Goal: Book appointment/travel/reservation

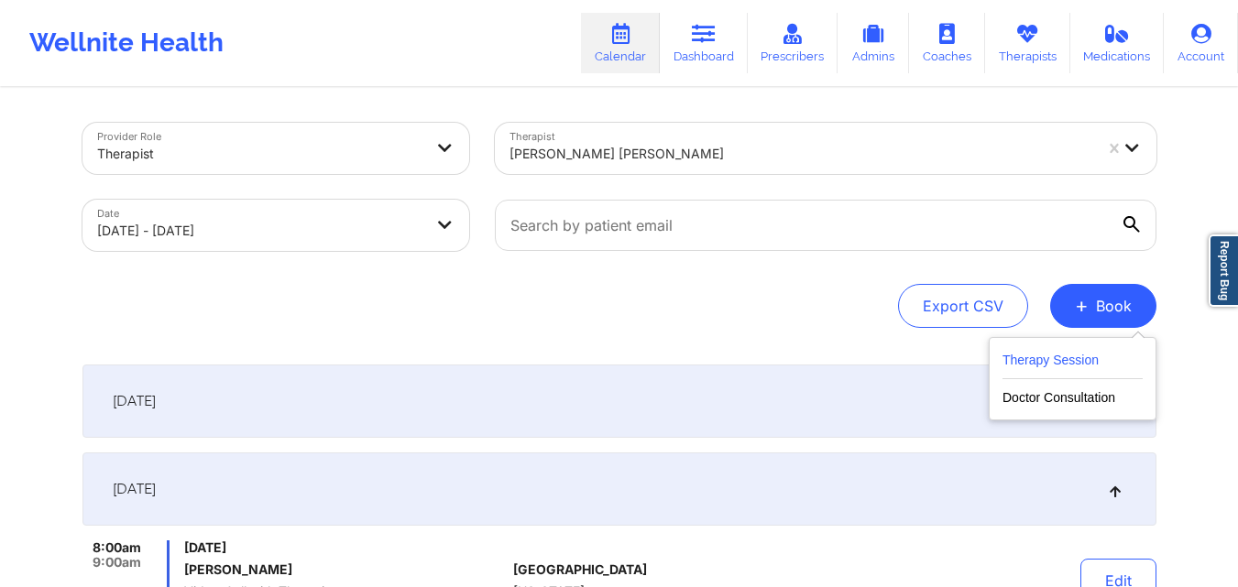
click at [1018, 359] on button "Therapy Session" at bounding box center [1072, 364] width 140 height 30
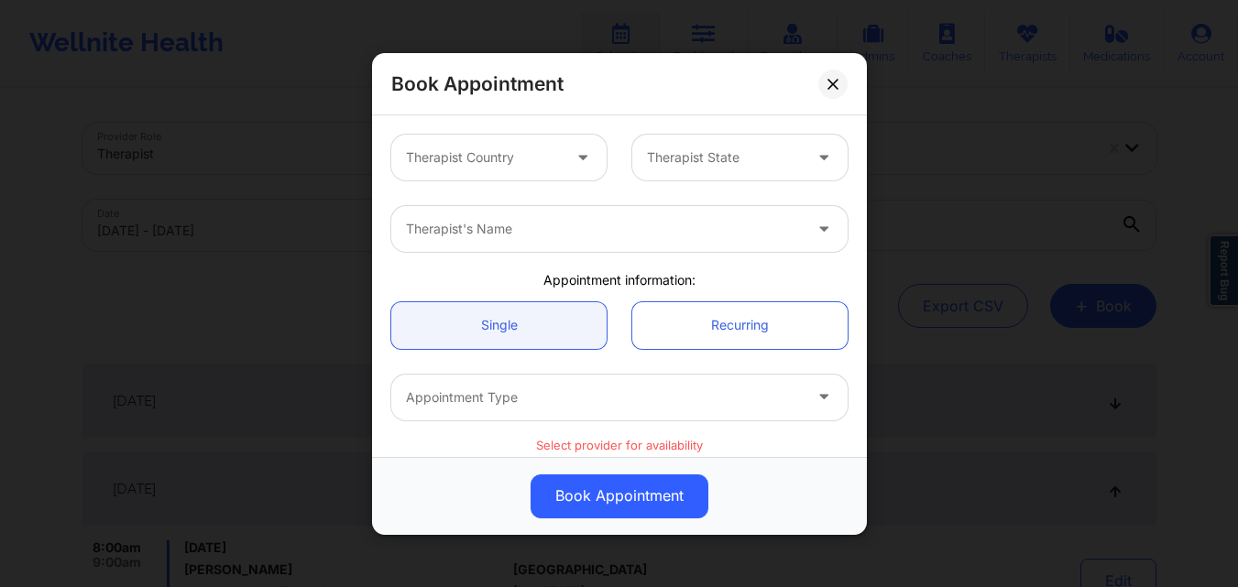
click at [475, 151] on div at bounding box center [483, 158] width 155 height 22
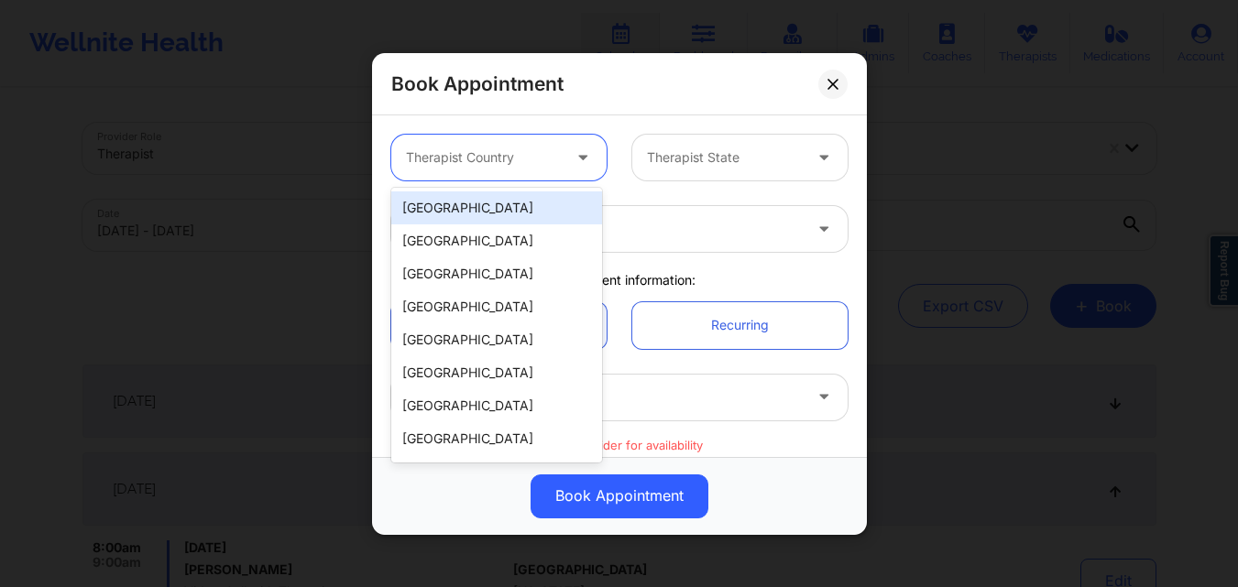
click at [506, 216] on div "[GEOGRAPHIC_DATA]" at bounding box center [496, 207] width 211 height 33
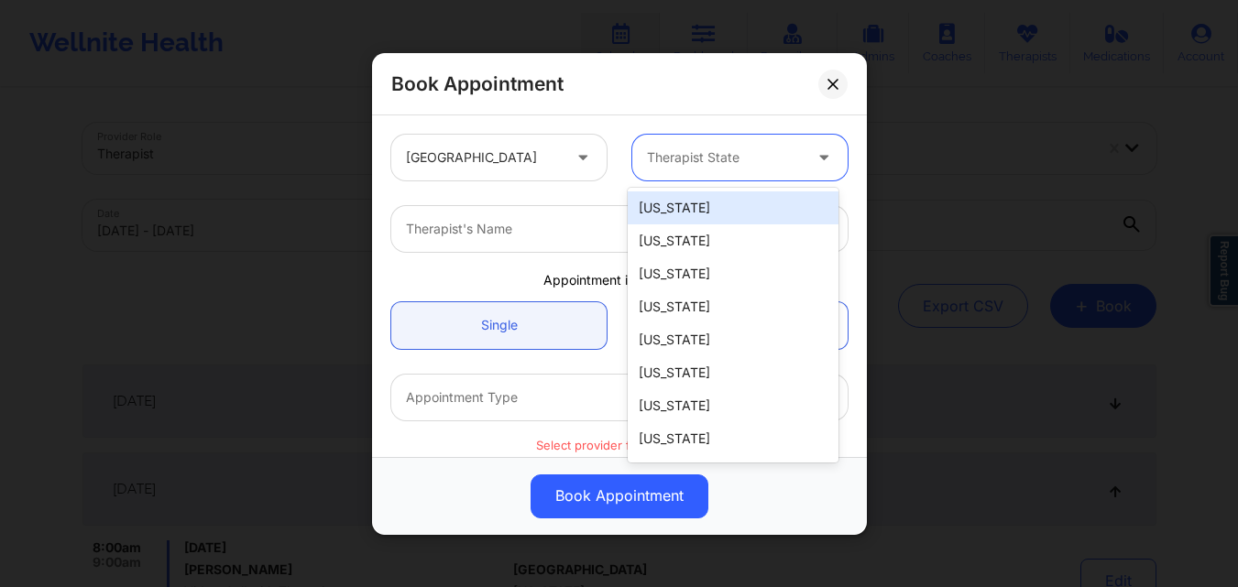
click at [694, 158] on div at bounding box center [724, 158] width 155 height 22
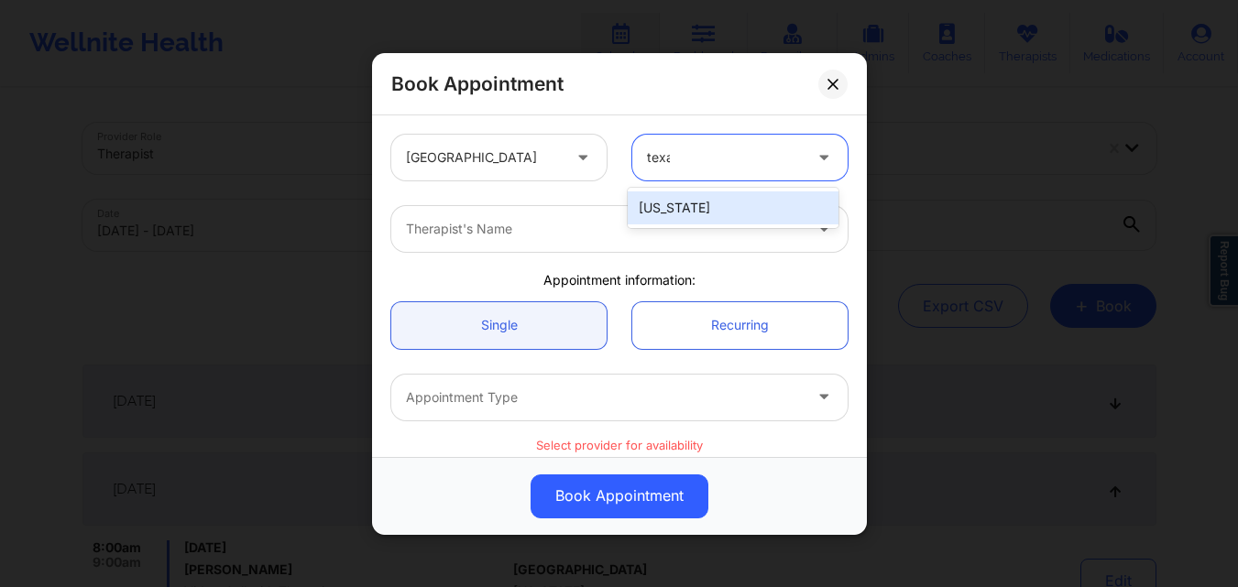
type input "texas"
click at [690, 198] on div "Texas" at bounding box center [733, 207] width 211 height 33
click at [695, 234] on div at bounding box center [604, 229] width 396 height 22
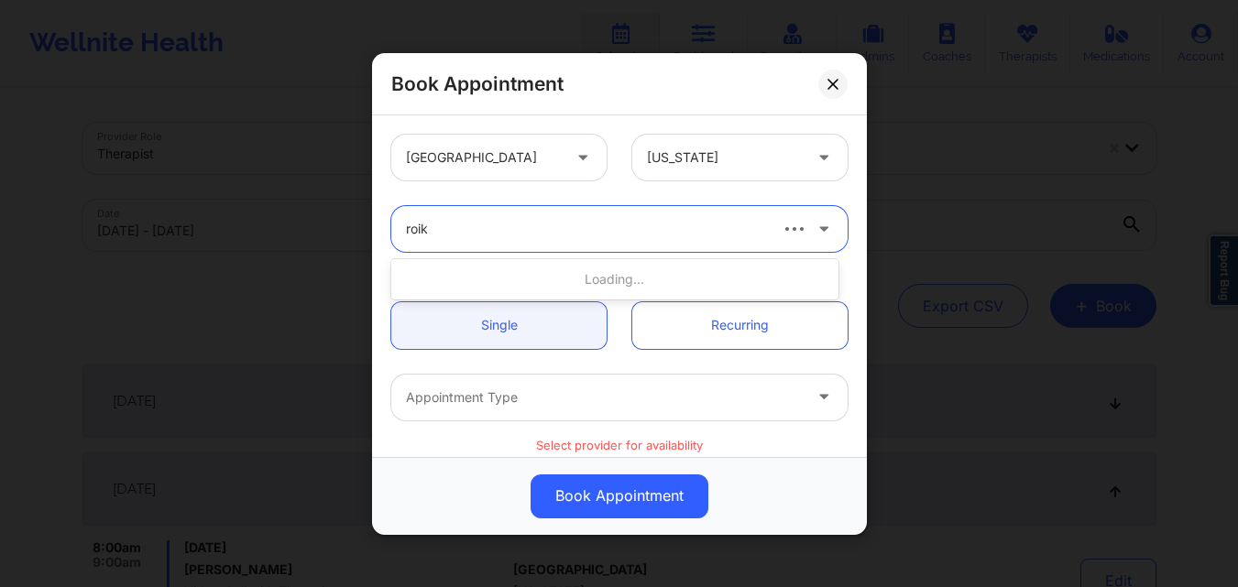
type input "roiko"
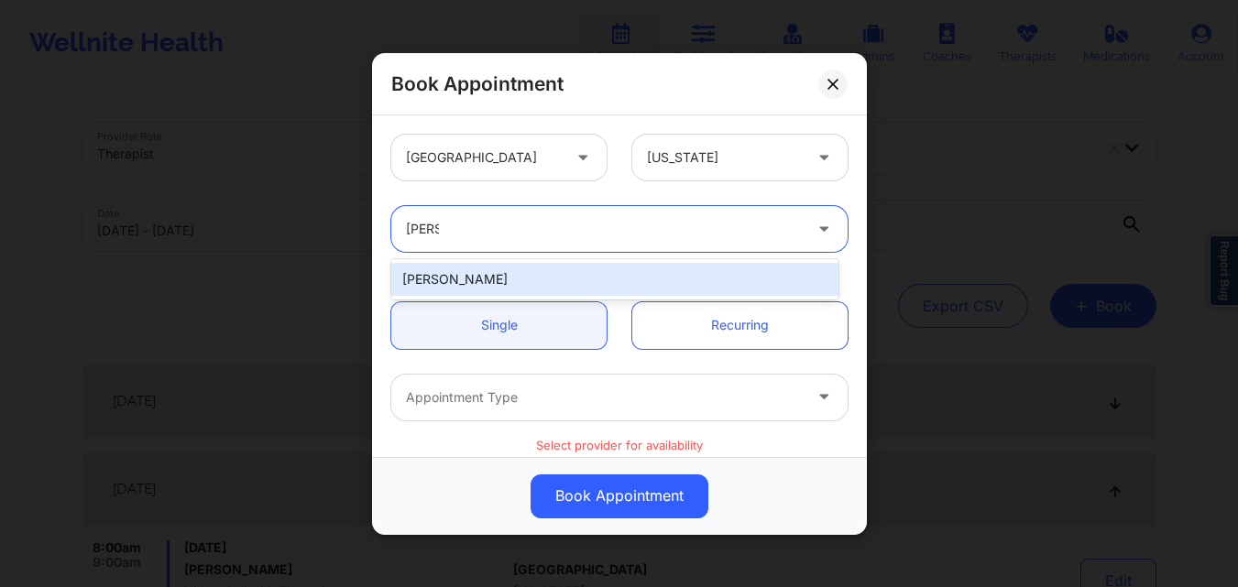
click at [663, 269] on div "[PERSON_NAME]" at bounding box center [614, 279] width 447 height 33
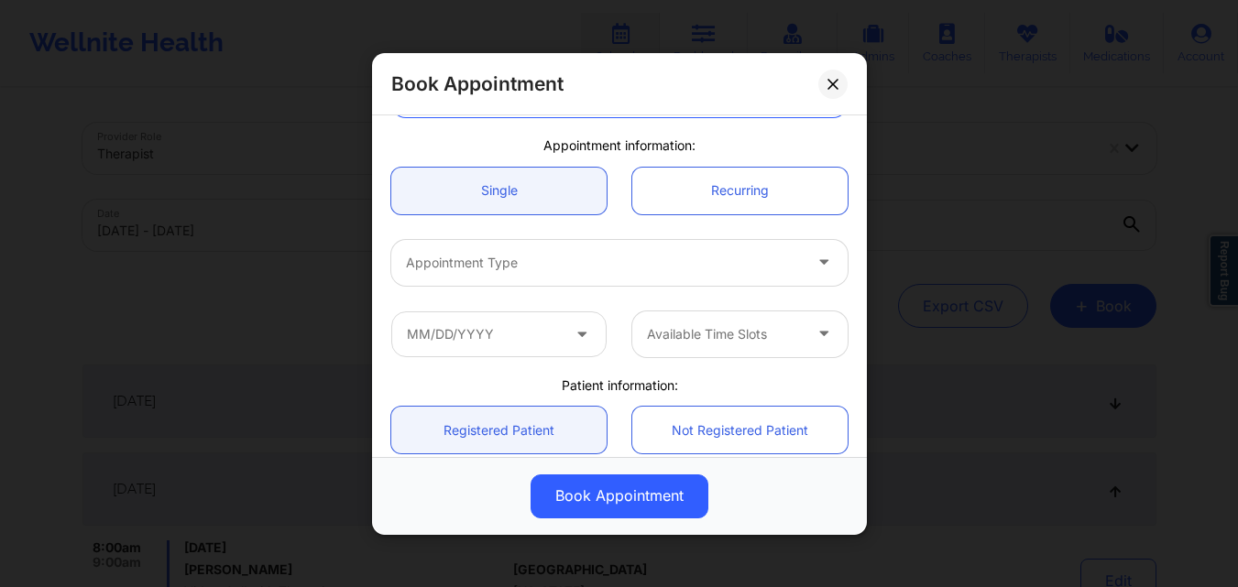
scroll to position [183, 0]
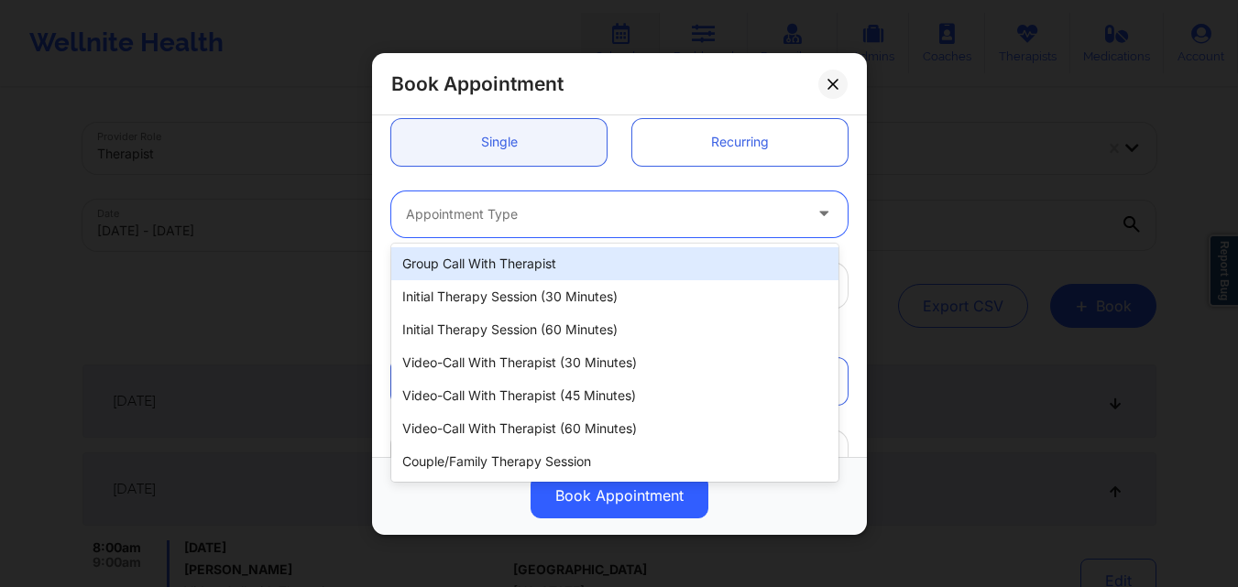
click at [541, 230] on div "Appointment Type" at bounding box center [597, 214] width 412 height 46
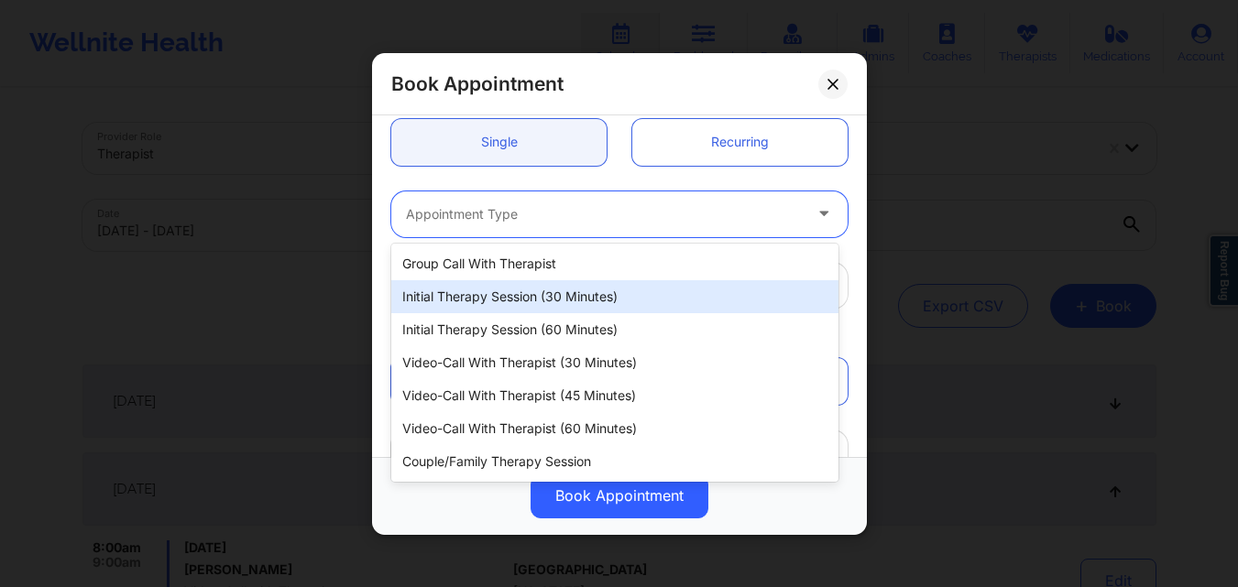
click at [520, 289] on div "Initial Therapy Session (30 minutes)" at bounding box center [614, 296] width 447 height 33
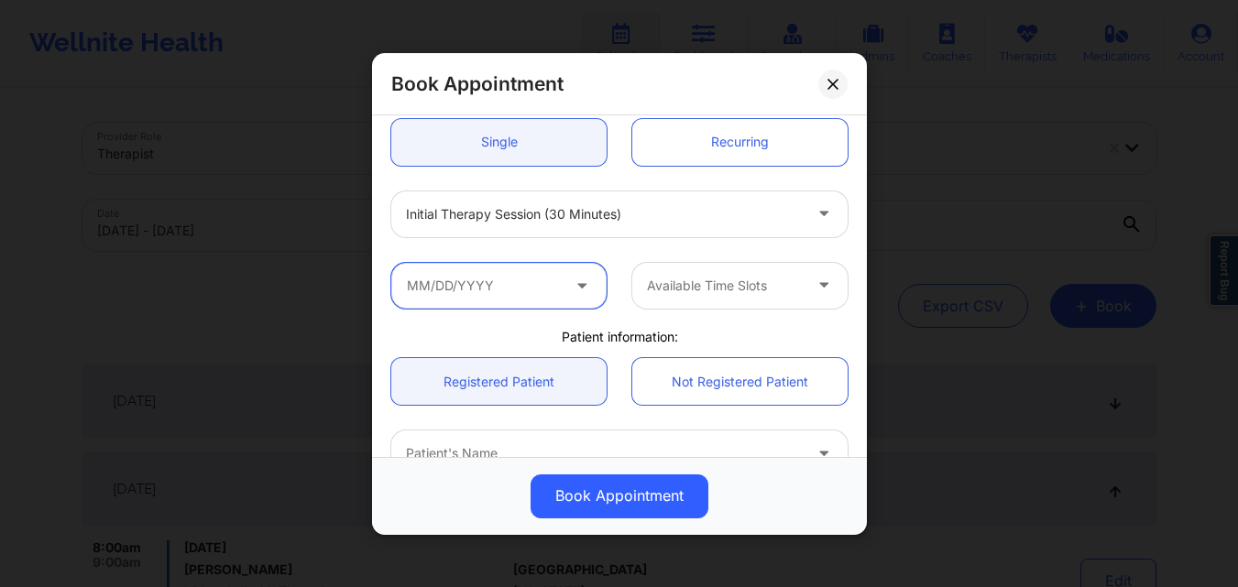
click at [502, 291] on input "text" at bounding box center [498, 285] width 215 height 46
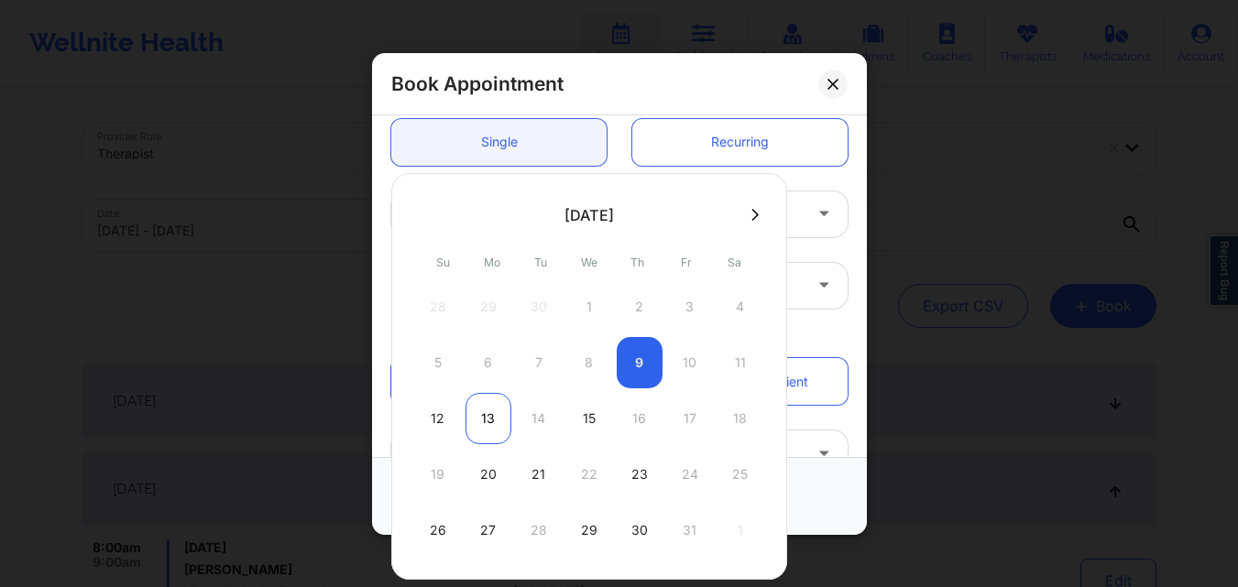
click at [475, 418] on div "13" at bounding box center [488, 418] width 46 height 51
type input "10/13/2025"
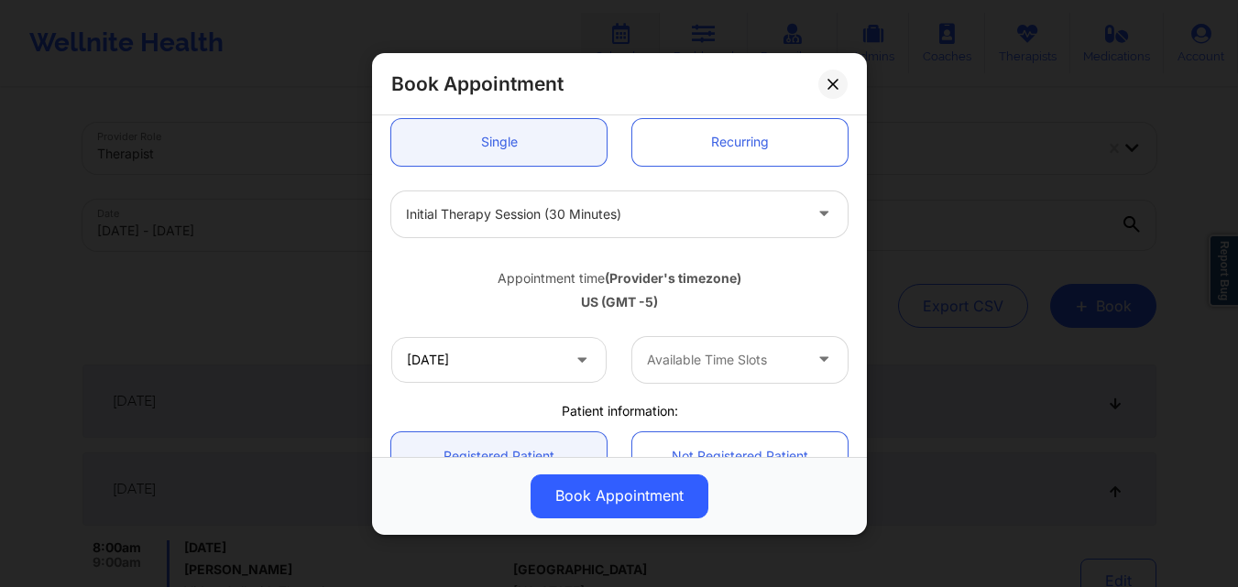
click at [694, 367] on div at bounding box center [724, 360] width 155 height 22
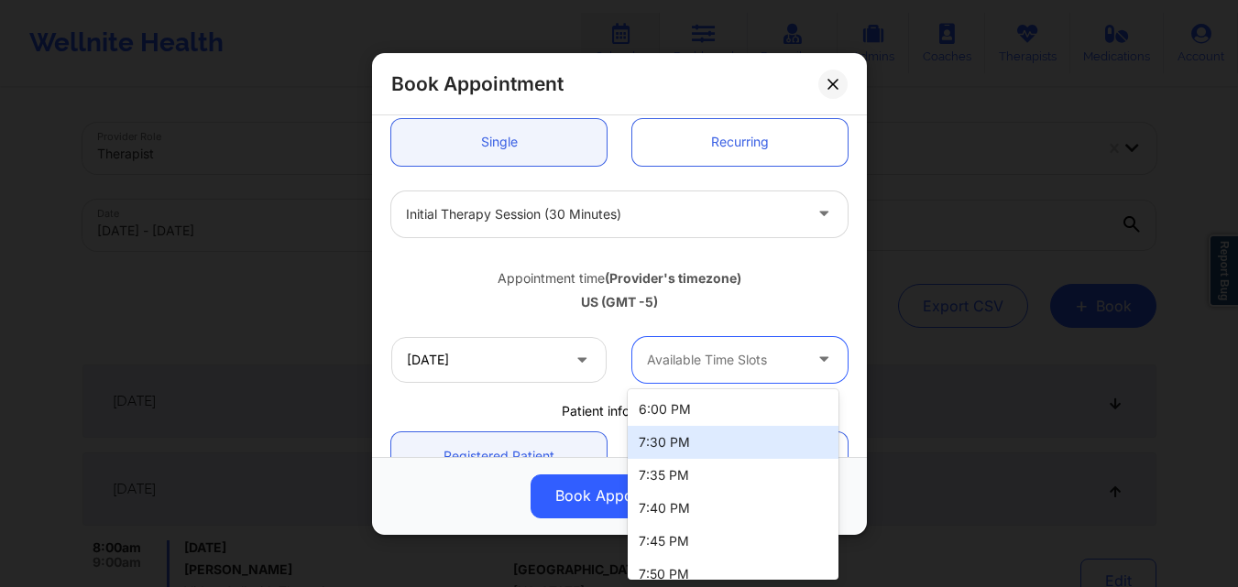
click at [681, 445] on div "7:30 PM" at bounding box center [733, 442] width 211 height 33
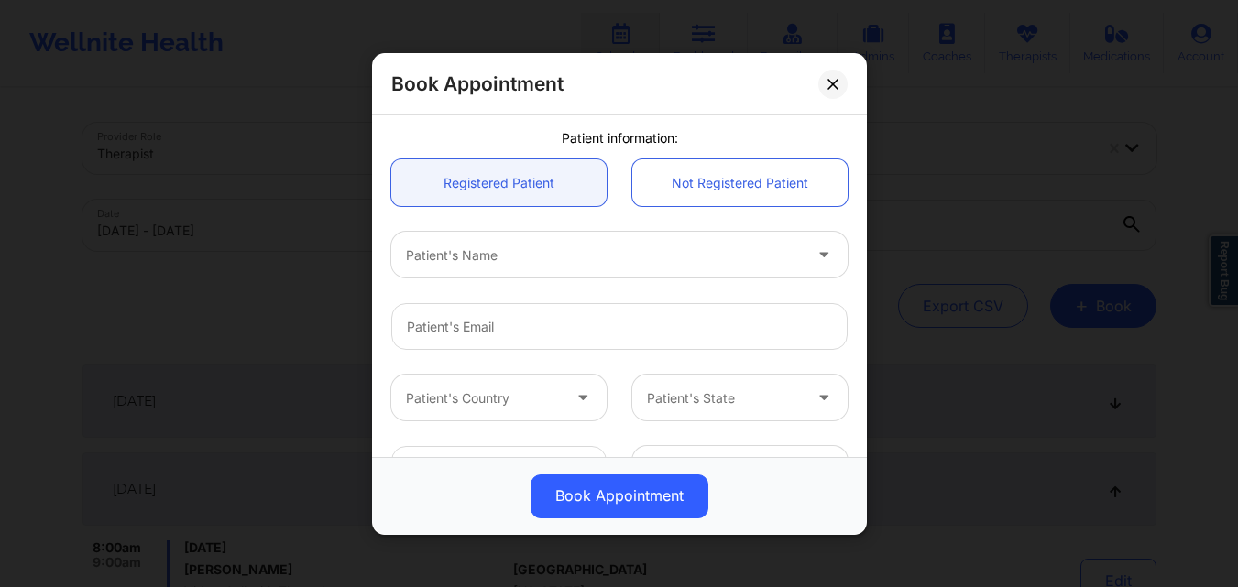
scroll to position [458, 0]
click at [578, 260] on div at bounding box center [604, 253] width 396 height 22
type input "xxxxx"
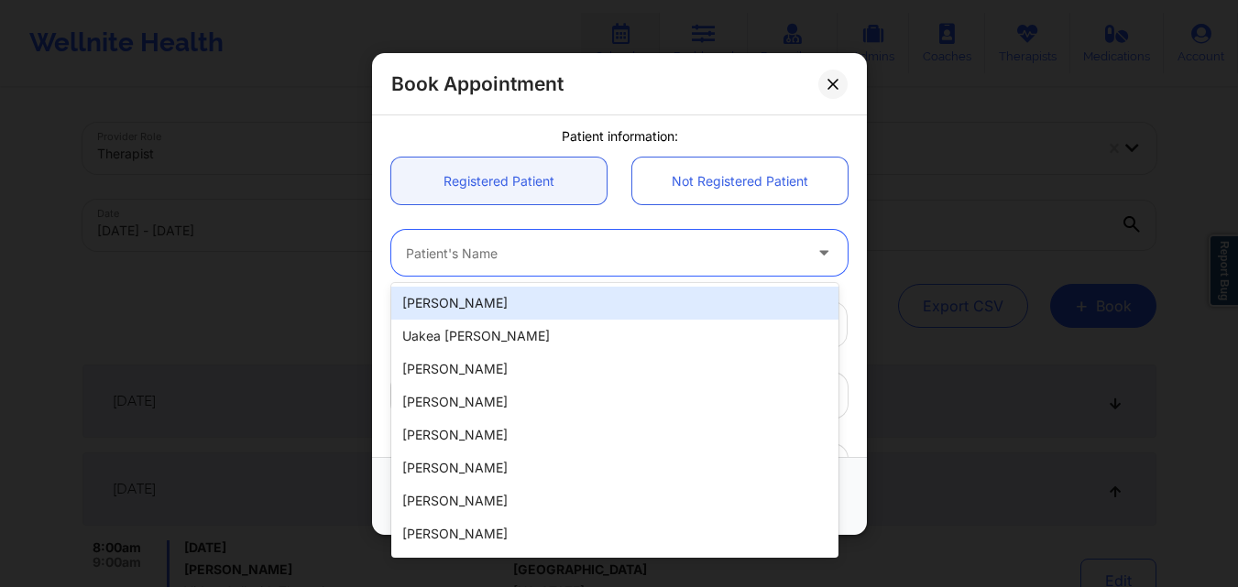
click at [604, 247] on div at bounding box center [604, 253] width 396 height 22
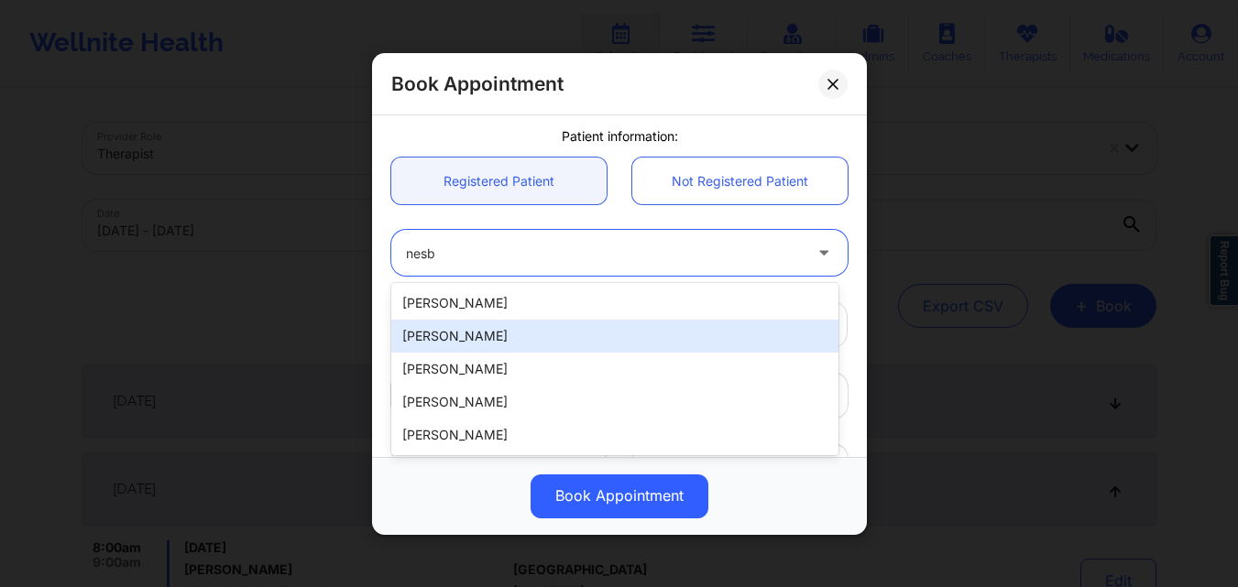
type input "nesb"
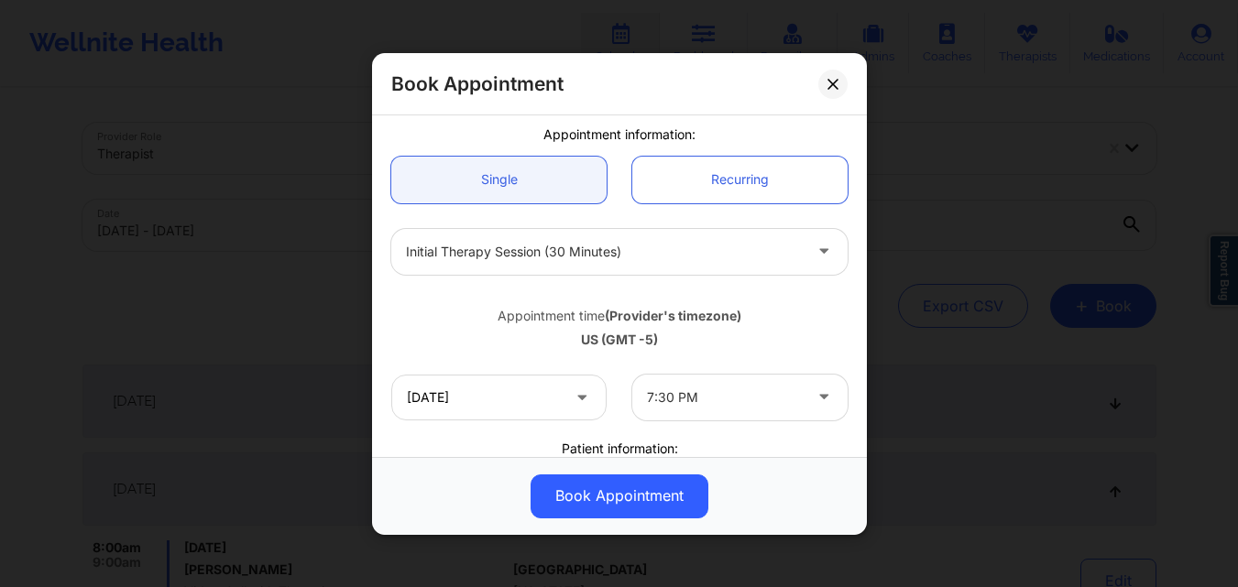
scroll to position [92, 0]
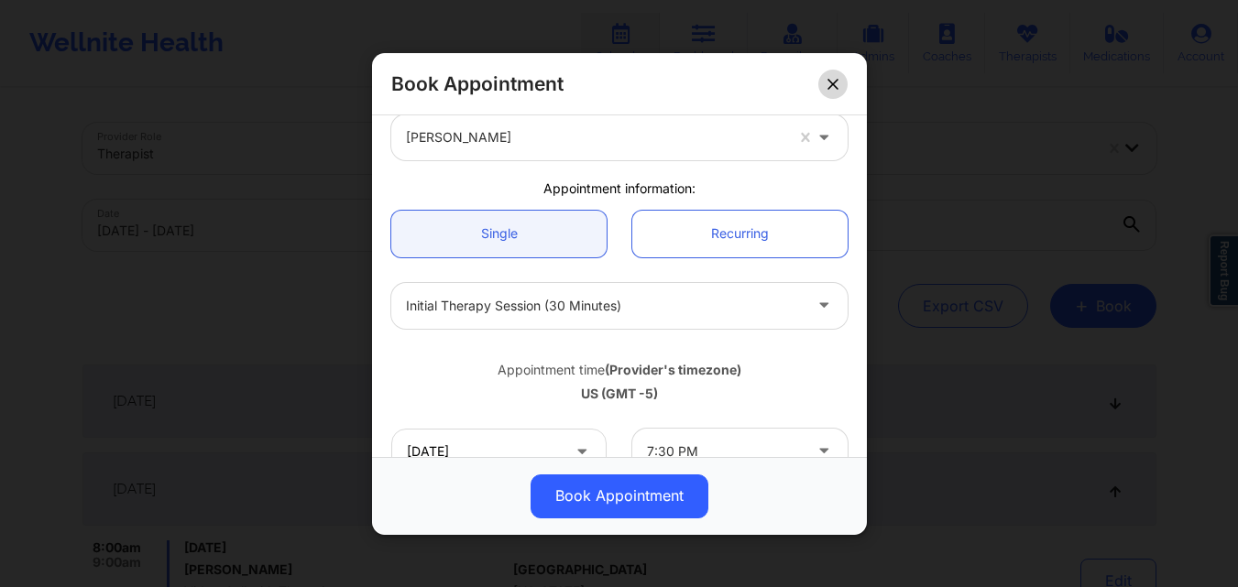
click at [838, 88] on button at bounding box center [832, 83] width 29 height 29
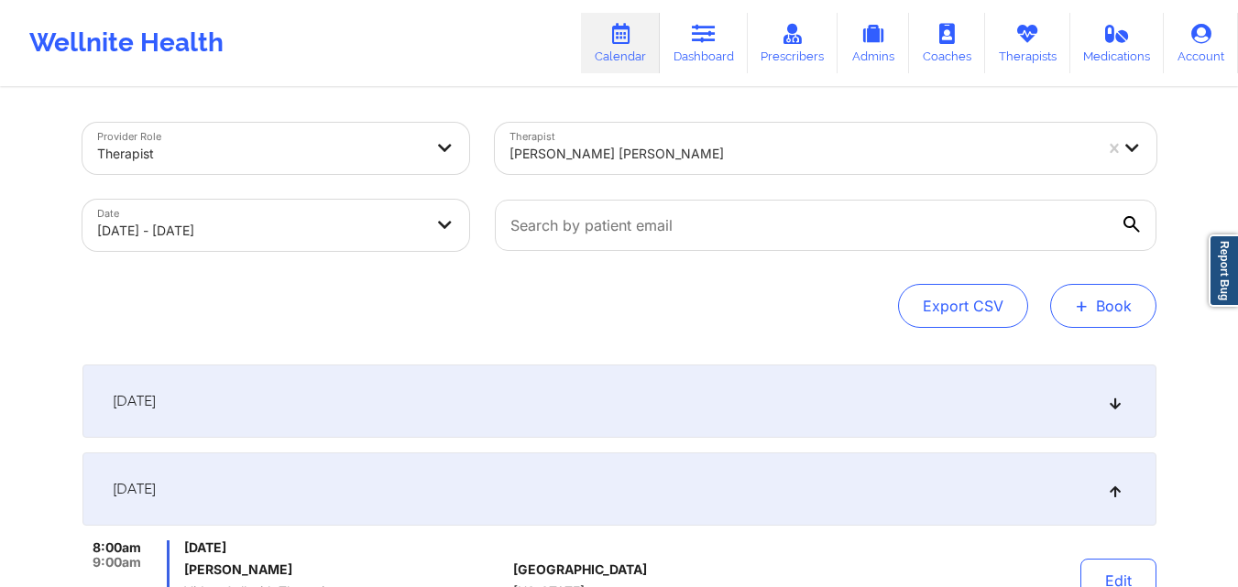
click at [1117, 308] on button "+ Book" at bounding box center [1103, 306] width 106 height 44
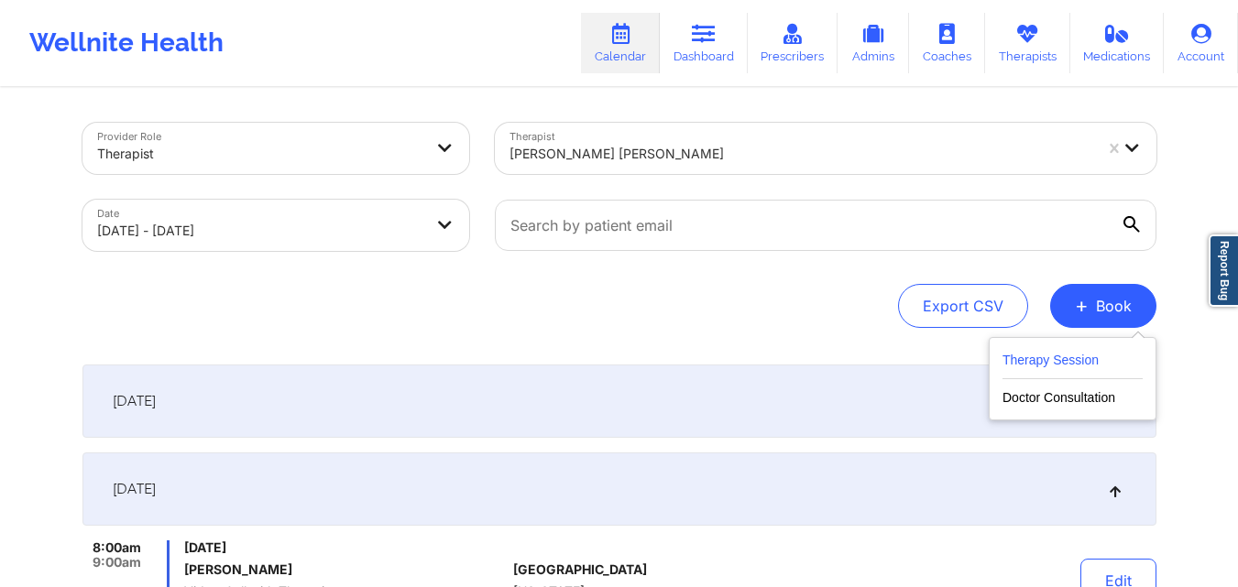
click at [1086, 355] on button "Therapy Session" at bounding box center [1072, 364] width 140 height 30
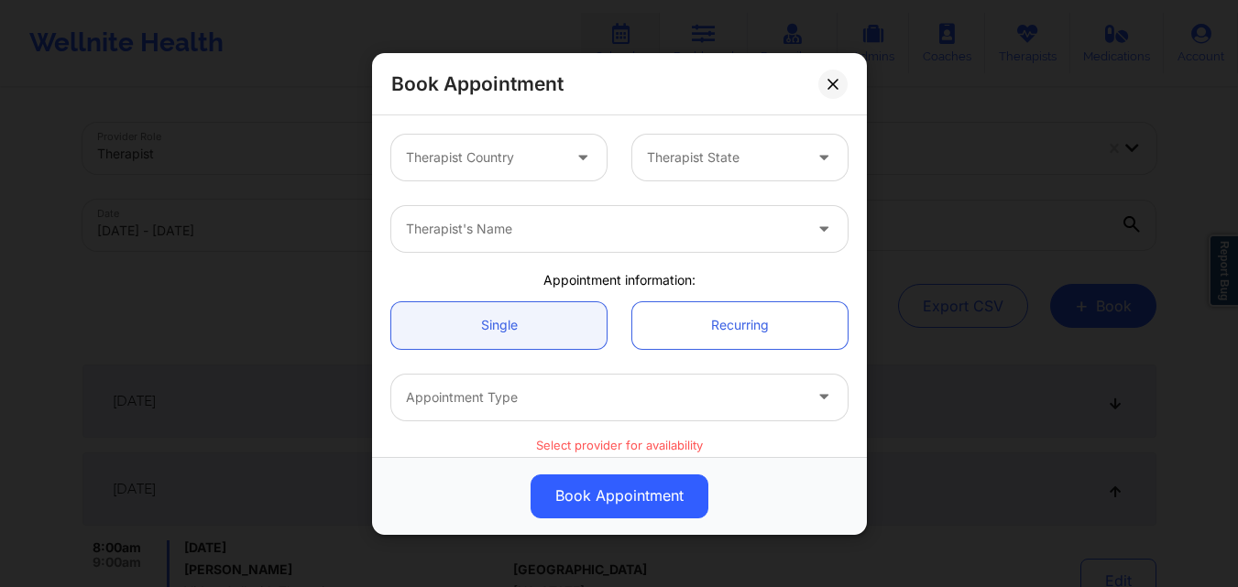
click at [504, 168] on div at bounding box center [483, 158] width 155 height 22
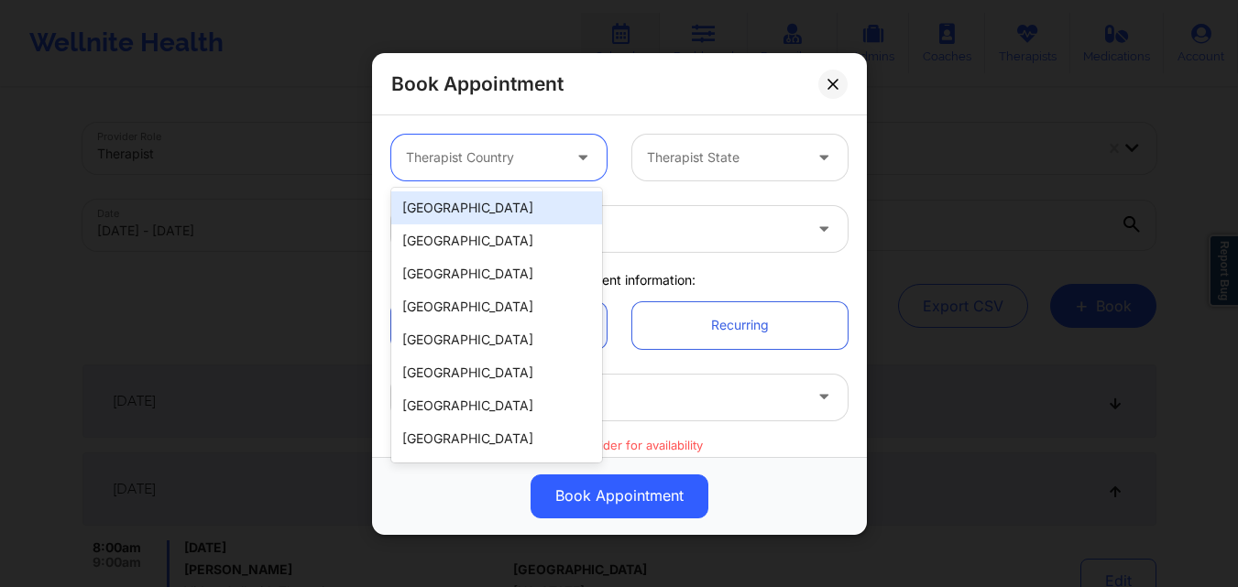
click at [503, 197] on div "[GEOGRAPHIC_DATA]" at bounding box center [496, 207] width 211 height 33
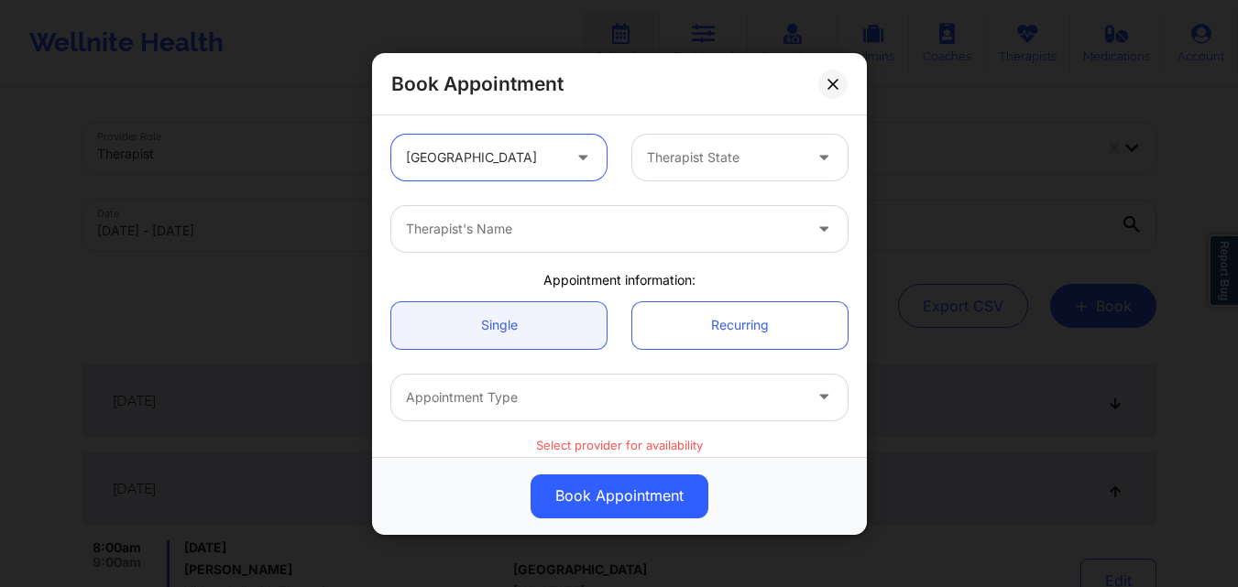
click at [712, 147] on div at bounding box center [724, 158] width 155 height 22
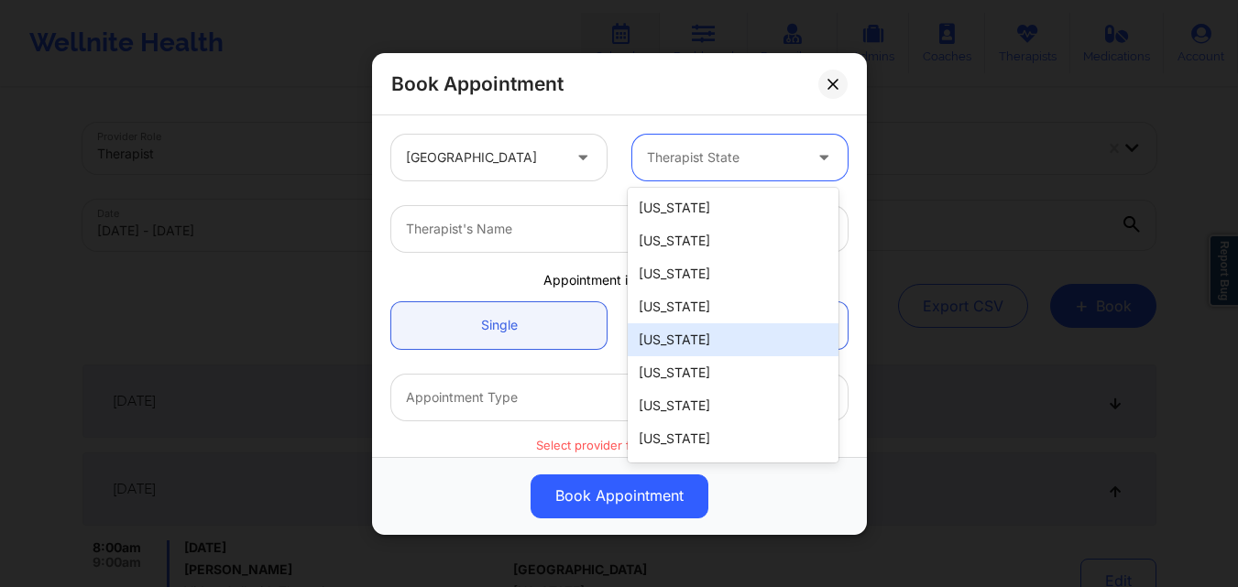
click at [685, 341] on div "California" at bounding box center [733, 339] width 211 height 33
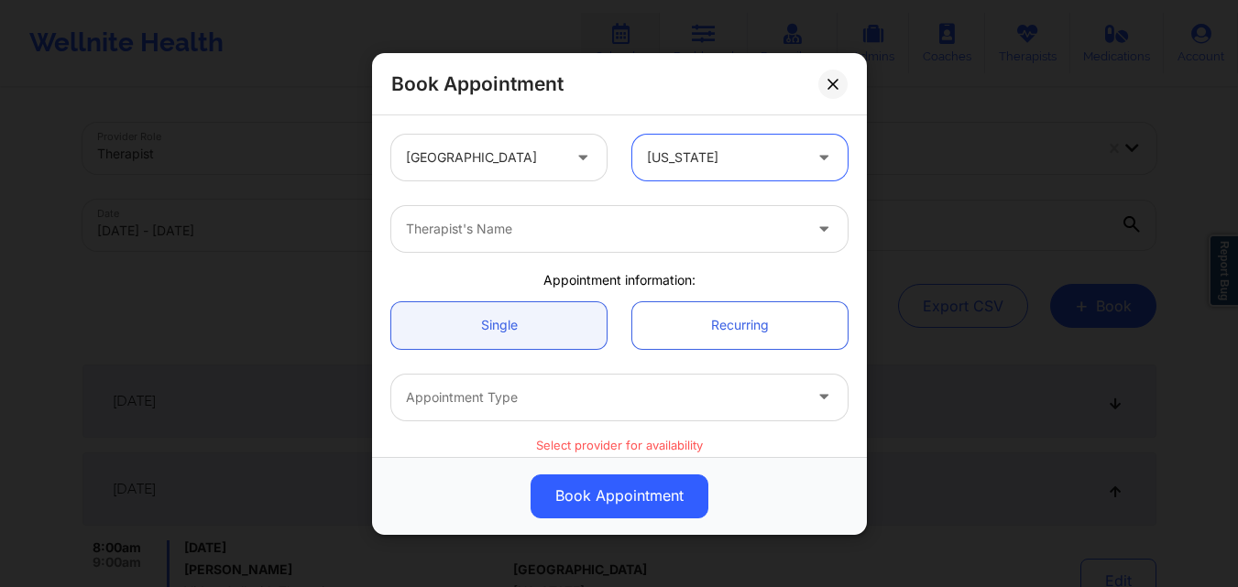
click at [498, 234] on div at bounding box center [604, 229] width 396 height 22
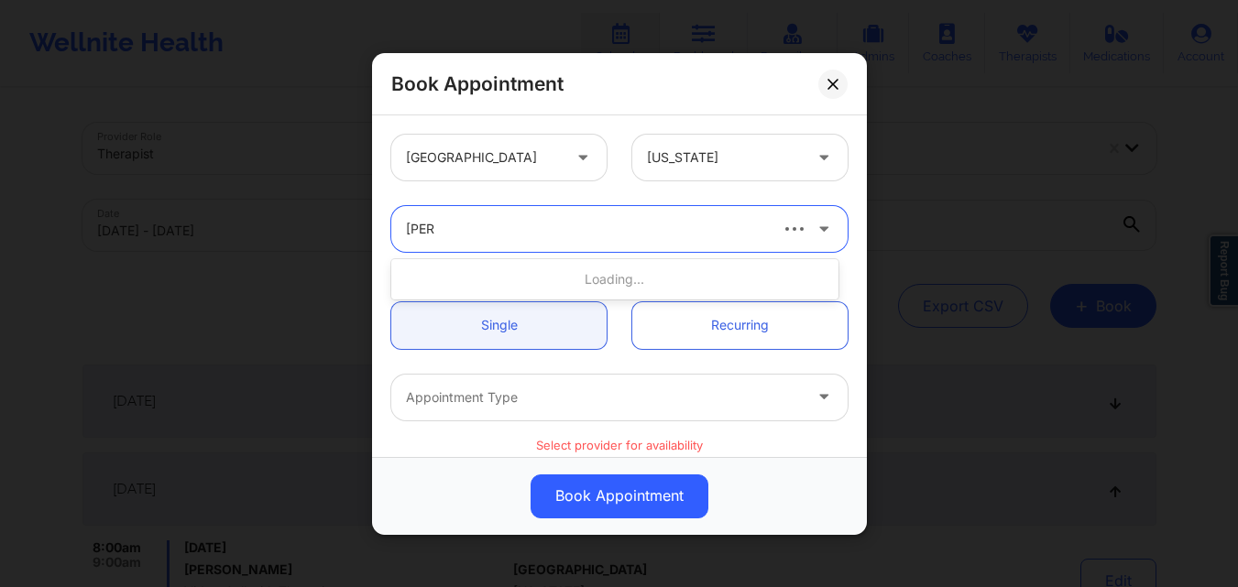
type input "quisha"
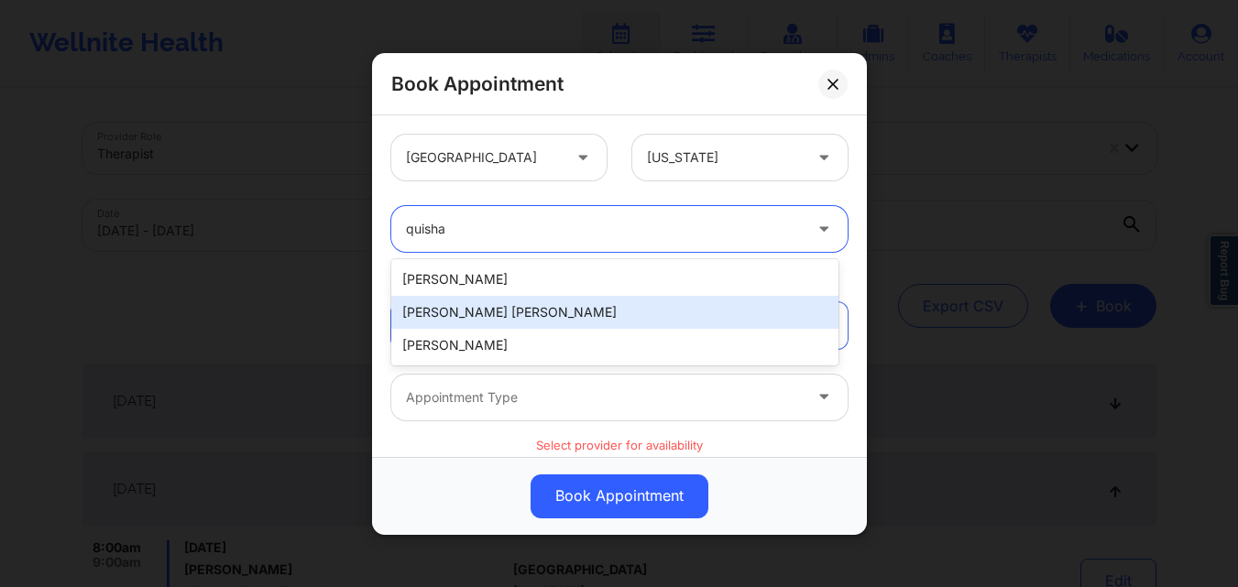
click at [516, 319] on div "Quisha Monique Castro" at bounding box center [614, 312] width 447 height 33
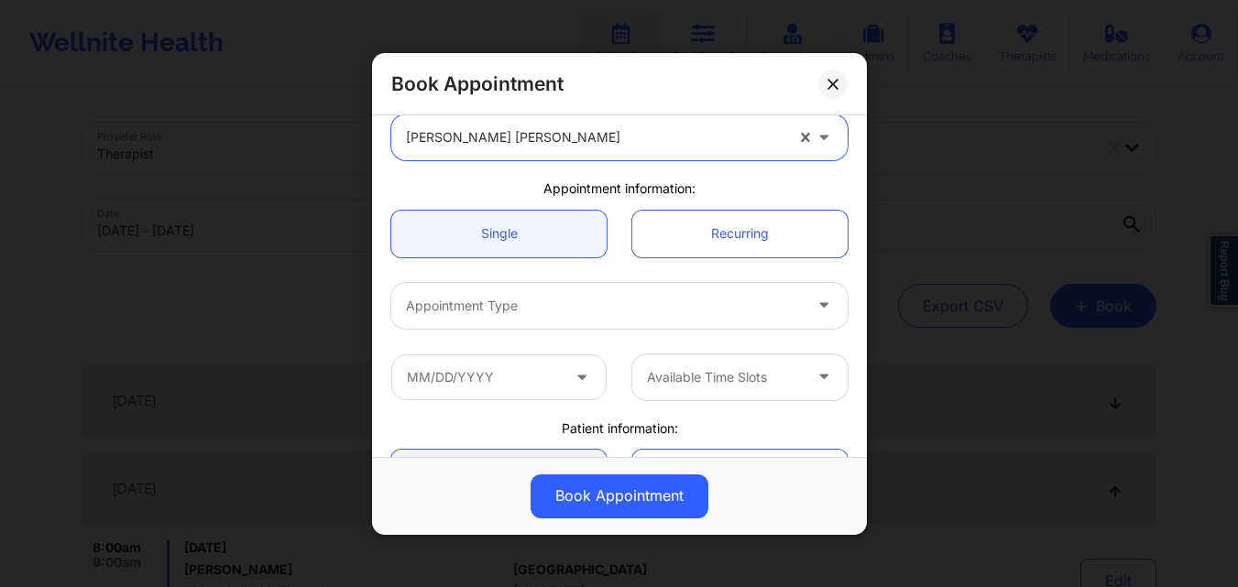
click at [560, 311] on div at bounding box center [604, 305] width 396 height 22
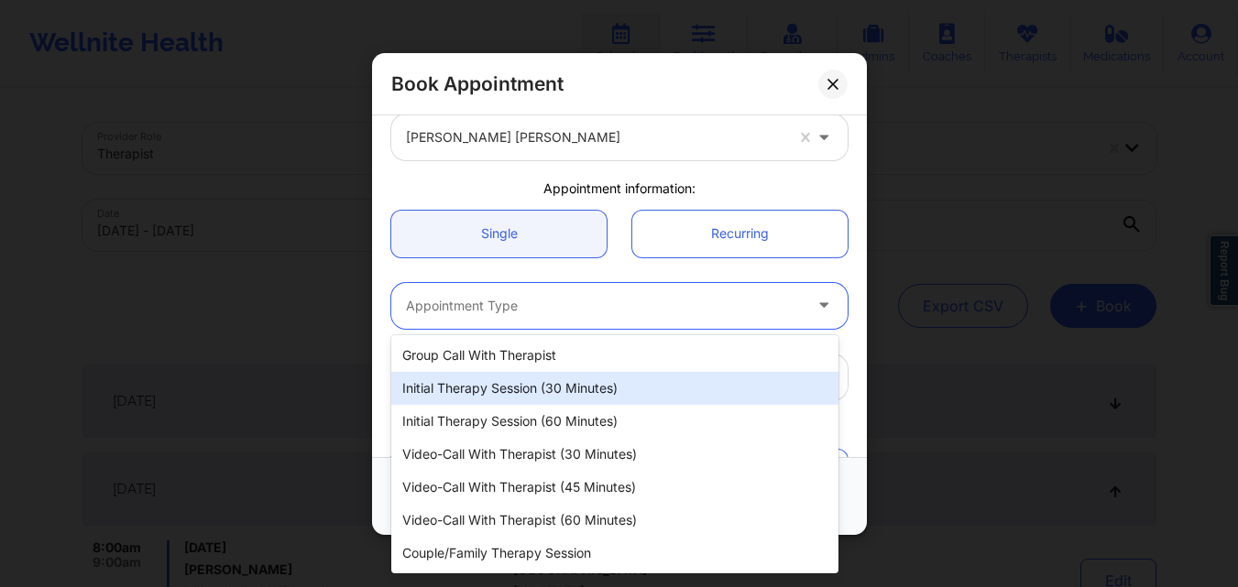
click at [505, 398] on div "Initial Therapy Session (30 minutes)" at bounding box center [614, 388] width 447 height 33
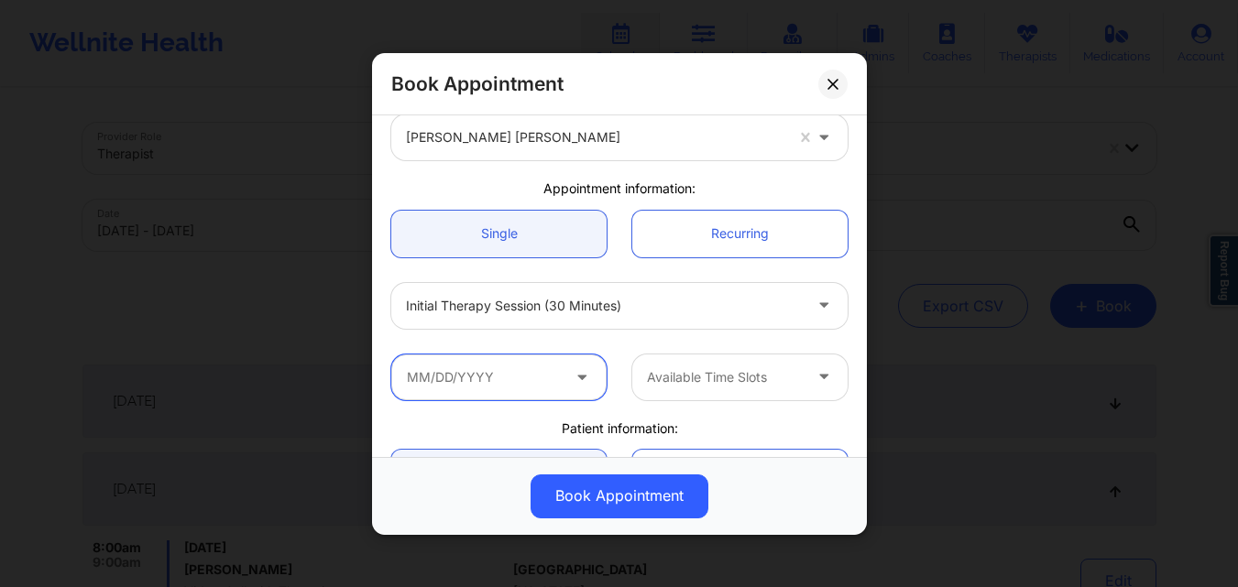
click at [508, 387] on input "text" at bounding box center [498, 377] width 215 height 46
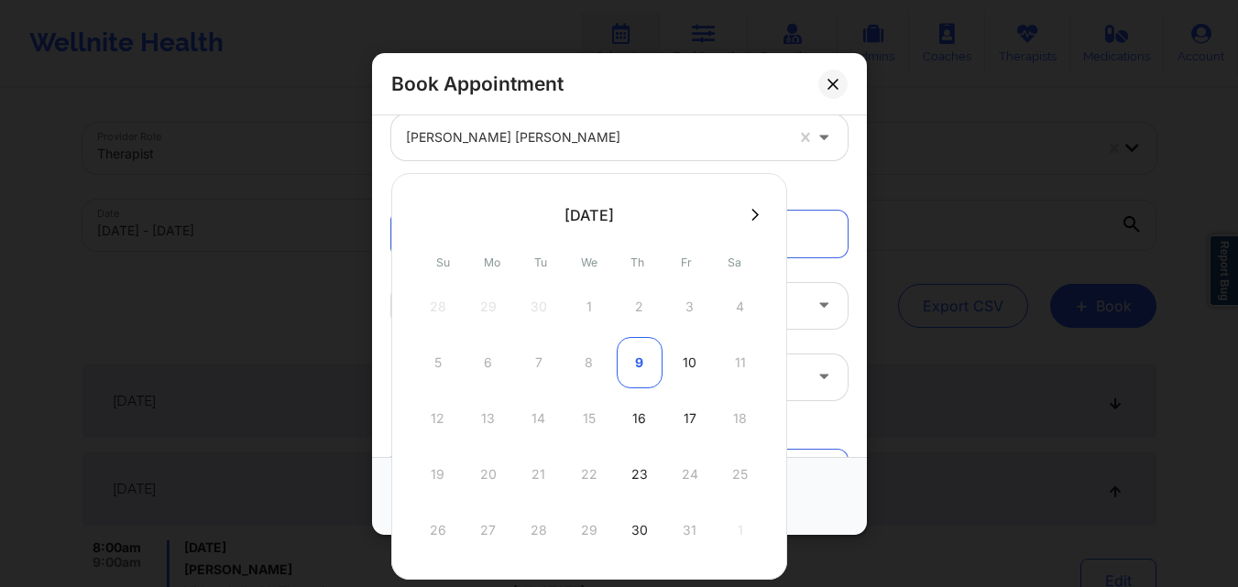
click at [639, 370] on div "9" at bounding box center [640, 362] width 46 height 51
type input "10/09/2025"
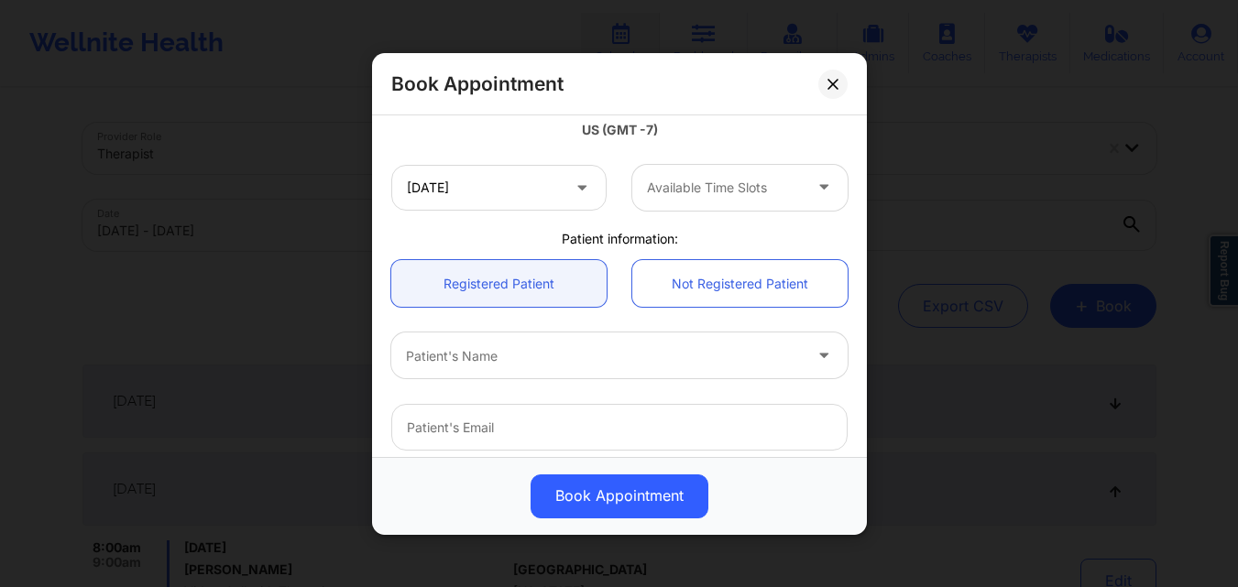
scroll to position [366, 0]
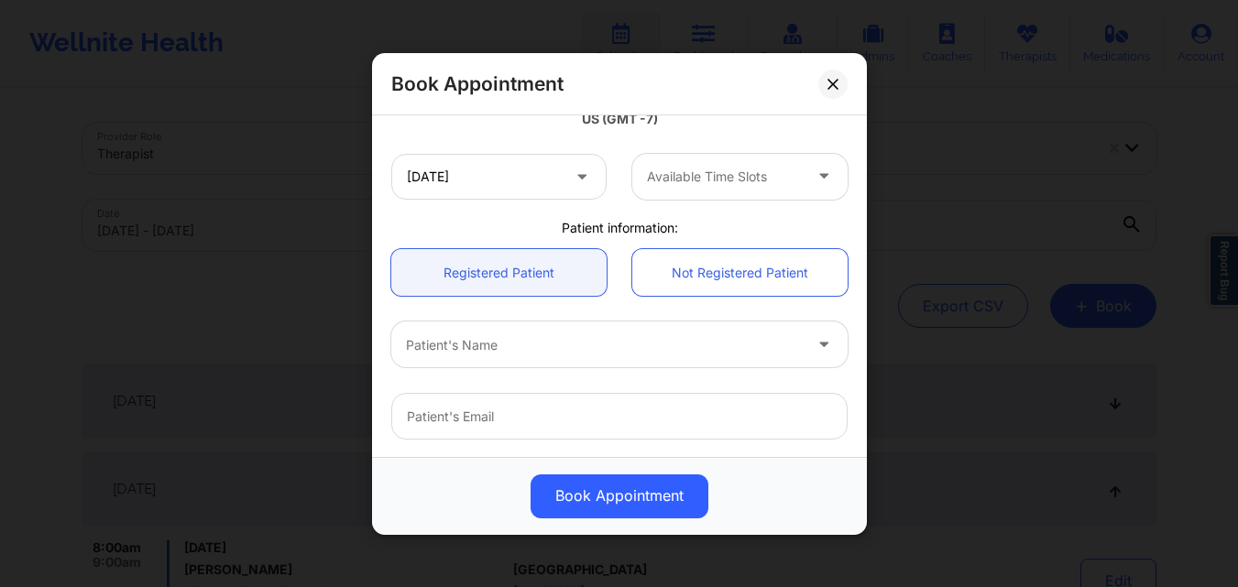
click at [718, 181] on div at bounding box center [724, 177] width 155 height 22
click at [826, 78] on button at bounding box center [832, 83] width 29 height 29
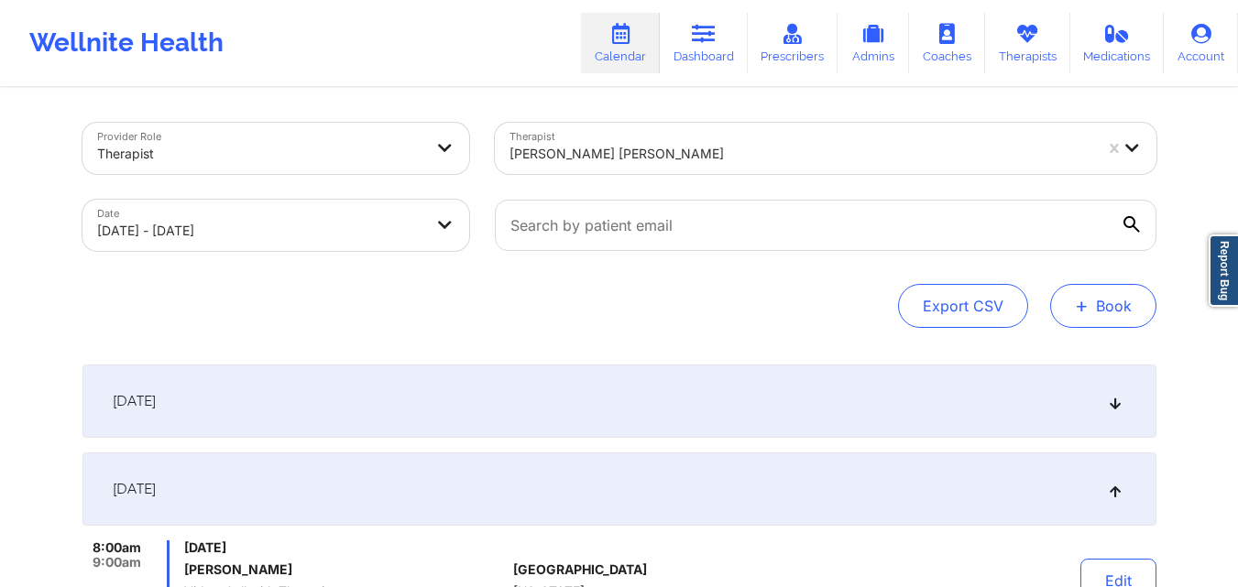
click at [1096, 310] on button "+ Book" at bounding box center [1103, 306] width 106 height 44
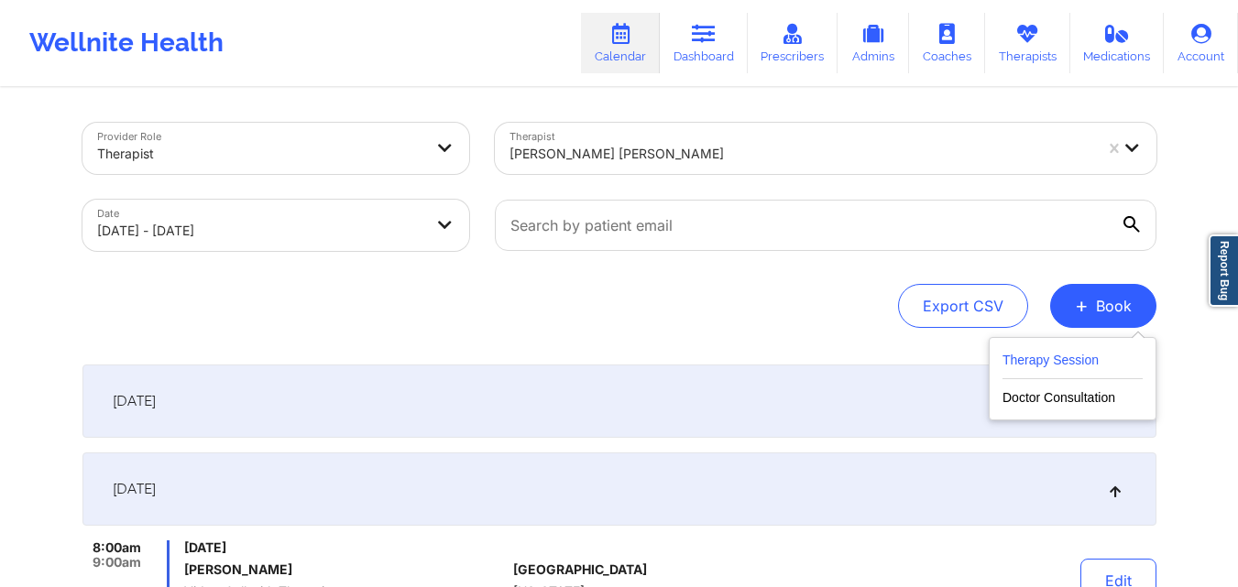
click at [1035, 363] on button "Therapy Session" at bounding box center [1072, 364] width 140 height 30
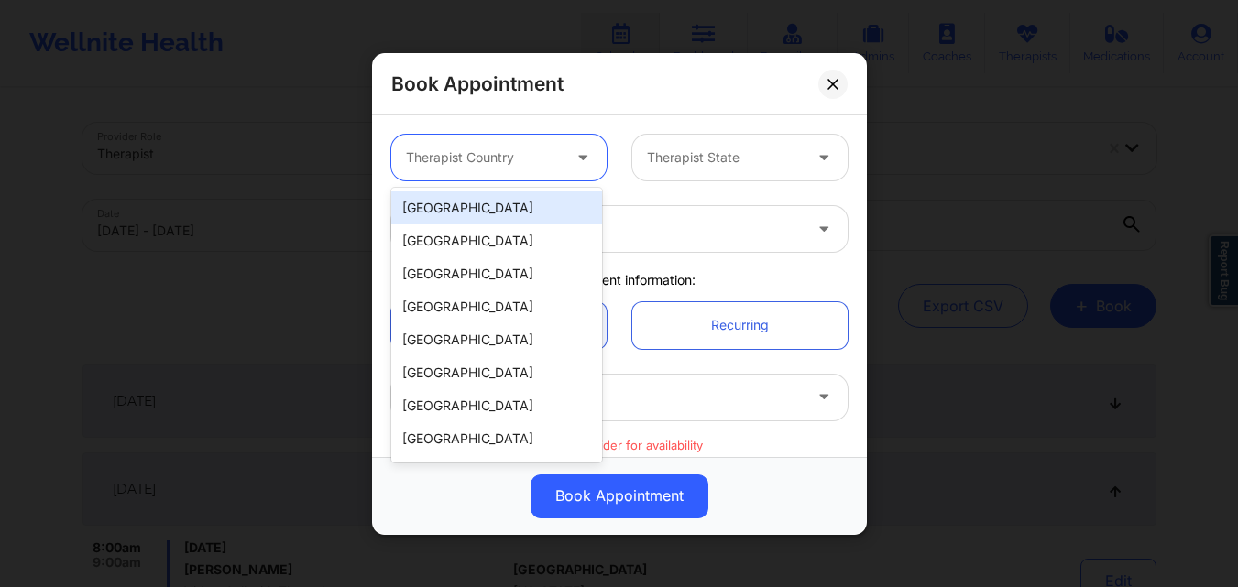
click at [505, 162] on div at bounding box center [483, 158] width 155 height 22
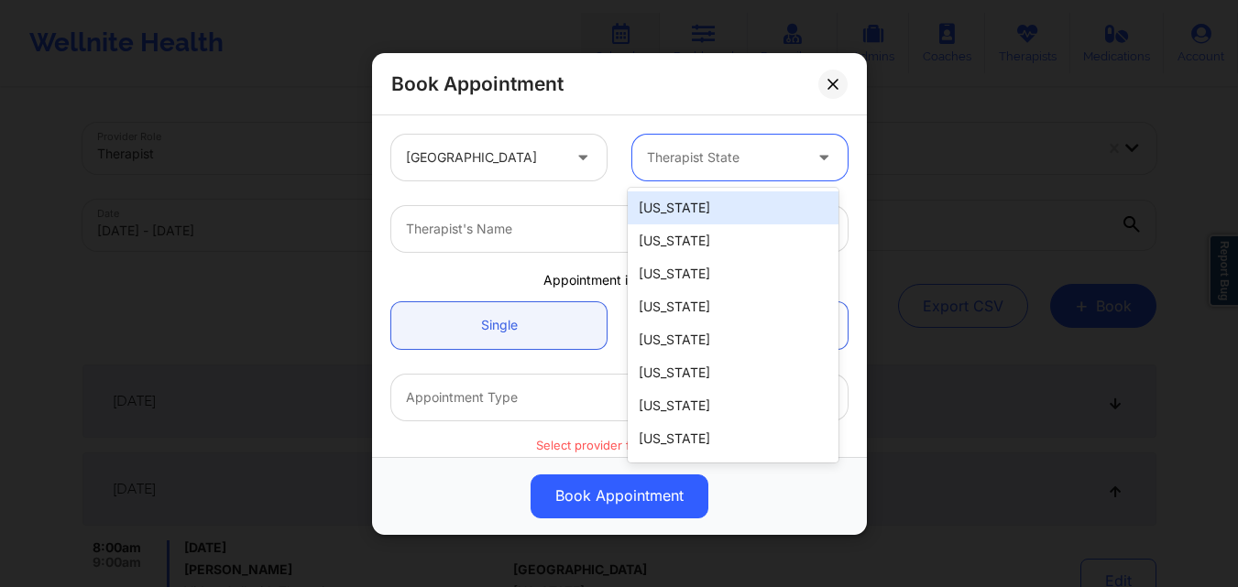
click at [672, 139] on div "Therapist State" at bounding box center [717, 158] width 171 height 46
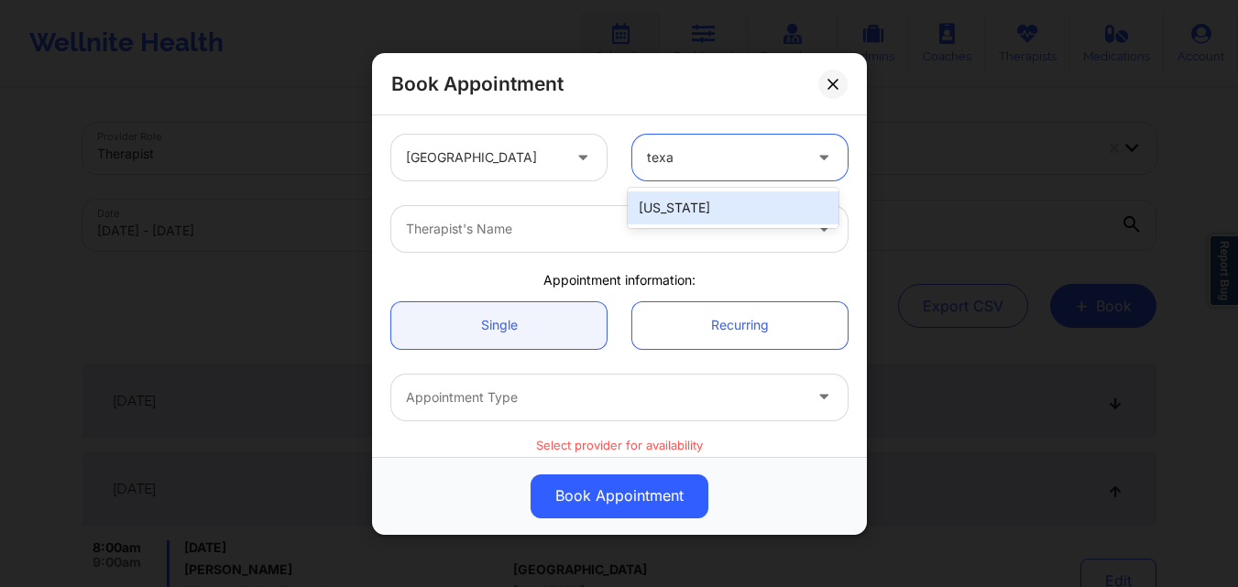
type input "texas"
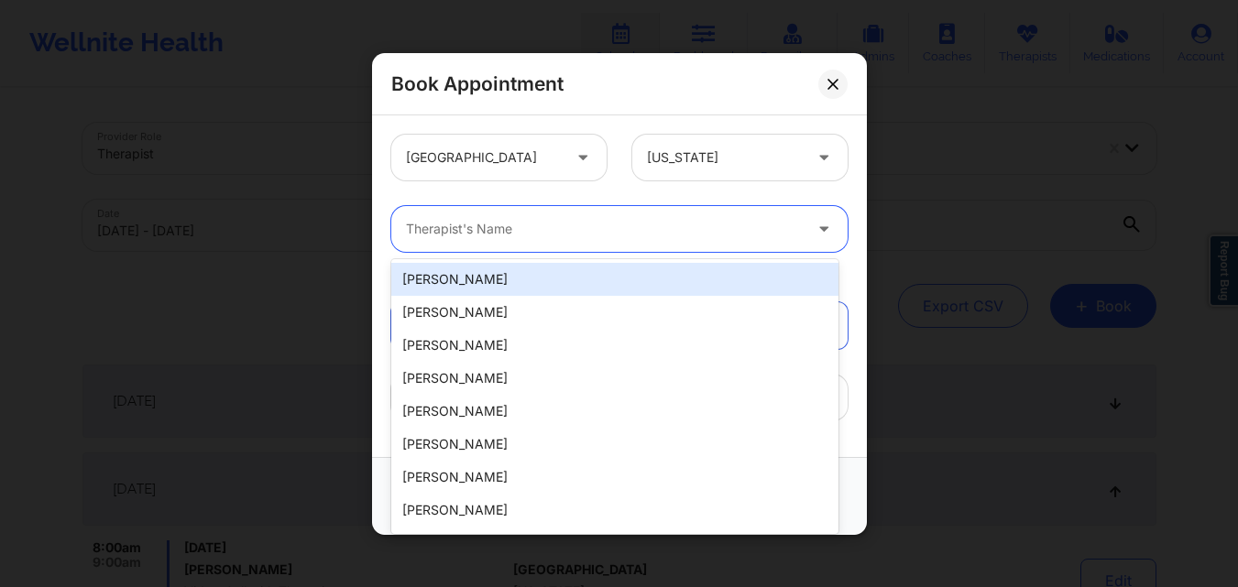
click at [639, 225] on div at bounding box center [604, 229] width 396 height 22
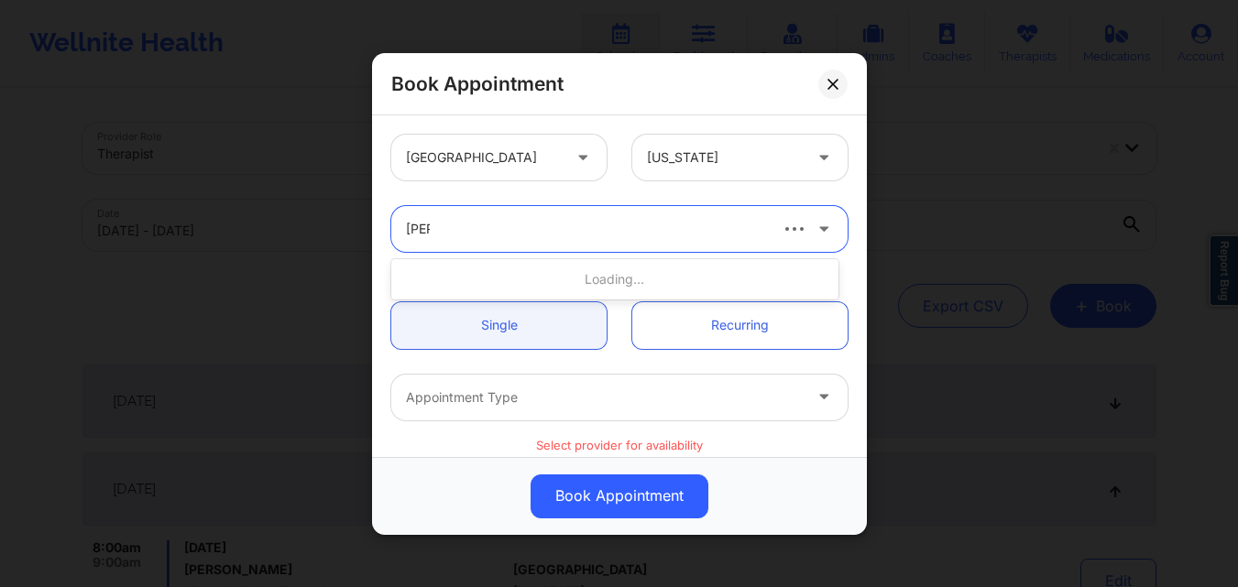
type input "kellyn"
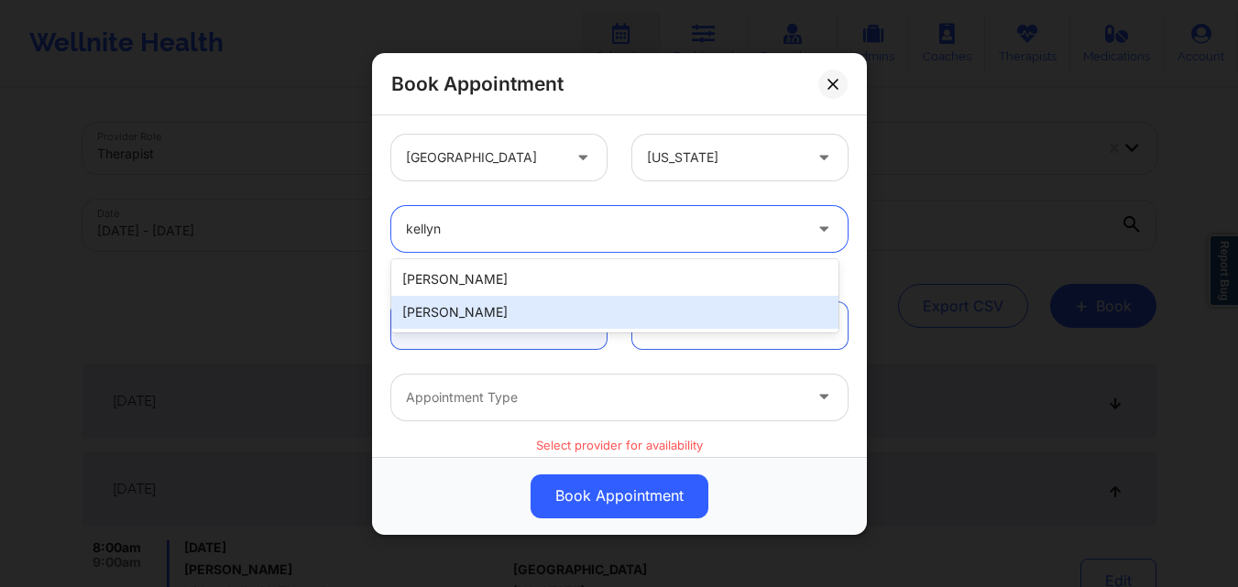
click at [517, 301] on div "[PERSON_NAME]" at bounding box center [614, 312] width 447 height 33
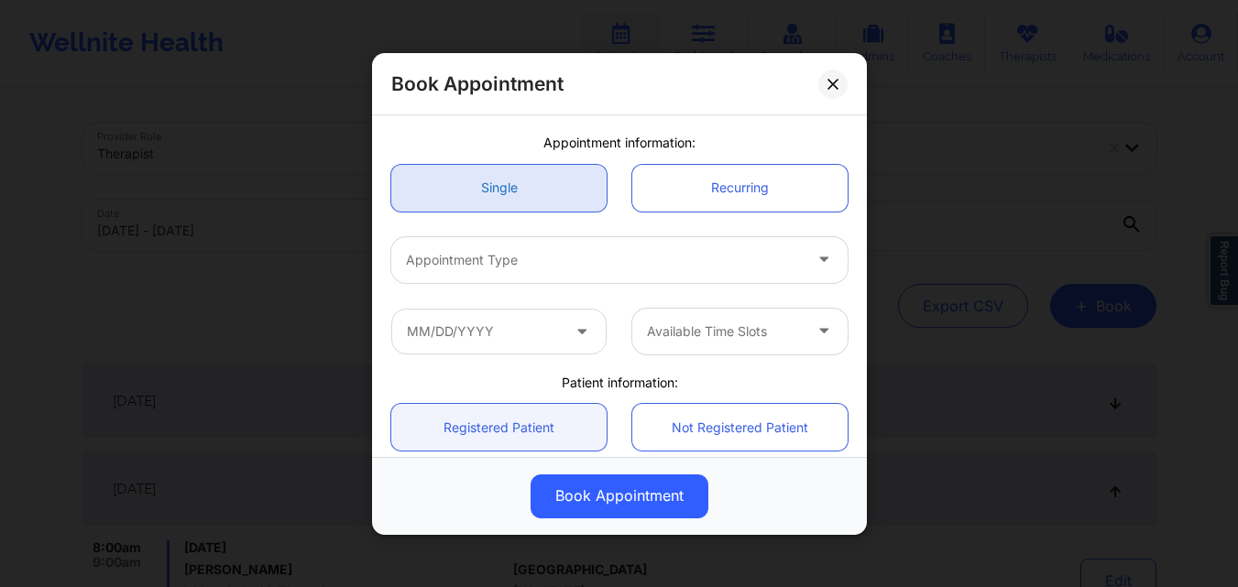
scroll to position [139, 0]
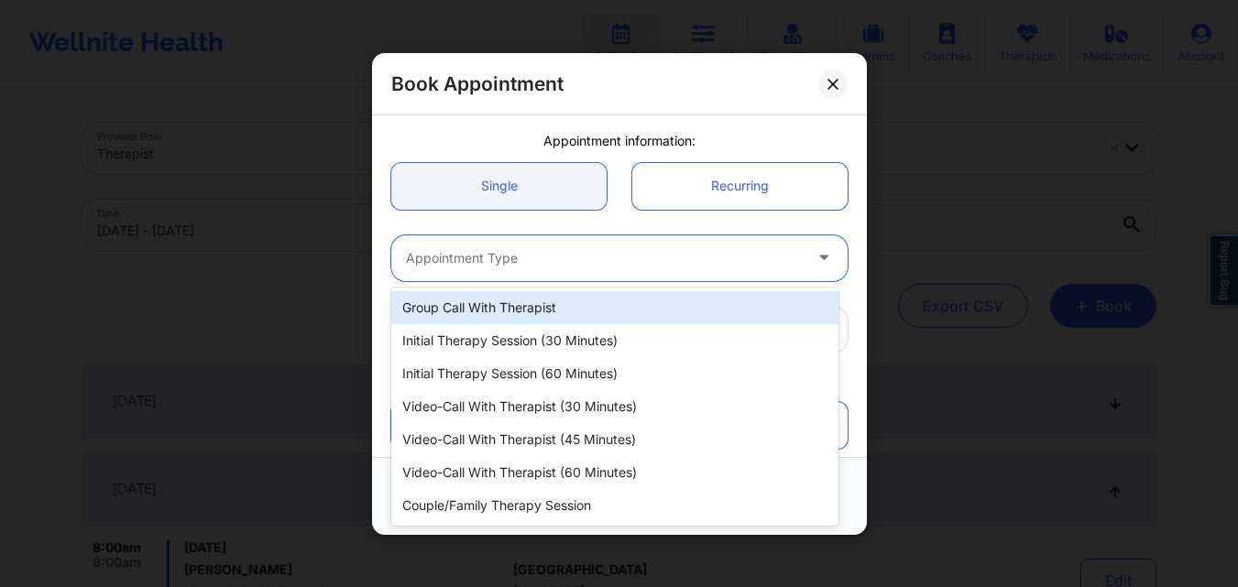
click at [518, 267] on div at bounding box center [604, 257] width 396 height 22
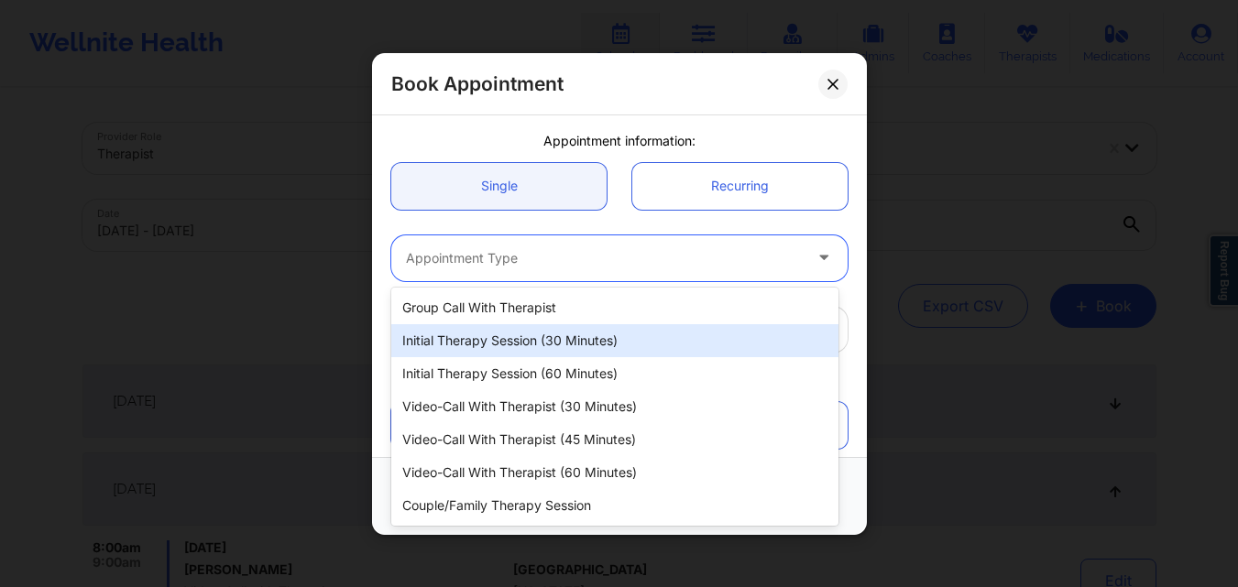
click at [491, 350] on div "Initial Therapy Session (30 minutes)" at bounding box center [614, 340] width 447 height 33
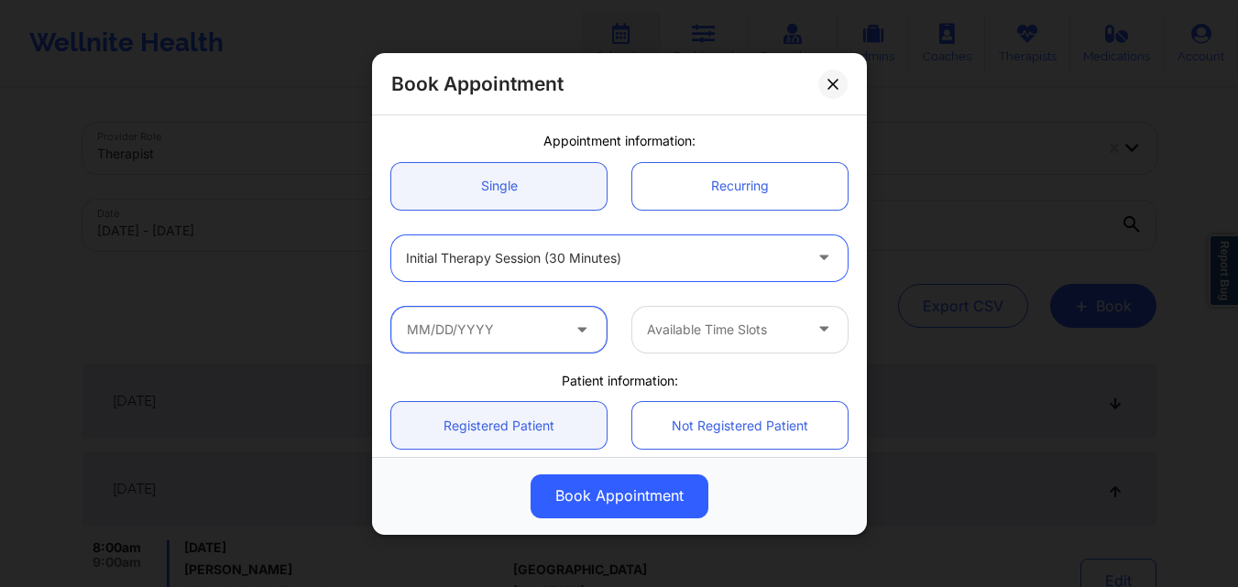
click at [456, 333] on input "text" at bounding box center [498, 329] width 215 height 46
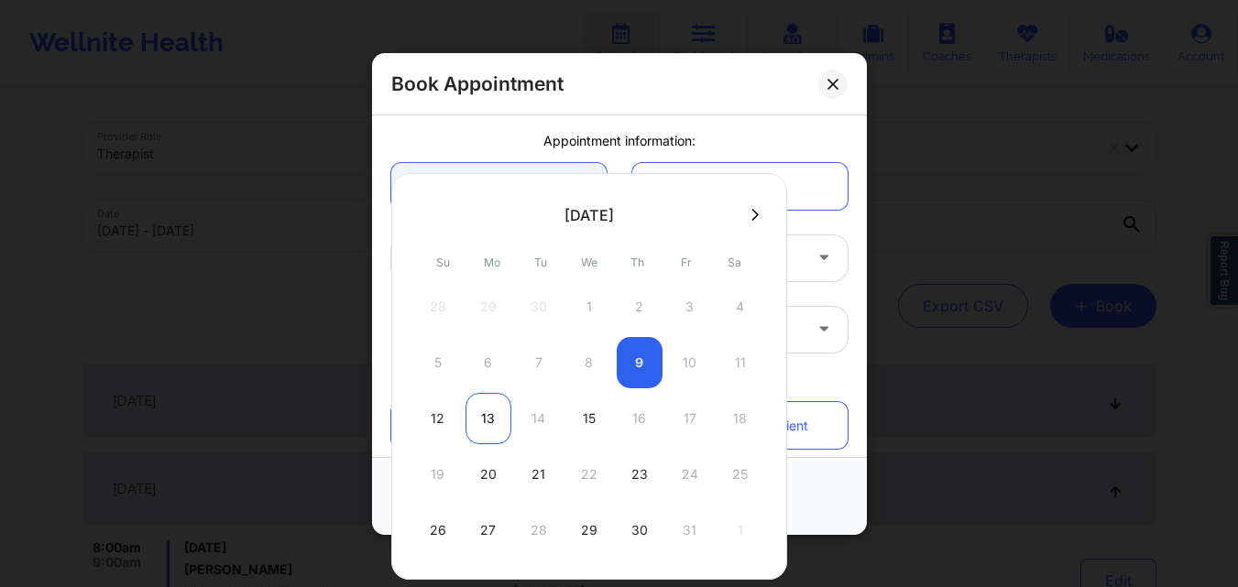
click at [486, 423] on div "13" at bounding box center [488, 418] width 46 height 51
type input "10/13/2025"
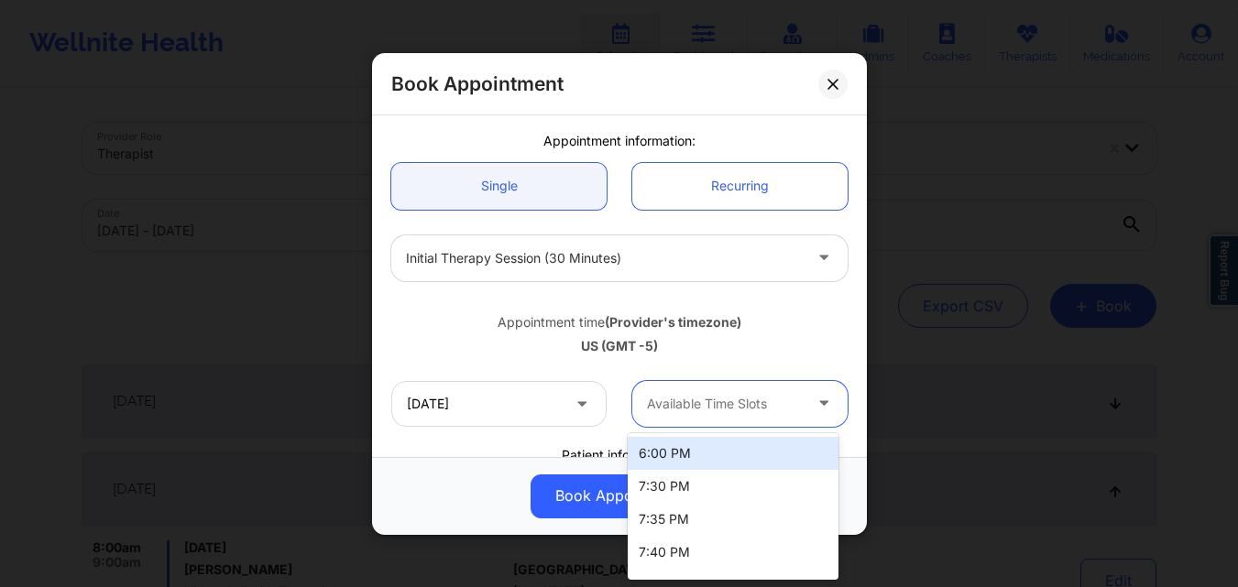
click at [708, 420] on div "Available Time Slots" at bounding box center [717, 403] width 171 height 46
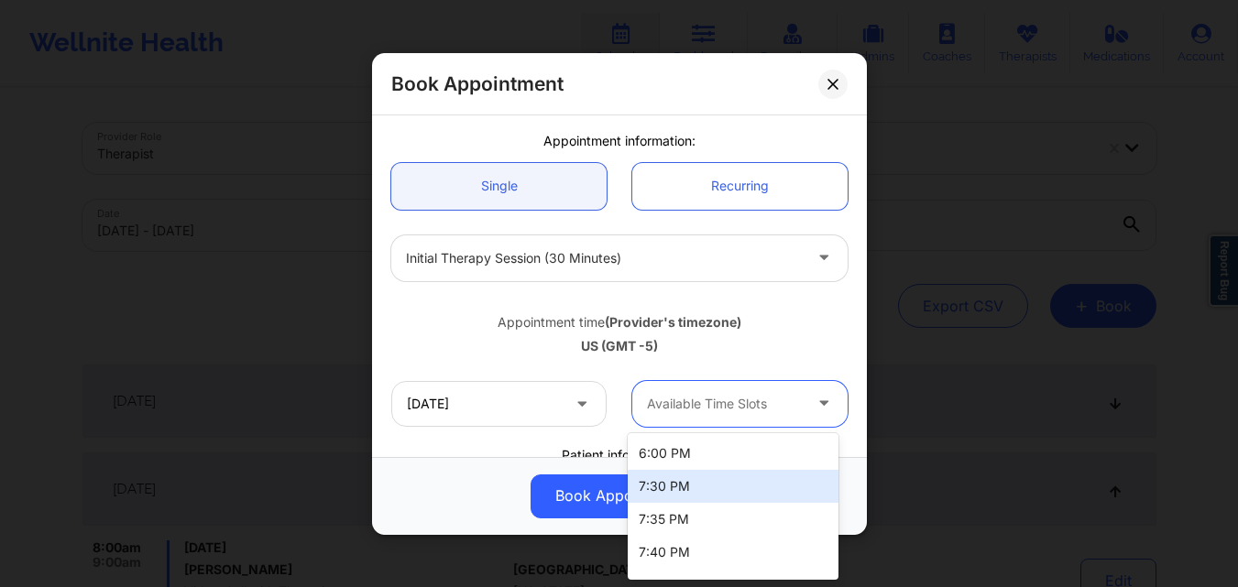
click at [694, 479] on div "7:30 PM" at bounding box center [733, 486] width 211 height 33
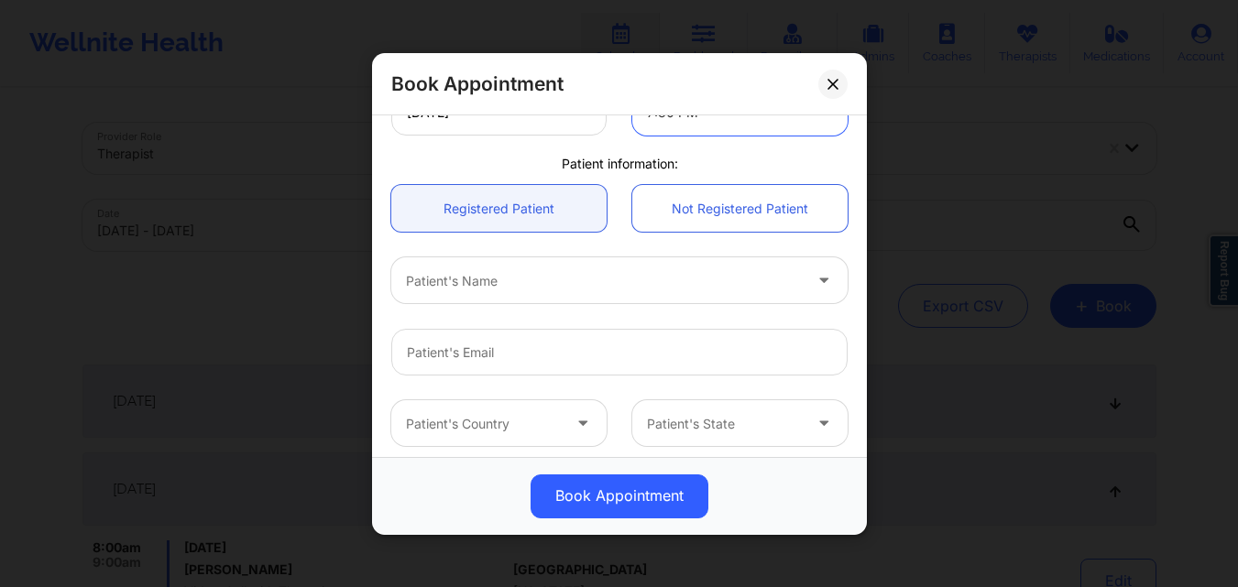
scroll to position [433, 0]
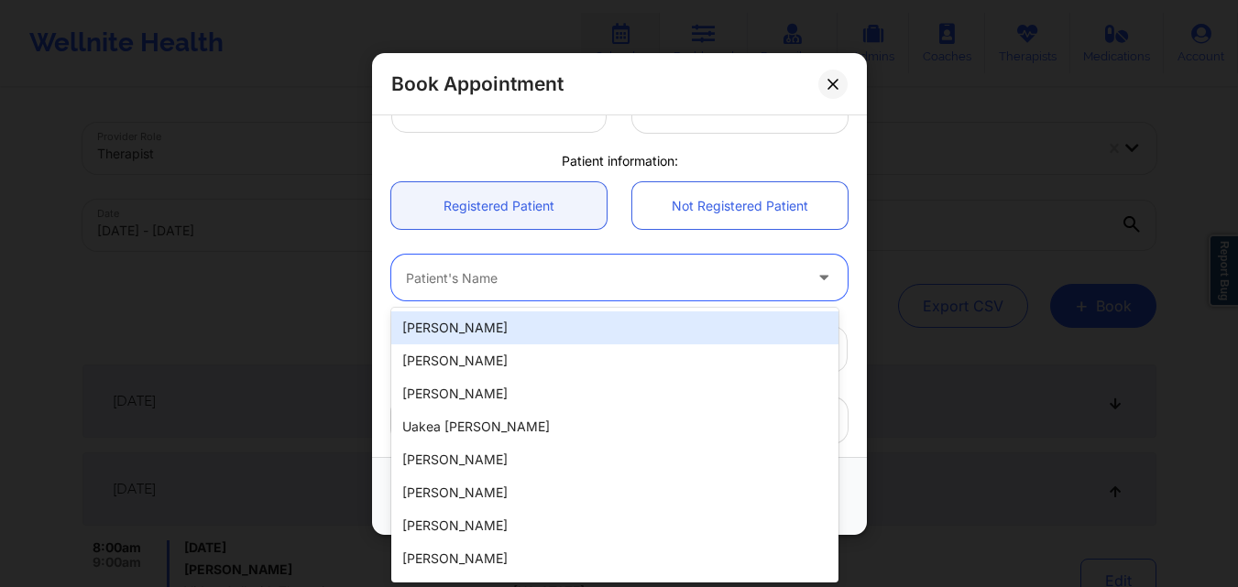
click at [606, 276] on div at bounding box center [604, 278] width 396 height 22
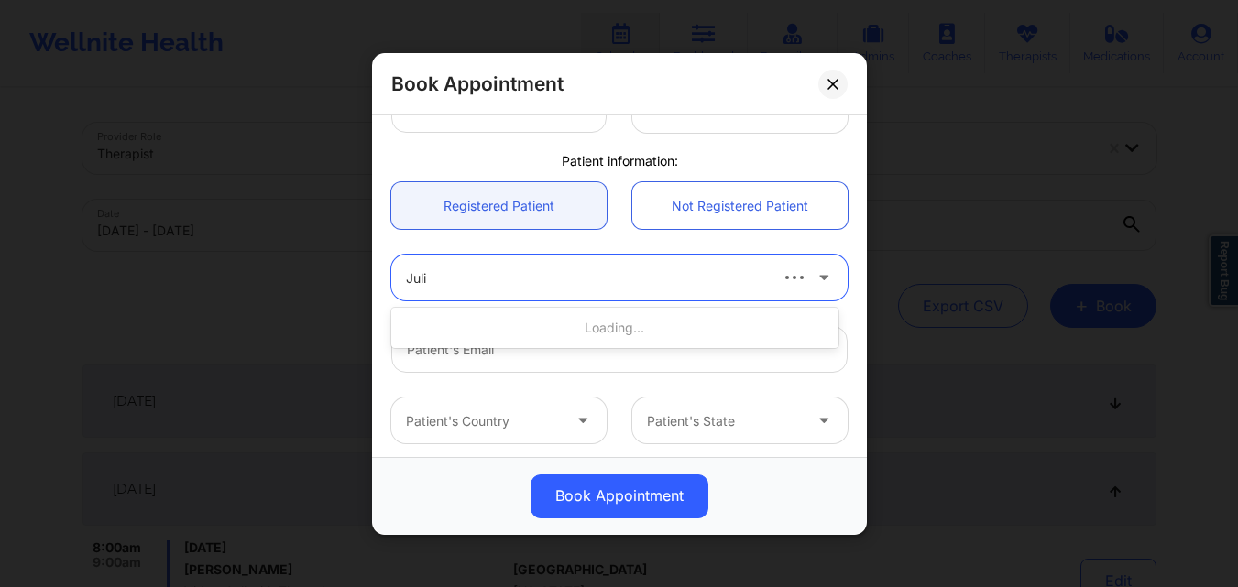
type input "Julie"
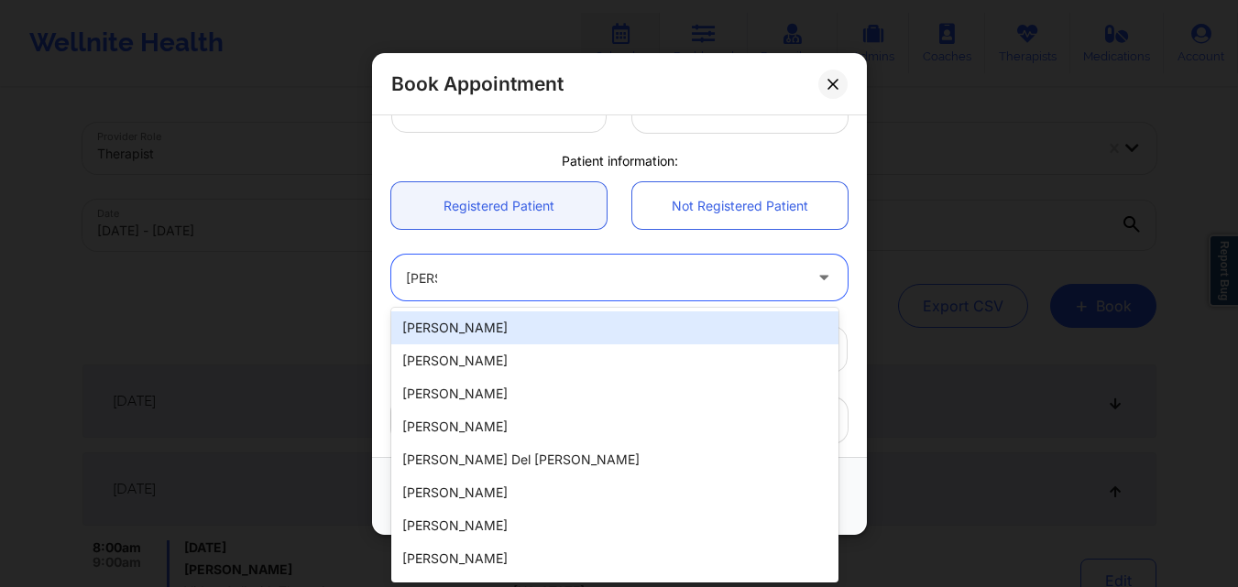
click at [544, 320] on div "Julie K Nesbitt" at bounding box center [614, 327] width 447 height 33
type input "[EMAIL_ADDRESS][DOMAIN_NAME]"
type input "+18067904407"
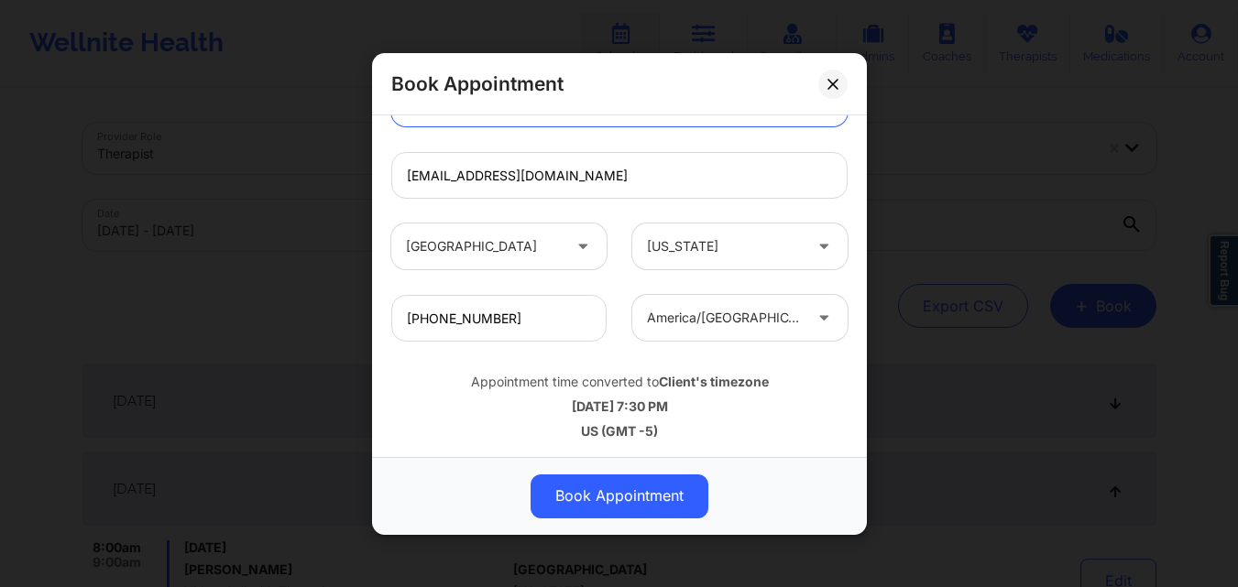
scroll to position [608, 0]
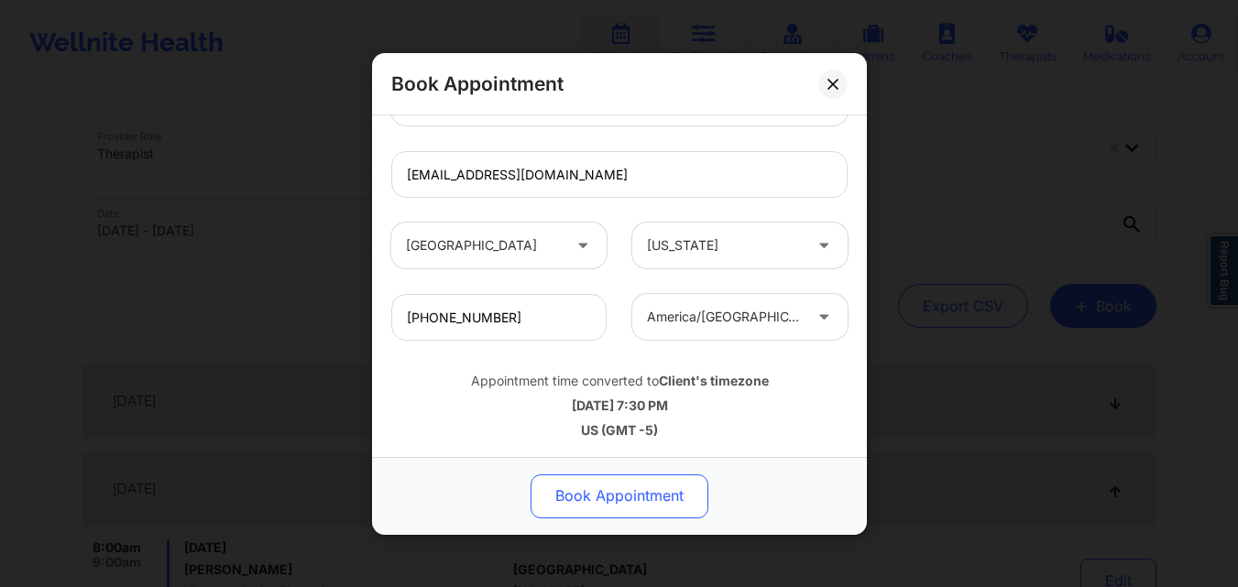
click at [611, 498] on button "Book Appointment" at bounding box center [619, 496] width 178 height 44
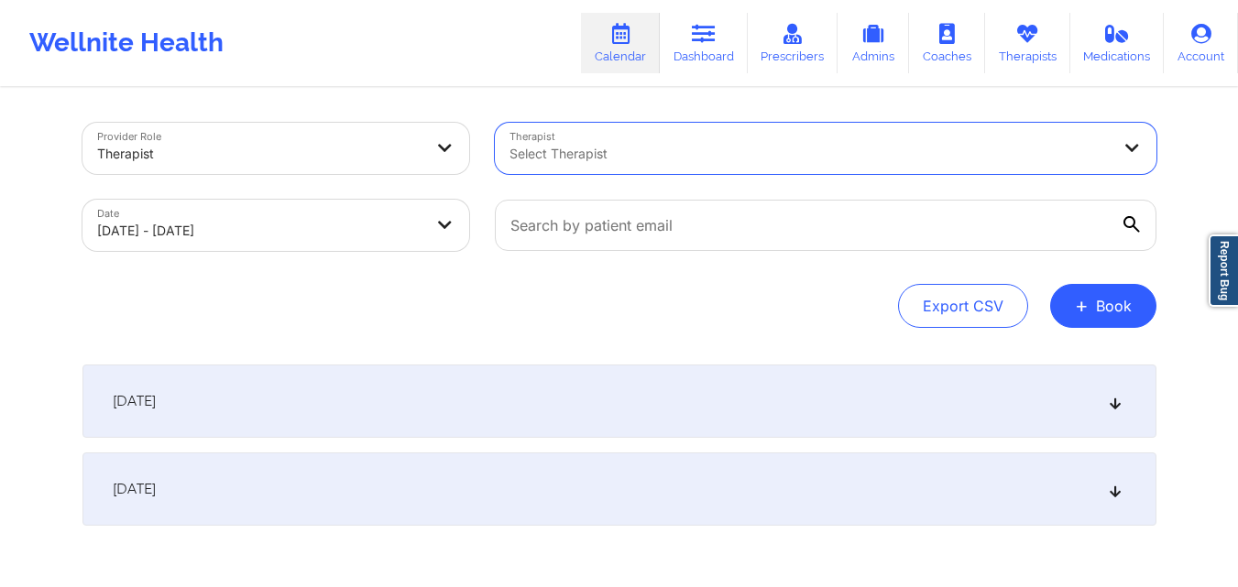
select select "2025-9"
select select "2025-10"
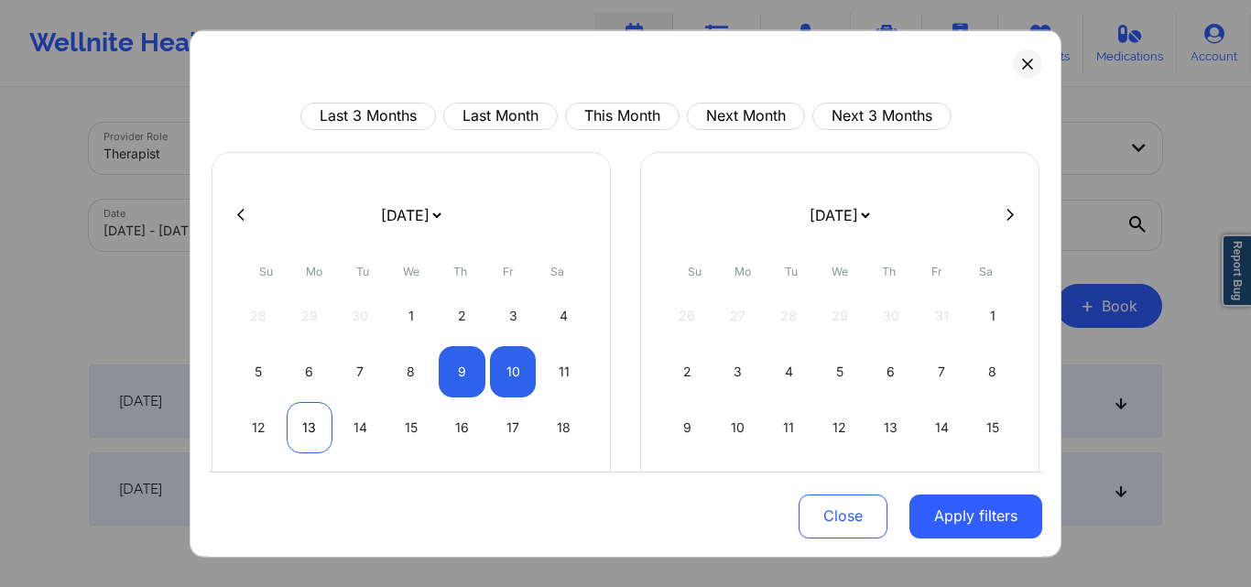
click at [311, 429] on div "13" at bounding box center [310, 426] width 47 height 51
select select "2025-9"
select select "2025-10"
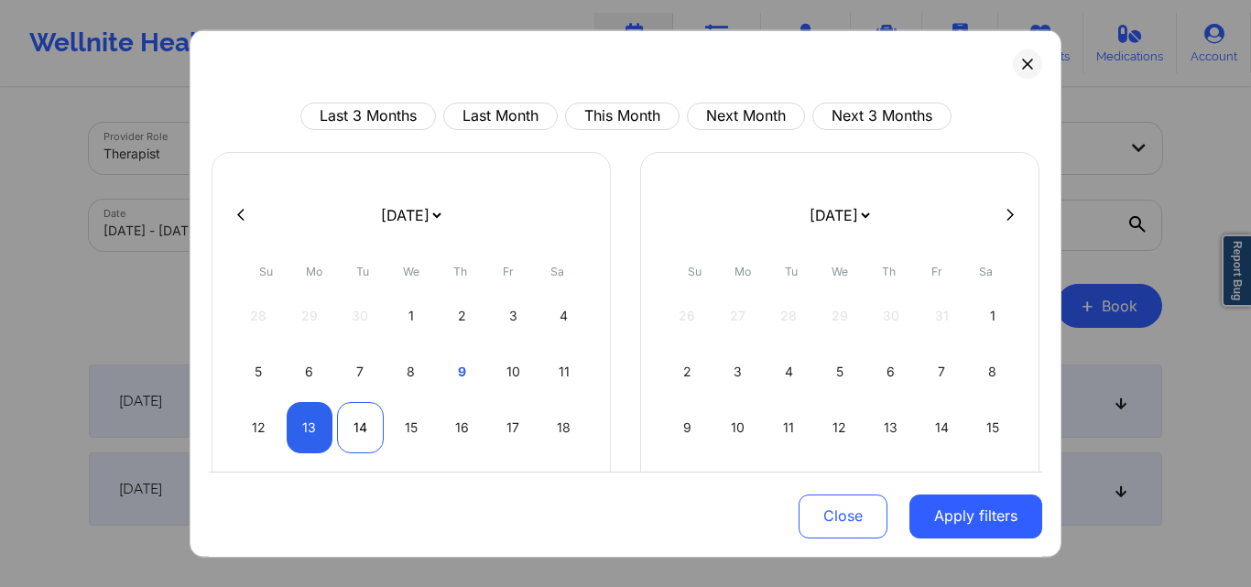
select select "2025-9"
select select "2025-10"
click at [352, 436] on div "14" at bounding box center [360, 426] width 47 height 51
select select "2025-9"
select select "2025-10"
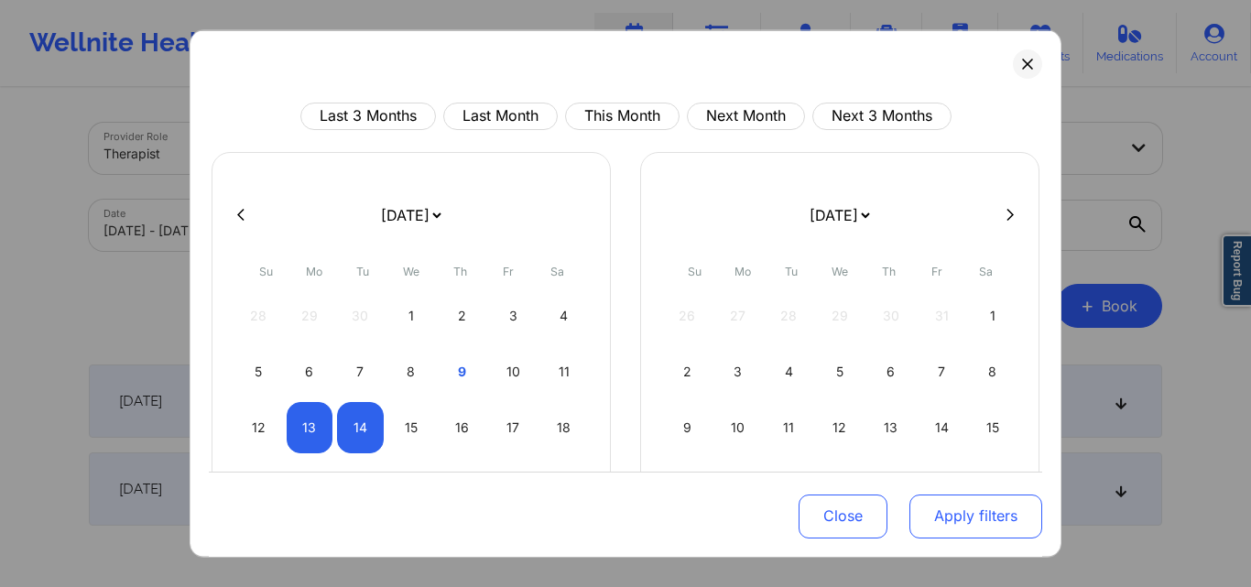
click at [988, 527] on button "Apply filters" at bounding box center [976, 517] width 133 height 44
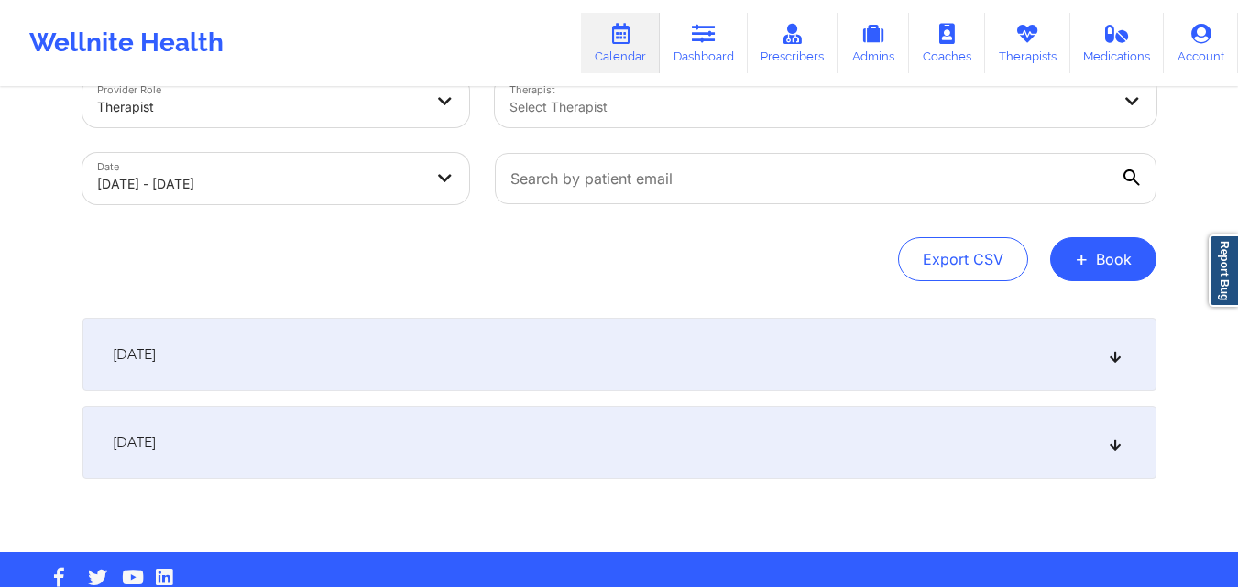
scroll to position [48, 0]
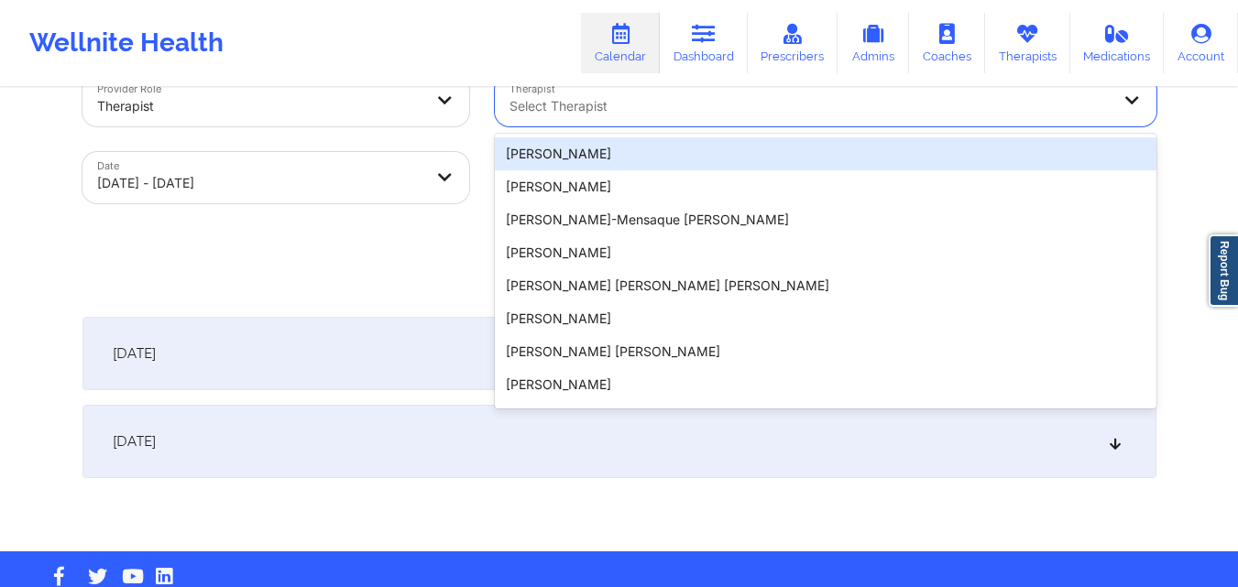
click at [733, 114] on div at bounding box center [809, 106] width 601 height 22
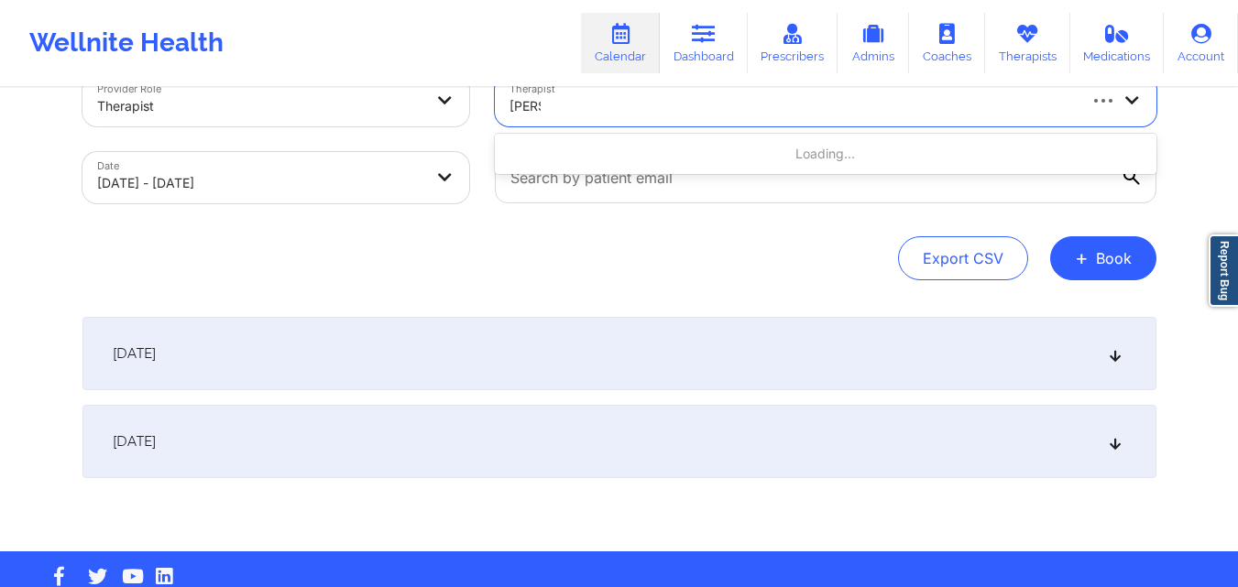
type input "kellyn"
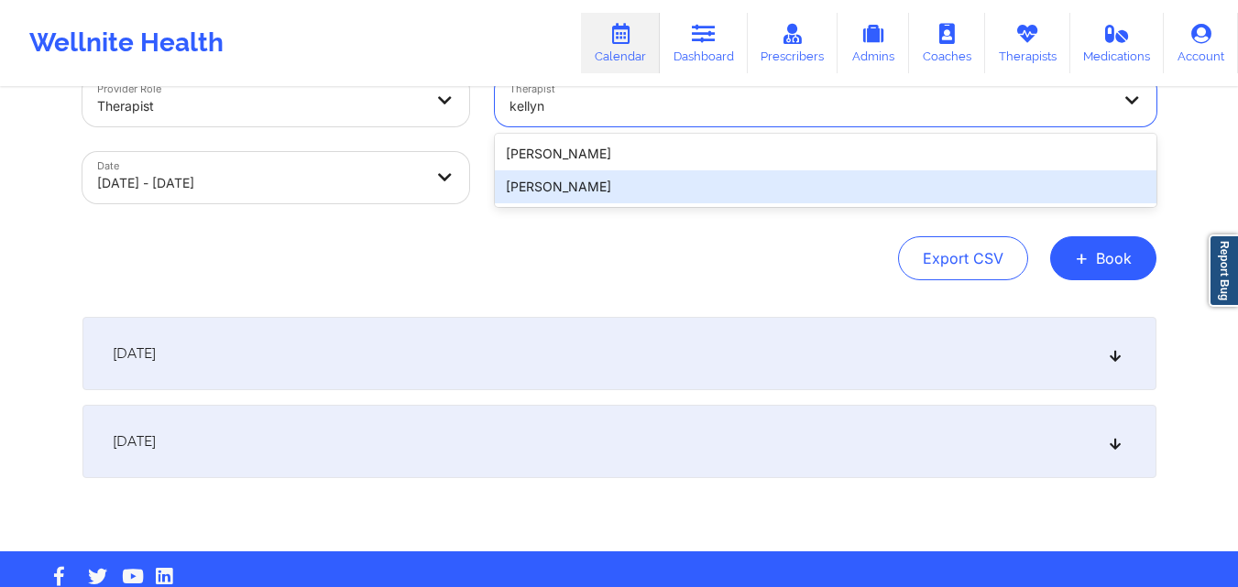
click at [596, 188] on div "[PERSON_NAME]" at bounding box center [825, 186] width 661 height 33
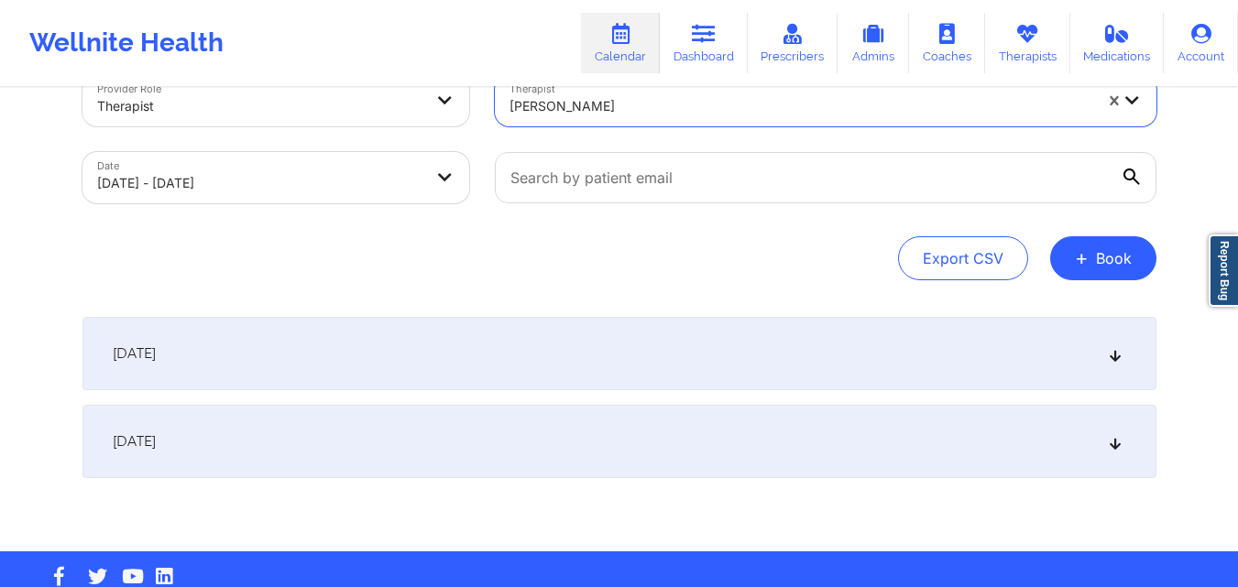
scroll to position [87, 0]
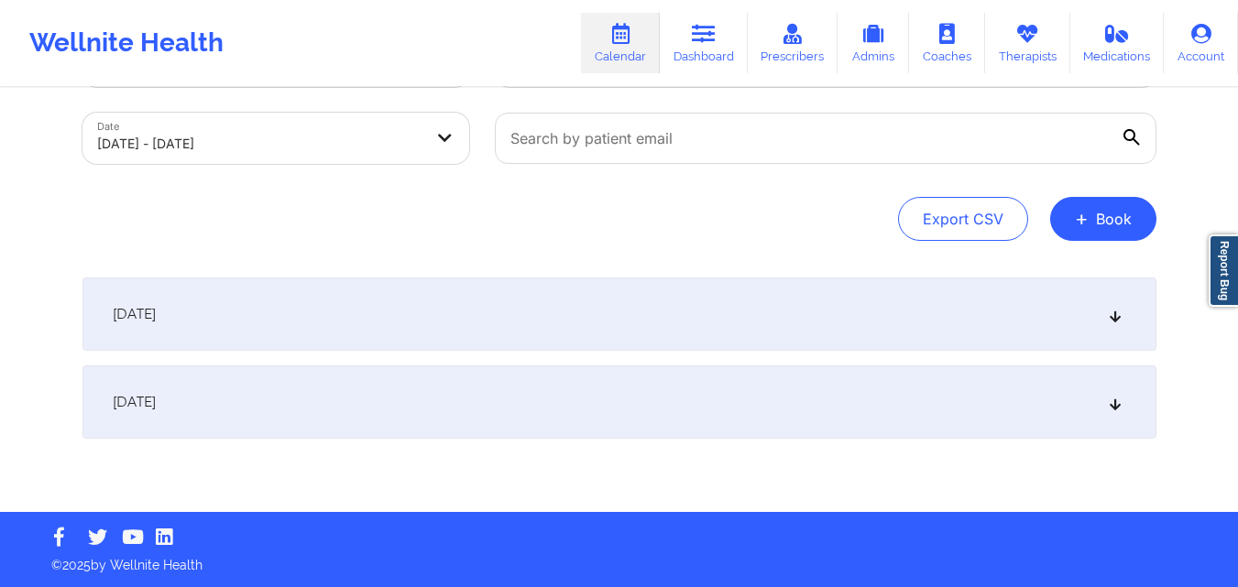
click at [396, 334] on div "[DATE]" at bounding box center [619, 314] width 1074 height 73
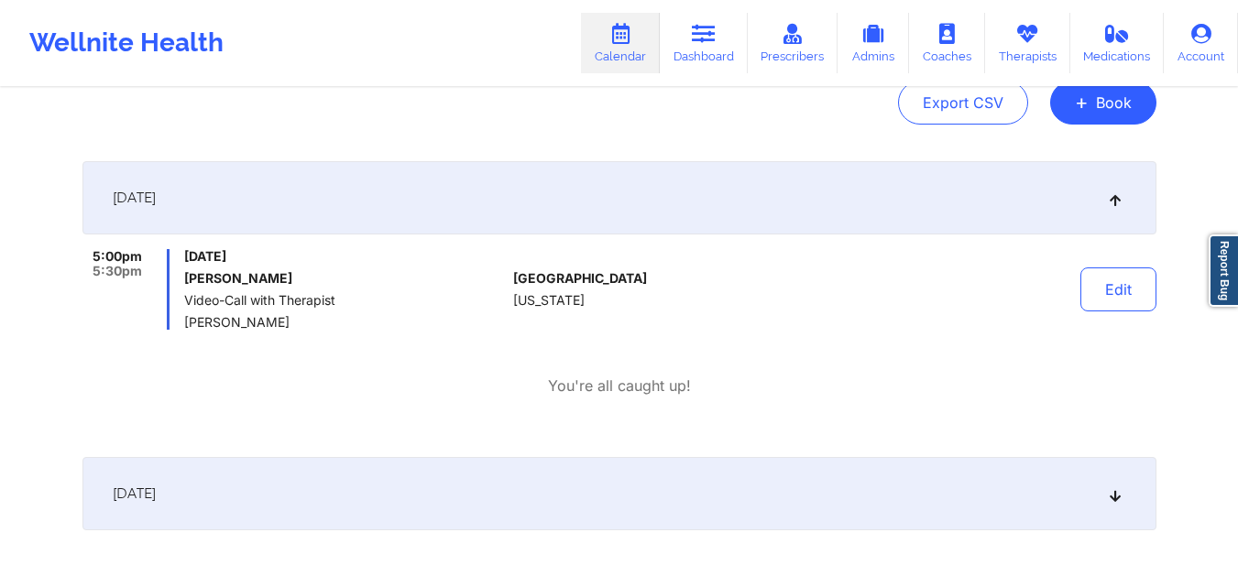
scroll to position [200, 0]
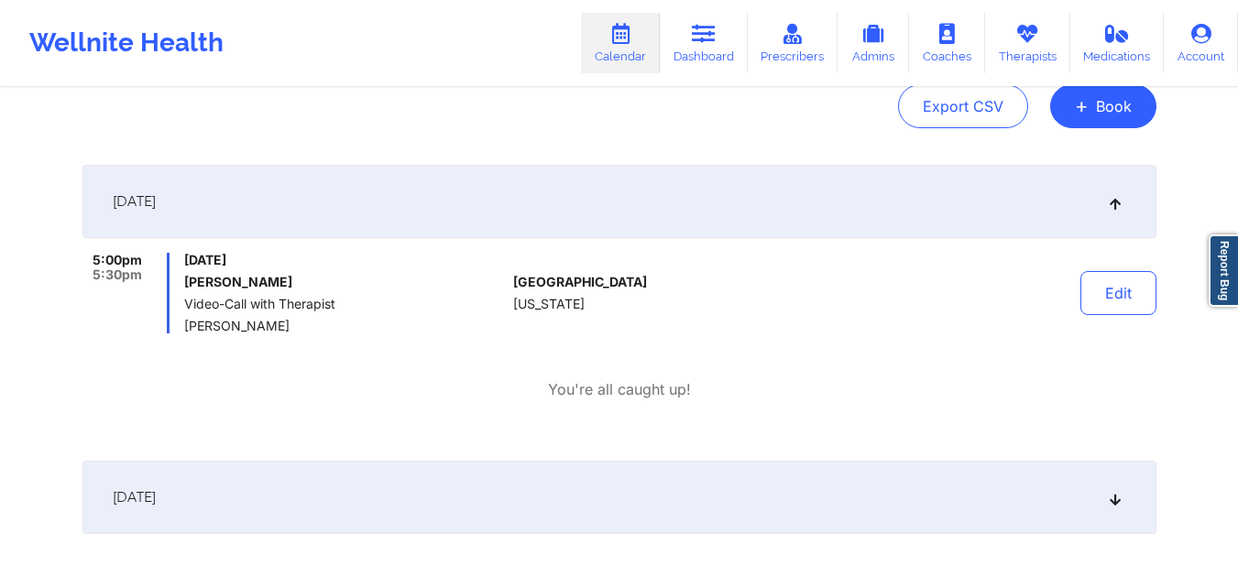
click at [325, 495] on div "[DATE]" at bounding box center [619, 497] width 1074 height 73
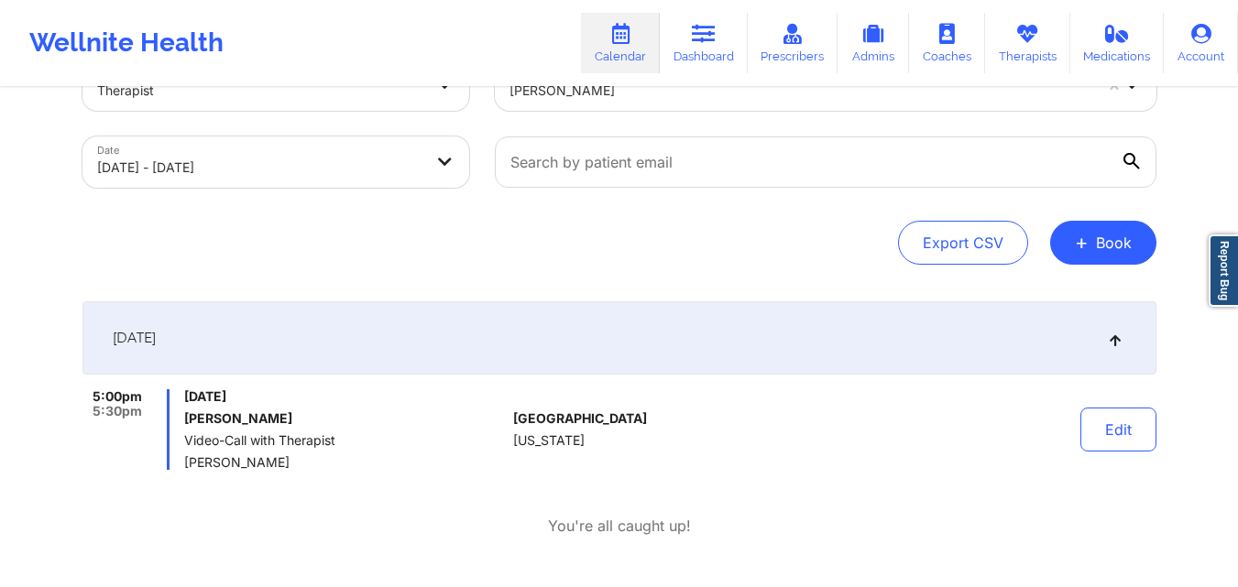
scroll to position [0, 0]
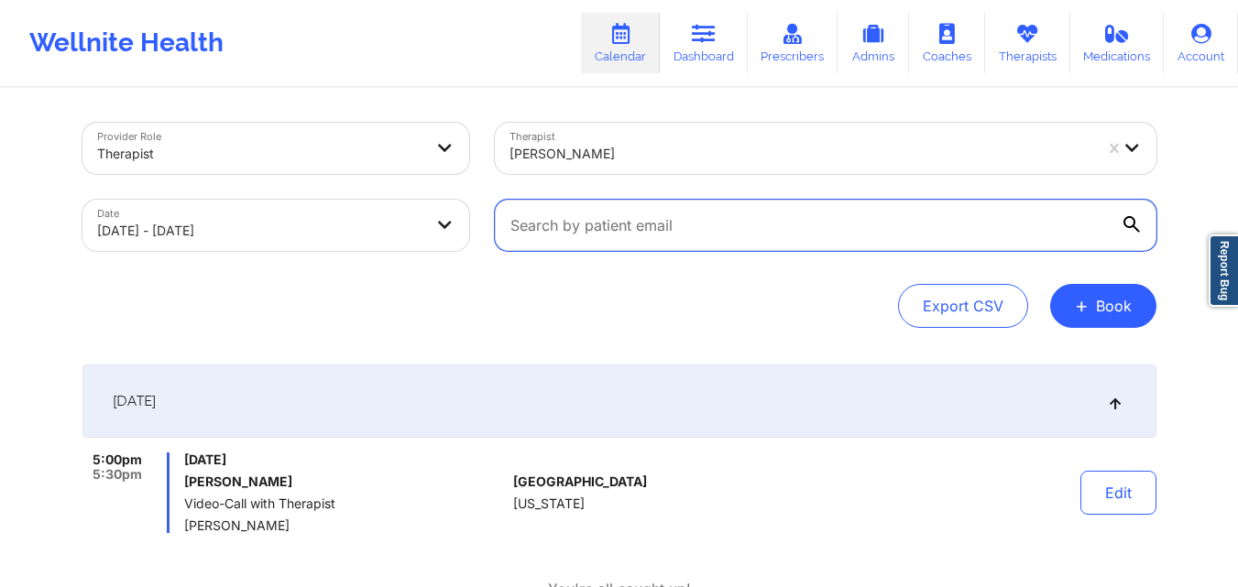
click at [645, 231] on input "text" at bounding box center [825, 225] width 661 height 51
paste input "[EMAIL_ADDRESS][DOMAIN_NAME]"
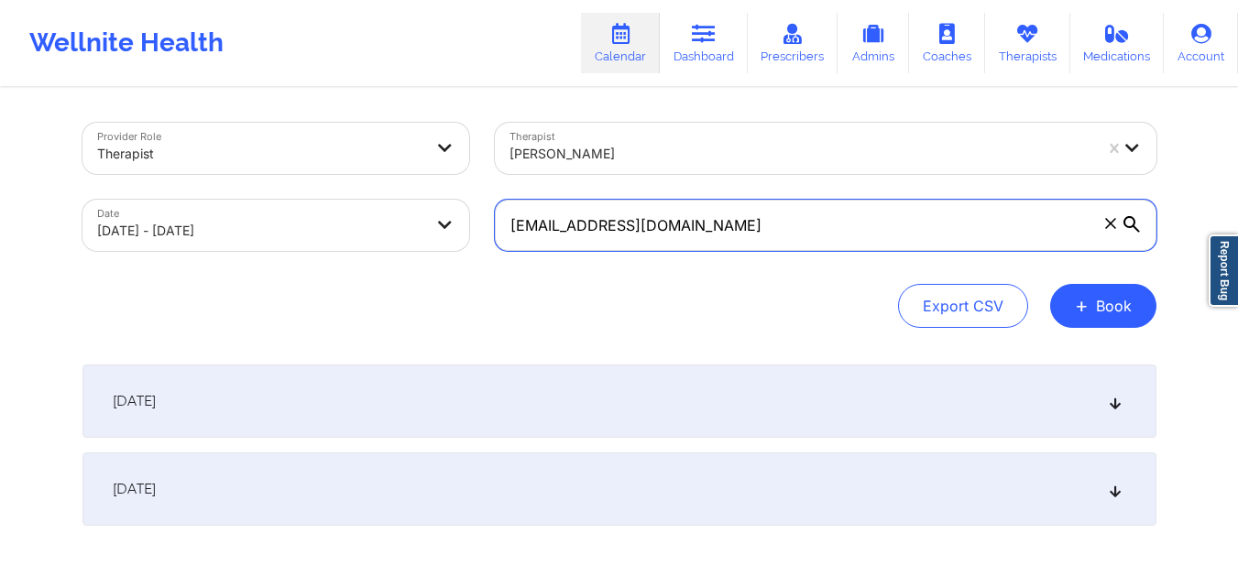
type input "[EMAIL_ADDRESS][DOMAIN_NAME]"
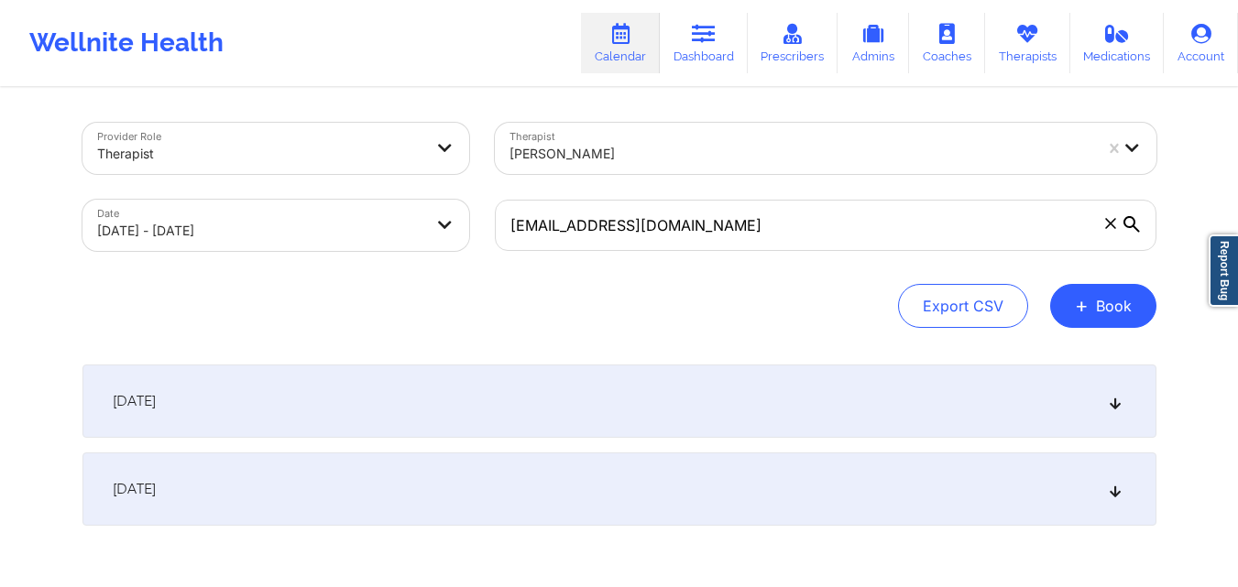
click at [403, 396] on div "[DATE]" at bounding box center [619, 401] width 1074 height 73
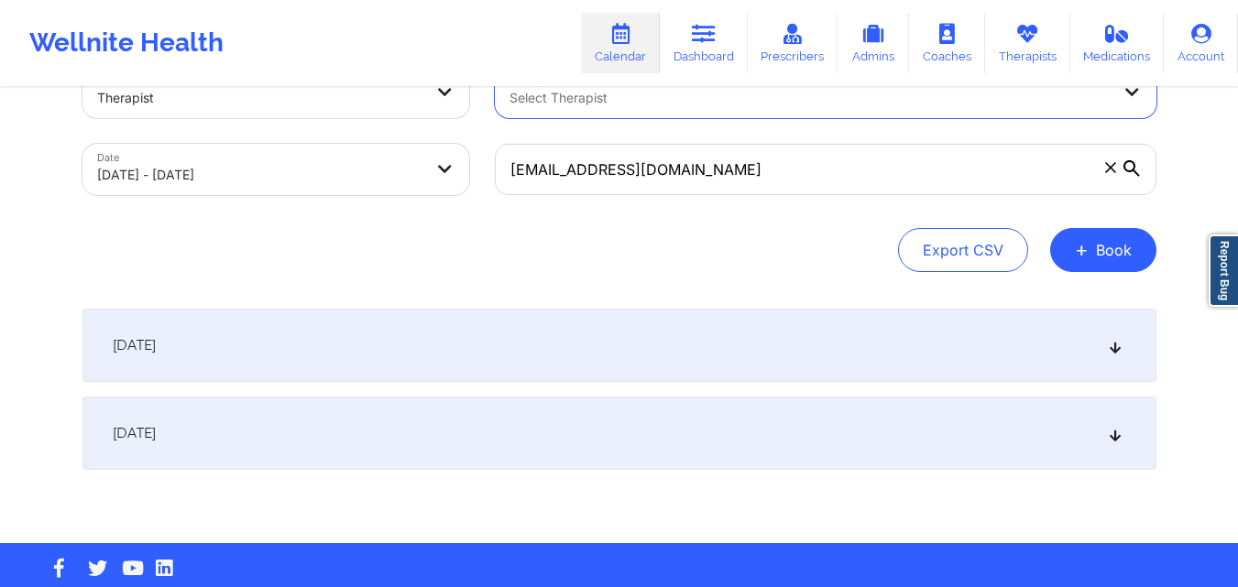
scroll to position [57, 0]
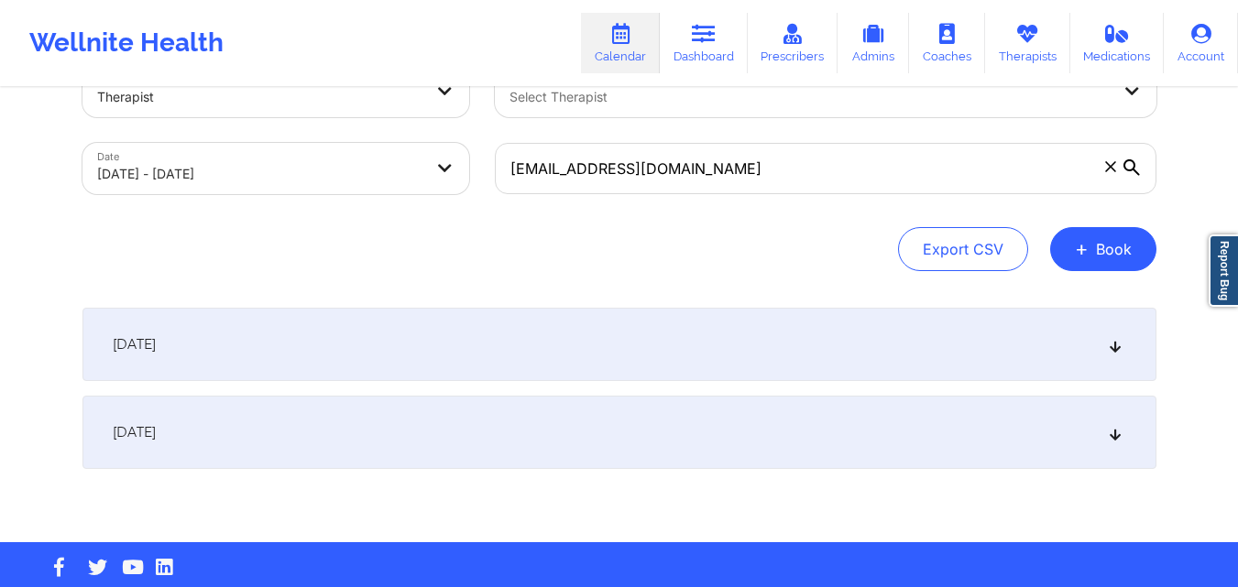
click at [541, 338] on div "[DATE]" at bounding box center [619, 344] width 1074 height 73
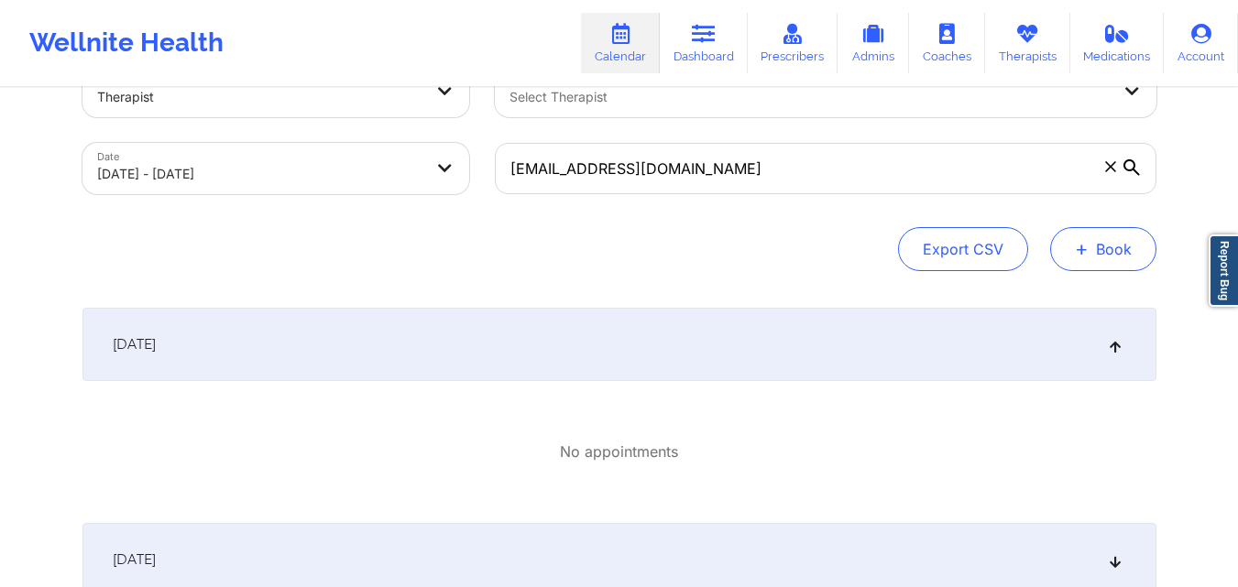
click at [1097, 257] on button "+ Book" at bounding box center [1103, 249] width 106 height 44
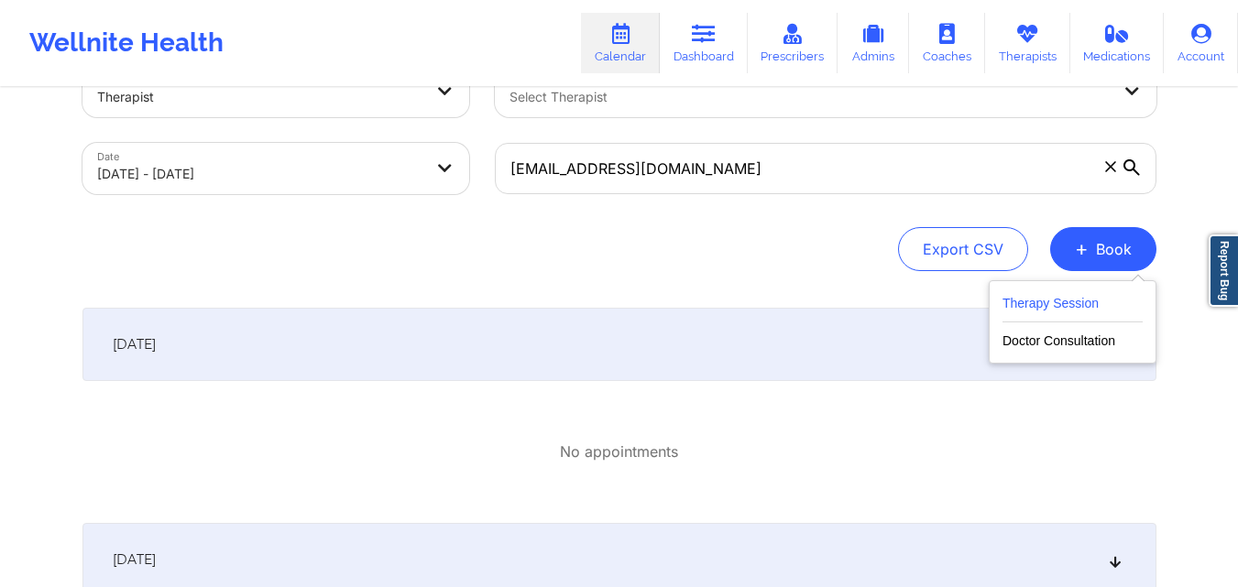
click at [1045, 311] on button "Therapy Session" at bounding box center [1072, 307] width 140 height 30
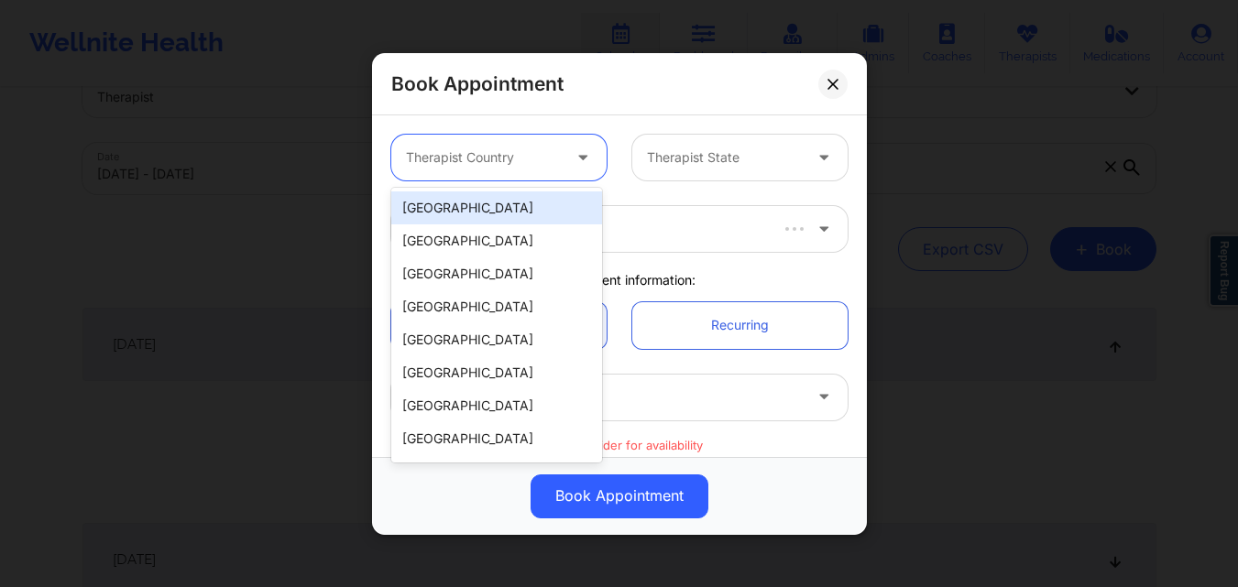
click at [511, 160] on div at bounding box center [483, 158] width 155 height 22
click at [496, 222] on div "[GEOGRAPHIC_DATA]" at bounding box center [496, 207] width 211 height 33
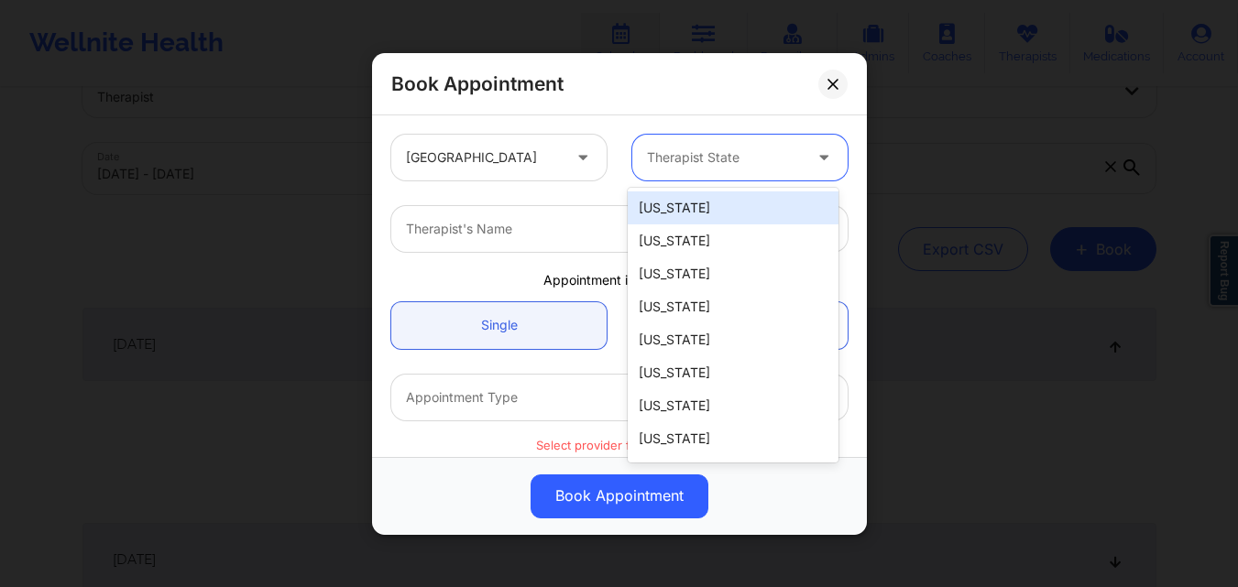
click at [742, 156] on div at bounding box center [724, 158] width 155 height 22
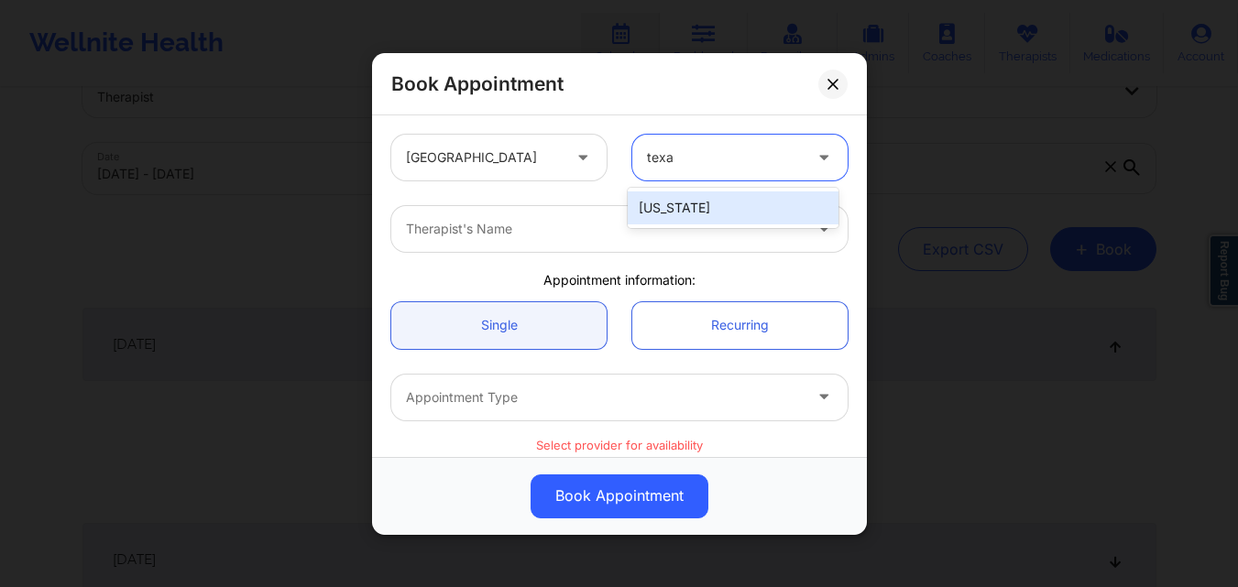
type input "texas"
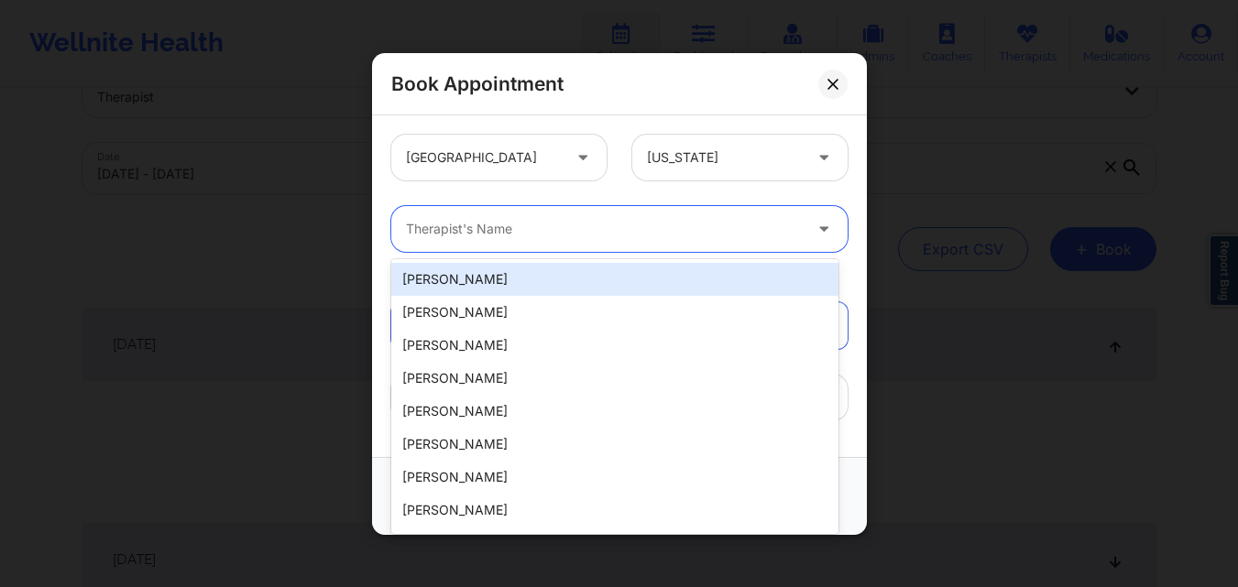
click at [635, 236] on div at bounding box center [604, 229] width 396 height 22
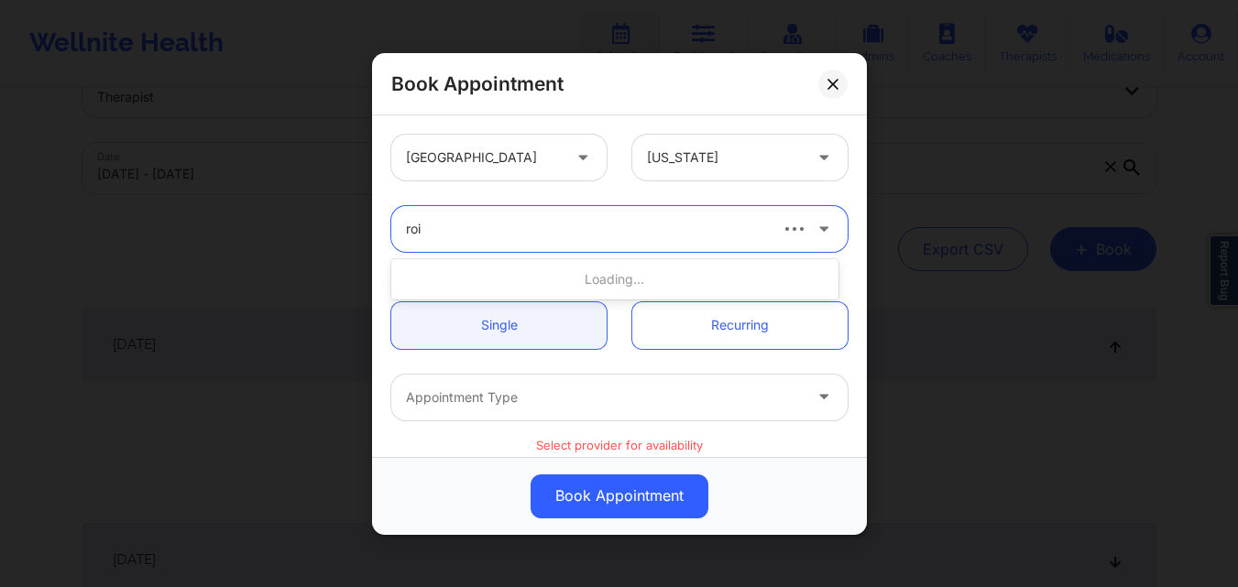
type input "roiko"
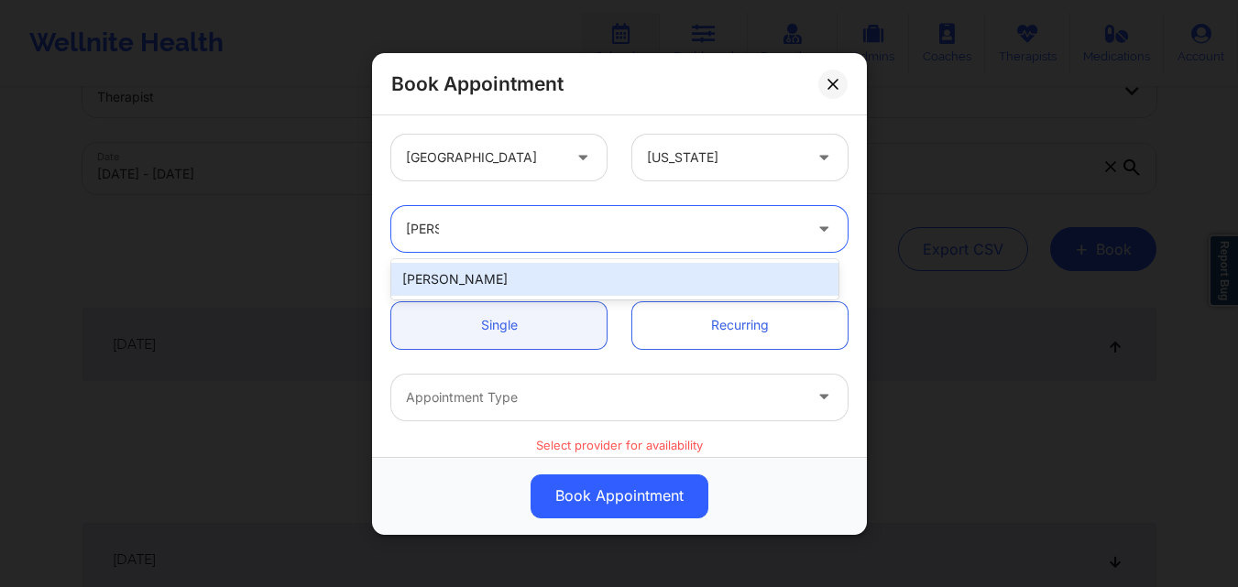
click at [567, 278] on div "[PERSON_NAME]" at bounding box center [614, 279] width 447 height 33
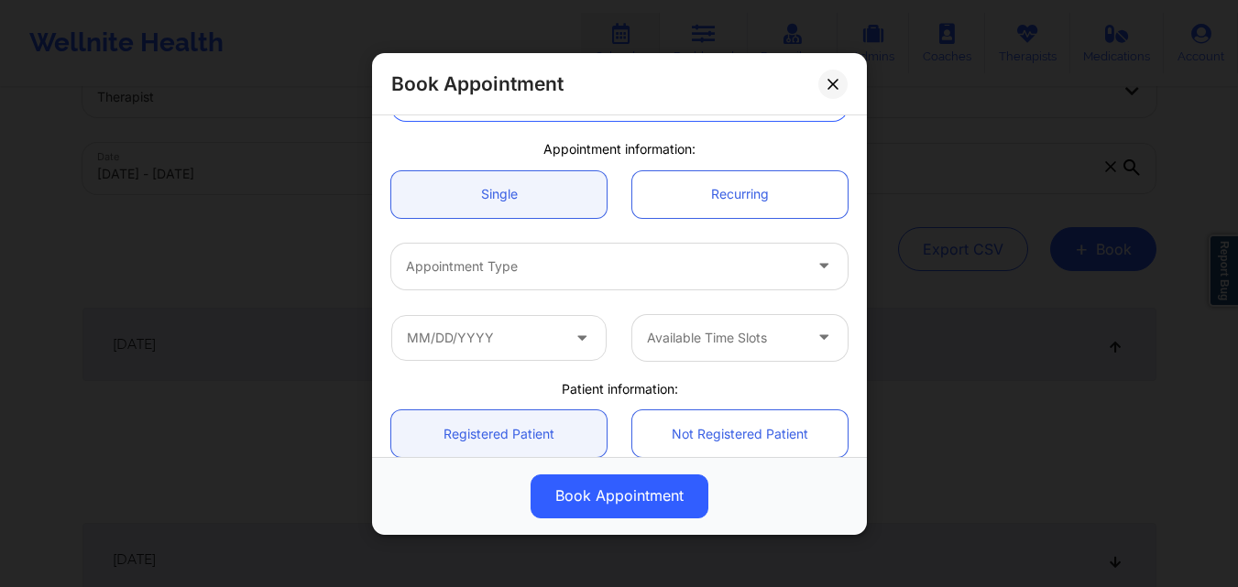
scroll to position [132, 0]
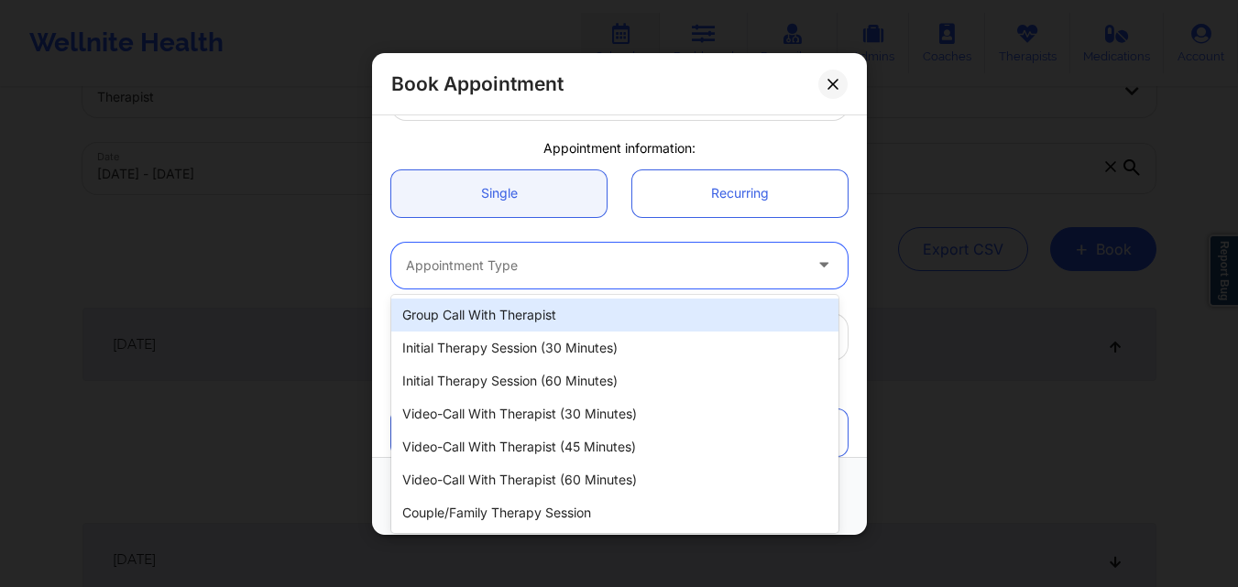
click at [523, 271] on div at bounding box center [604, 265] width 396 height 22
click at [484, 348] on div "Initial Therapy Session (30 minutes)" at bounding box center [614, 348] width 447 height 33
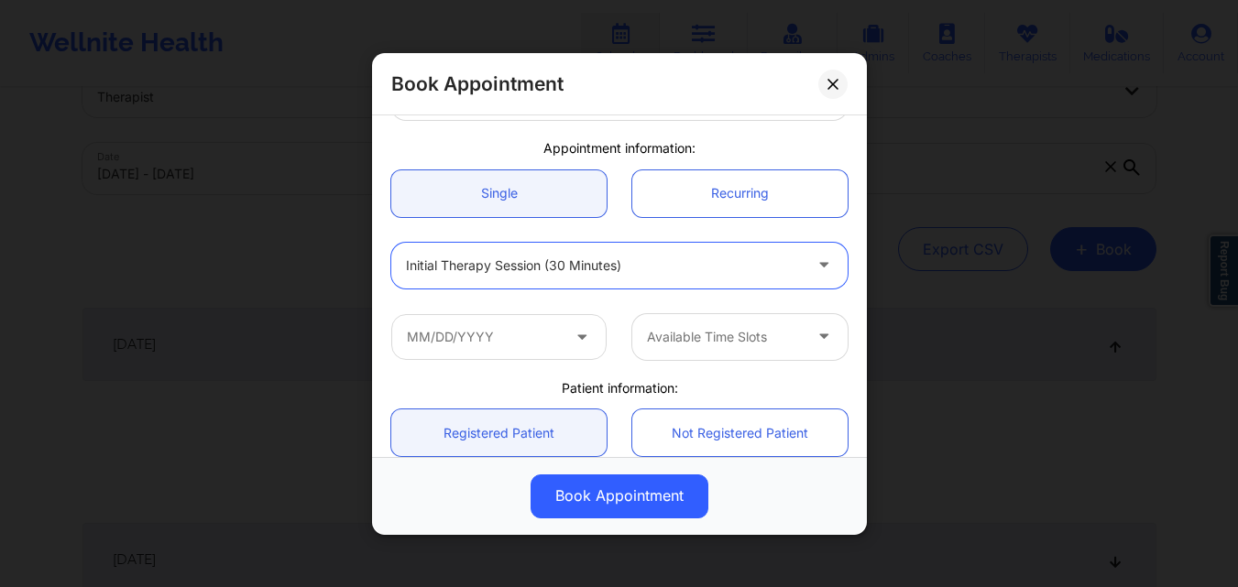
scroll to position [200, 0]
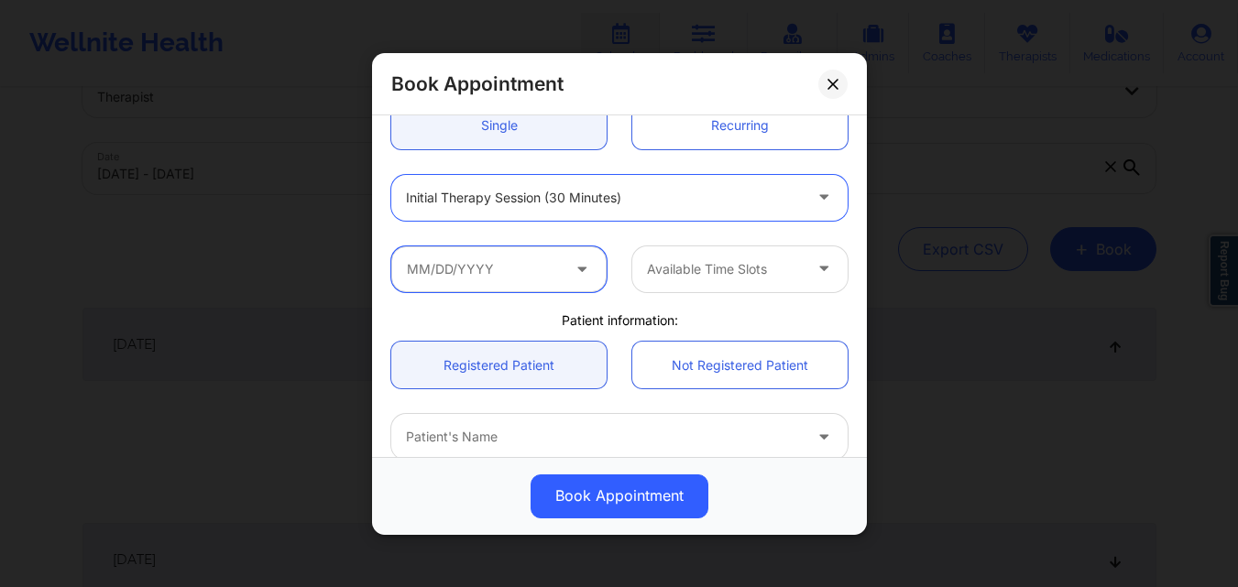
click at [505, 251] on input "text" at bounding box center [498, 269] width 215 height 46
click at [486, 277] on input "text" at bounding box center [498, 269] width 215 height 46
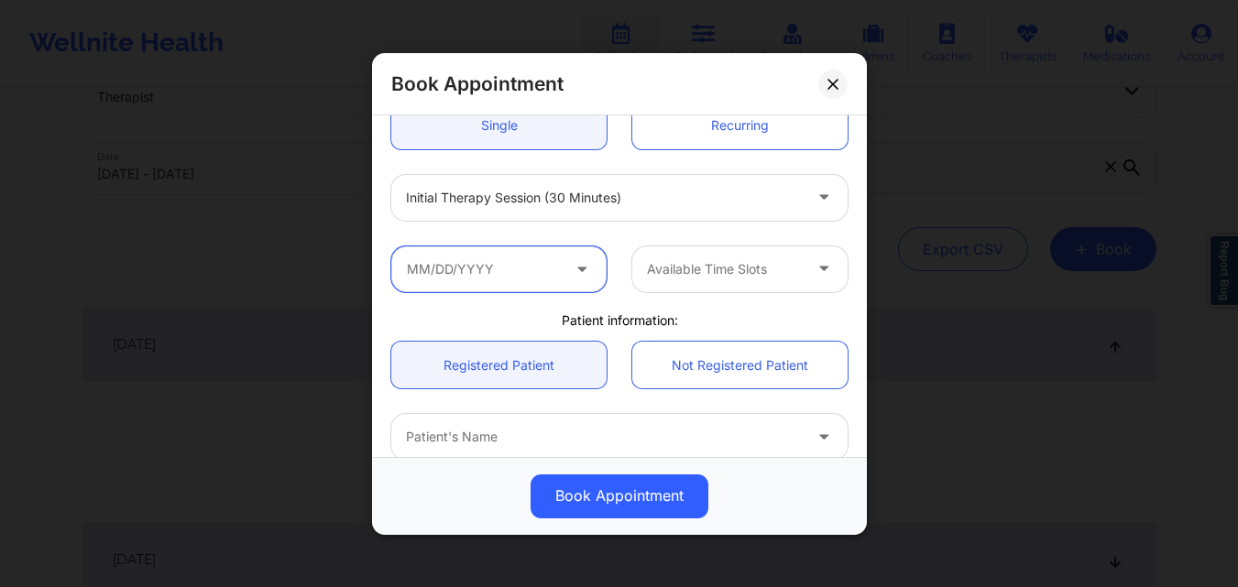
scroll to position [201, 0]
click at [543, 282] on input "text" at bounding box center [498, 268] width 215 height 46
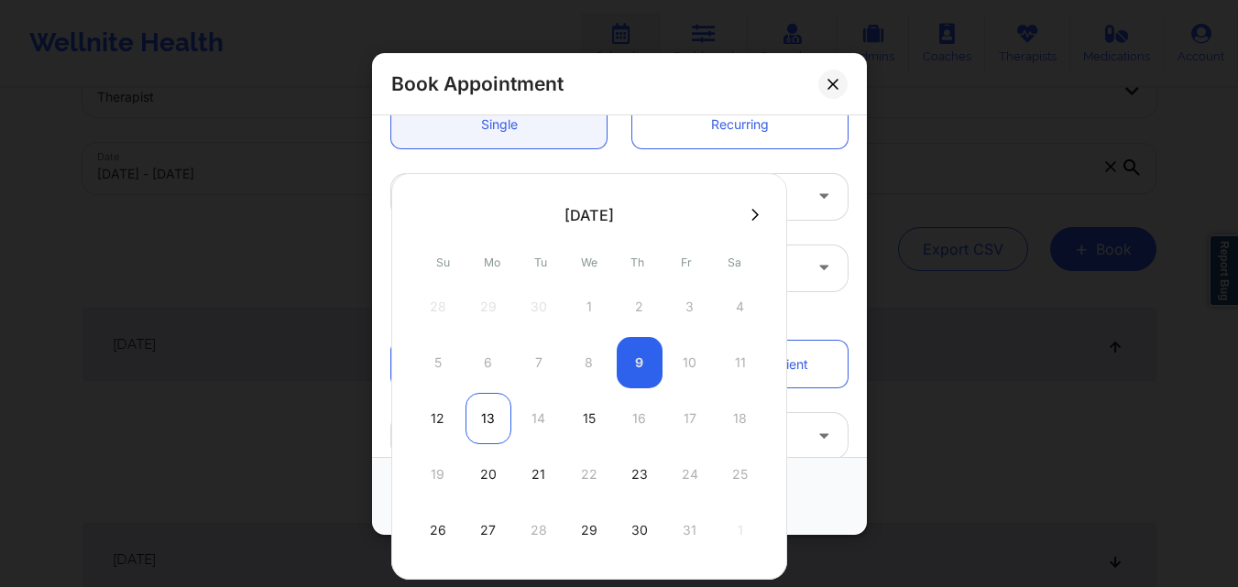
click at [489, 420] on div "13" at bounding box center [488, 418] width 46 height 51
type input "10/13/2025"
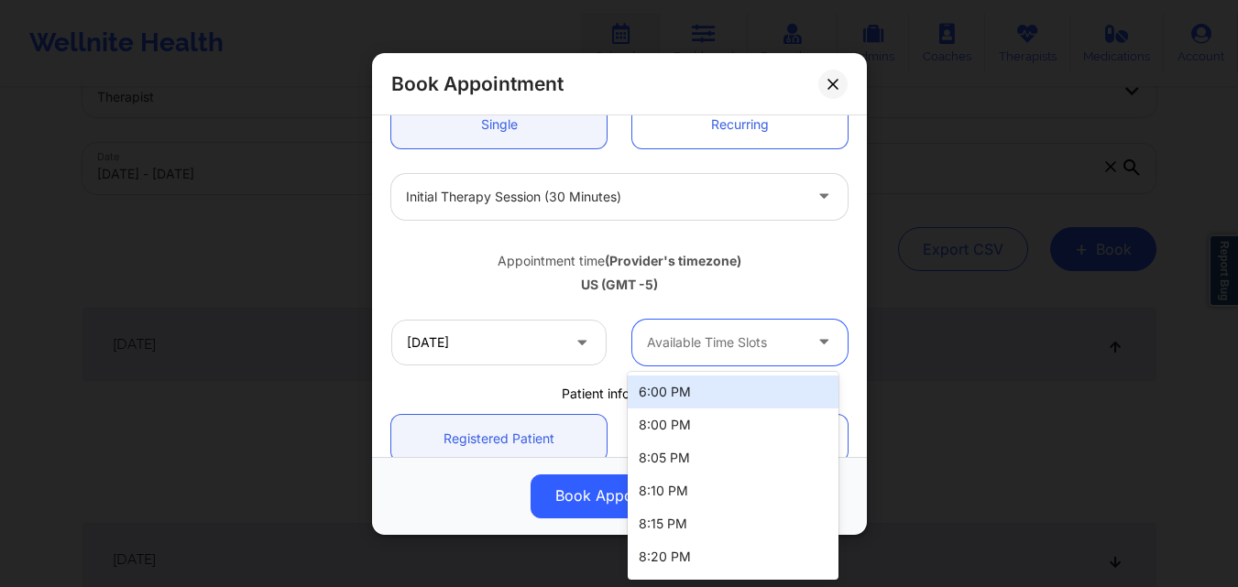
click at [706, 344] on div at bounding box center [724, 343] width 155 height 22
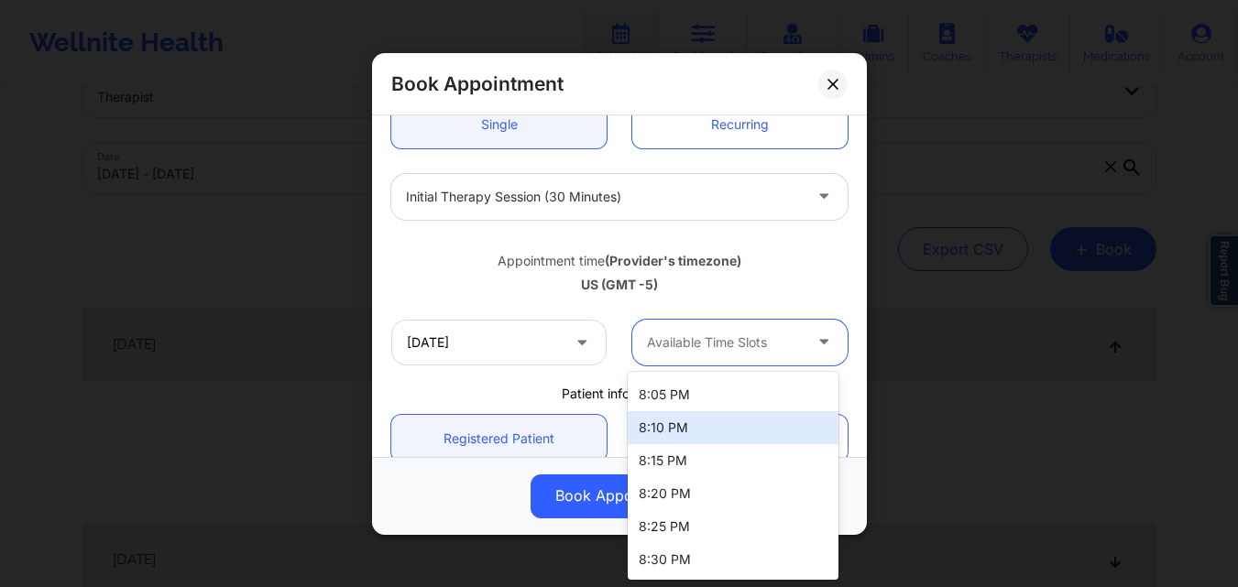
scroll to position [0, 0]
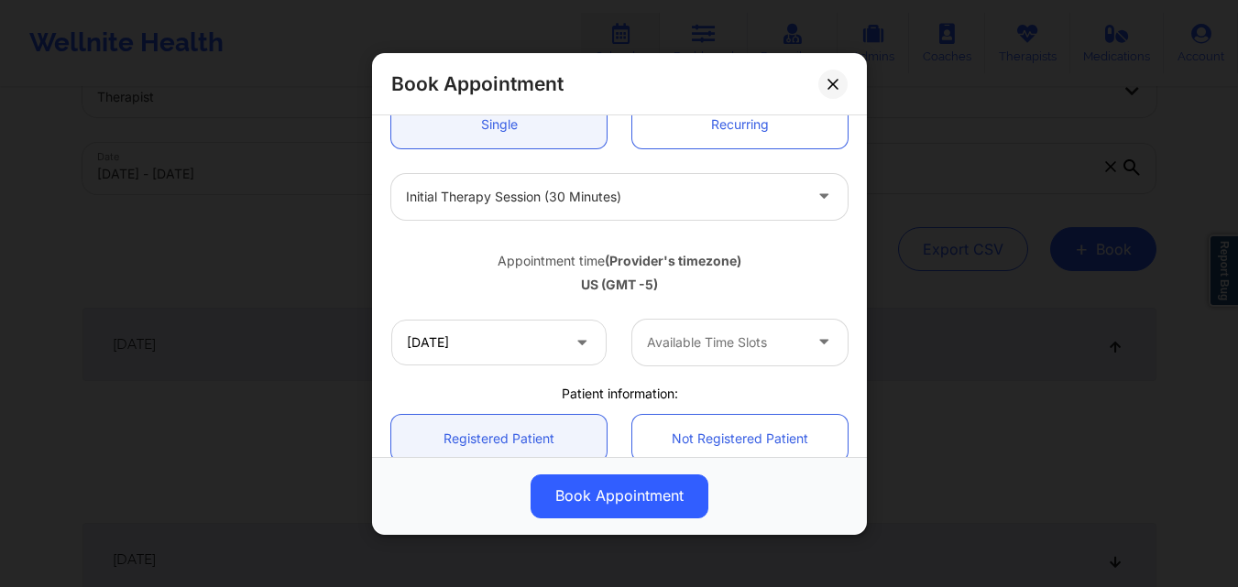
click at [799, 263] on div "Appointment time (Provider's timezone)" at bounding box center [619, 260] width 456 height 18
click at [837, 77] on button at bounding box center [832, 83] width 29 height 29
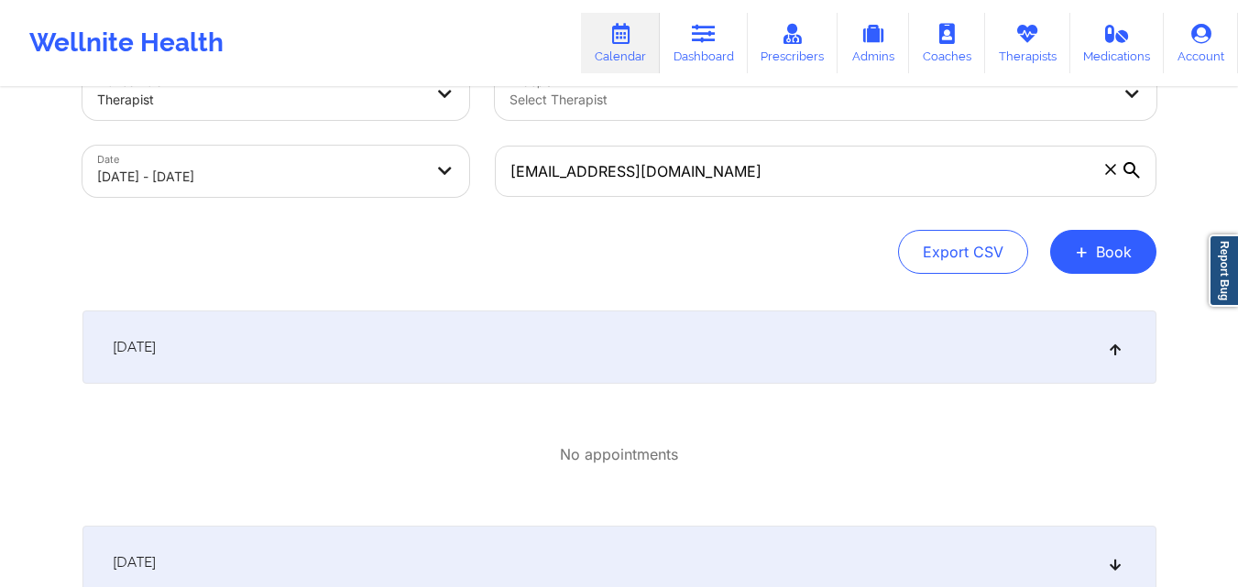
scroll to position [53, 0]
click at [1105, 256] on button "+ Book" at bounding box center [1103, 253] width 106 height 44
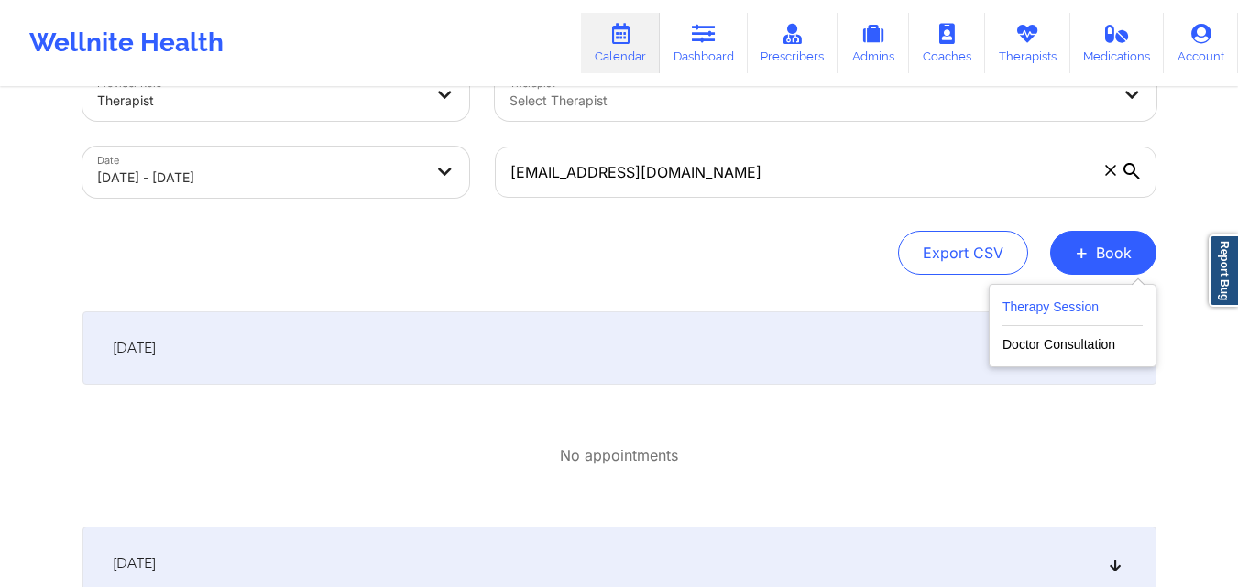
click at [1066, 311] on button "Therapy Session" at bounding box center [1072, 311] width 140 height 30
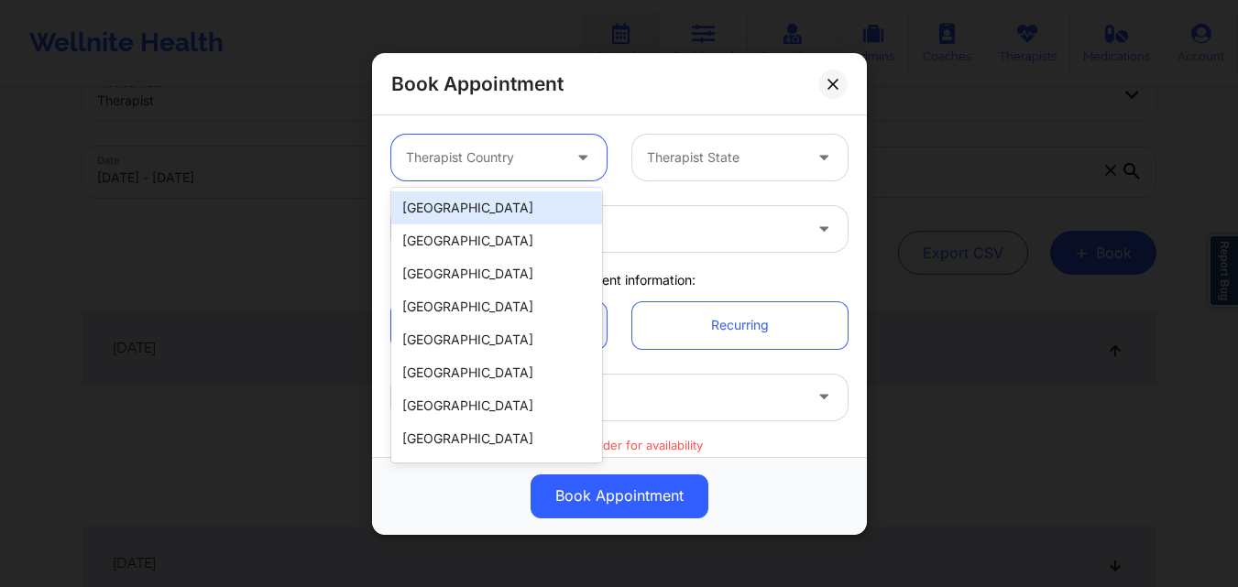
click at [503, 160] on div at bounding box center [483, 158] width 155 height 22
click at [487, 222] on div "[GEOGRAPHIC_DATA]" at bounding box center [496, 207] width 211 height 33
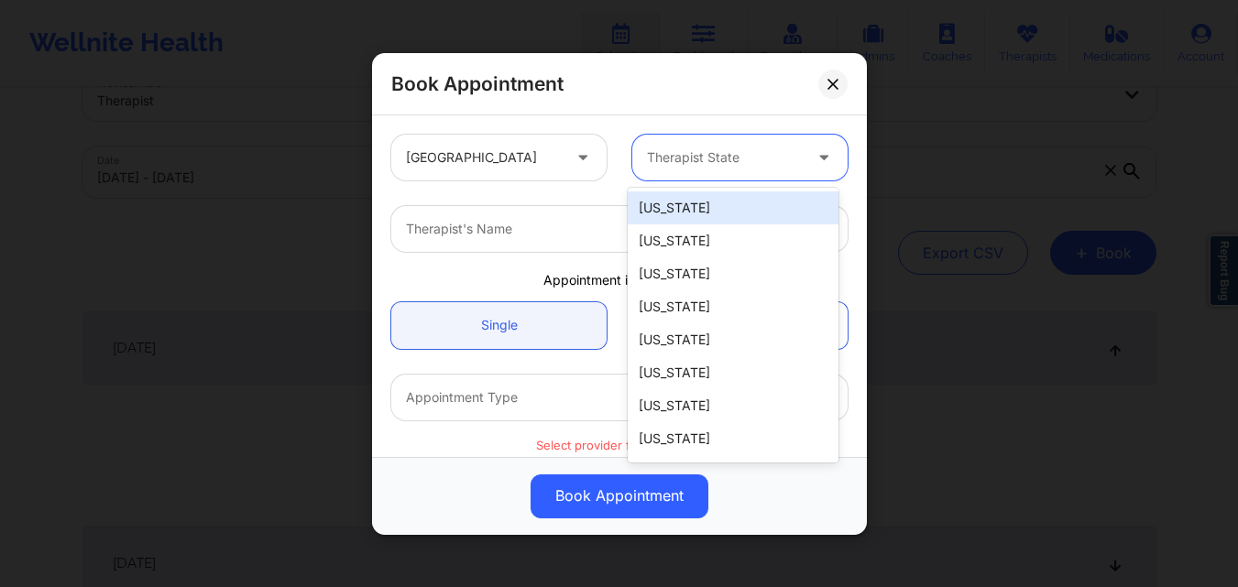
click at [687, 159] on div at bounding box center [724, 158] width 155 height 22
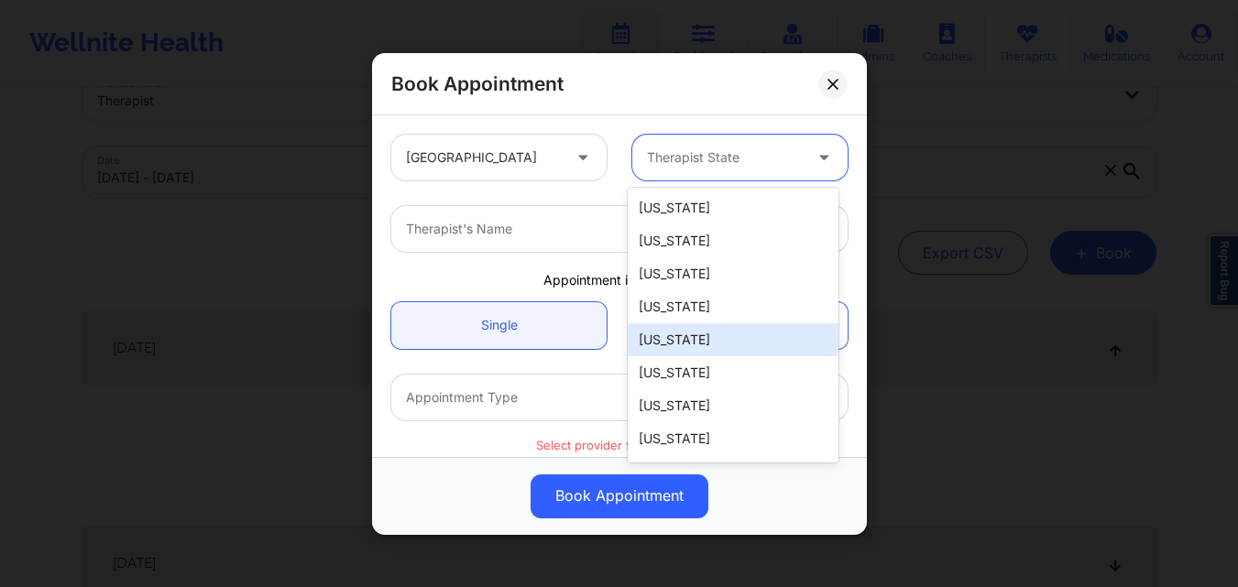
click at [664, 353] on div "California" at bounding box center [733, 339] width 211 height 33
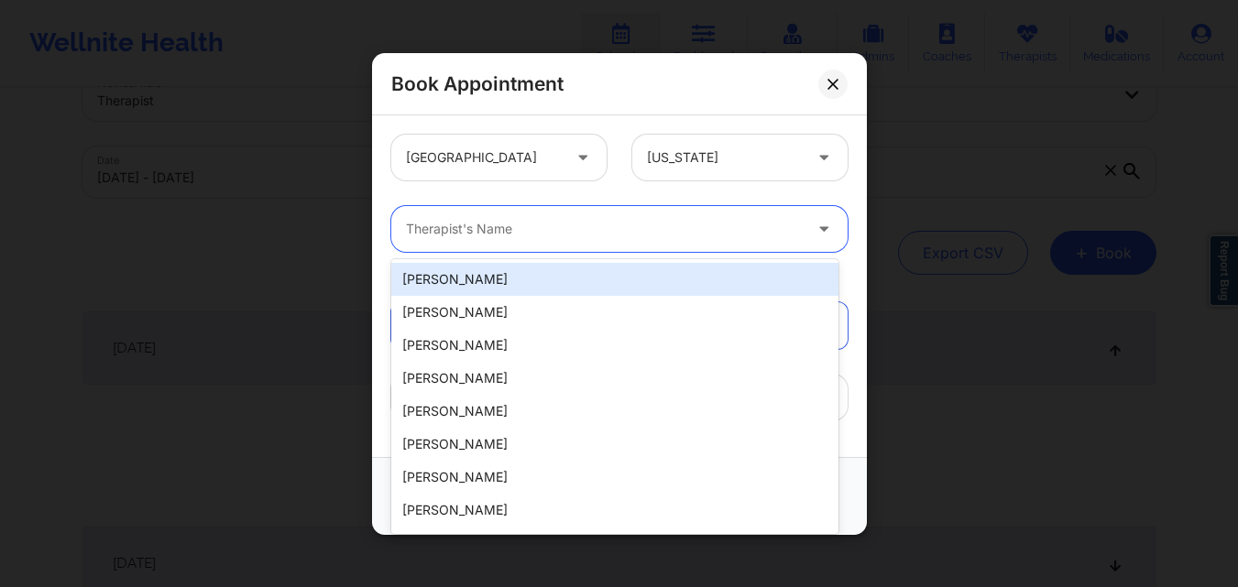
click at [454, 234] on div at bounding box center [604, 229] width 396 height 22
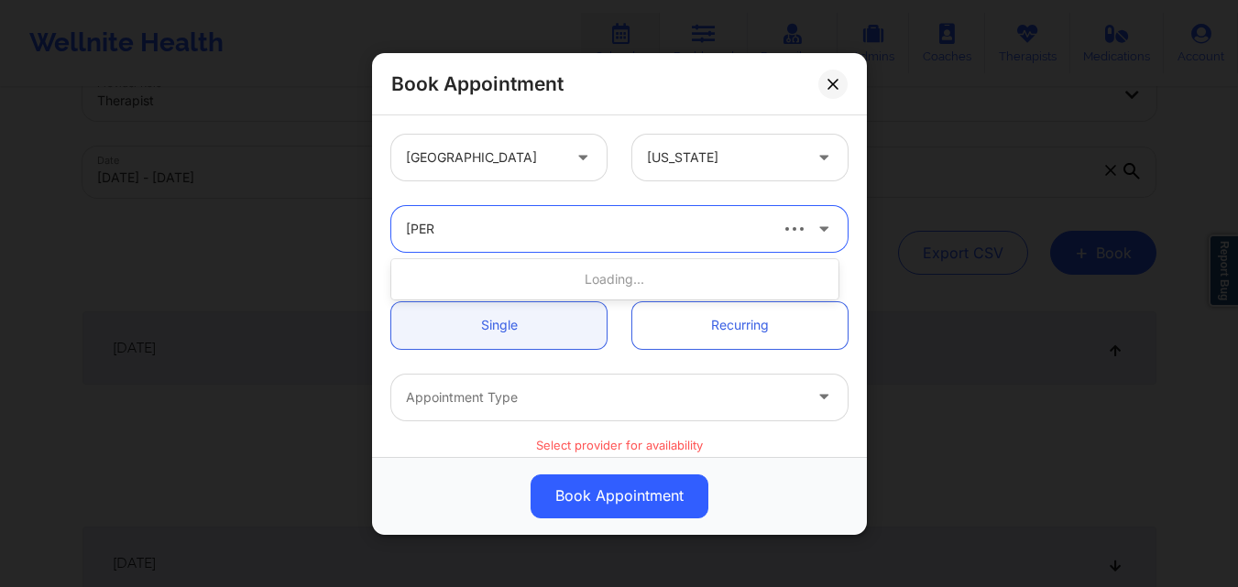
type input "quisha"
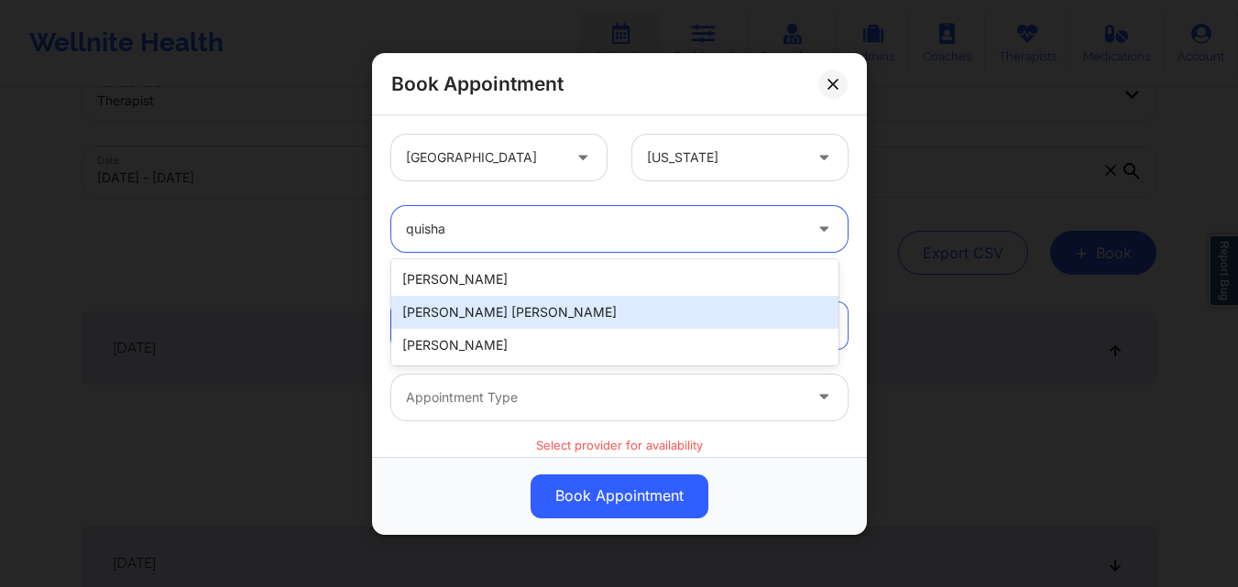
click at [450, 307] on div "Quisha Monique Castro" at bounding box center [614, 312] width 447 height 33
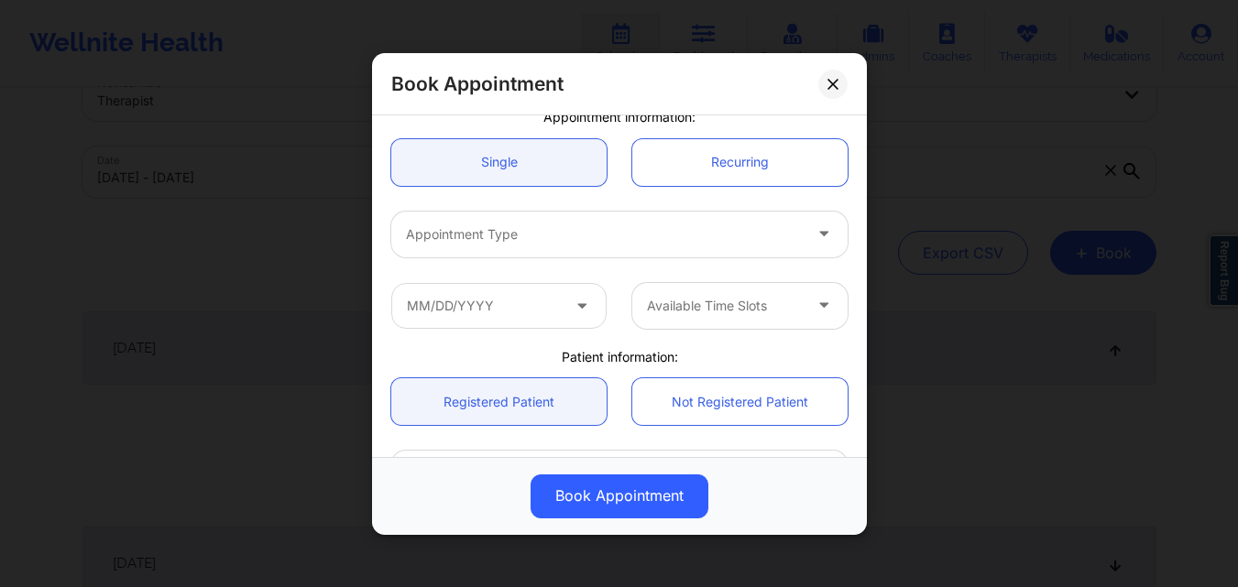
scroll to position [168, 0]
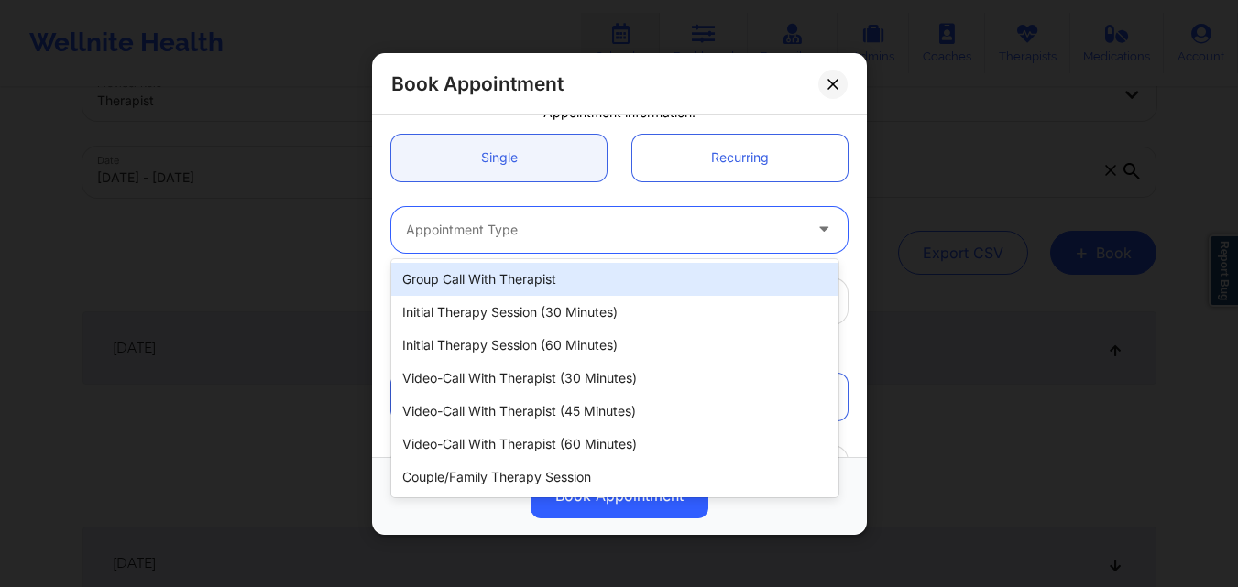
click at [505, 235] on div at bounding box center [604, 229] width 396 height 22
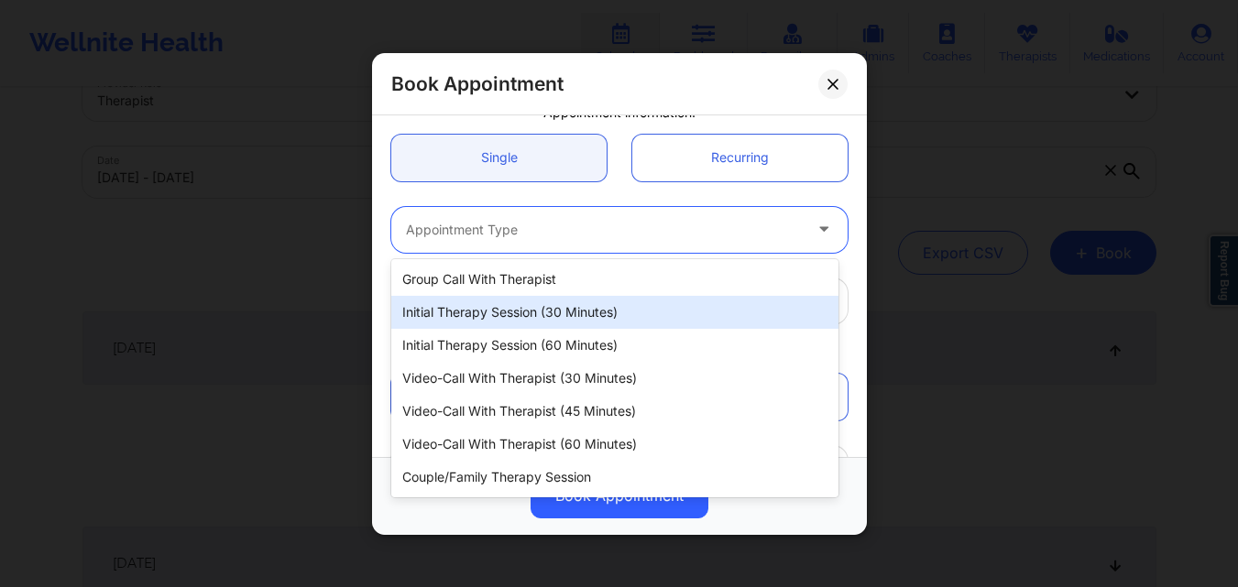
click at [491, 312] on div "Initial Therapy Session (30 minutes)" at bounding box center [614, 312] width 447 height 33
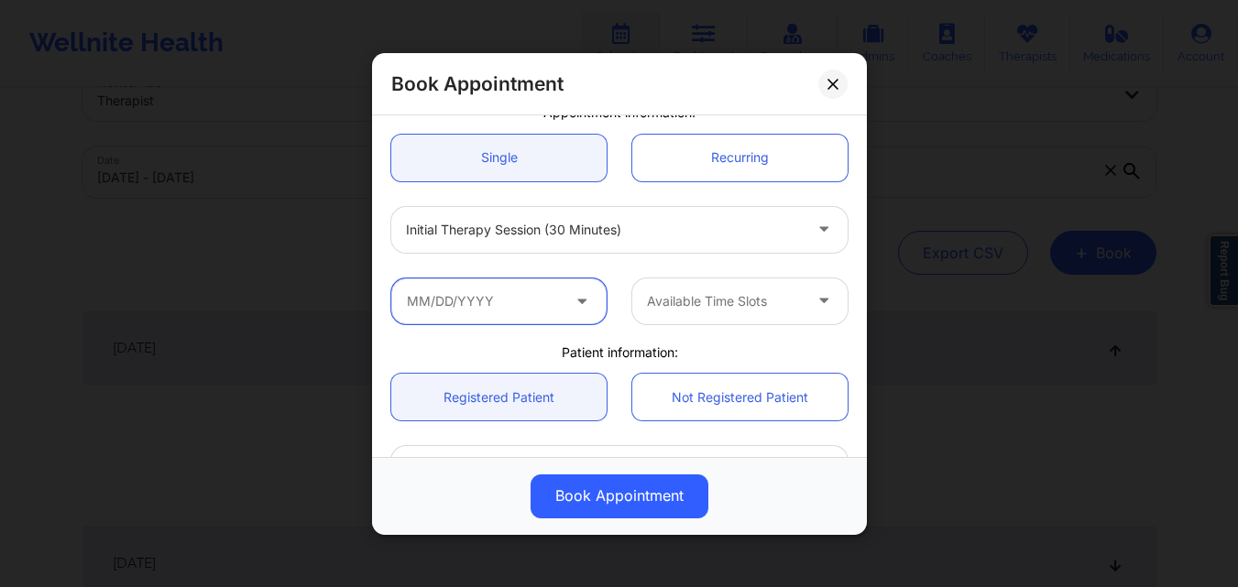
click at [512, 312] on input "text" at bounding box center [498, 301] width 215 height 46
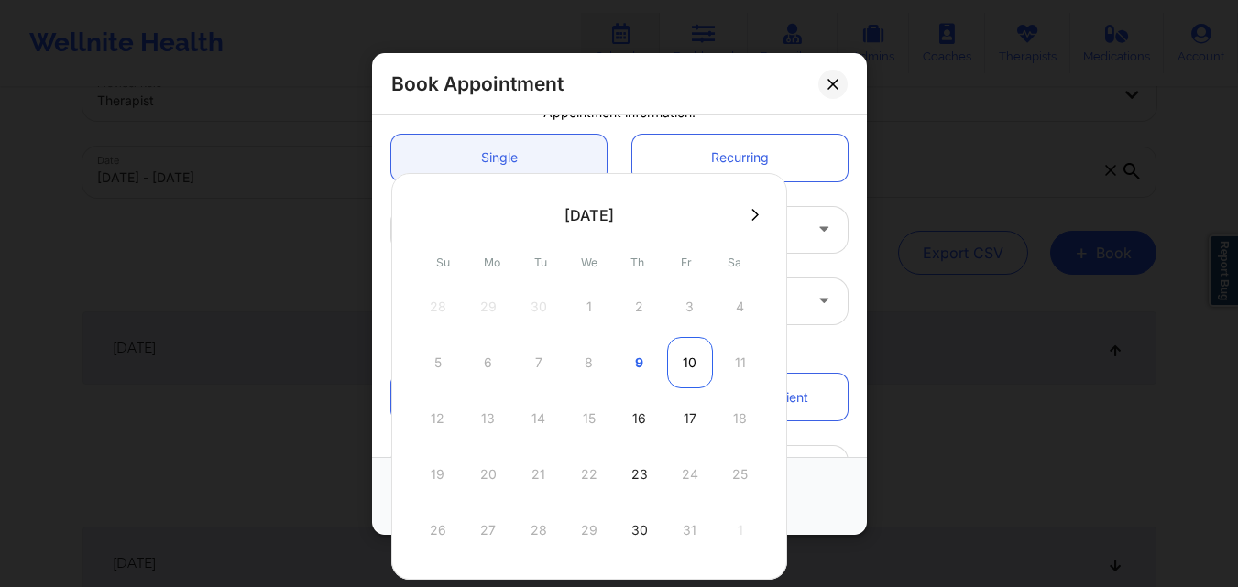
click at [695, 373] on div "10" at bounding box center [690, 362] width 46 height 51
type input "10/10/2025"
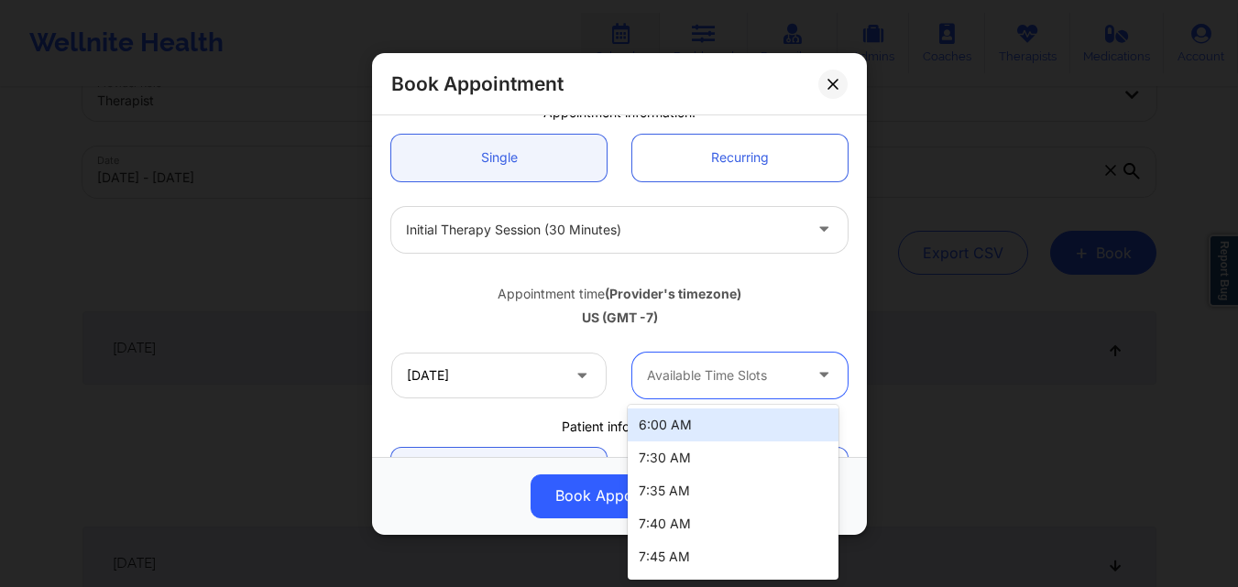
click at [735, 387] on div "Available Time Slots" at bounding box center [717, 375] width 171 height 46
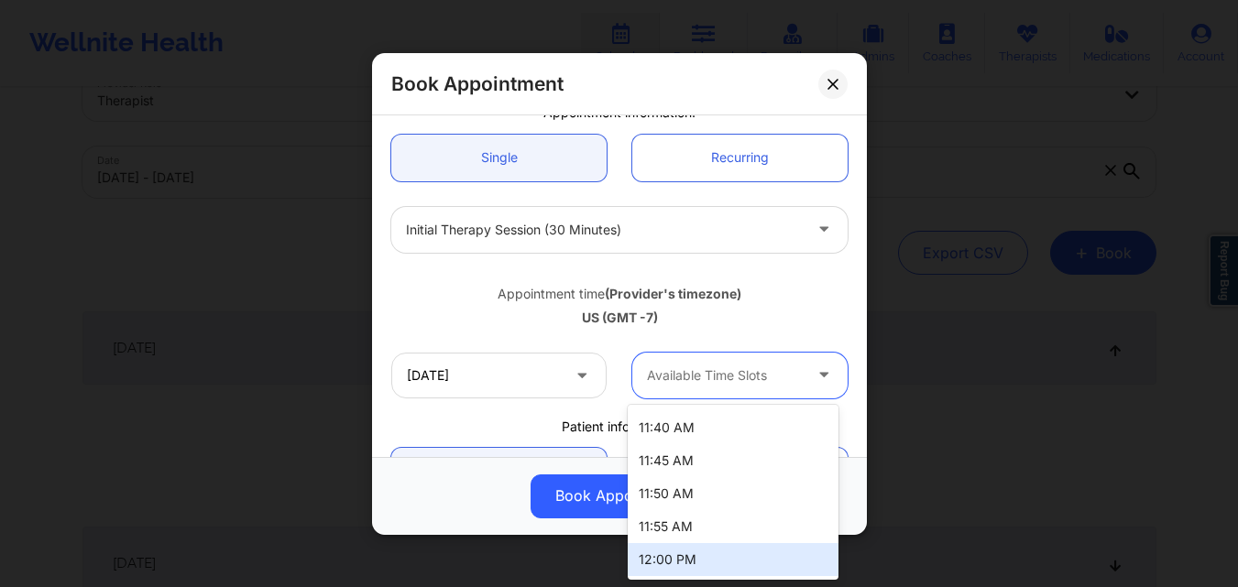
click at [670, 560] on div "12:00 PM" at bounding box center [733, 559] width 211 height 33
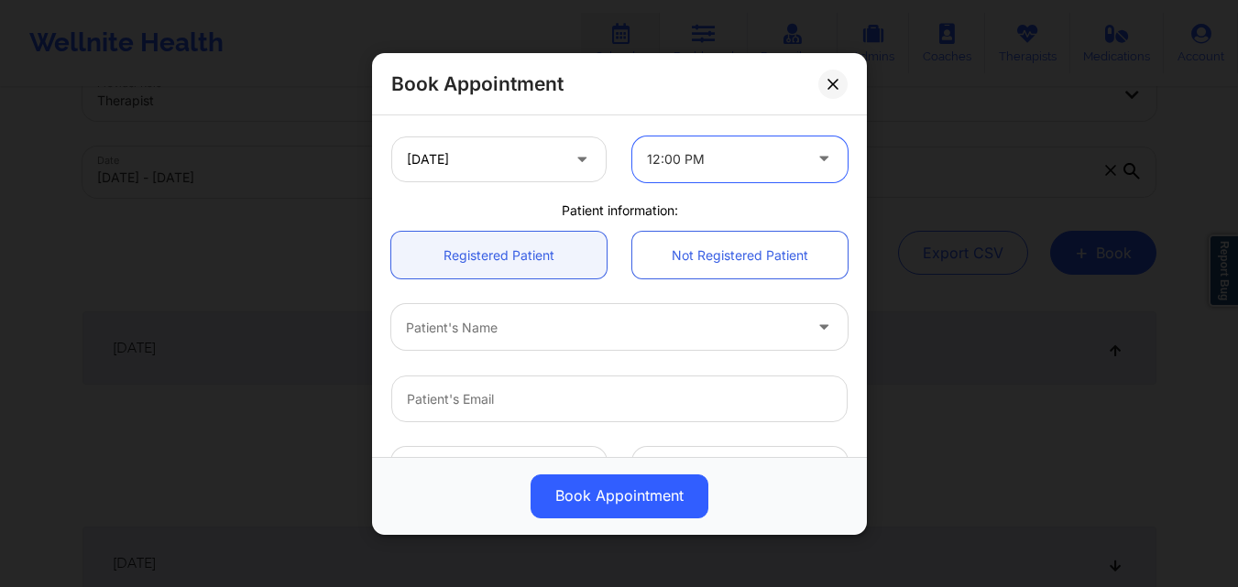
scroll to position [385, 0]
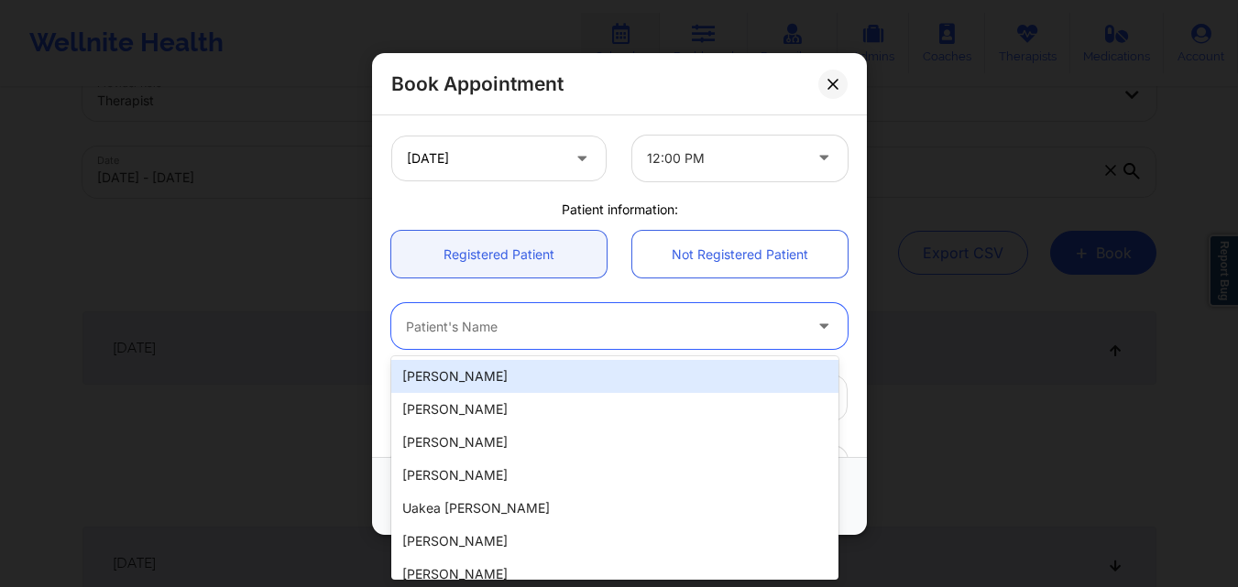
click at [536, 326] on div at bounding box center [604, 326] width 396 height 22
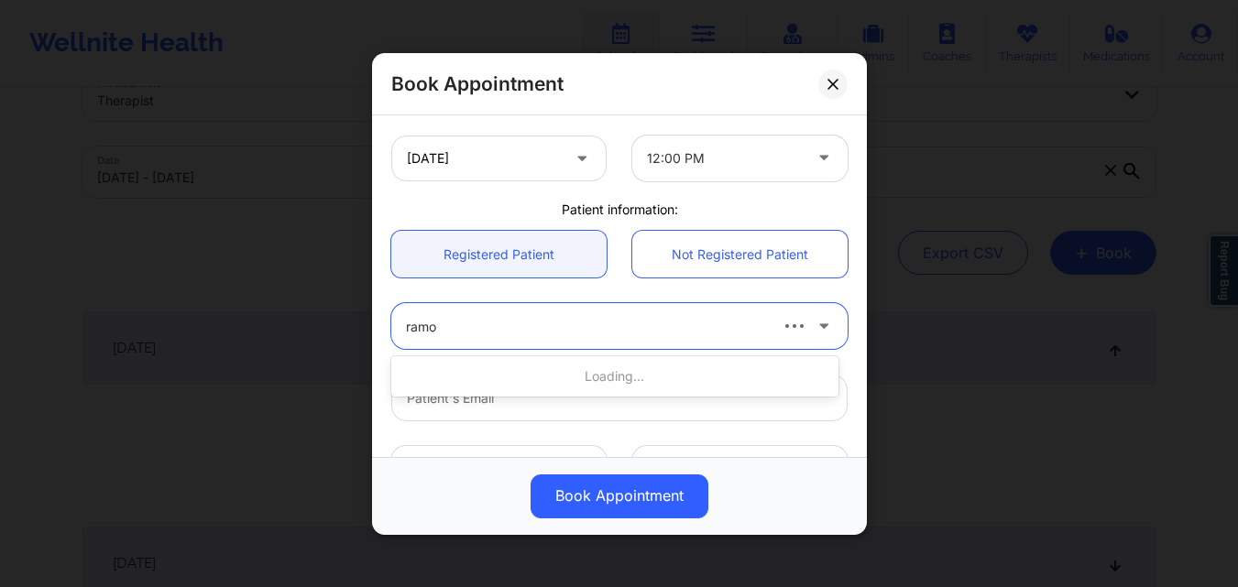
type input "ramon"
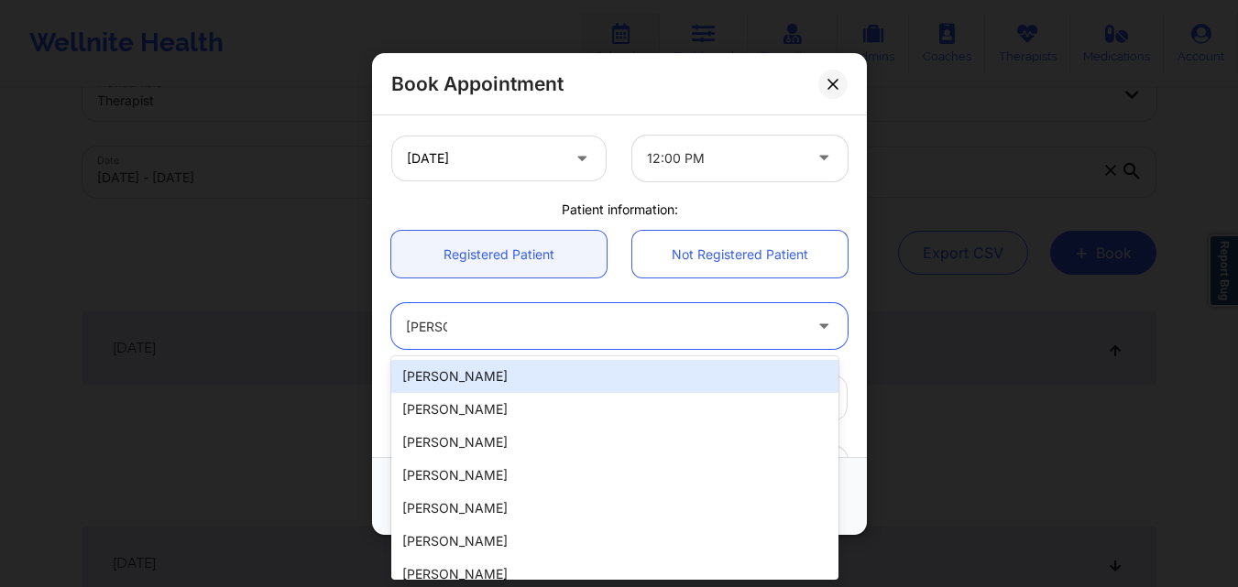
click at [529, 377] on div "Ramon E Alejandre" at bounding box center [614, 376] width 447 height 33
type input "mexrea@yahoo.com"
type input "+17146132136"
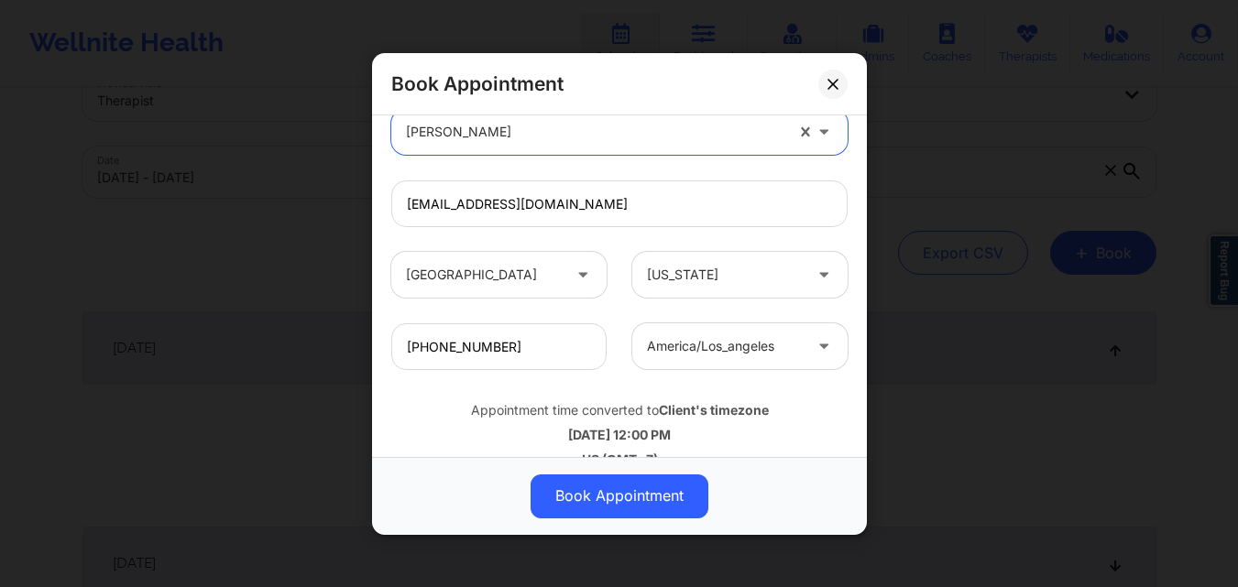
scroll to position [609, 0]
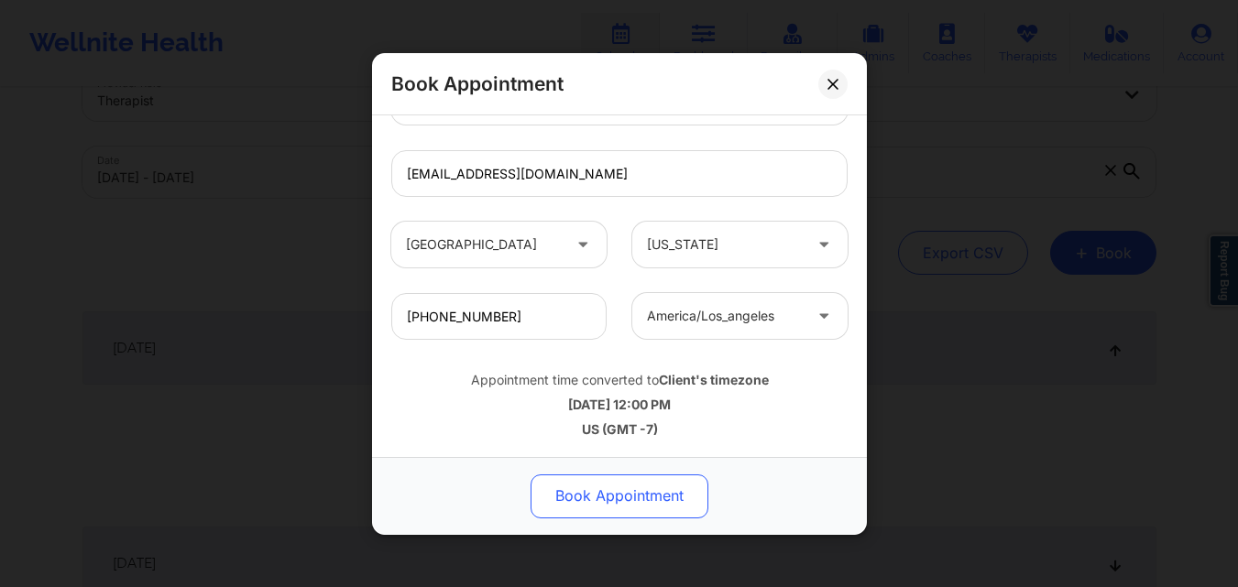
click at [631, 487] on button "Book Appointment" at bounding box center [619, 496] width 178 height 44
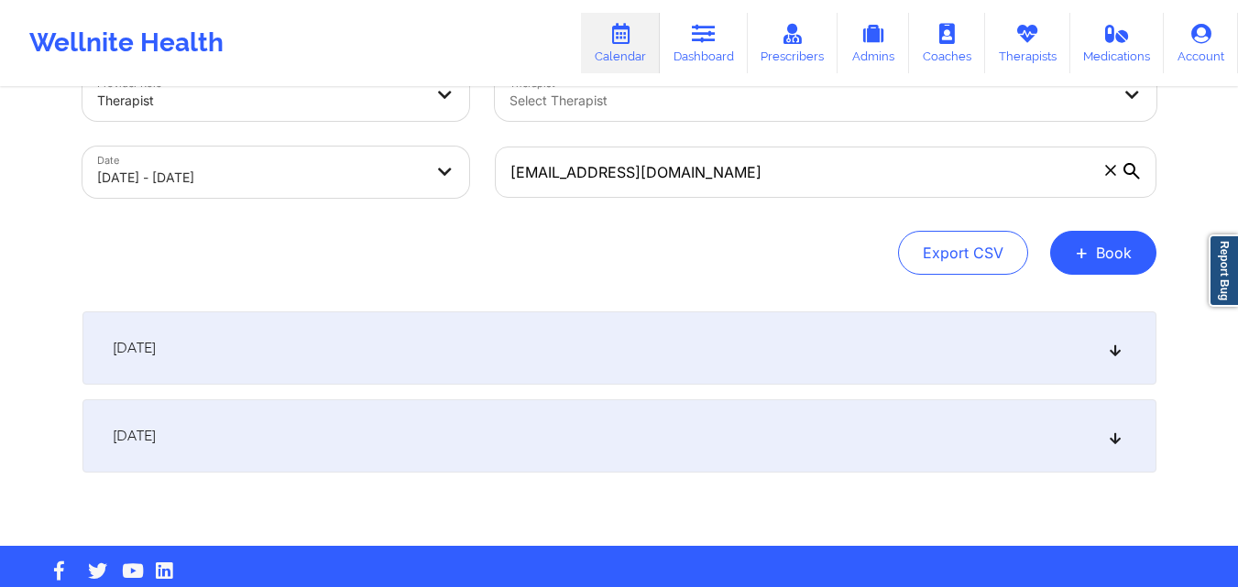
click at [1105, 172] on icon at bounding box center [1110, 170] width 11 height 11
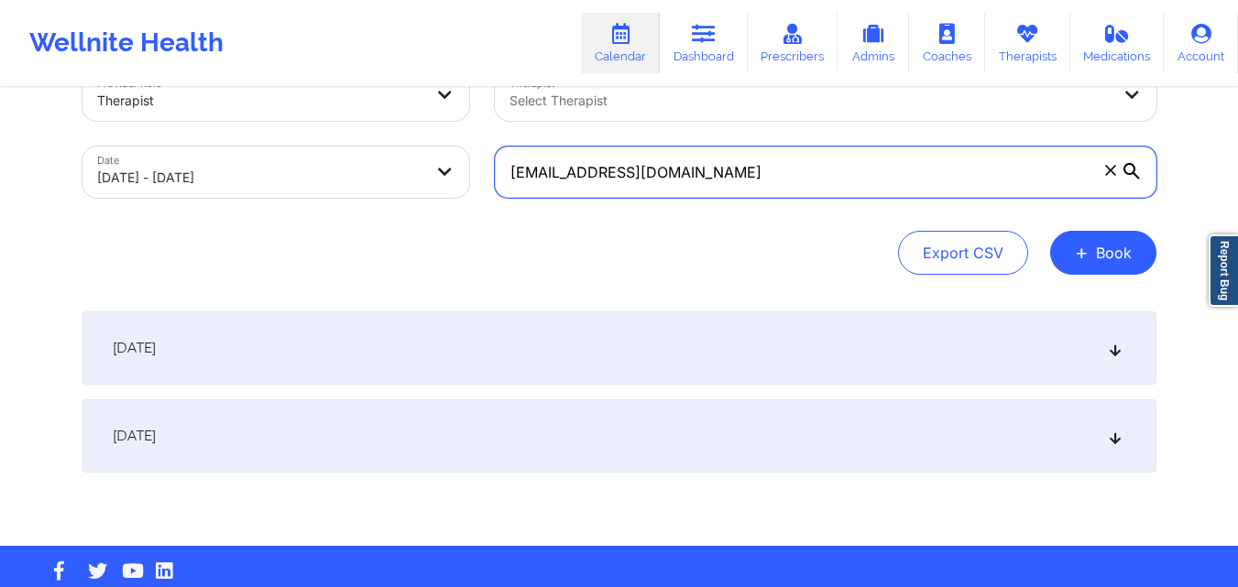
click at [1105, 172] on input "[EMAIL_ADDRESS][DOMAIN_NAME]" at bounding box center [825, 172] width 661 height 51
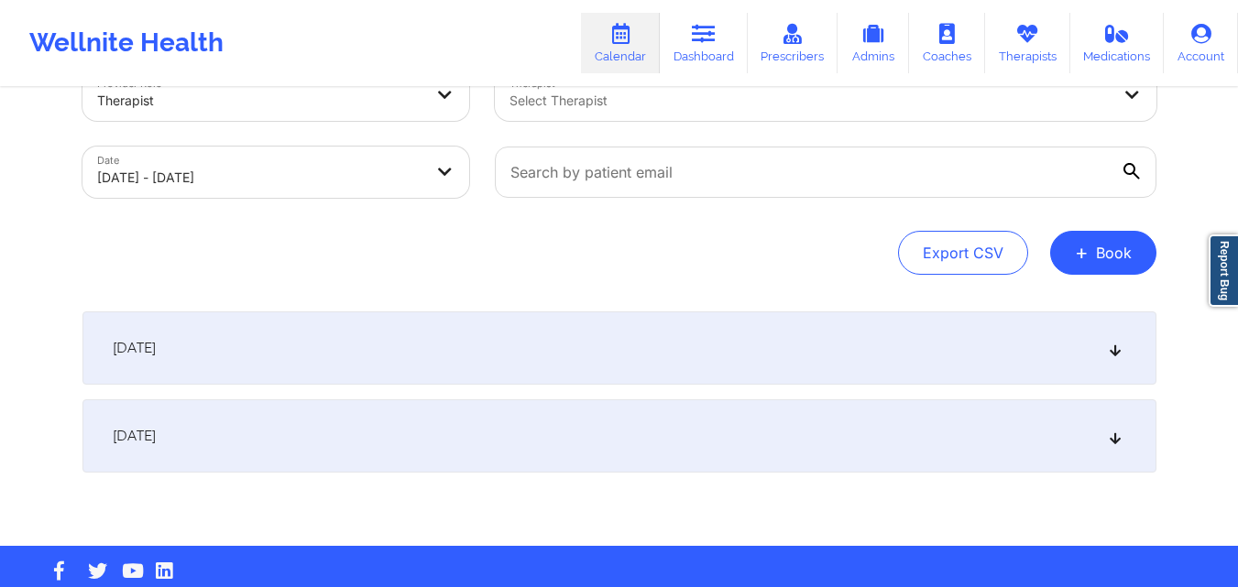
select select "2025-9"
select select "2025-10"
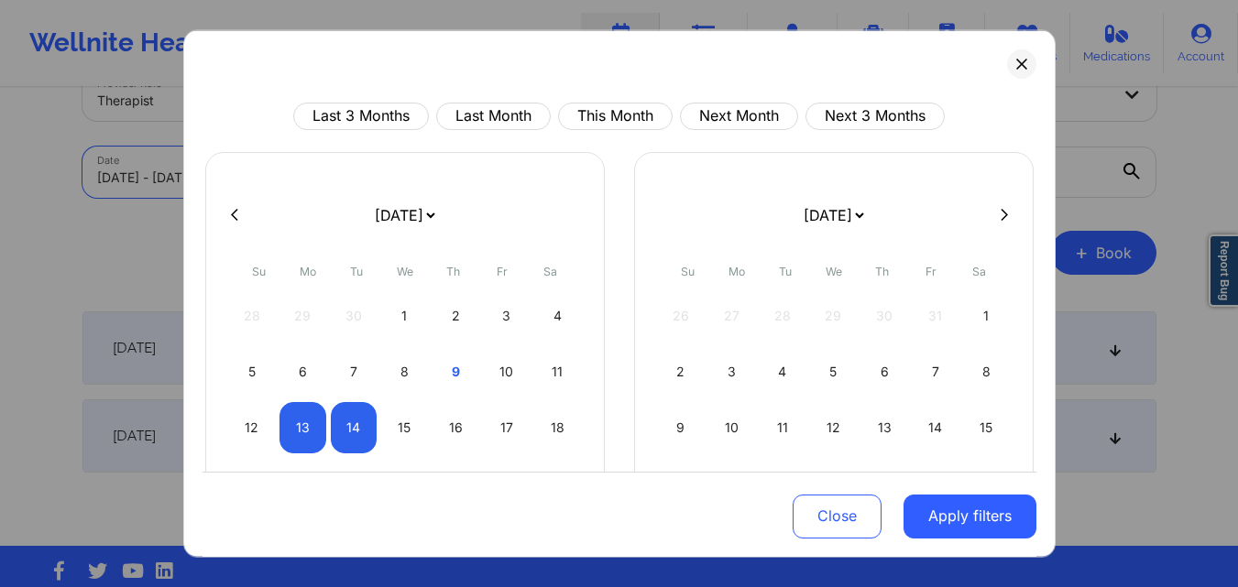
click at [238, 185] on body "Wellnite Health Calendar Dashboard Prescribers Admins Coaches Therapists Medica…" at bounding box center [619, 240] width 1238 height 587
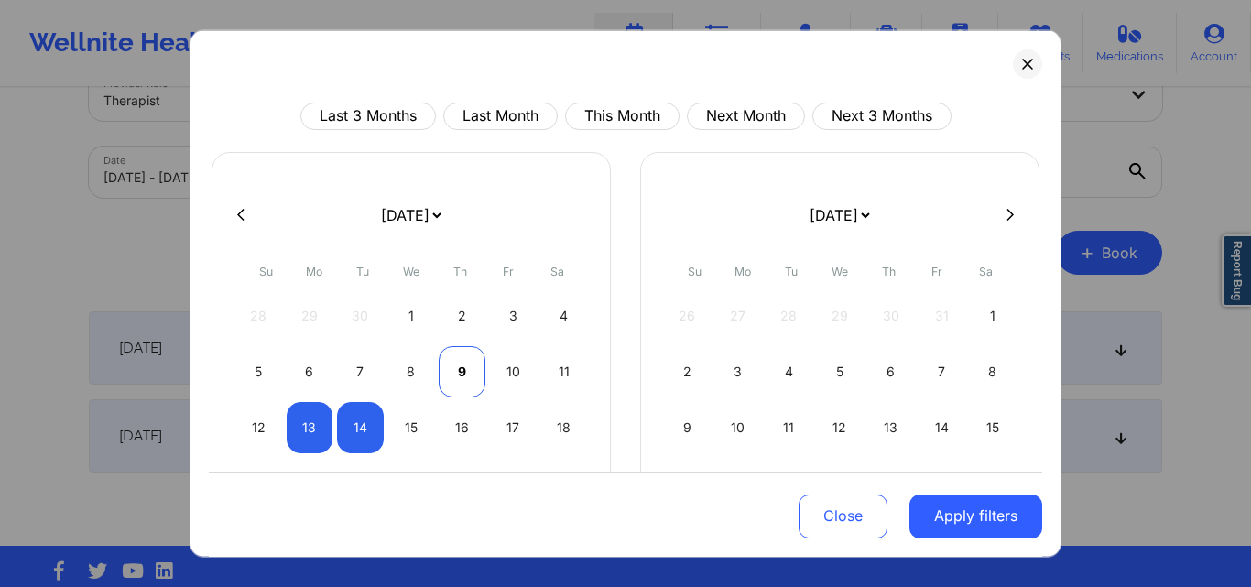
click at [448, 368] on div "9" at bounding box center [462, 370] width 47 height 51
select select "2025-9"
select select "2025-10"
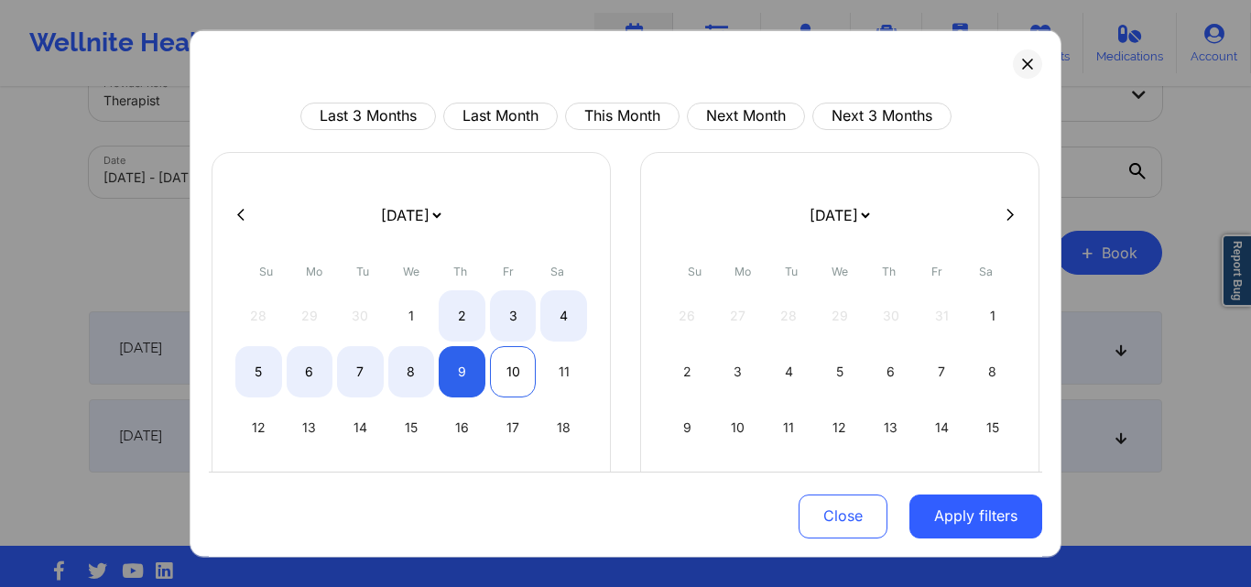
select select "2025-9"
select select "2025-10"
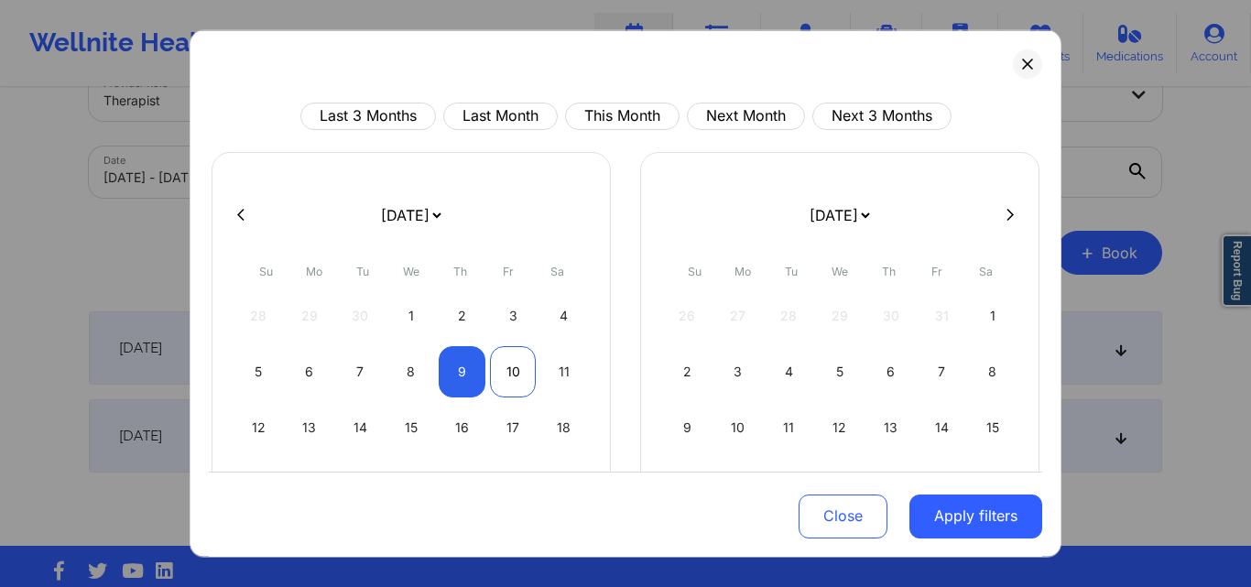
click at [518, 378] on div "10" at bounding box center [513, 370] width 47 height 51
select select "2025-9"
select select "2025-10"
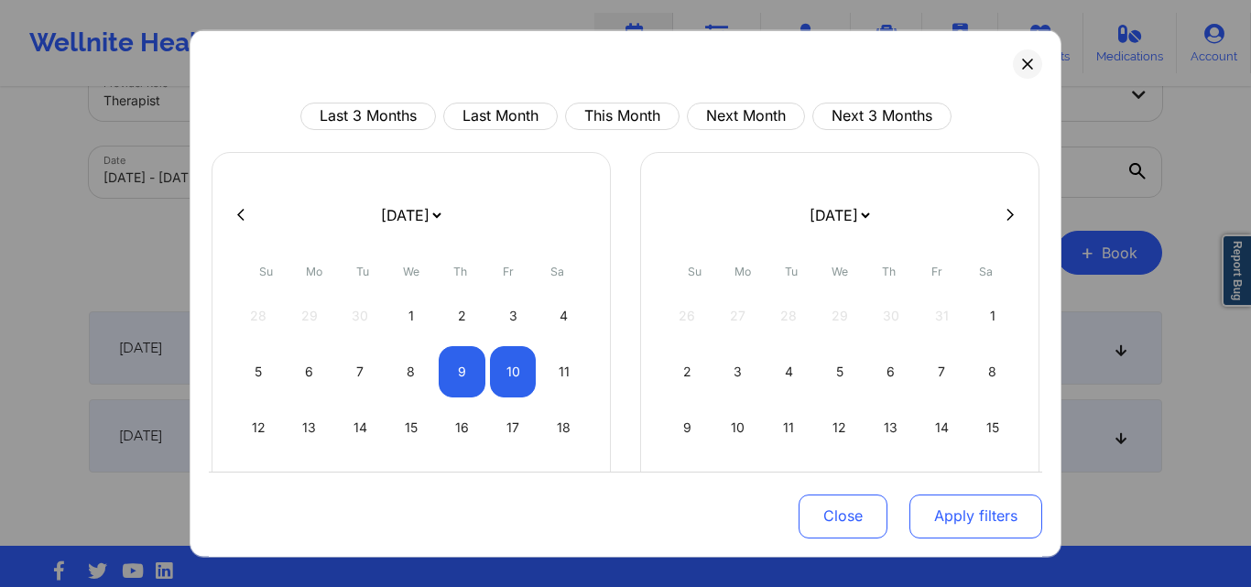
click at [955, 509] on button "Apply filters" at bounding box center [976, 517] width 133 height 44
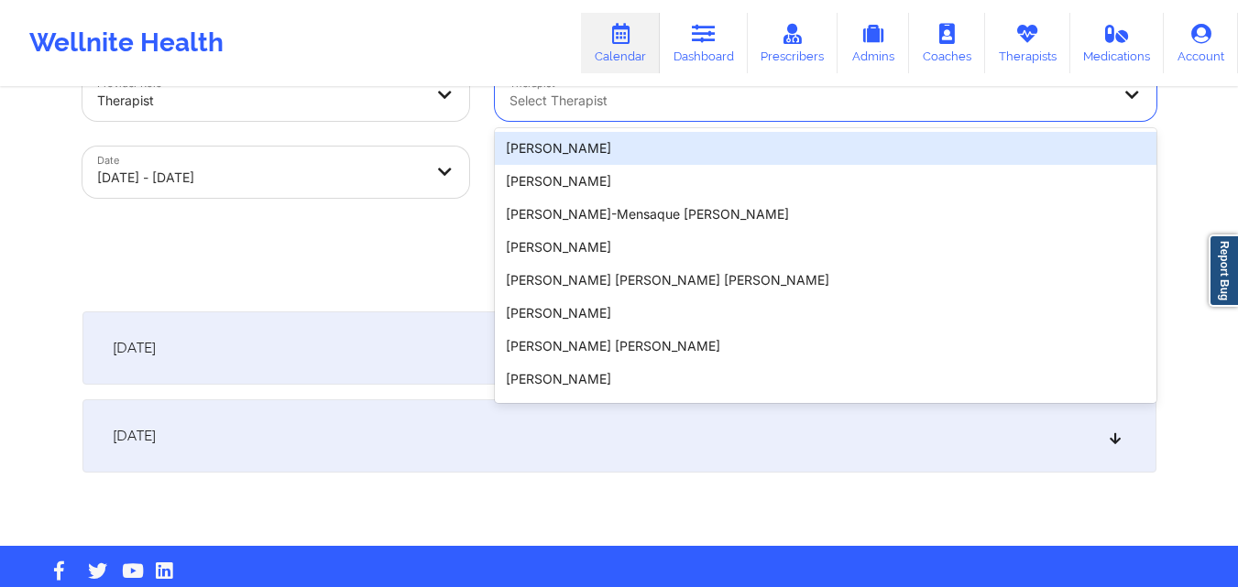
click at [731, 104] on div at bounding box center [809, 101] width 601 height 22
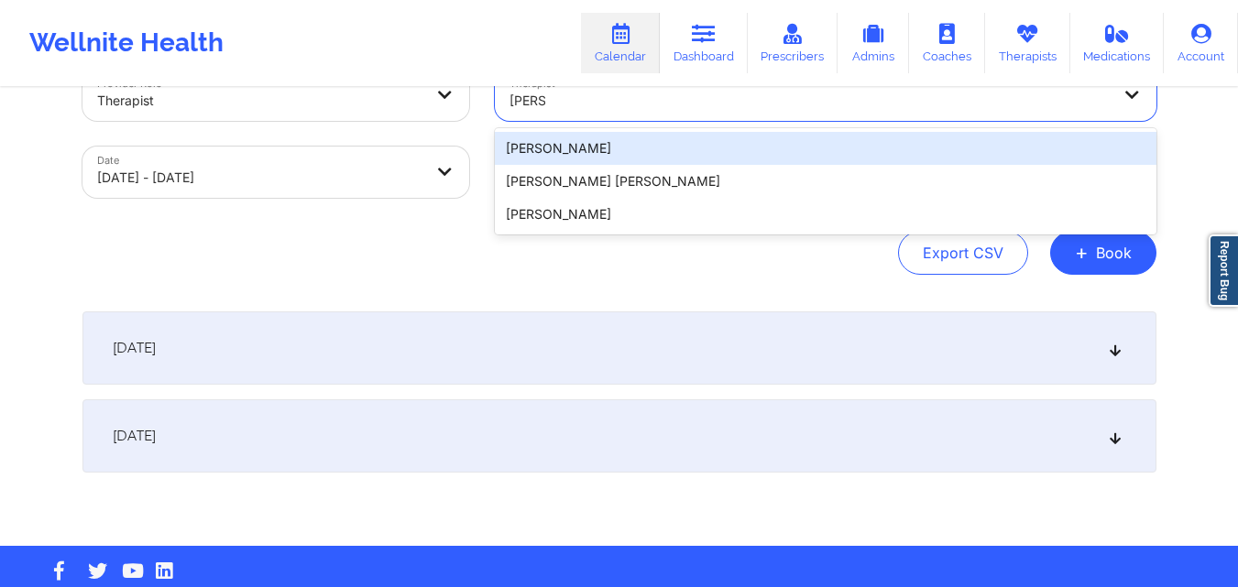
type input "quisha"
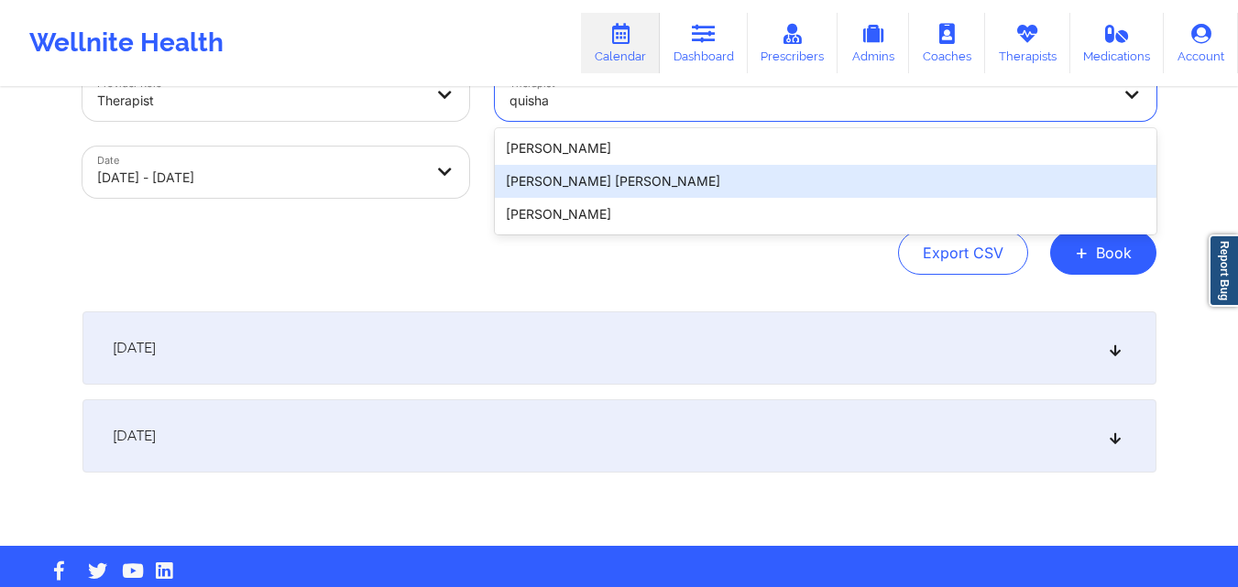
click at [704, 177] on div "Quisha Monique Castro" at bounding box center [825, 181] width 661 height 33
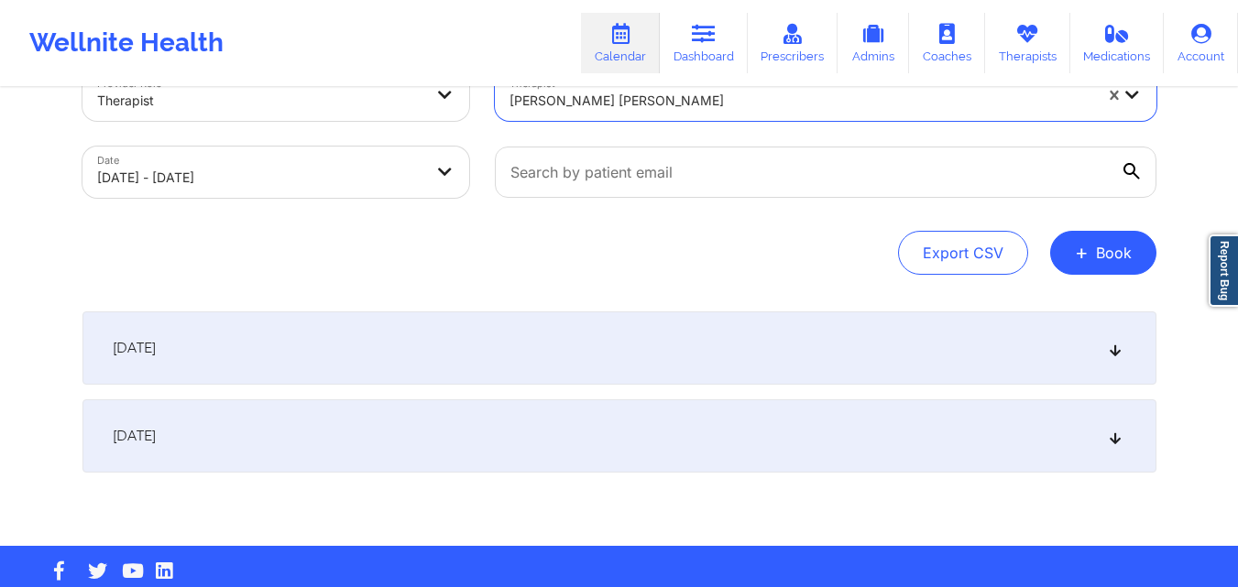
scroll to position [87, 0]
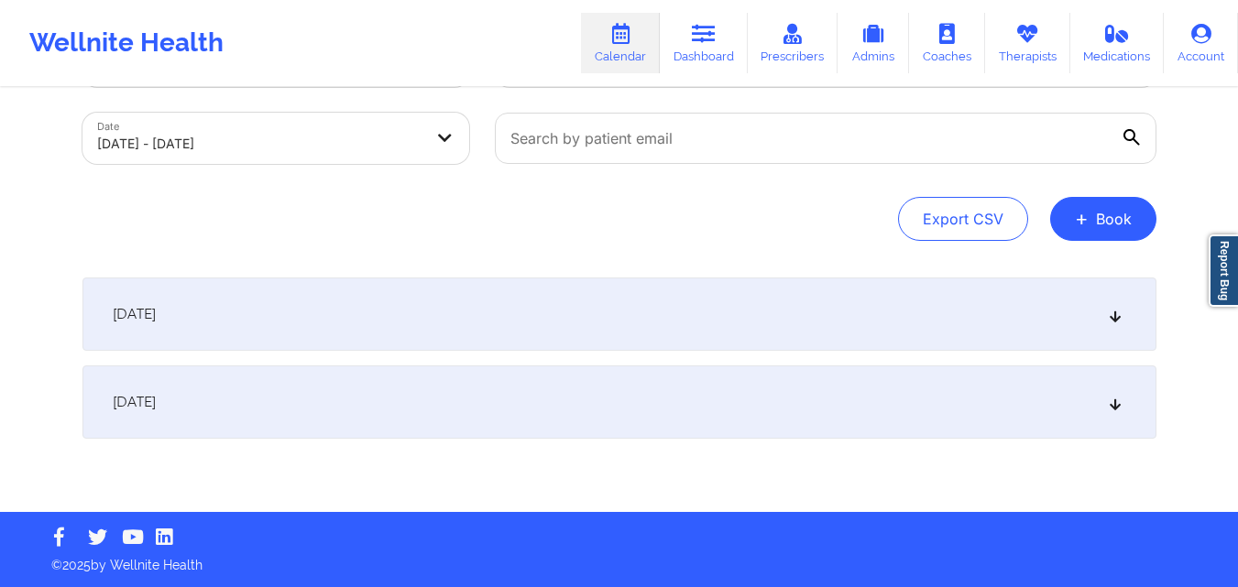
click at [500, 387] on div "October 10, 2025" at bounding box center [619, 402] width 1074 height 73
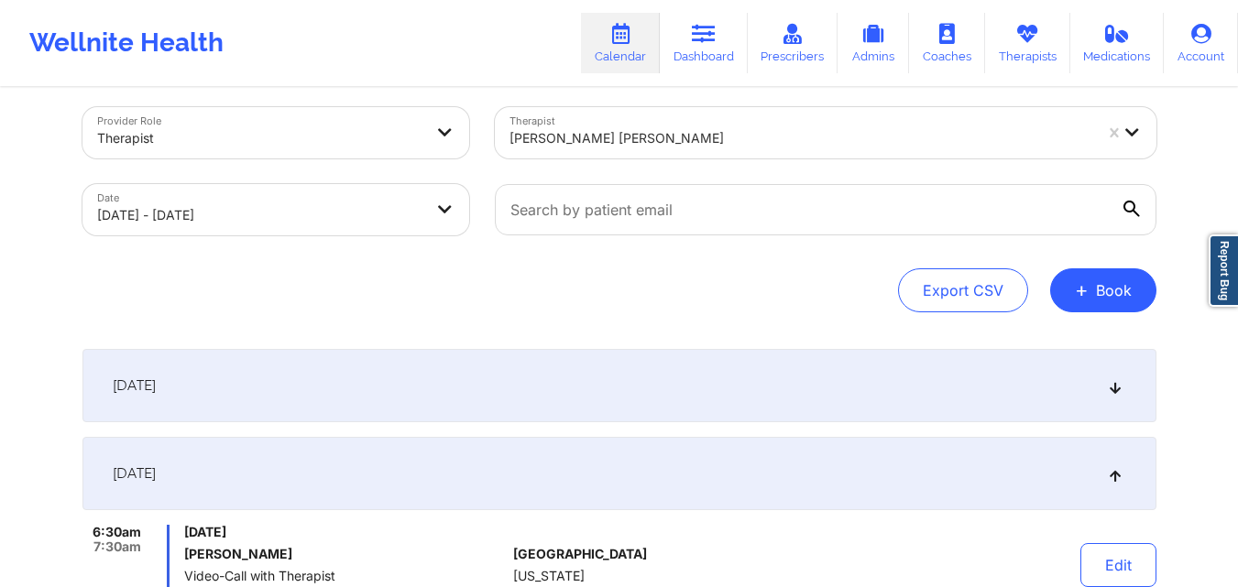
scroll to position [0, 0]
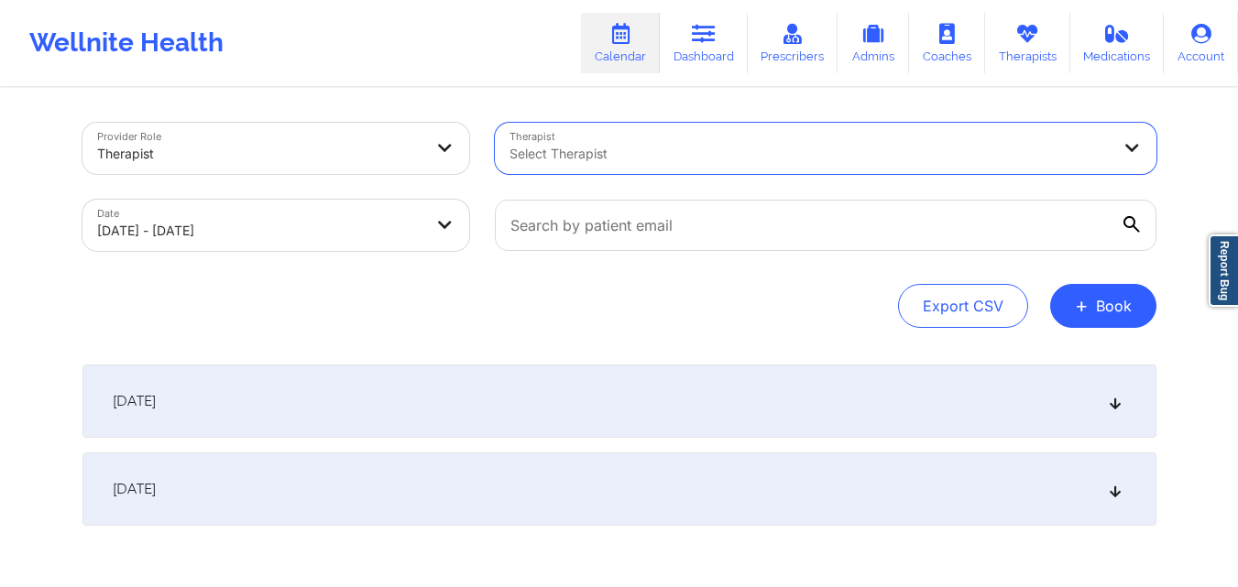
click at [1102, 328] on div "Provider Role Therapist Therapist option , selected. Select is focused ,type to…" at bounding box center [619, 344] width 1099 height 509
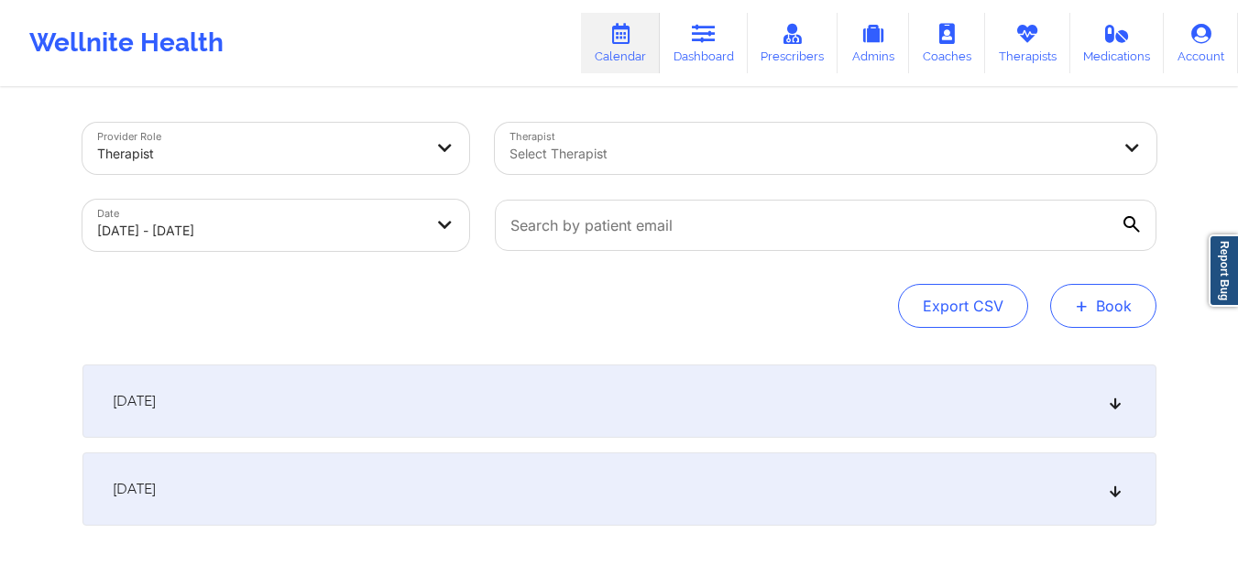
click at [1115, 307] on button "+ Book" at bounding box center [1103, 306] width 106 height 44
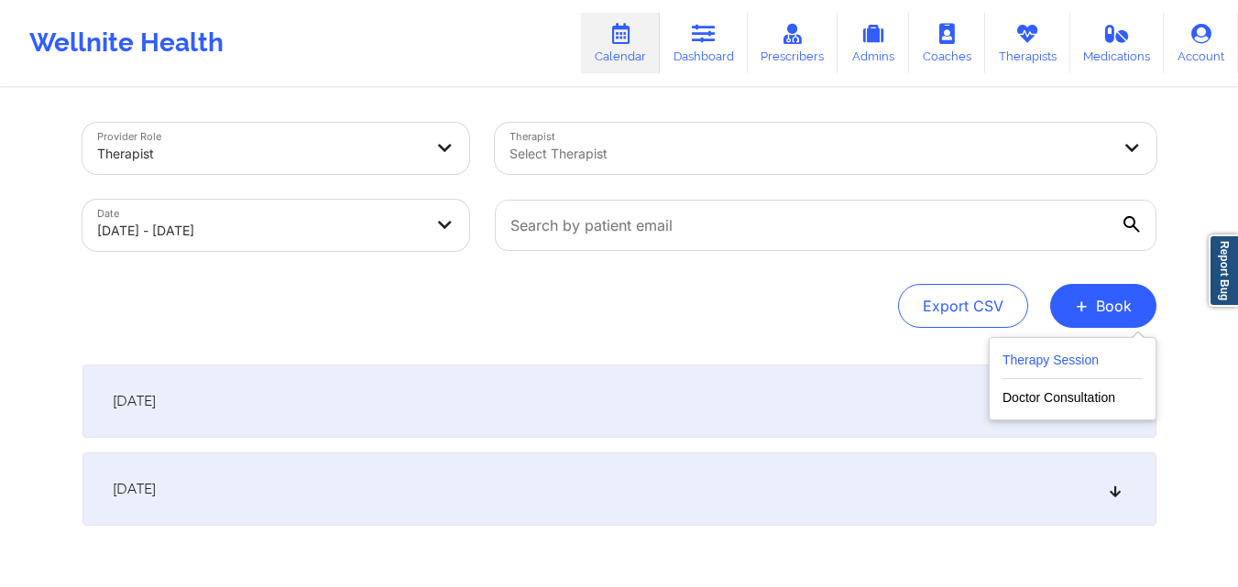
click at [1036, 366] on button "Therapy Session" at bounding box center [1072, 364] width 140 height 30
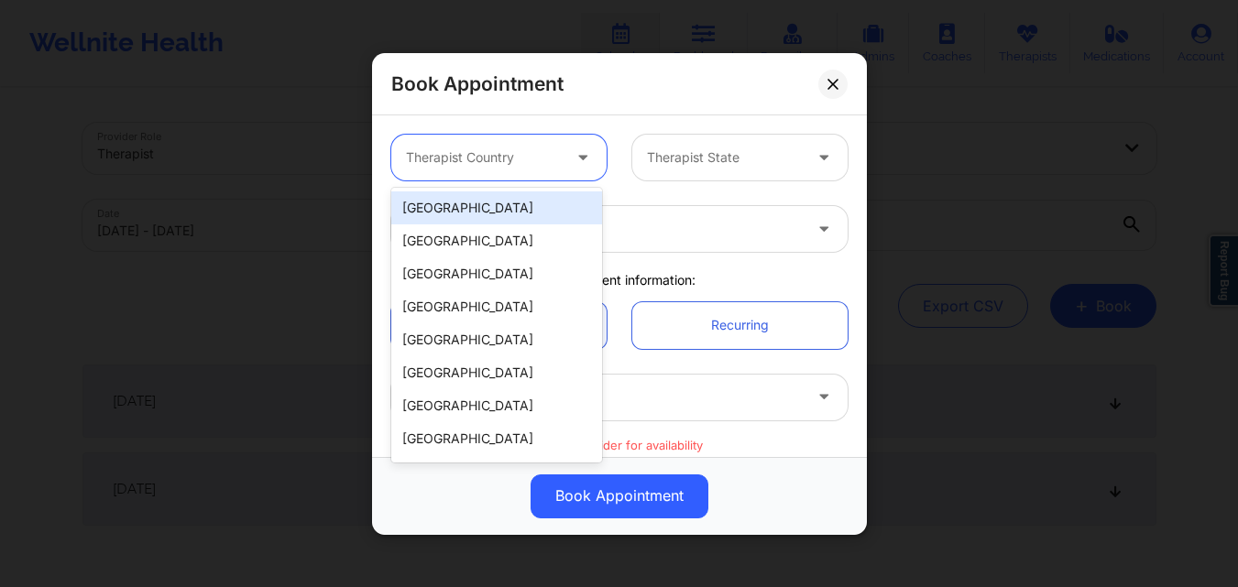
click at [528, 156] on div at bounding box center [483, 158] width 155 height 22
click at [511, 212] on div "[GEOGRAPHIC_DATA]" at bounding box center [496, 207] width 211 height 33
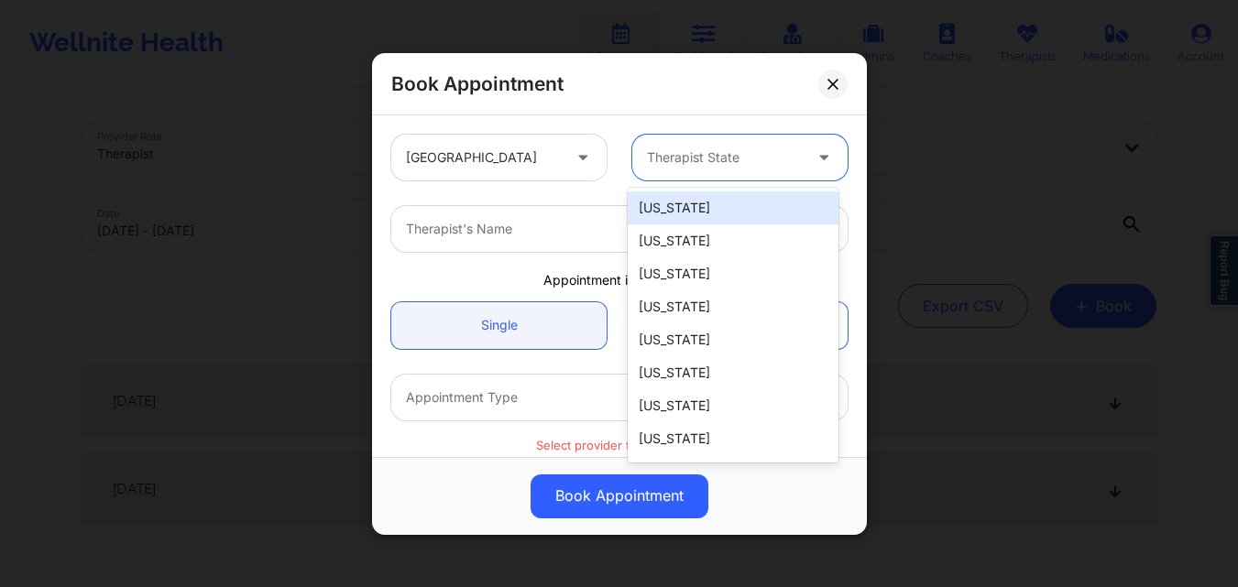
click at [688, 164] on div at bounding box center [724, 158] width 155 height 22
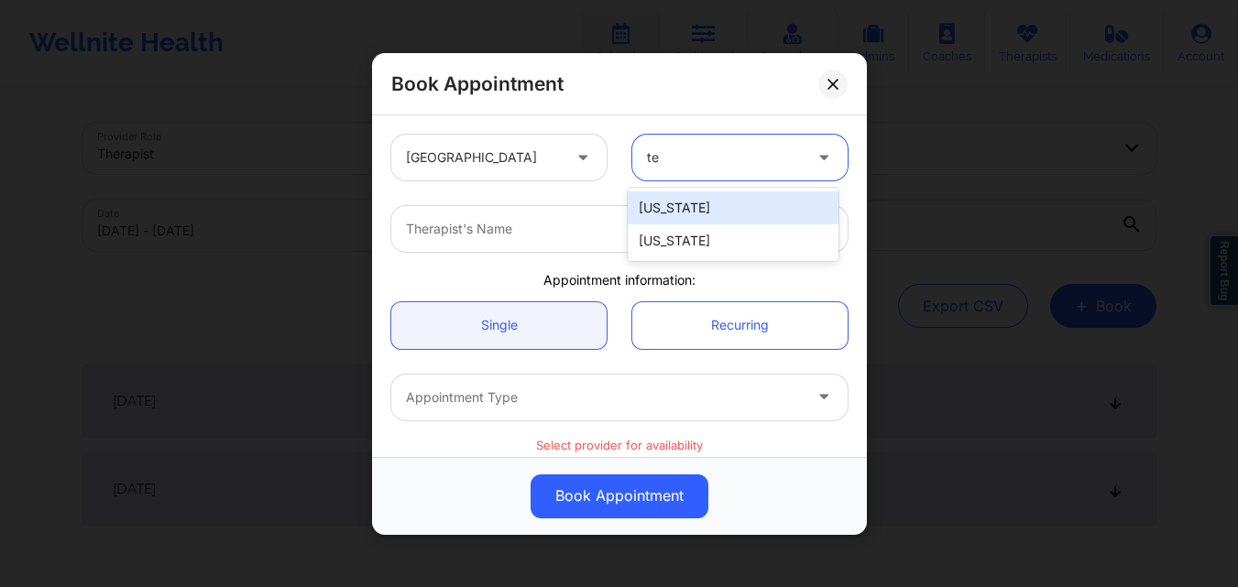
type input "tex"
click at [701, 208] on div "Texas" at bounding box center [733, 207] width 211 height 33
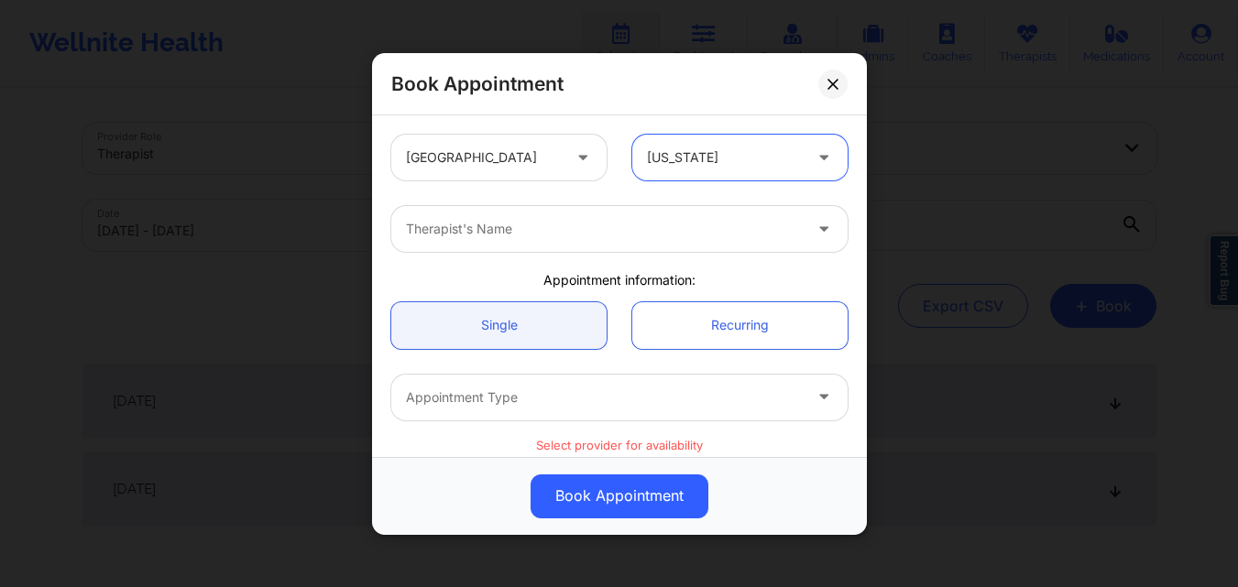
click at [599, 225] on div at bounding box center [604, 229] width 396 height 22
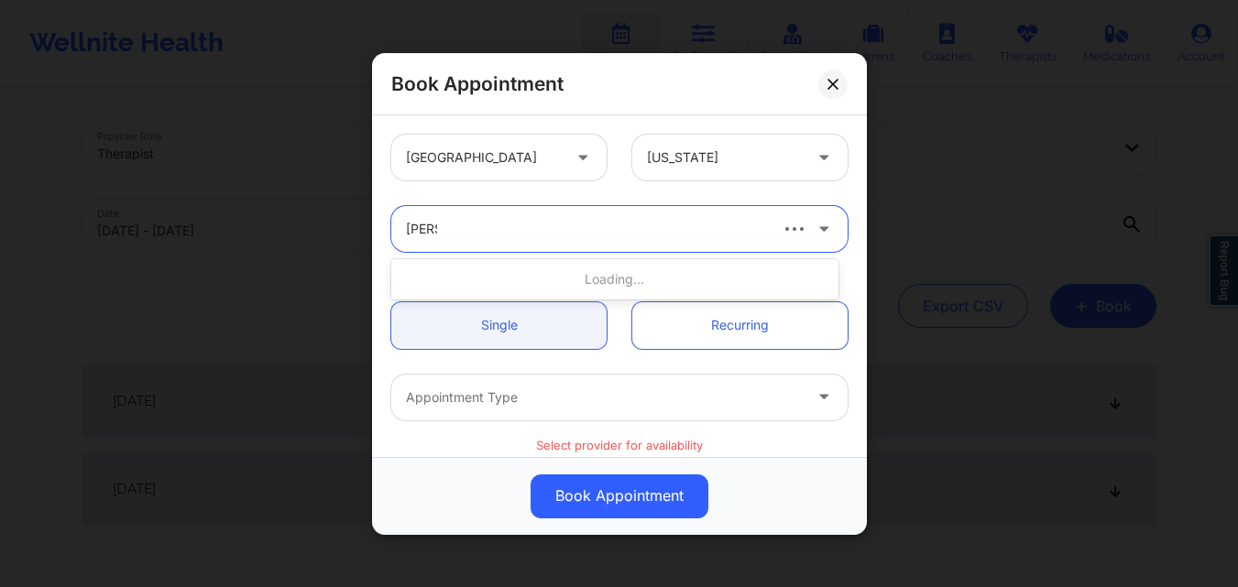
type input "kellyn"
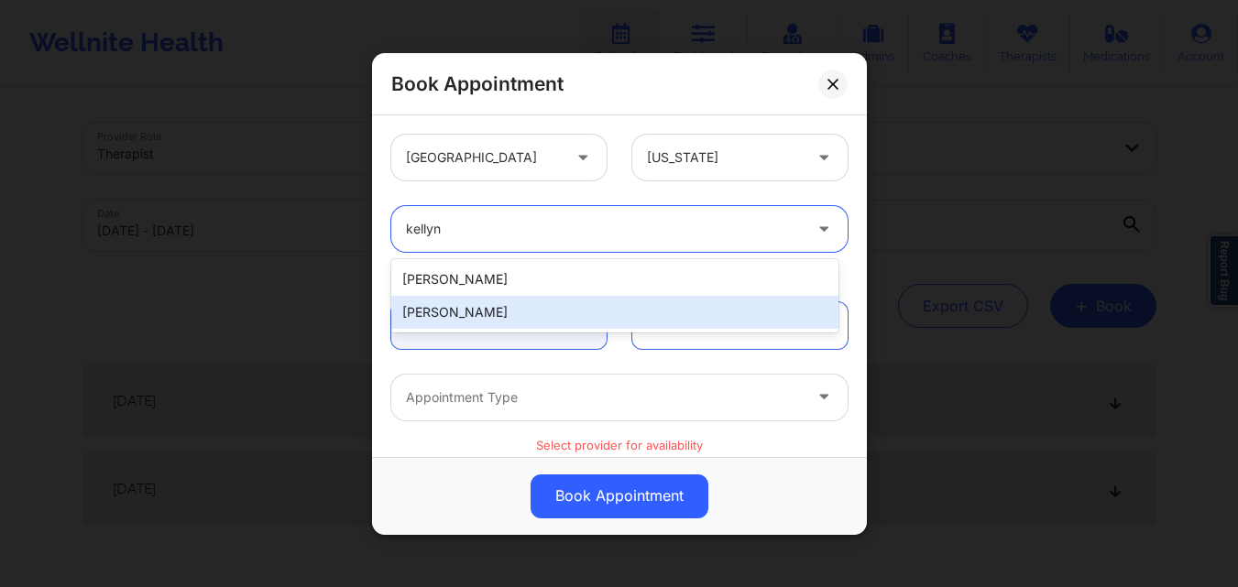
click at [520, 311] on div "[PERSON_NAME]" at bounding box center [614, 312] width 447 height 33
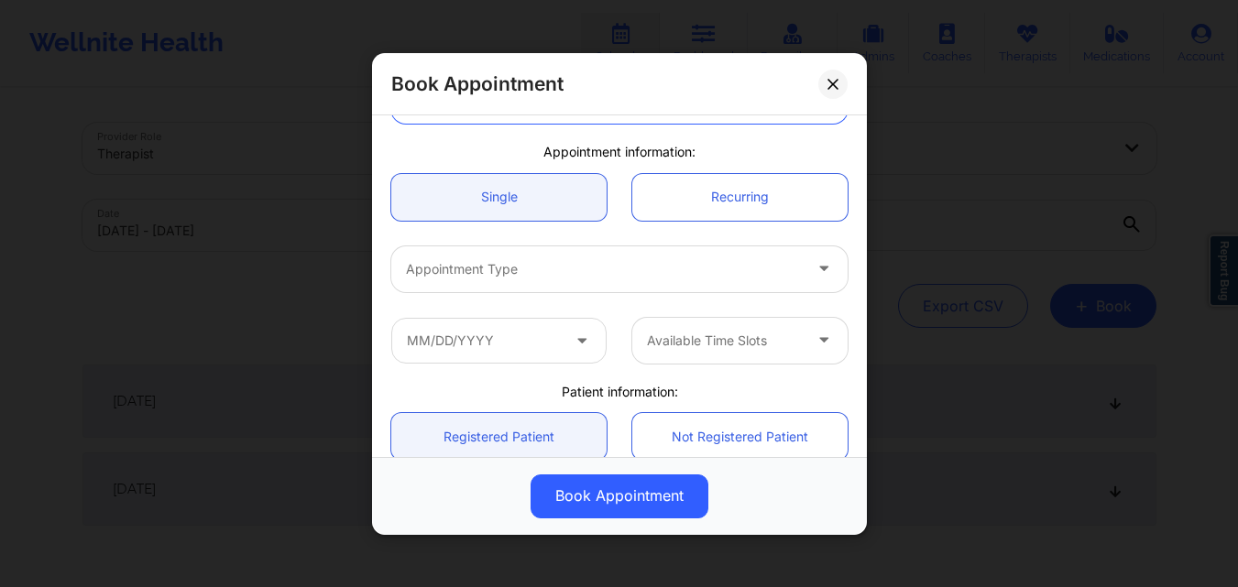
scroll to position [129, 0]
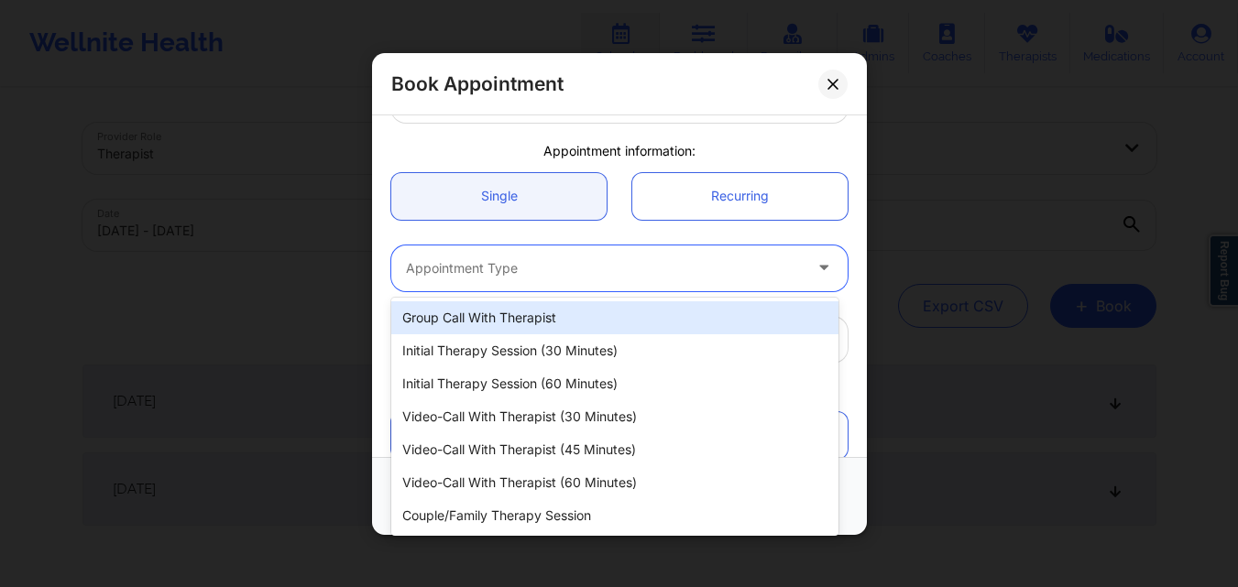
click at [501, 274] on div at bounding box center [604, 268] width 396 height 22
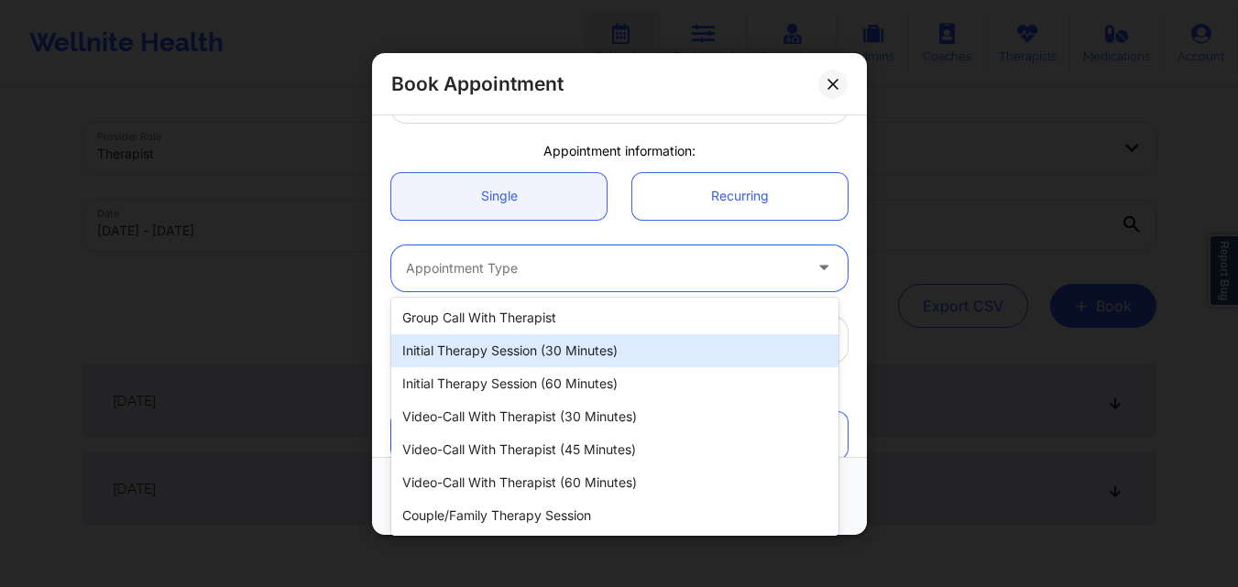
click at [494, 349] on div "Initial Therapy Session (30 minutes)" at bounding box center [614, 350] width 447 height 33
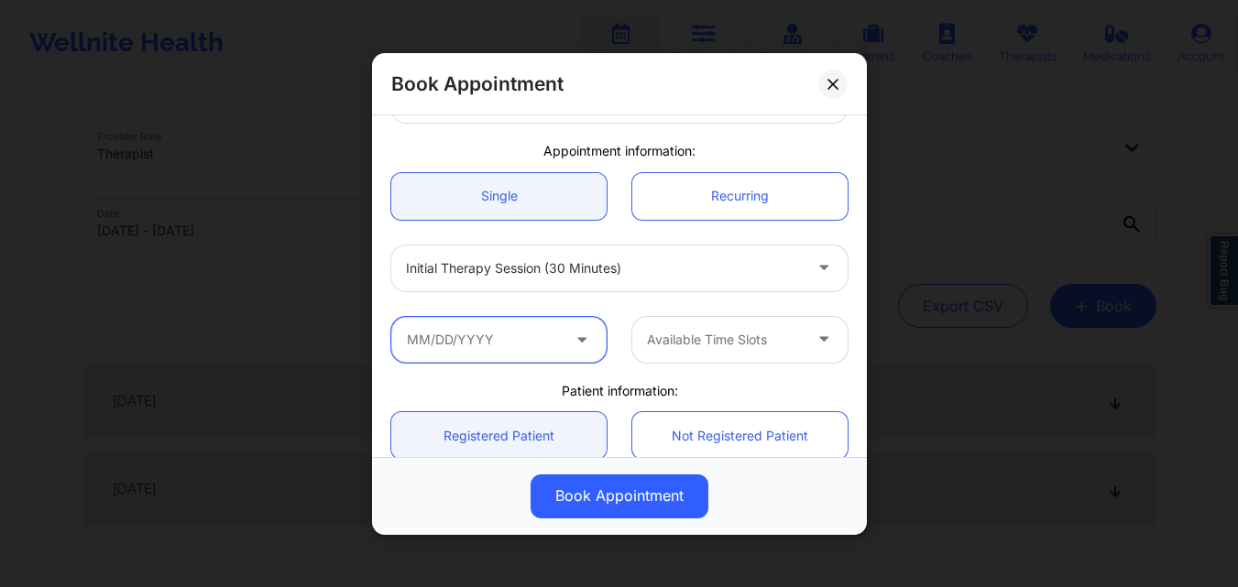
click at [502, 344] on input "text" at bounding box center [498, 339] width 215 height 46
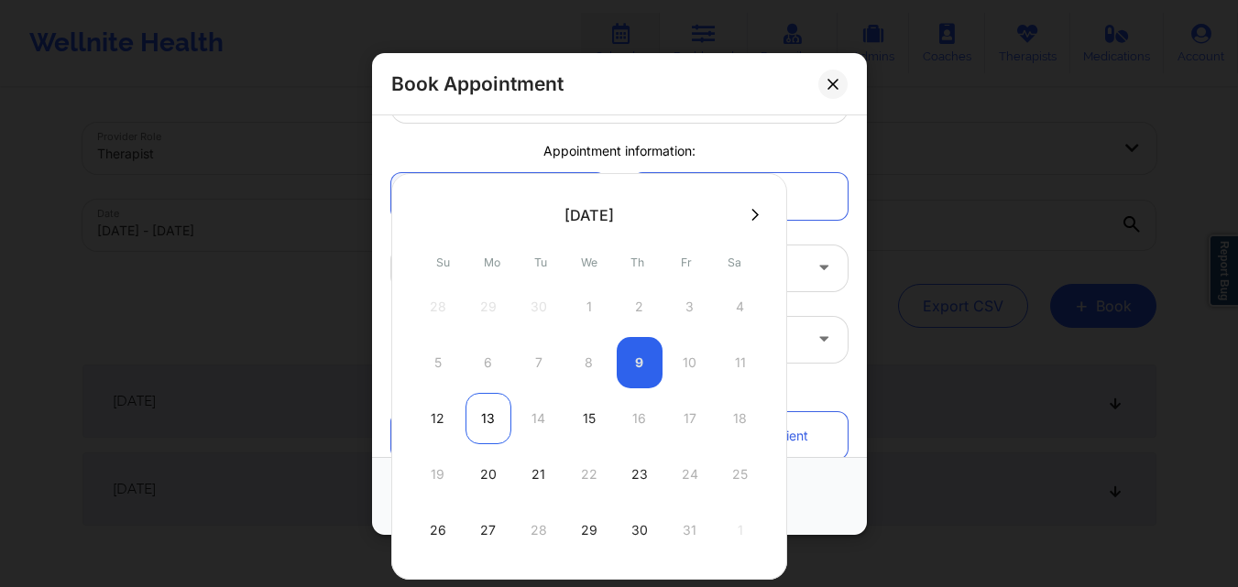
click at [475, 433] on div "13" at bounding box center [488, 418] width 46 height 51
type input "10/13/2025"
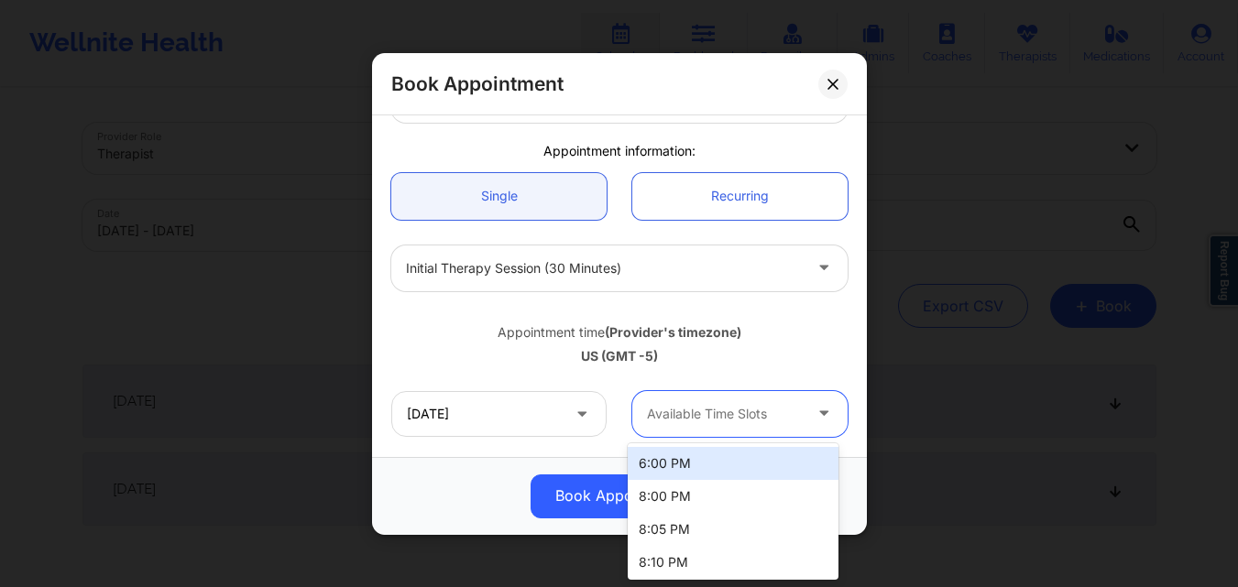
click at [717, 422] on div at bounding box center [724, 414] width 155 height 22
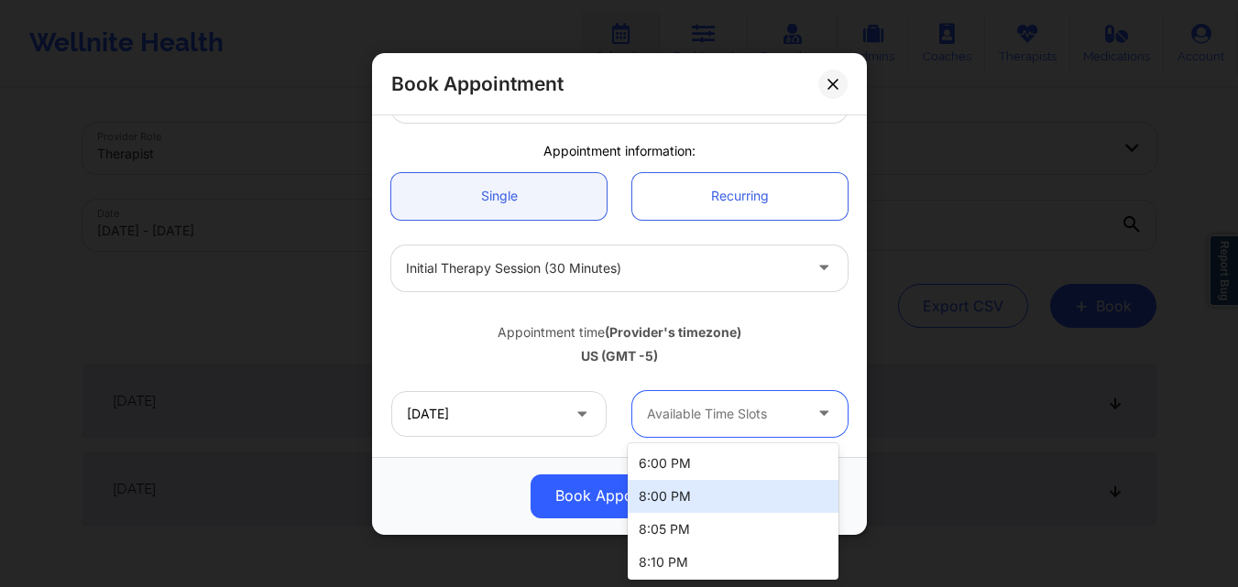
click at [685, 500] on div "8:00 PM" at bounding box center [733, 496] width 211 height 33
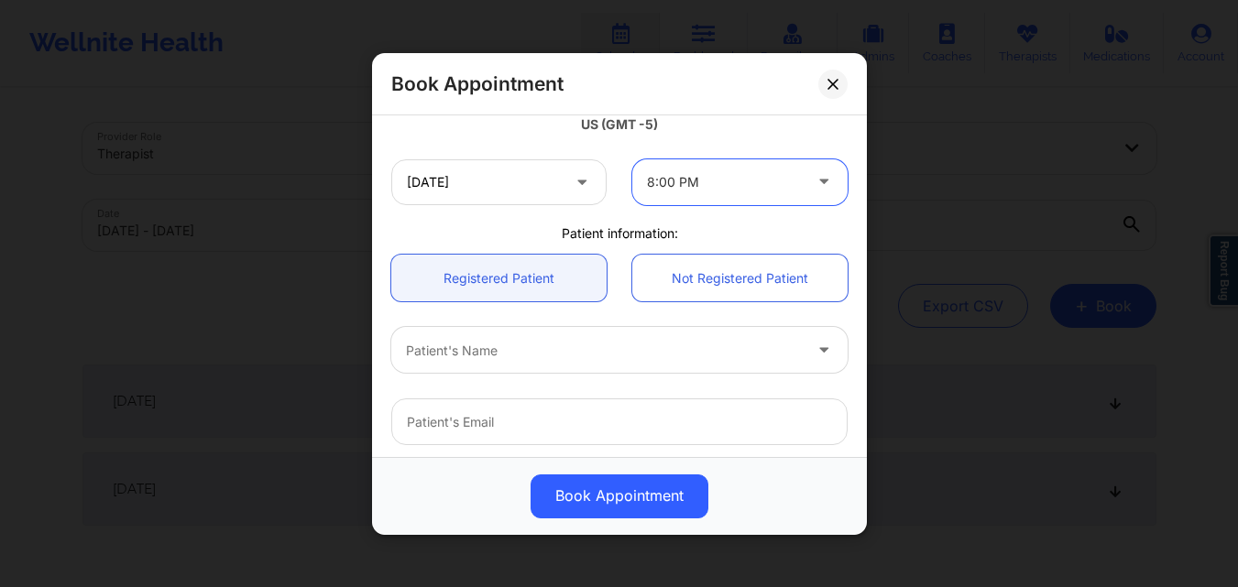
scroll to position [384, 0]
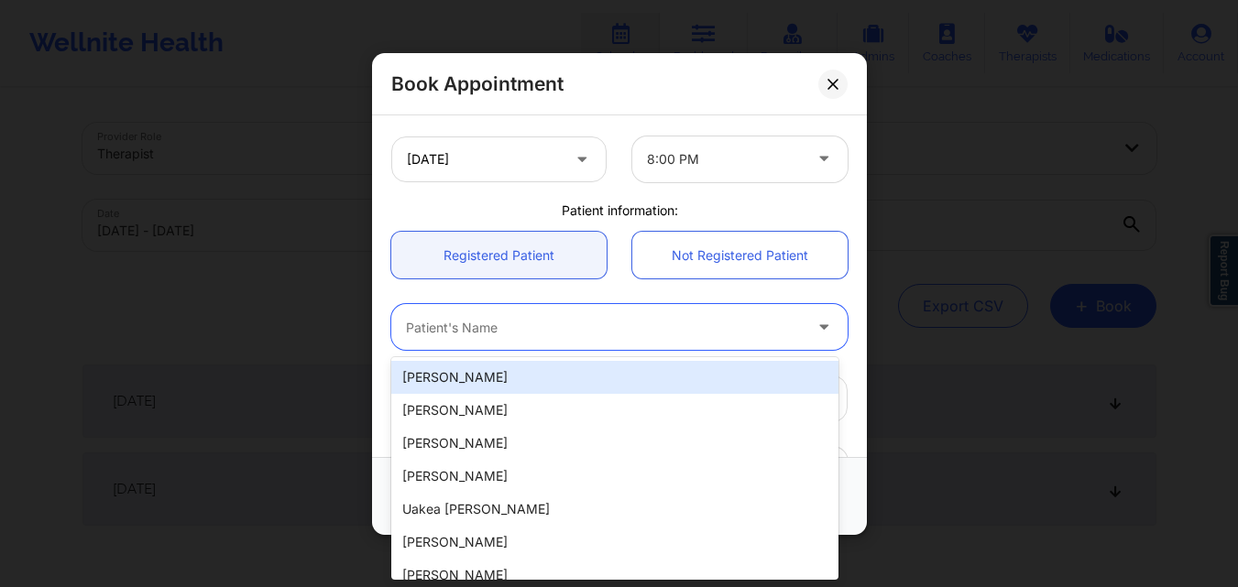
click at [473, 339] on div "Patient's Name" at bounding box center [597, 327] width 412 height 46
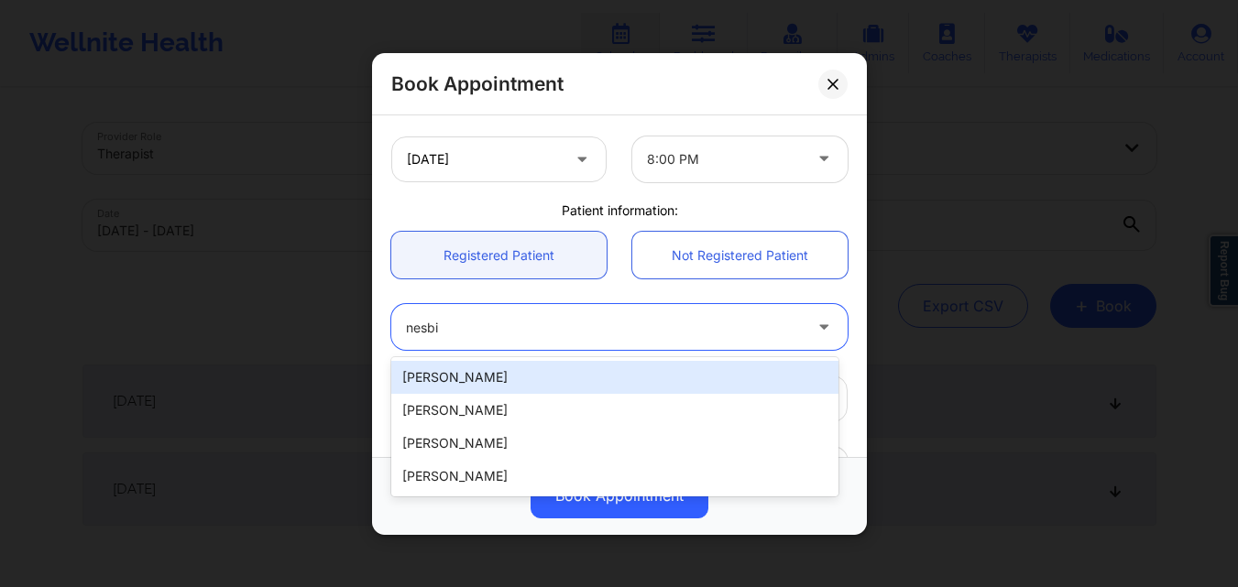
type input "nesbit"
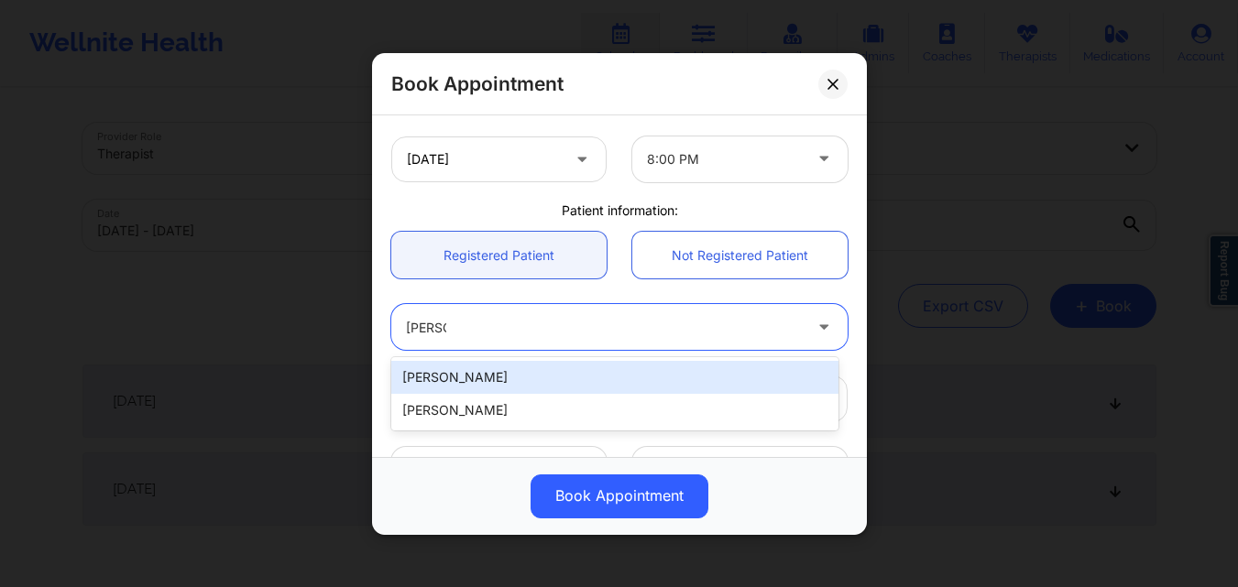
click at [477, 367] on div "Julie K Nesbitt" at bounding box center [614, 377] width 447 height 33
type input "[EMAIL_ADDRESS][DOMAIN_NAME]"
type input "+18067904407"
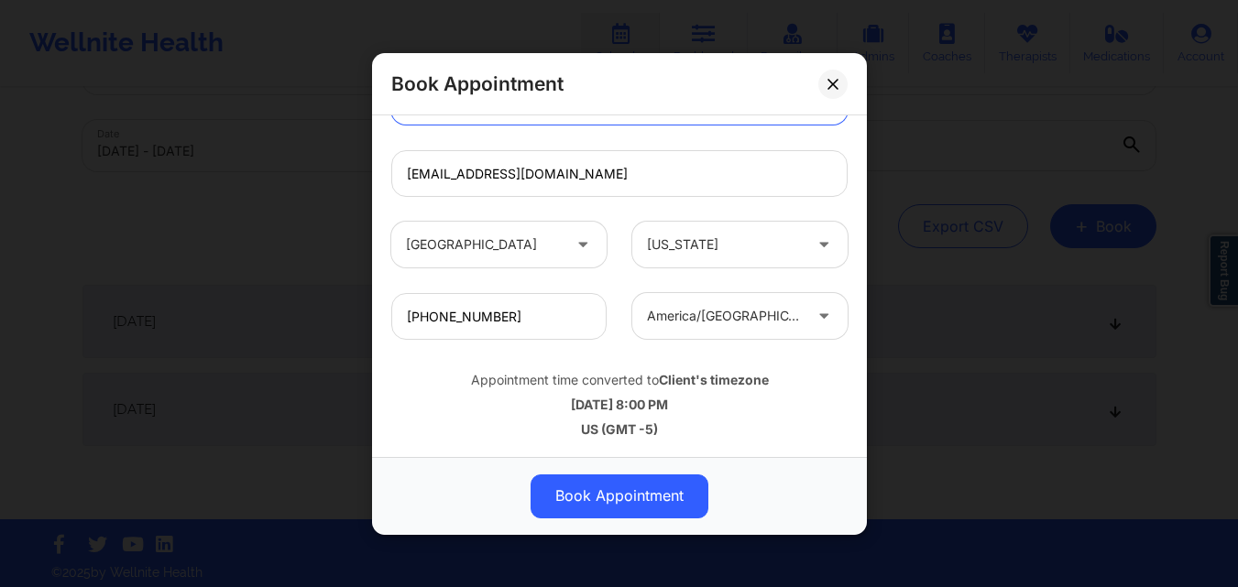
scroll to position [87, 0]
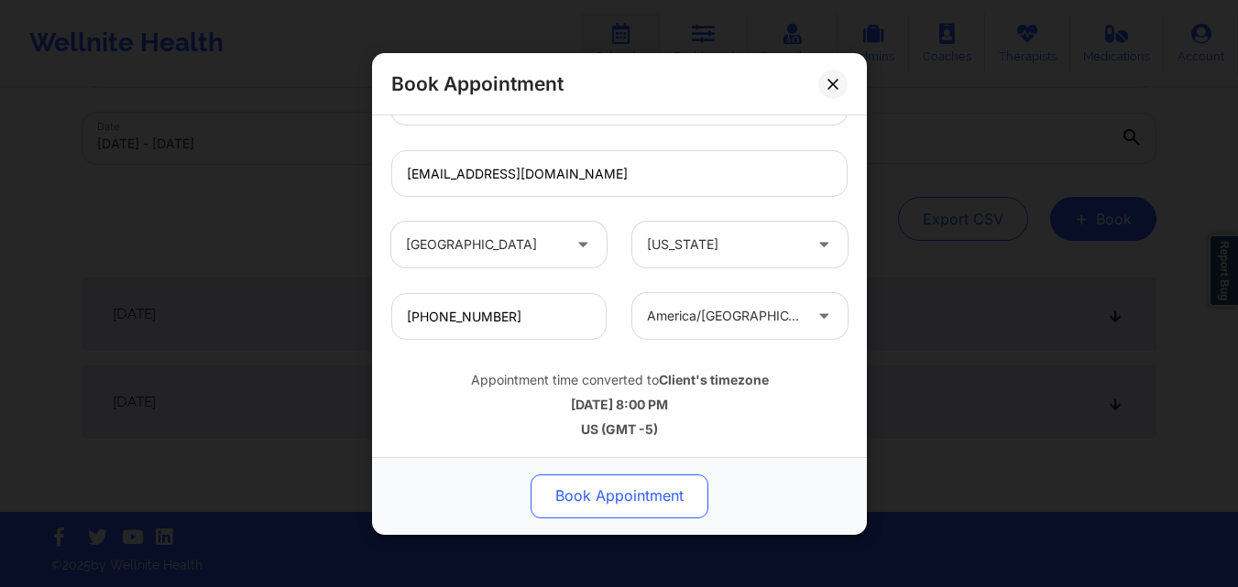
click at [617, 502] on button "Book Appointment" at bounding box center [619, 496] width 178 height 44
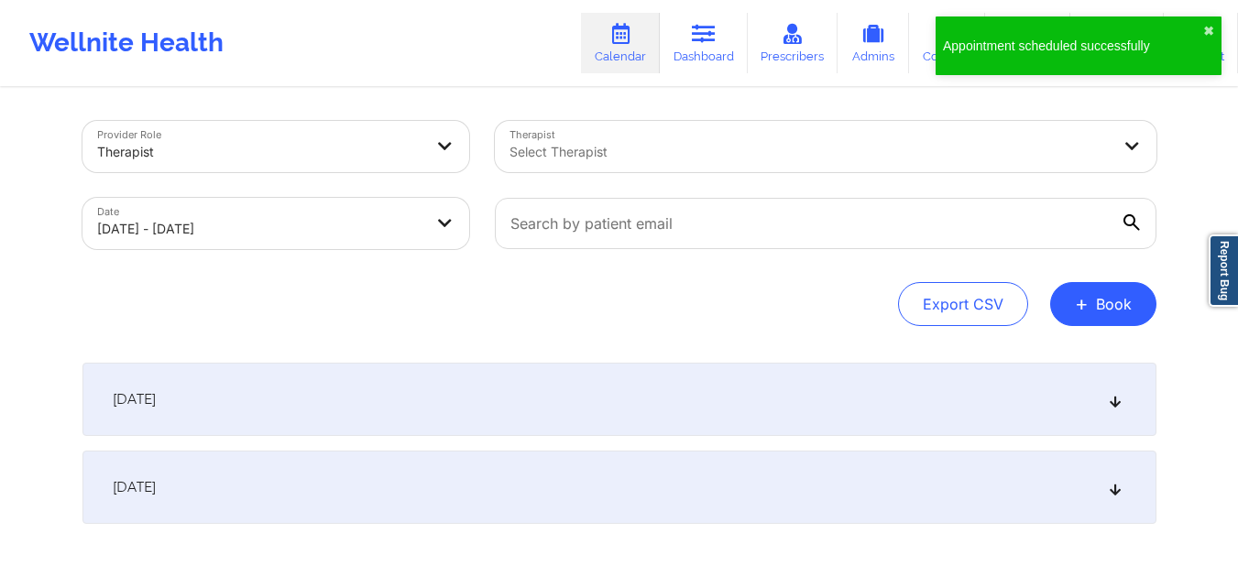
scroll to position [0, 0]
select select "2025-9"
select select "2025-10"
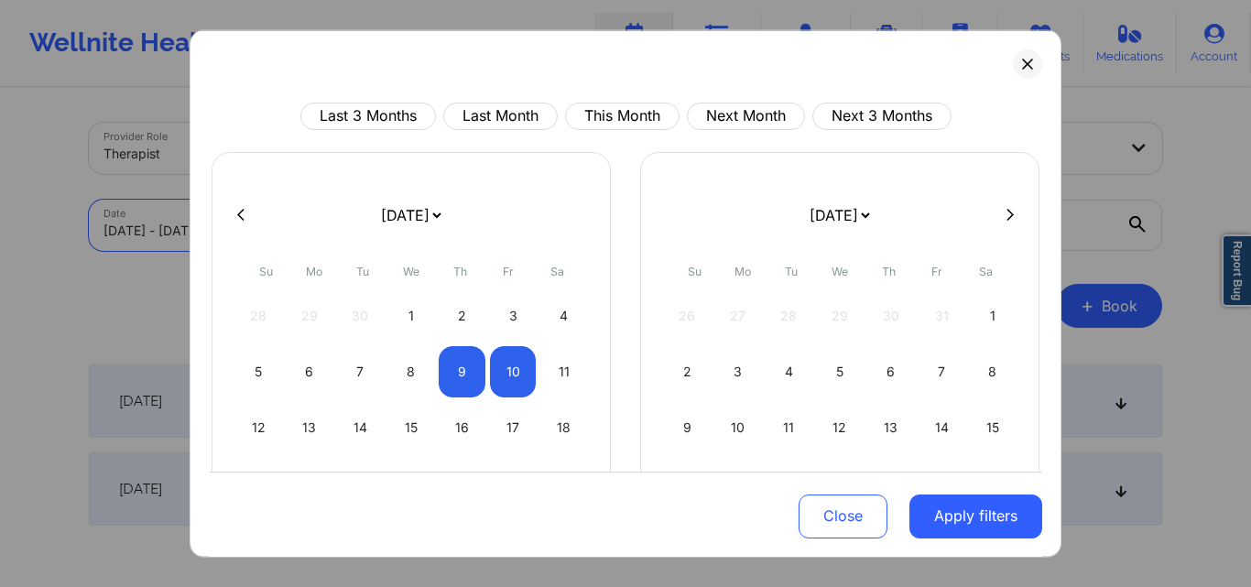
click at [322, 225] on body "Appointment scheduled successfully ✖︎ Wellnite Health Calendar Dashboard Prescr…" at bounding box center [625, 293] width 1251 height 587
click at [298, 431] on div "13" at bounding box center [310, 426] width 47 height 51
select select "2025-9"
select select "2025-10"
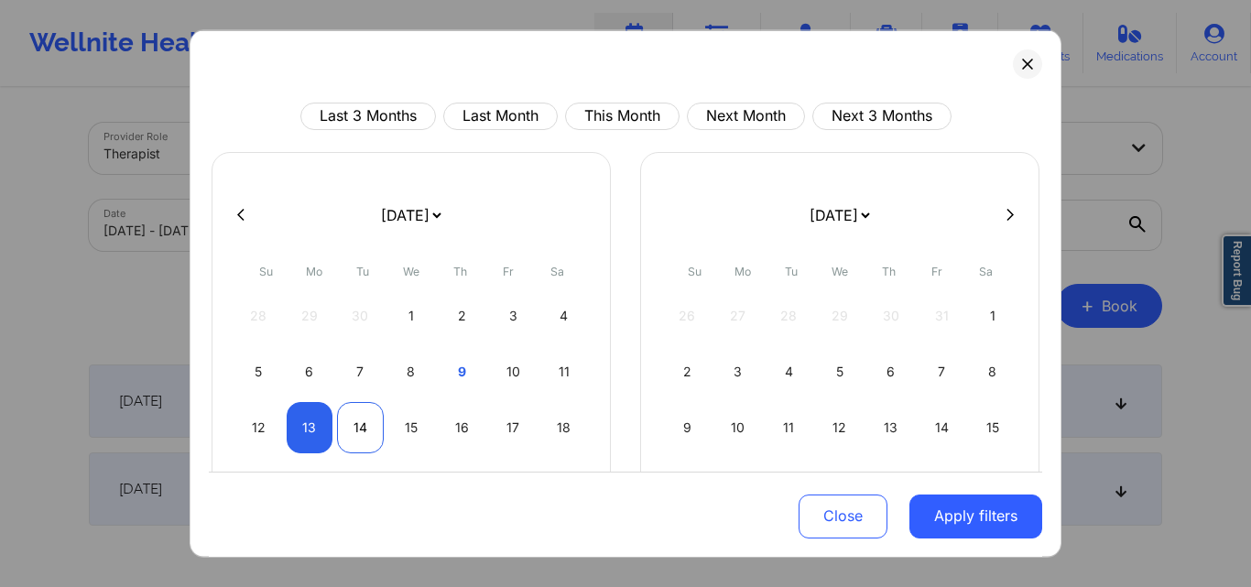
select select "2025-9"
select select "2025-10"
click at [365, 421] on div "14" at bounding box center [360, 426] width 47 height 51
select select "2025-9"
select select "2025-10"
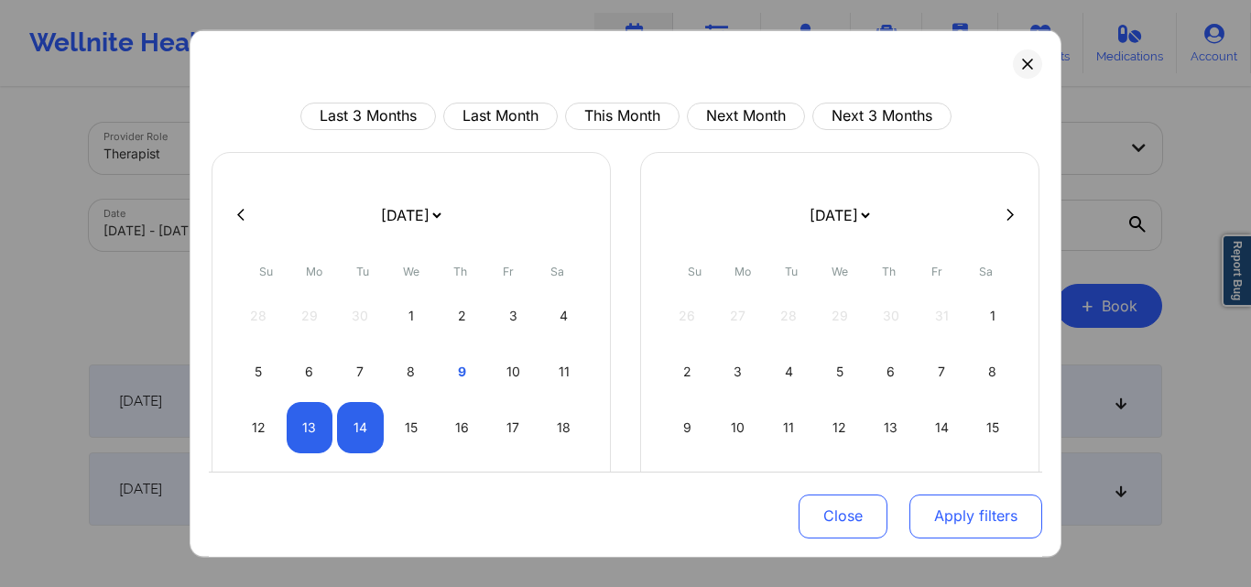
click at [948, 506] on button "Apply filters" at bounding box center [976, 517] width 133 height 44
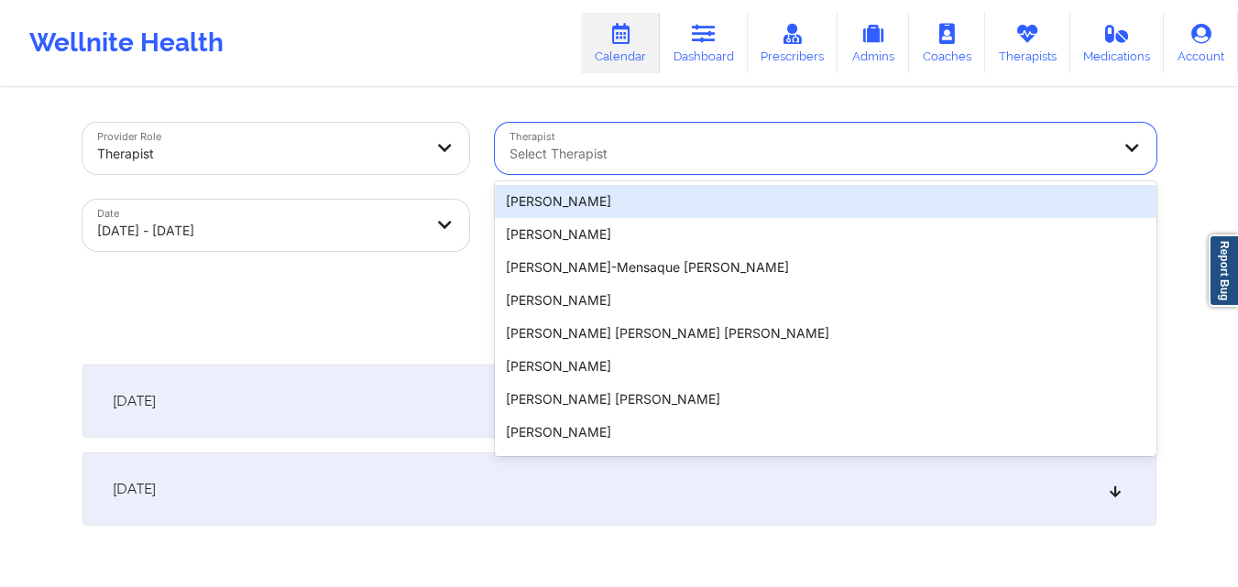
click at [759, 154] on div at bounding box center [809, 154] width 601 height 22
type input "kellyn"
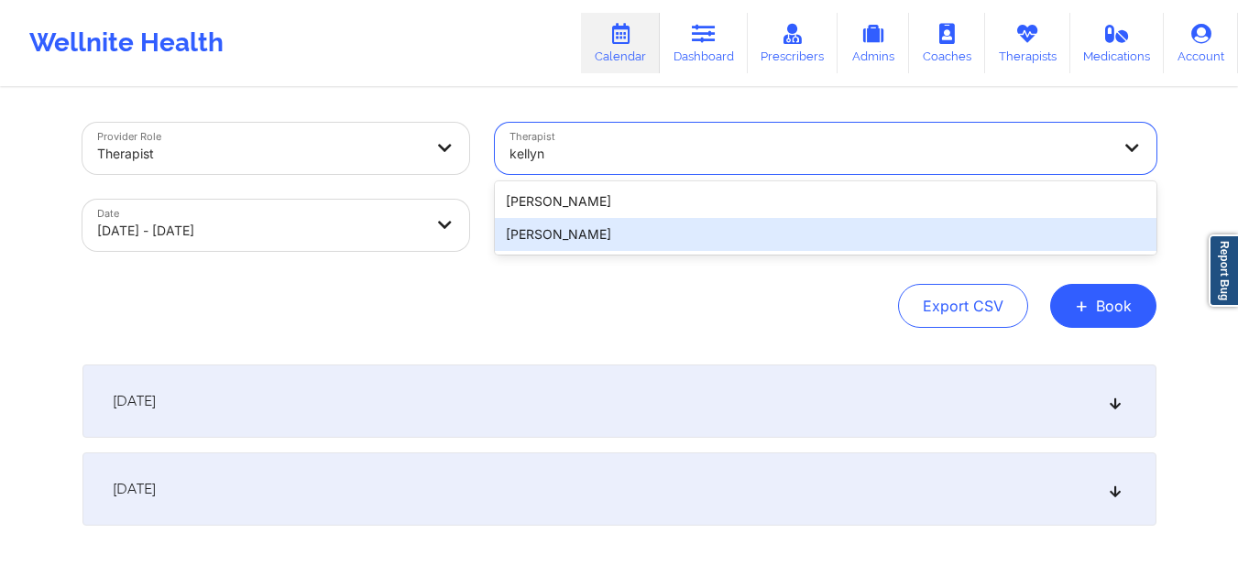
click at [693, 237] on div "[PERSON_NAME]" at bounding box center [825, 234] width 661 height 33
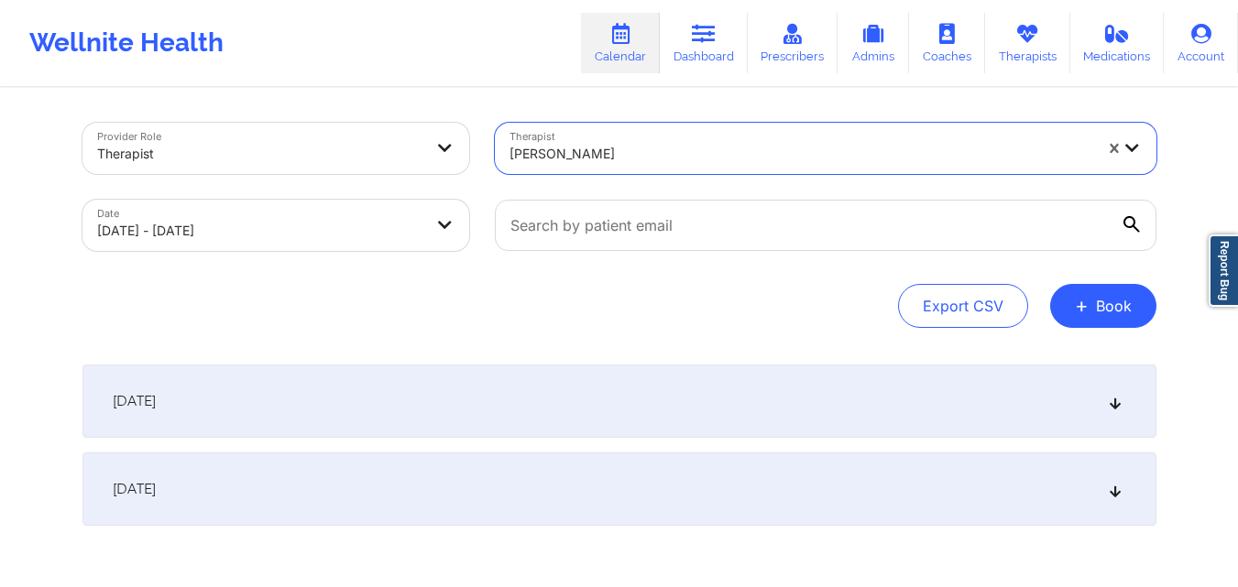
scroll to position [87, 0]
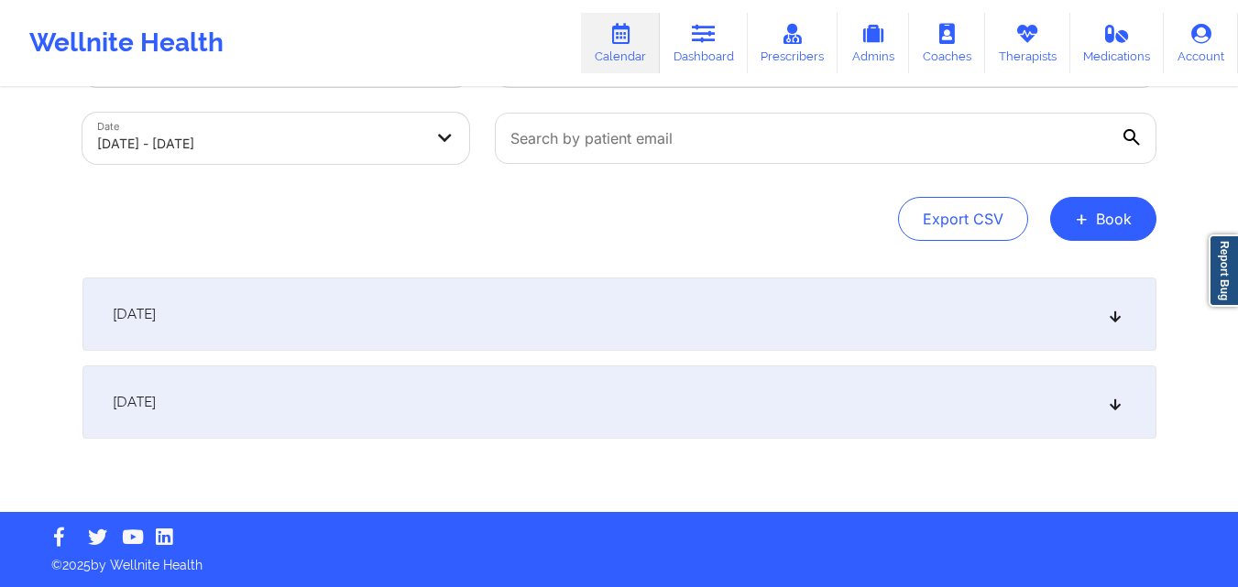
click at [411, 299] on div "[DATE]" at bounding box center [619, 314] width 1074 height 73
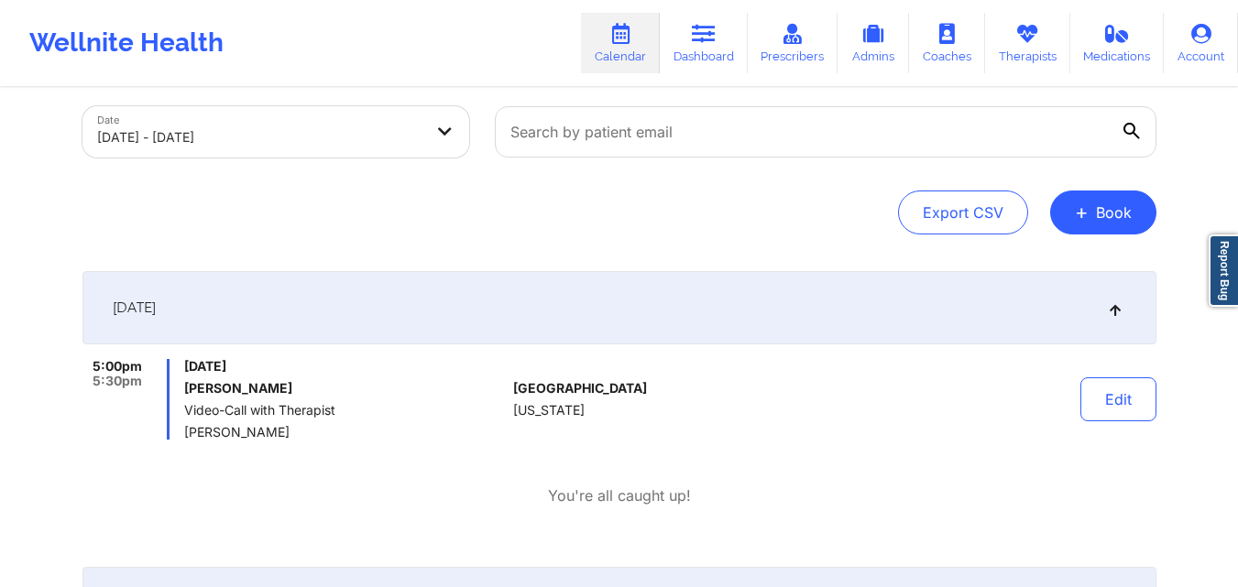
scroll to position [0, 0]
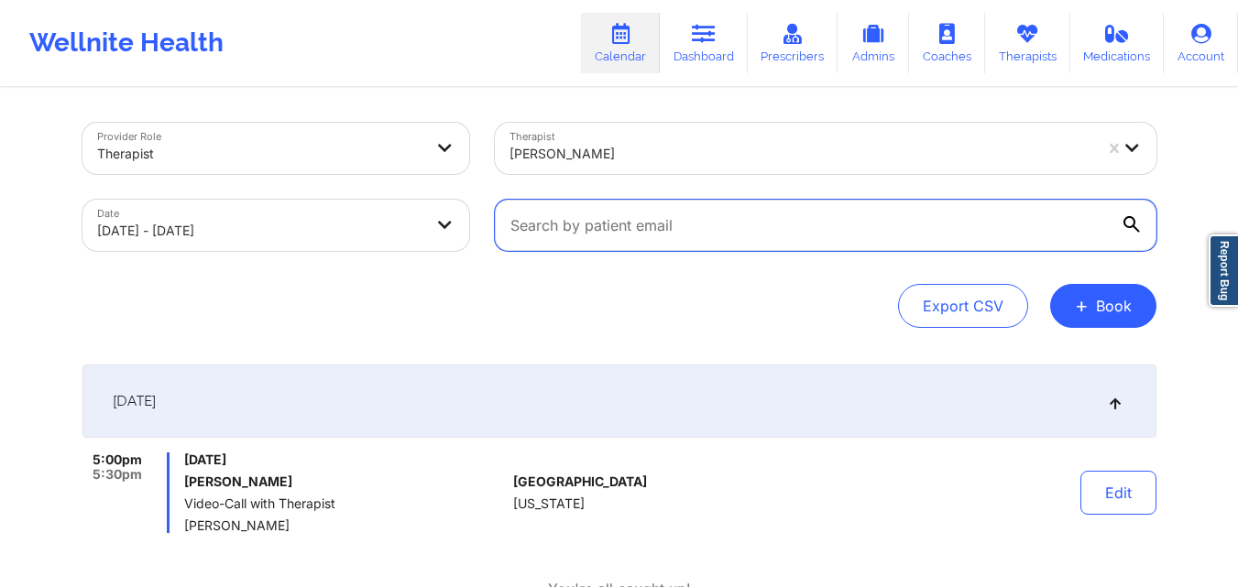
click at [732, 231] on input "text" at bounding box center [825, 225] width 661 height 51
paste input "[EMAIL_ADDRESS][DOMAIN_NAME]"
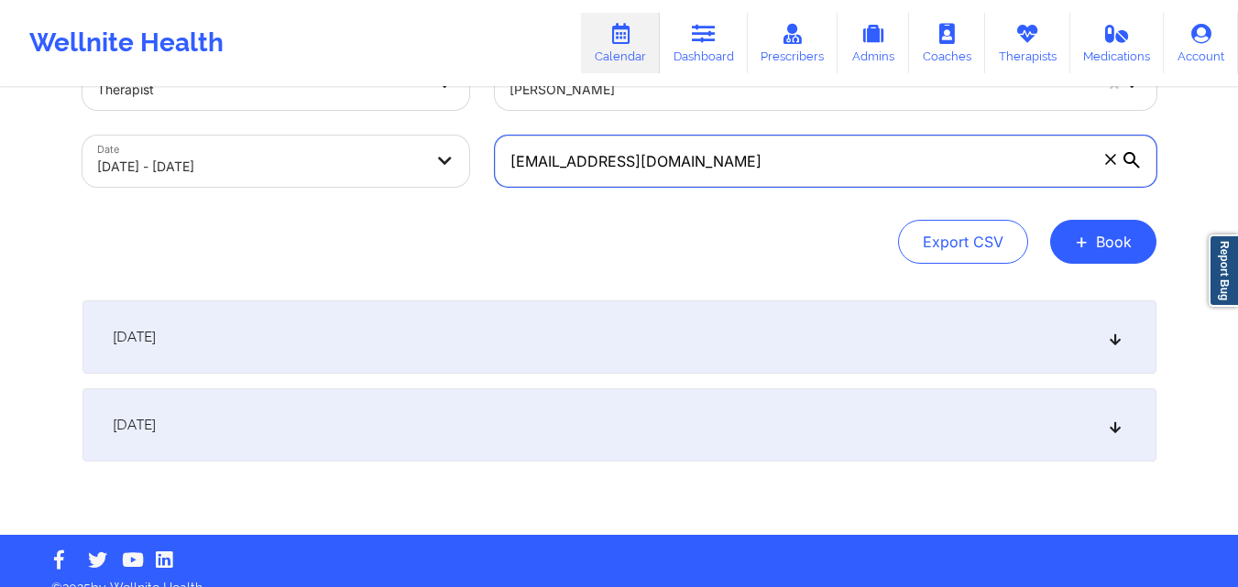
scroll to position [66, 0]
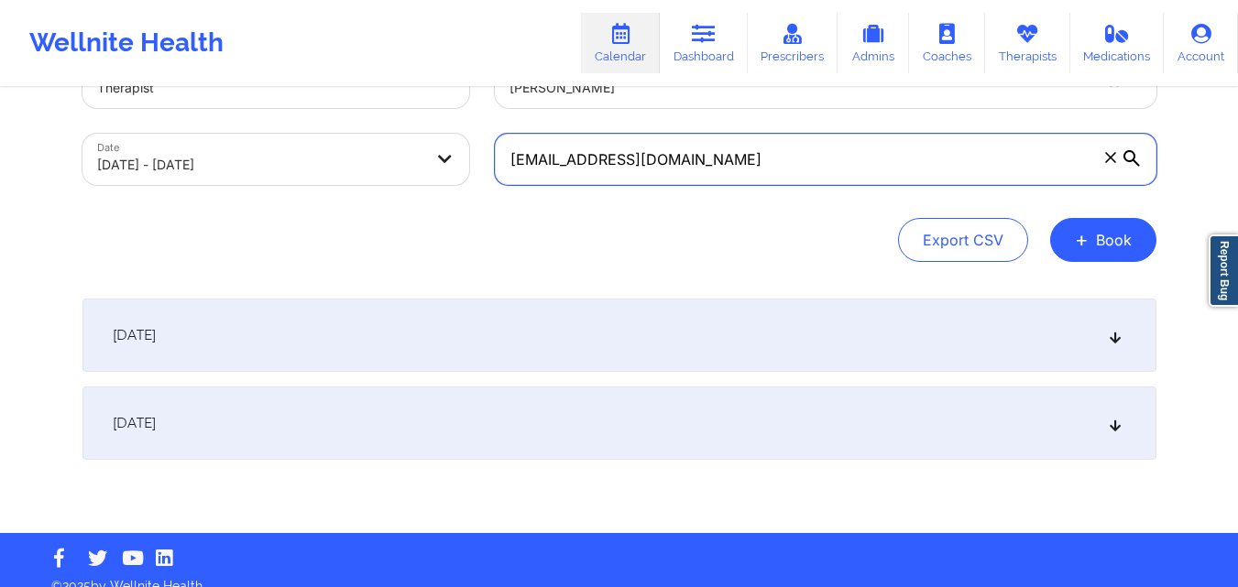
type input "[EMAIL_ADDRESS][DOMAIN_NAME]"
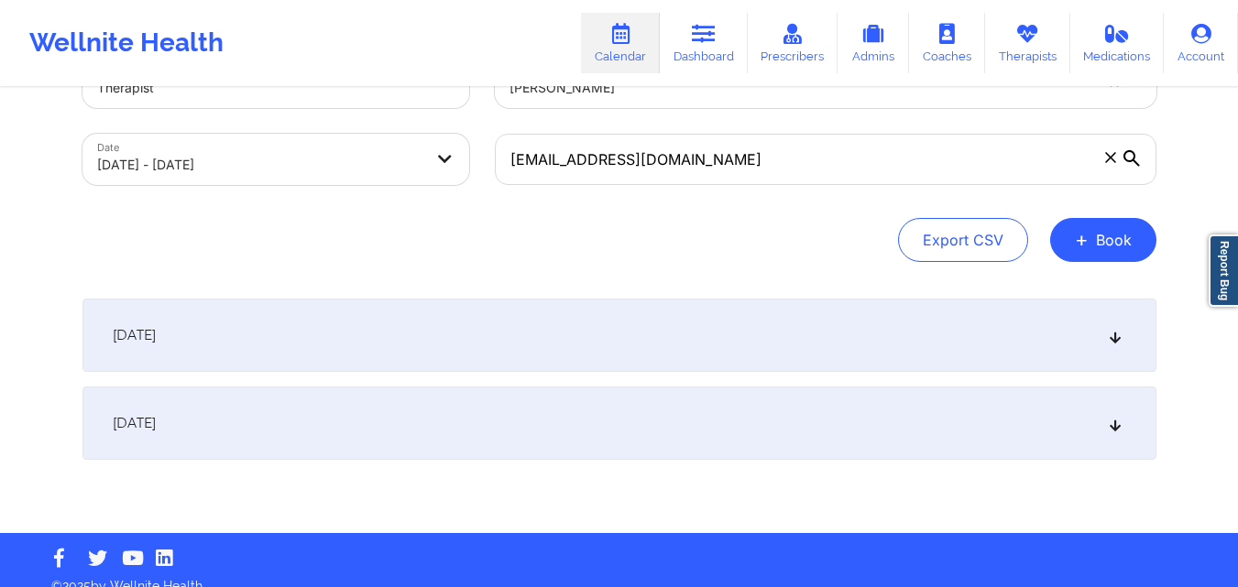
click at [586, 345] on div "[DATE]" at bounding box center [619, 335] width 1074 height 73
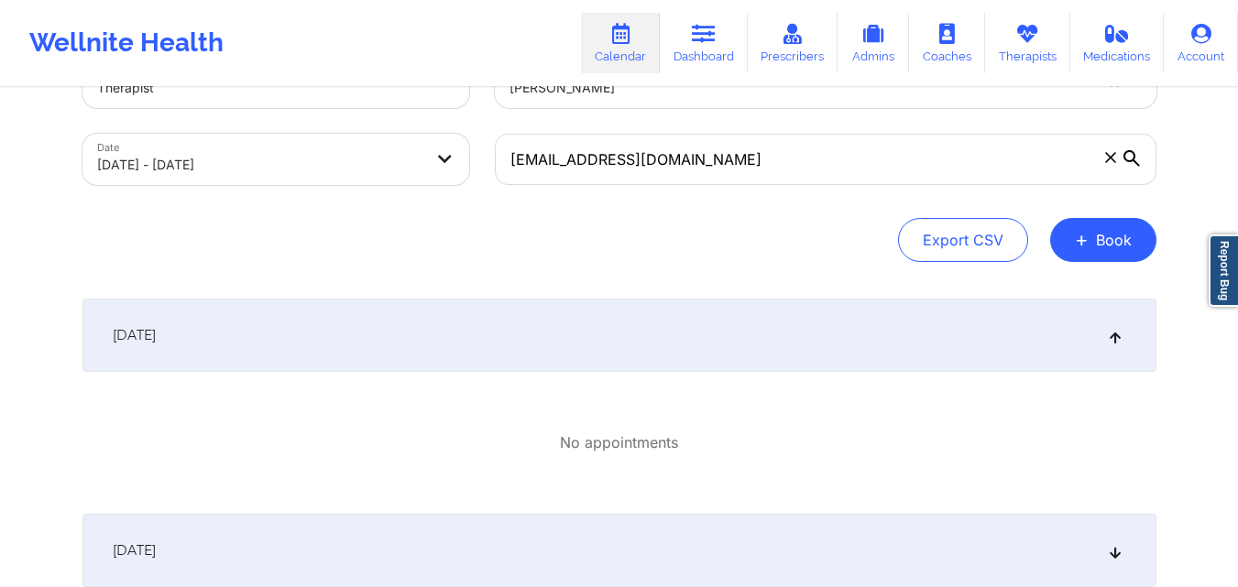
scroll to position [213, 0]
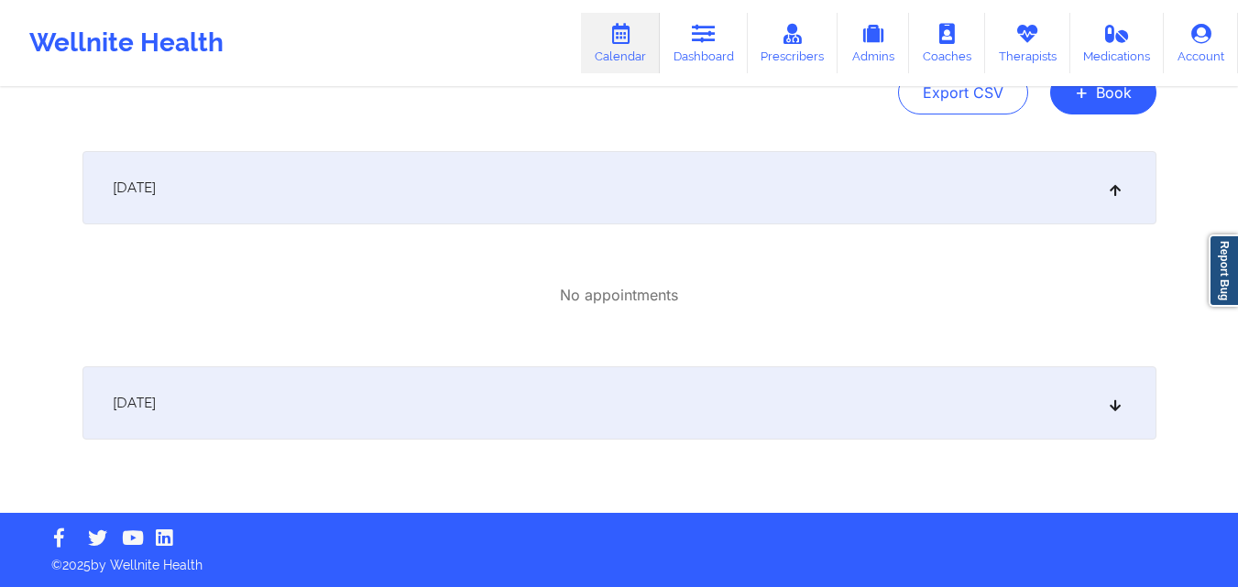
click at [529, 398] on div "[DATE]" at bounding box center [619, 402] width 1074 height 73
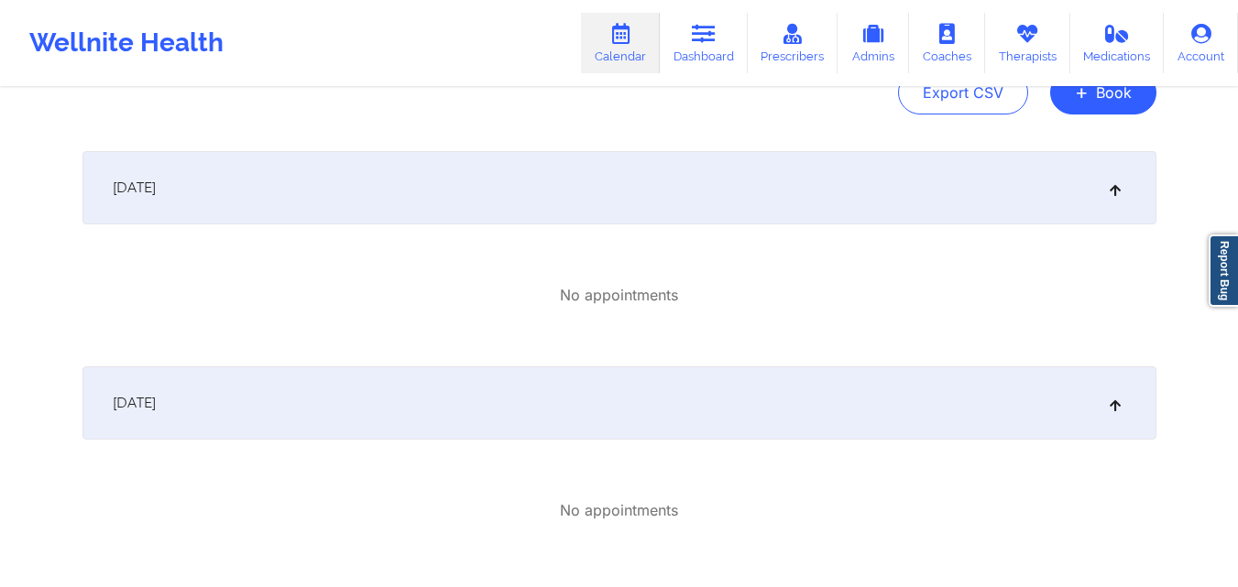
scroll to position [0, 0]
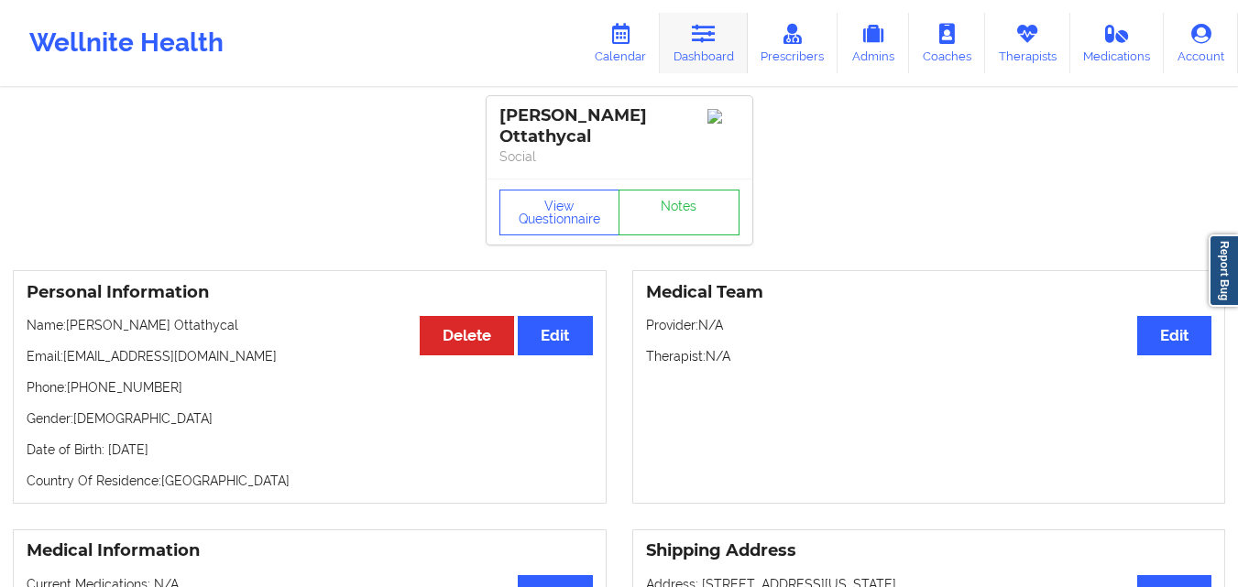
click at [715, 47] on link "Dashboard" at bounding box center [704, 43] width 88 height 60
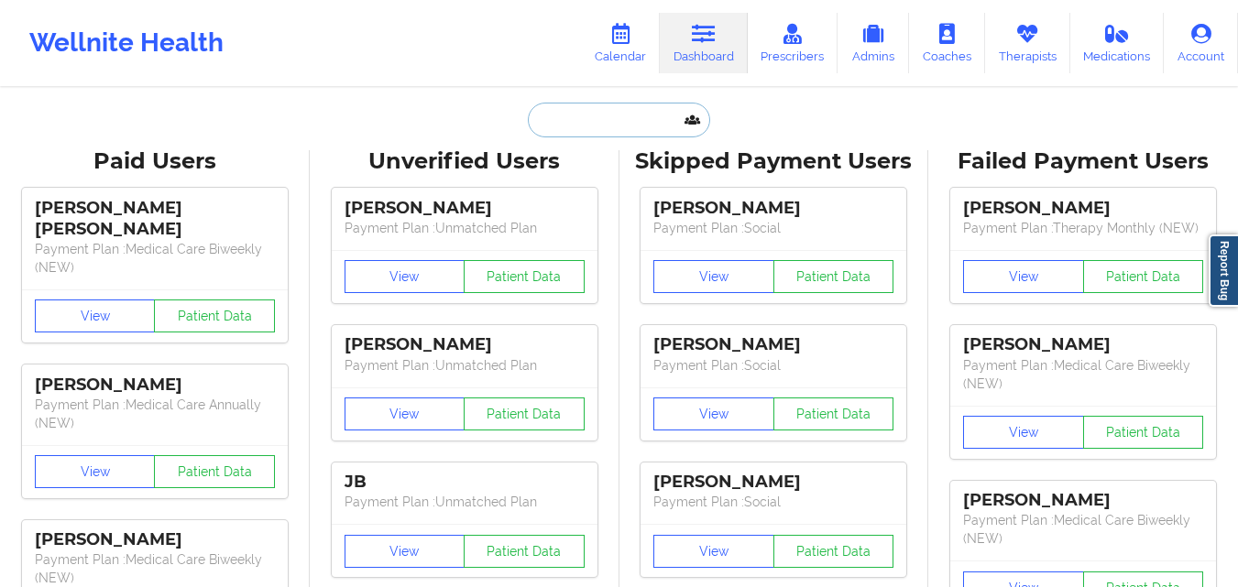
click at [595, 133] on input "text" at bounding box center [618, 120] width 181 height 35
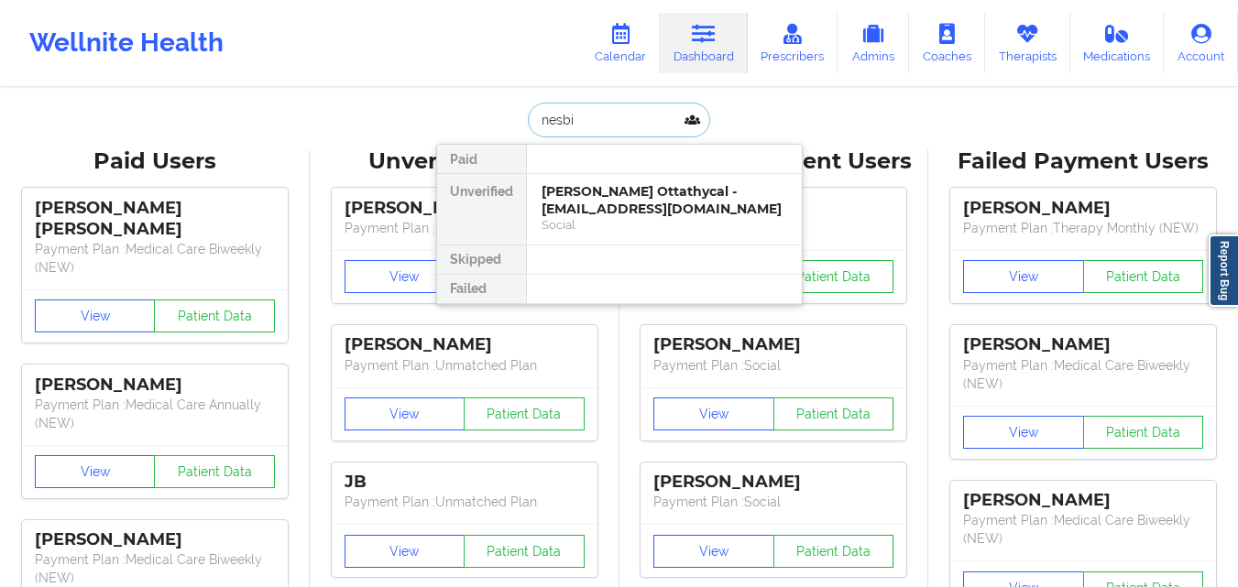
type input "nesbit"
click at [633, 217] on div "Social" at bounding box center [664, 225] width 246 height 16
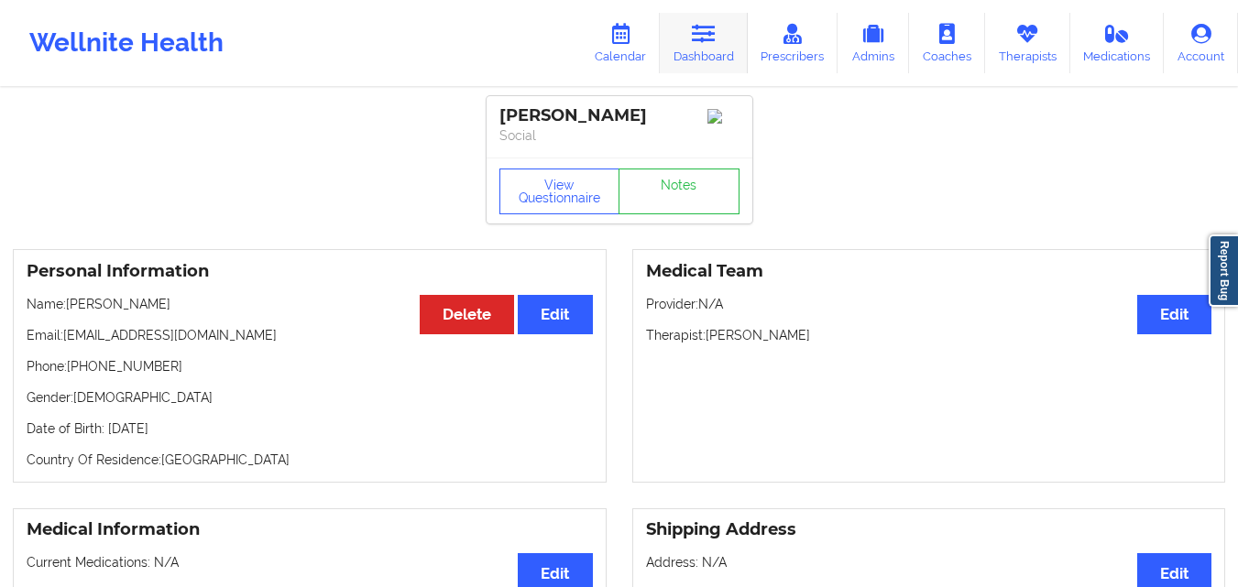
click at [693, 42] on link "Dashboard" at bounding box center [704, 43] width 88 height 60
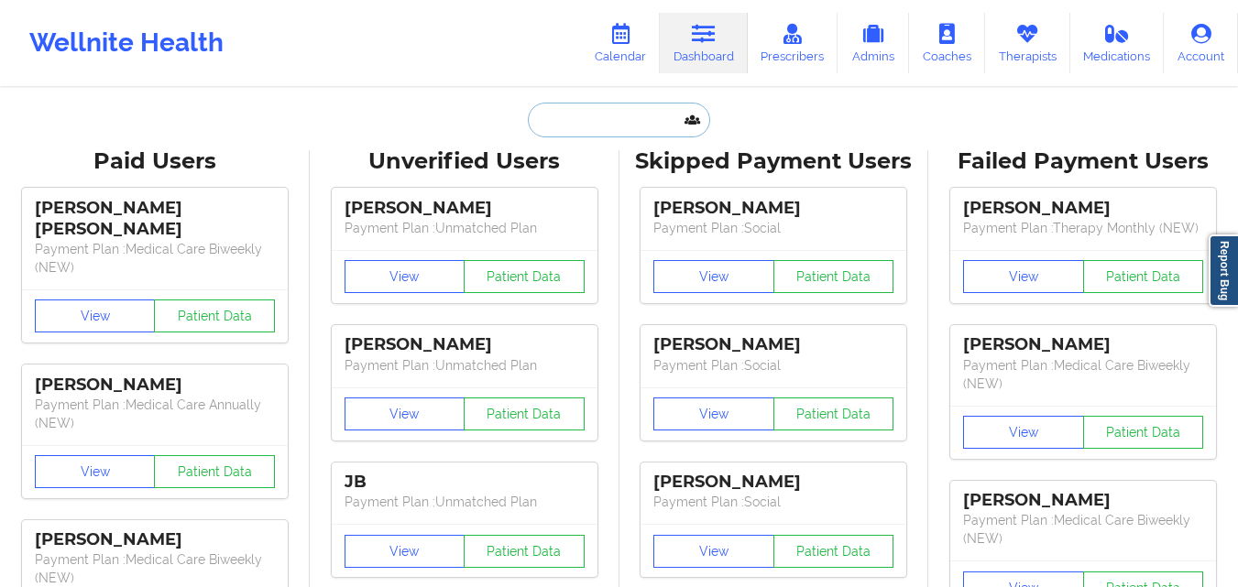
click at [612, 123] on input "text" at bounding box center [618, 120] width 181 height 35
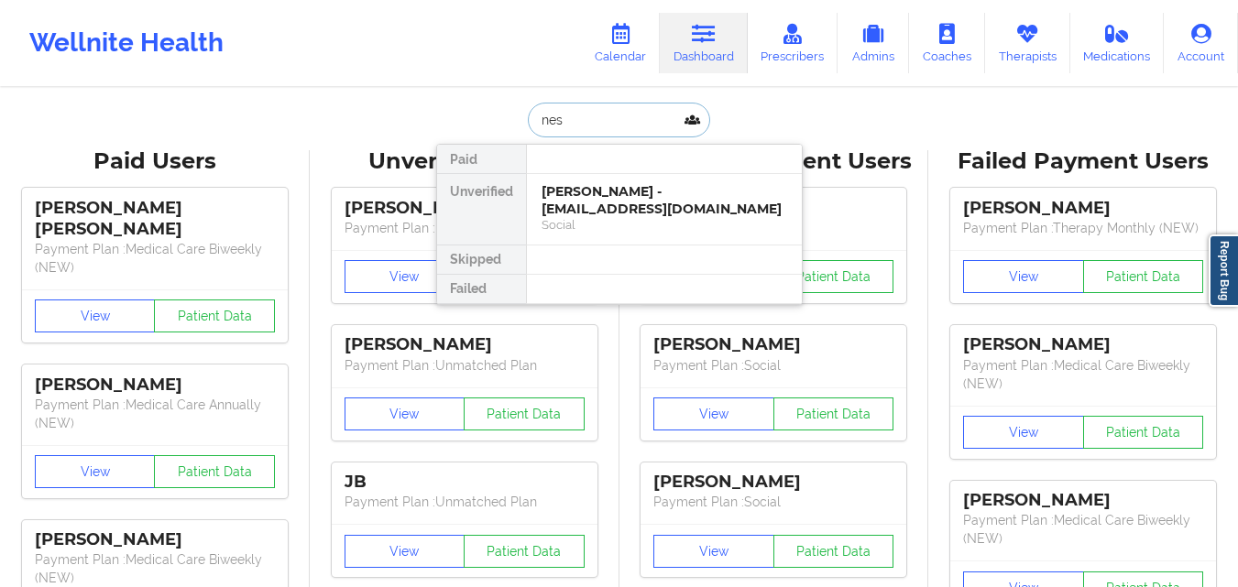
type input "nesb"
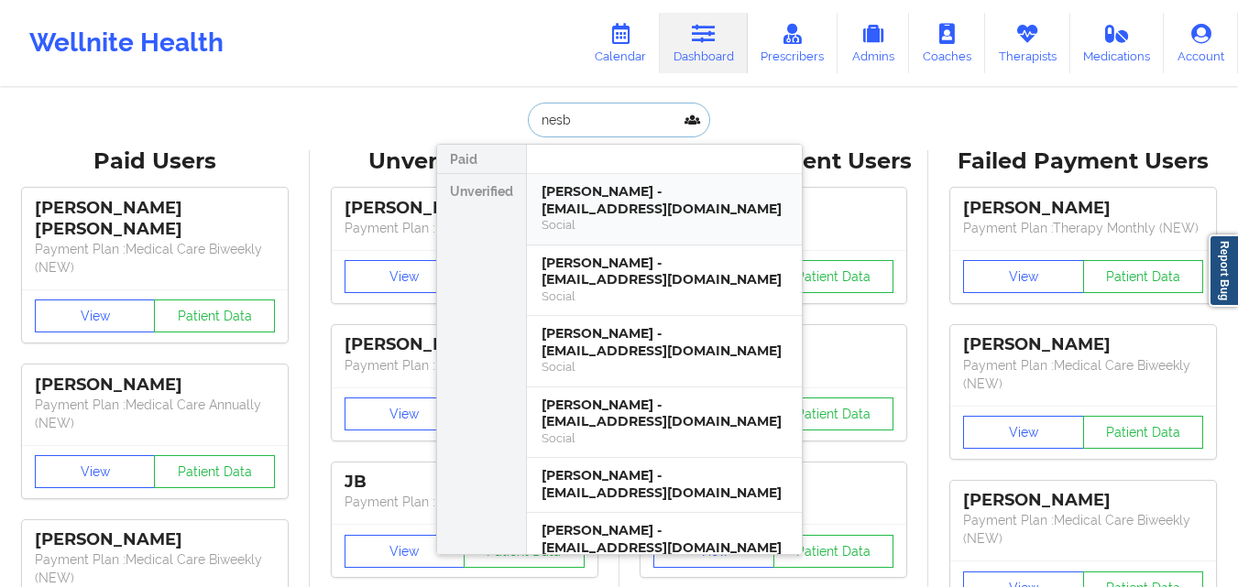
click at [659, 202] on div "Julie K Nesbitt - julienesbitt7576@gmail.com" at bounding box center [664, 200] width 246 height 34
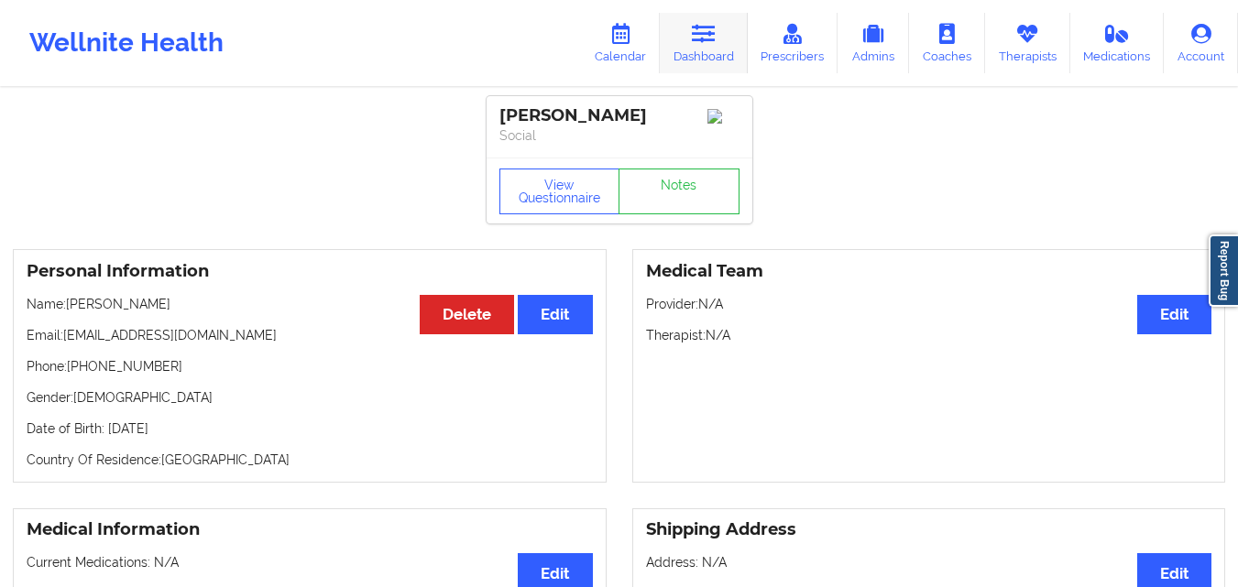
click at [704, 62] on link "Dashboard" at bounding box center [704, 43] width 88 height 60
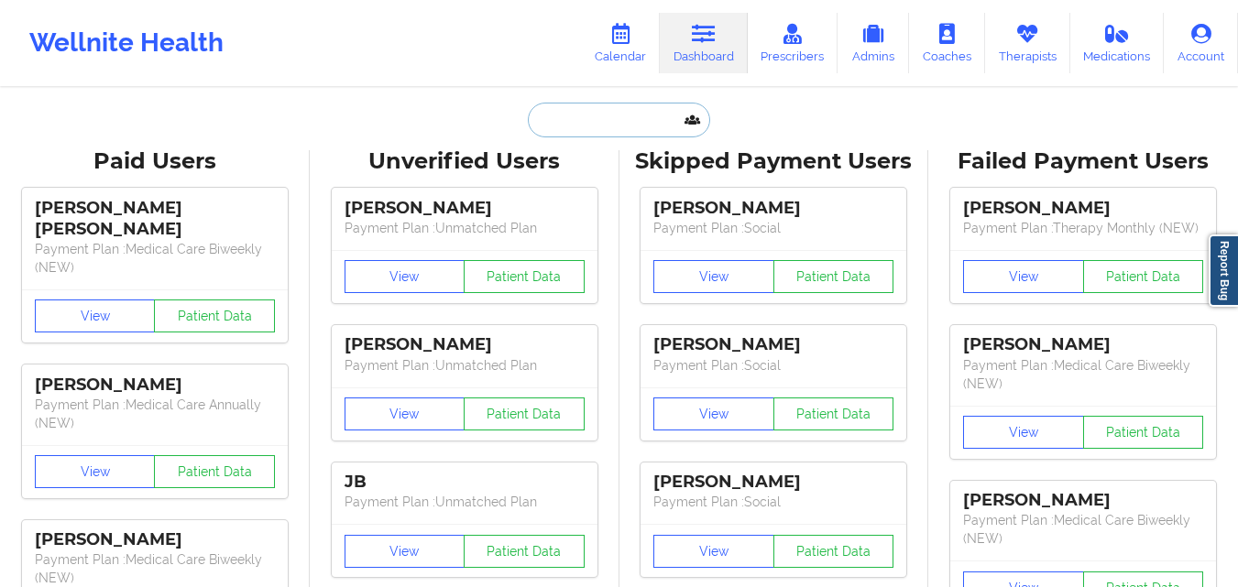
click at [578, 124] on input "text" at bounding box center [618, 120] width 181 height 35
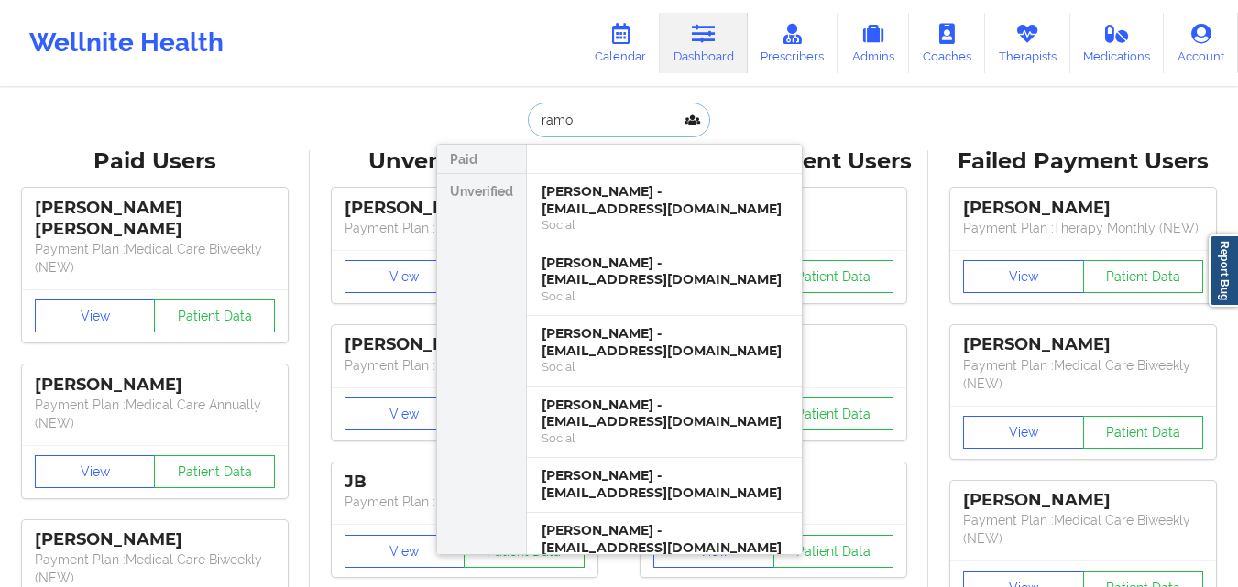
type input "ramon"
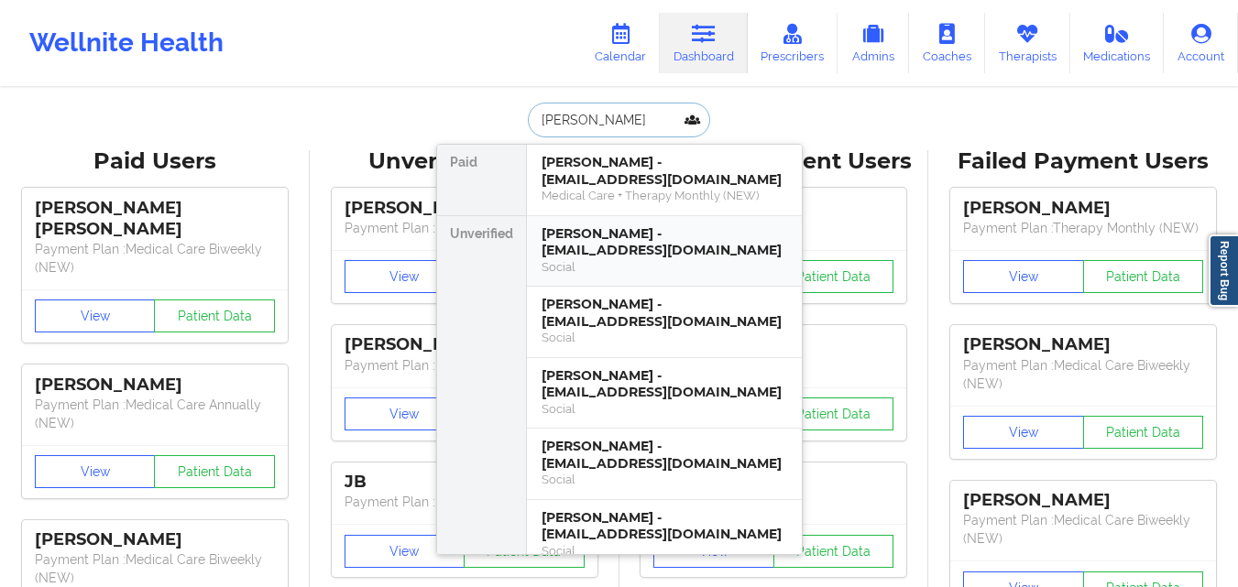
click at [625, 225] on div "Ramon E Alejandre - mexrea@yahoo.com" at bounding box center [664, 242] width 246 height 34
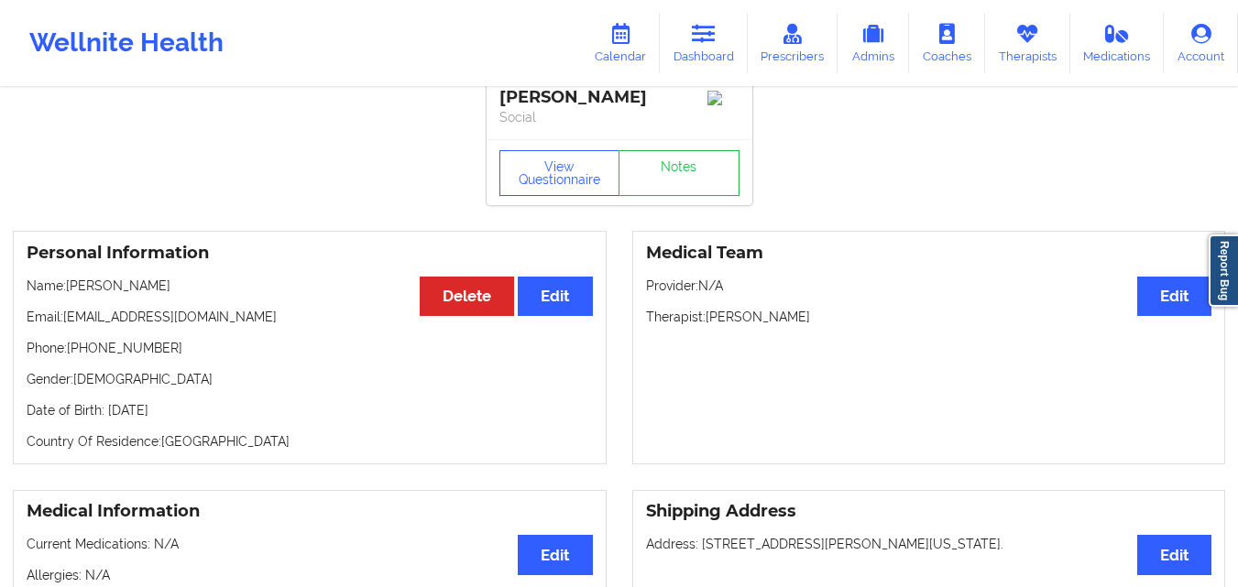
scroll to position [19, 0]
click at [704, 47] on link "Dashboard" at bounding box center [704, 43] width 88 height 60
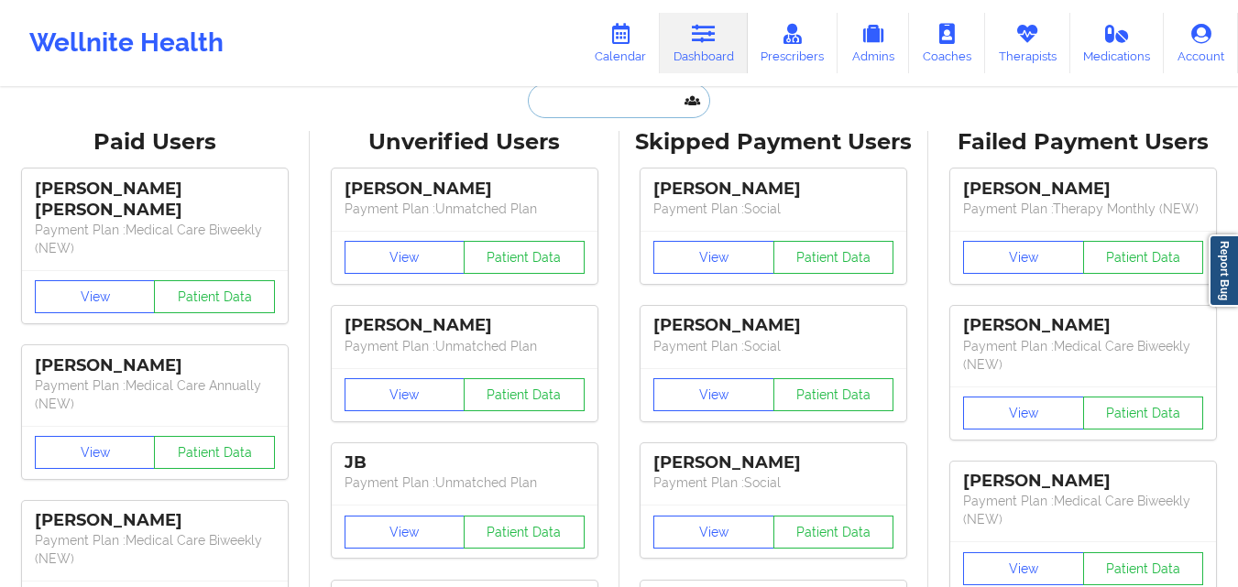
click at [606, 108] on input "text" at bounding box center [618, 100] width 181 height 35
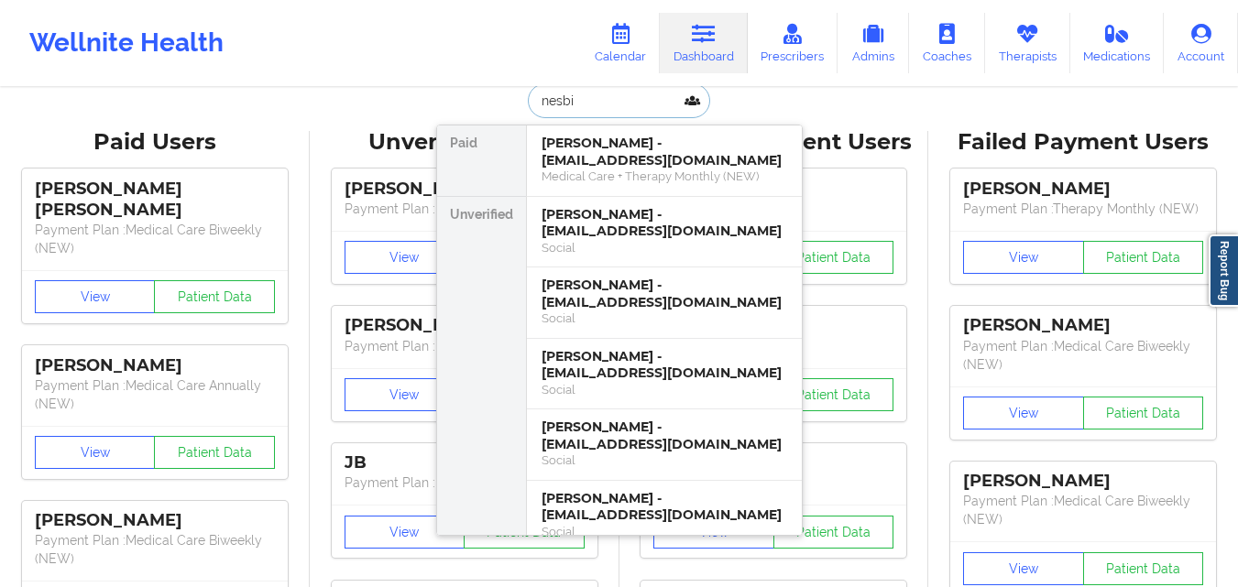
type input "nesbit"
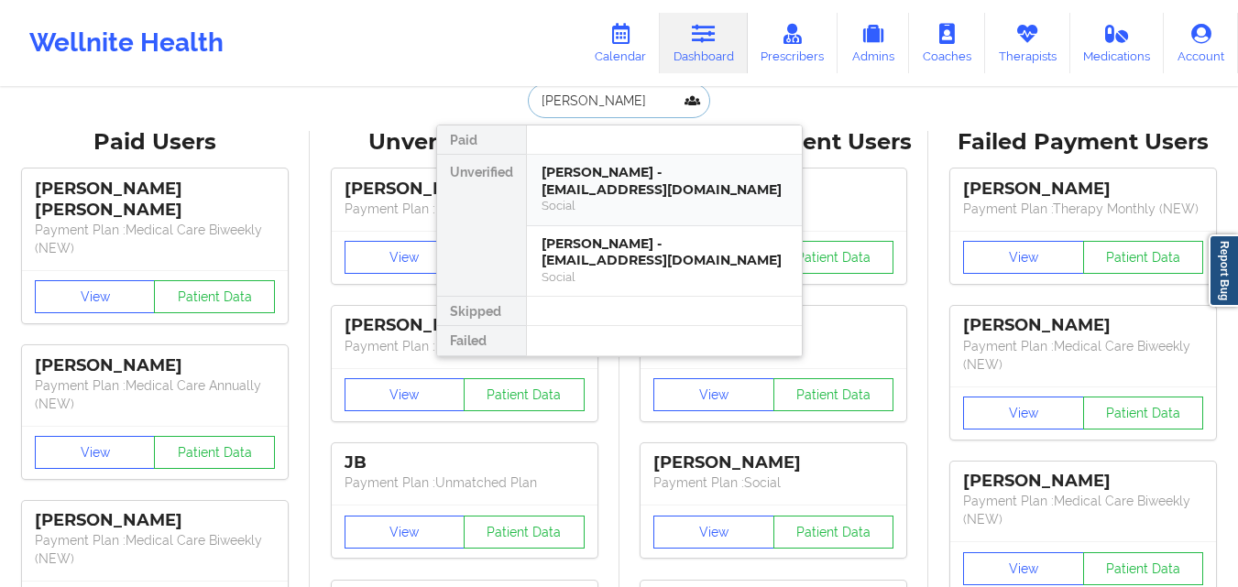
click at [607, 214] on div "Julie K Nesbitt - julienesbitt7576@gmail.com Social" at bounding box center [664, 190] width 275 height 71
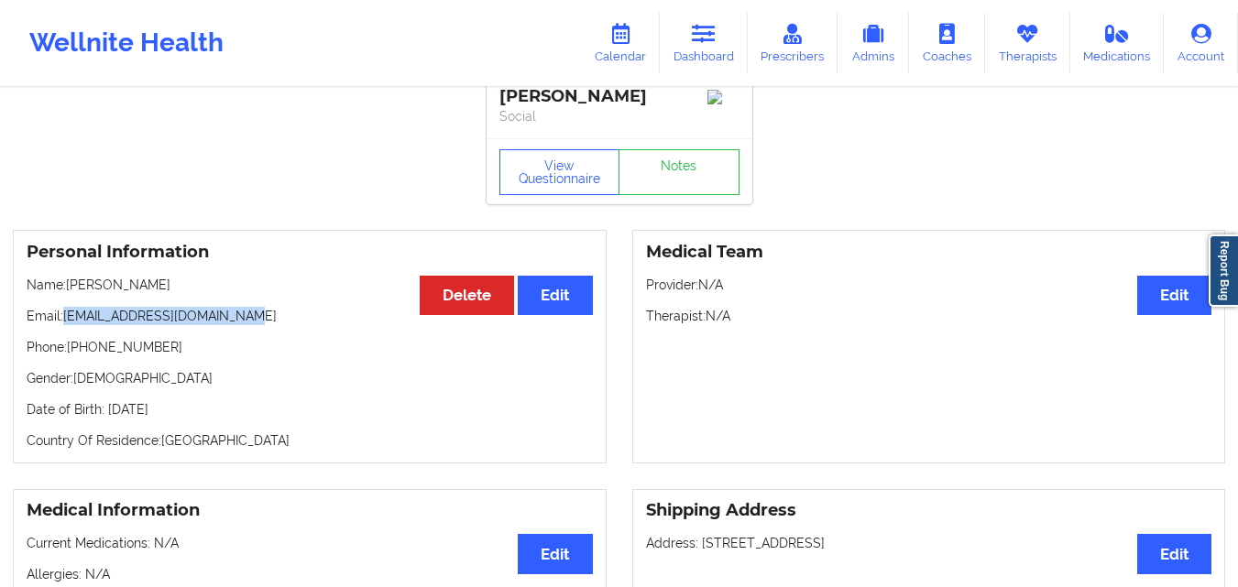
drag, startPoint x: 63, startPoint y: 323, endPoint x: 251, endPoint y: 325, distance: 187.8
click at [251, 325] on p "Email: julienesbitt7576@gmail.com" at bounding box center [310, 316] width 566 height 18
copy p "[EMAIL_ADDRESS][DOMAIN_NAME]"
click at [565, 300] on button "Edit" at bounding box center [555, 295] width 74 height 39
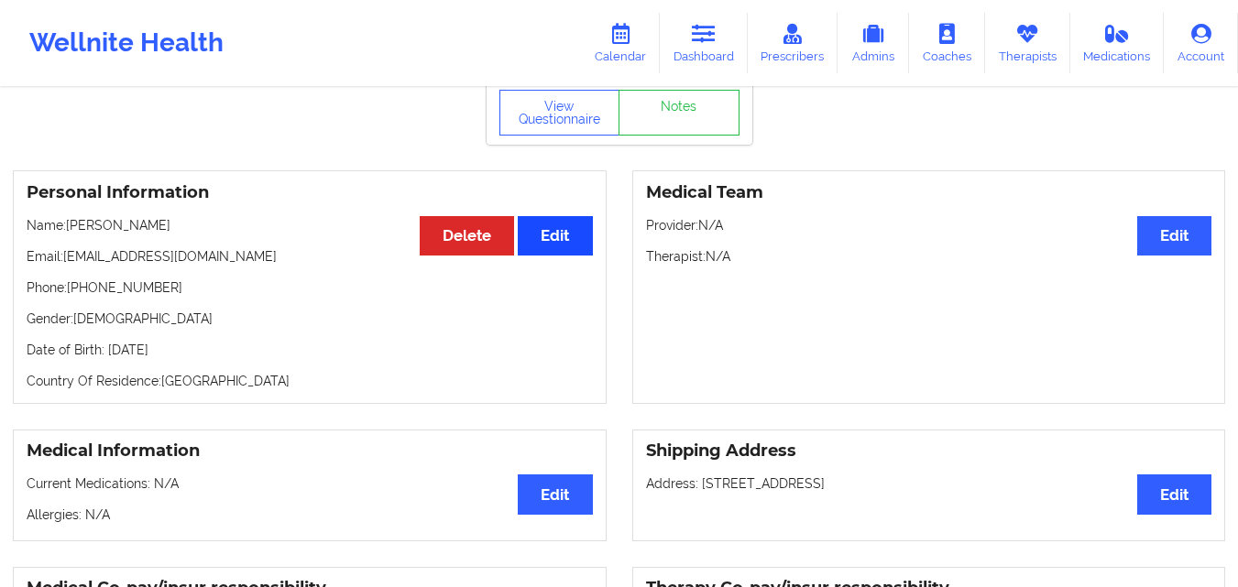
scroll to position [80, 0]
click at [546, 249] on button "Edit" at bounding box center [555, 234] width 74 height 39
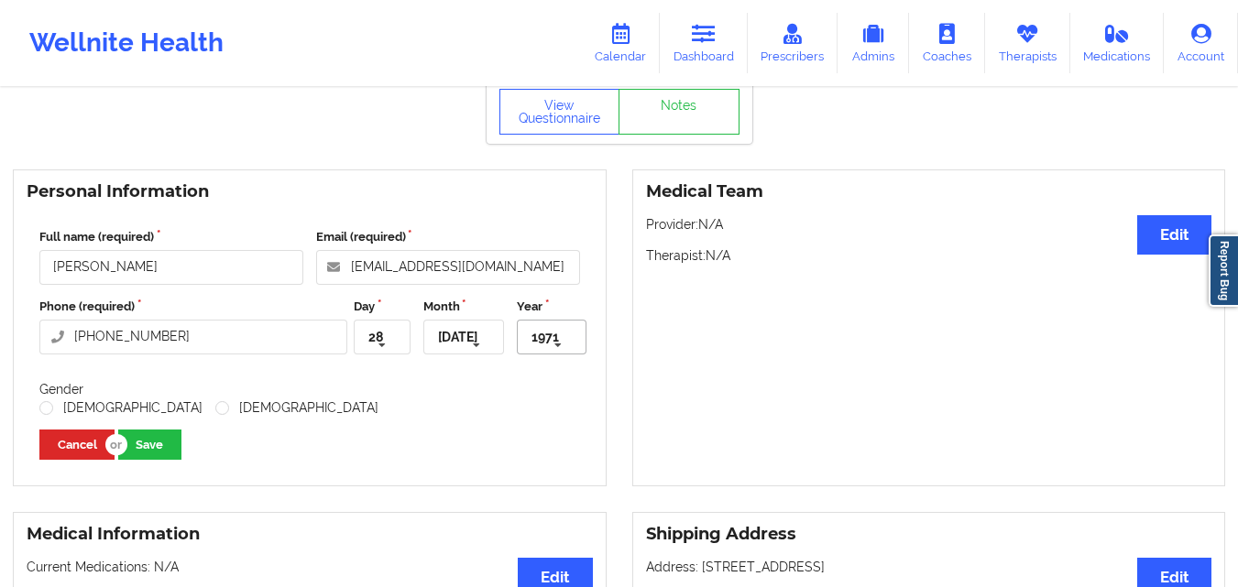
click at [562, 347] on icon at bounding box center [557, 346] width 27 height 34
type input "1969"
click at [552, 370] on div "1969" at bounding box center [551, 373] width 67 height 34
click at [142, 453] on button "Save" at bounding box center [149, 445] width 63 height 30
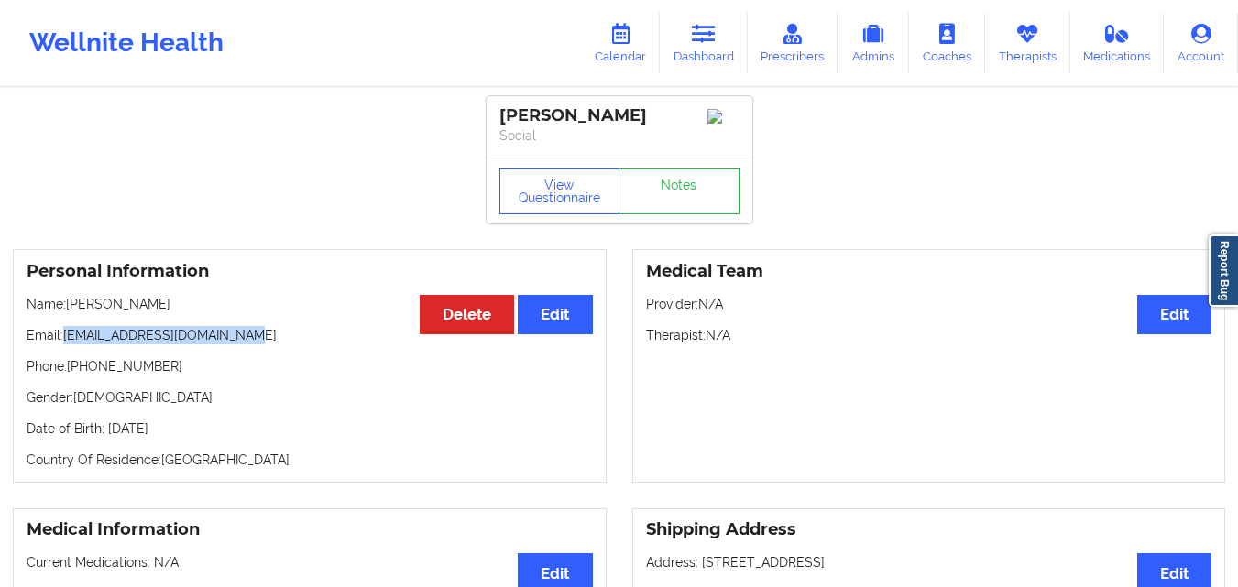
drag, startPoint x: 64, startPoint y: 346, endPoint x: 255, endPoint y: 343, distance: 190.6
click at [255, 343] on p "Email: julienesbitt7576@gmail.com" at bounding box center [310, 335] width 566 height 18
copy p "[EMAIL_ADDRESS][DOMAIN_NAME]"
click at [237, 376] on p "Phone: +18067904407" at bounding box center [310, 366] width 566 height 18
drag, startPoint x: 64, startPoint y: 337, endPoint x: 262, endPoint y: 347, distance: 198.1
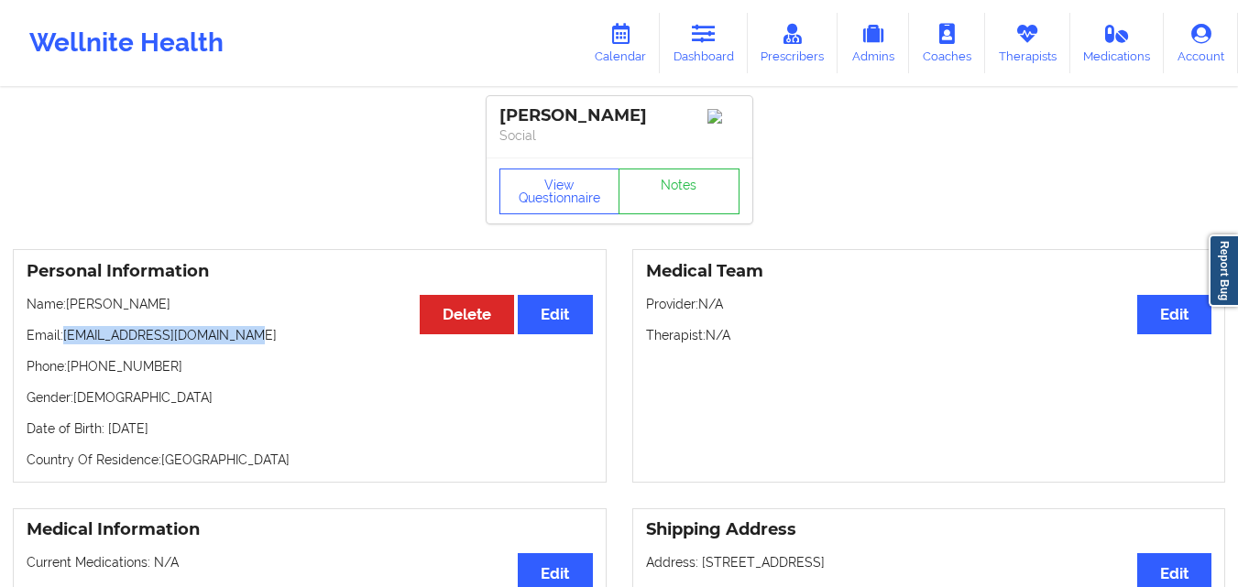
click at [262, 344] on p "Email: [EMAIL_ADDRESS][DOMAIN_NAME]" at bounding box center [310, 335] width 566 height 18
copy p "[EMAIL_ADDRESS][DOMAIN_NAME]"
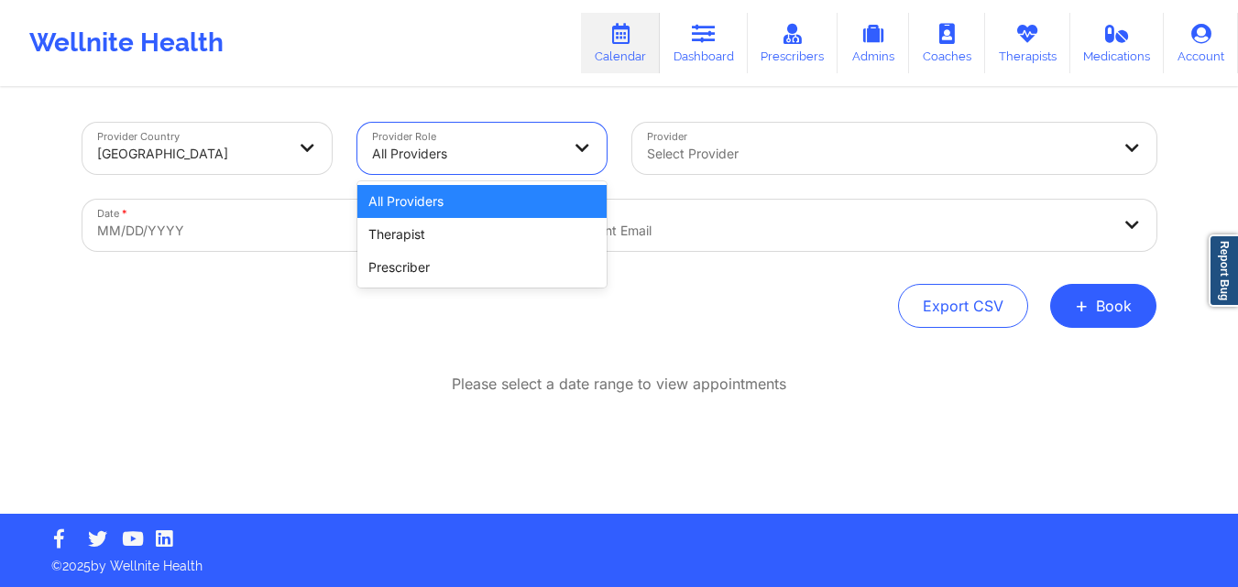
click at [453, 148] on div at bounding box center [466, 154] width 189 height 22
click at [442, 236] on div "Therapist" at bounding box center [481, 234] width 249 height 33
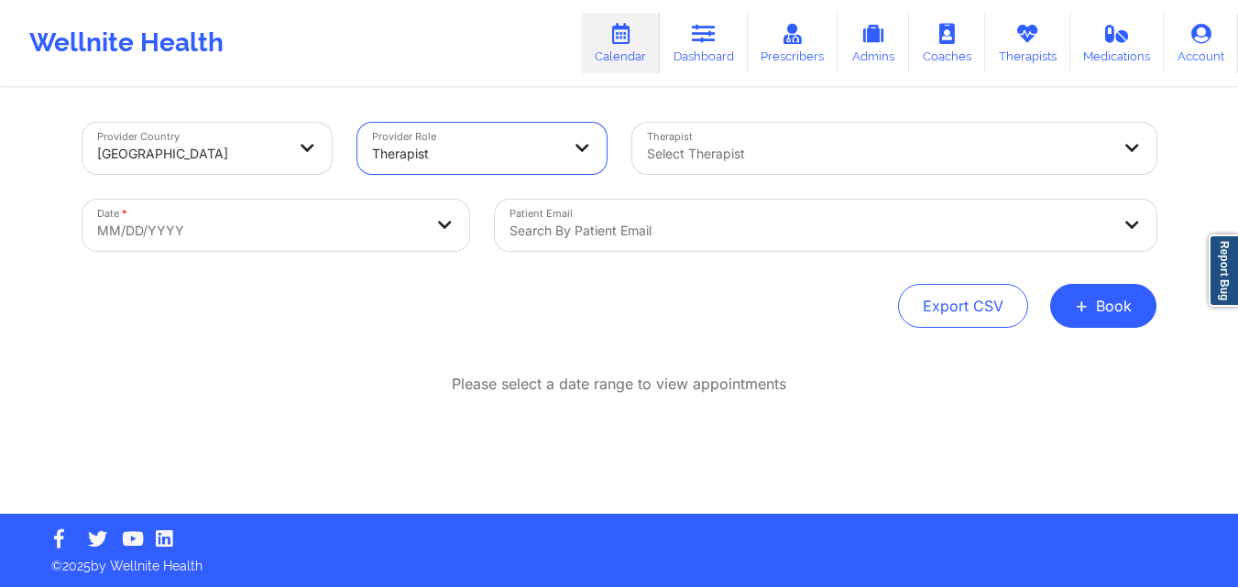
select select "2025-8"
select select "2025-9"
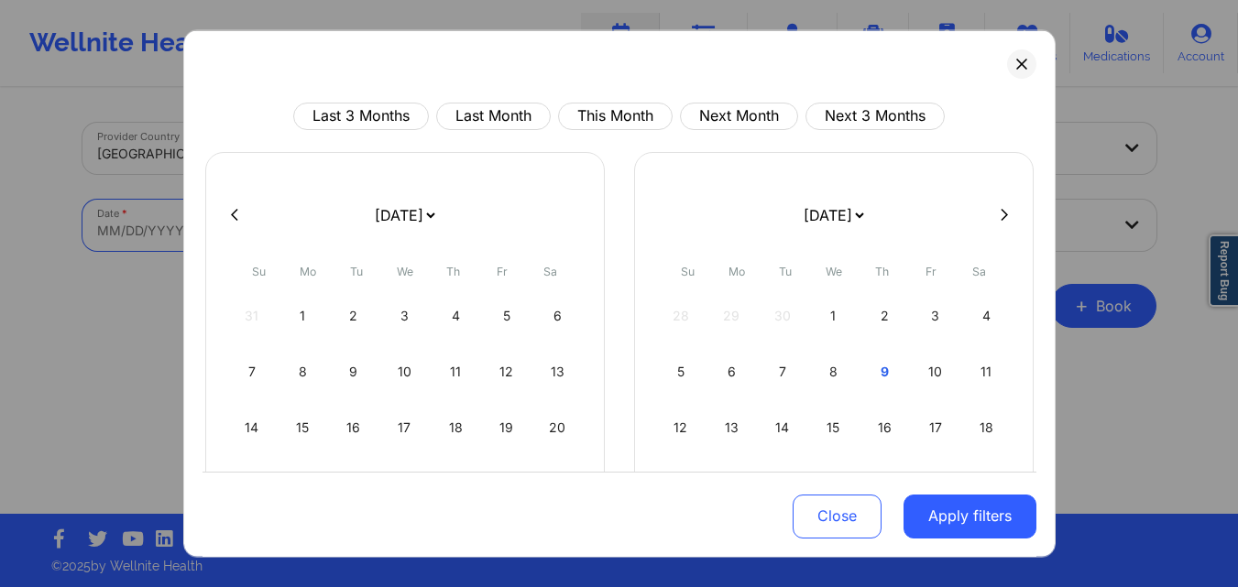
click at [328, 232] on body "Wellnite Health Calendar Dashboard Prescribers Admins Coaches Therapists Medica…" at bounding box center [619, 293] width 1238 height 587
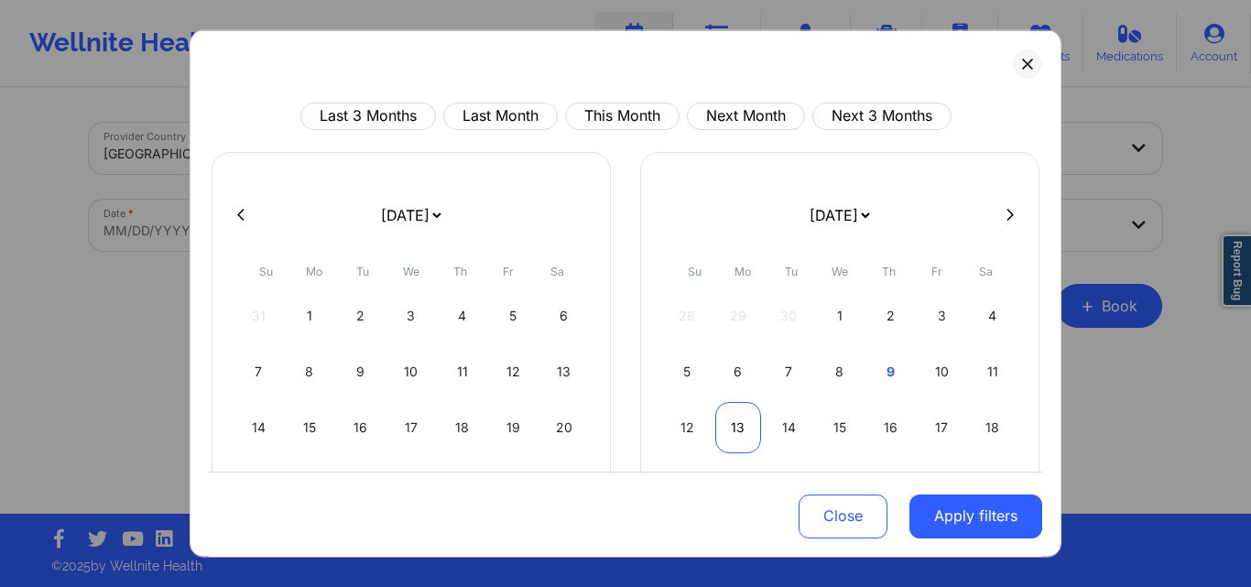
click at [735, 426] on div "13" at bounding box center [738, 426] width 47 height 51
select select "2025-9"
select select "2025-10"
select select "2025-9"
select select "2025-10"
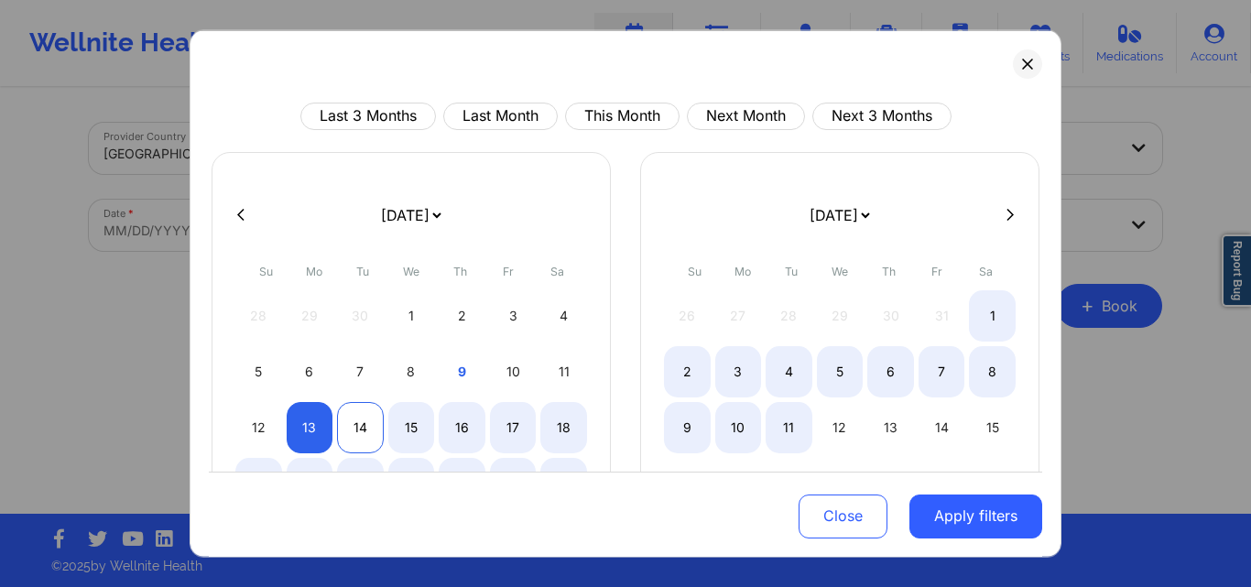
select select "2025-9"
select select "2025-10"
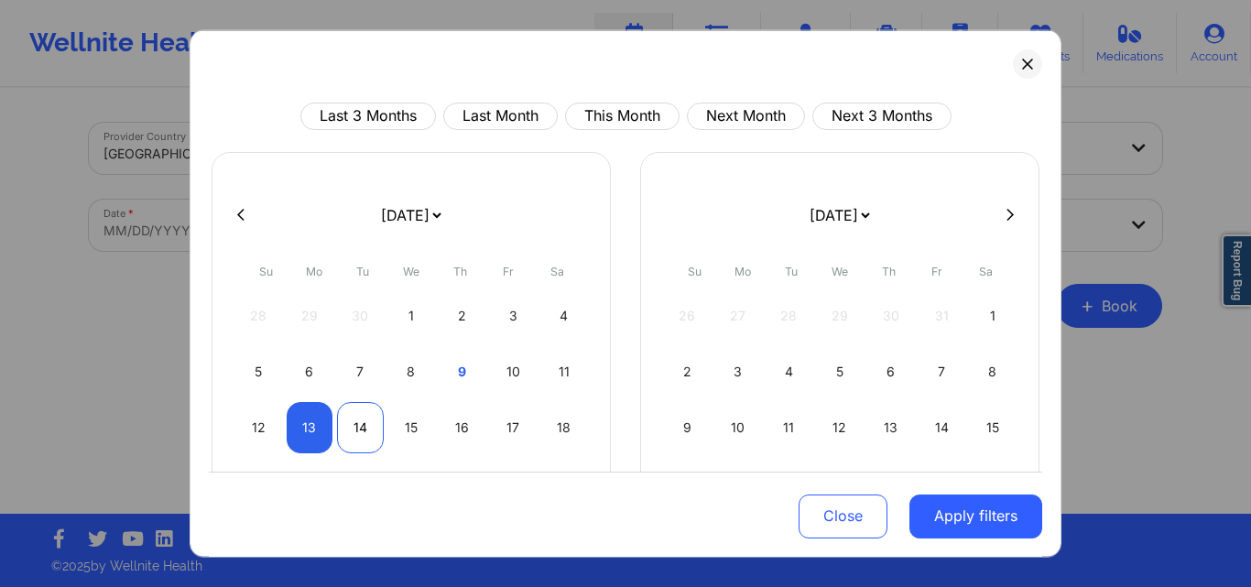
select select "2025-9"
select select "2025-10"
click at [368, 424] on div "14" at bounding box center [360, 426] width 47 height 51
select select "2025-9"
select select "2025-10"
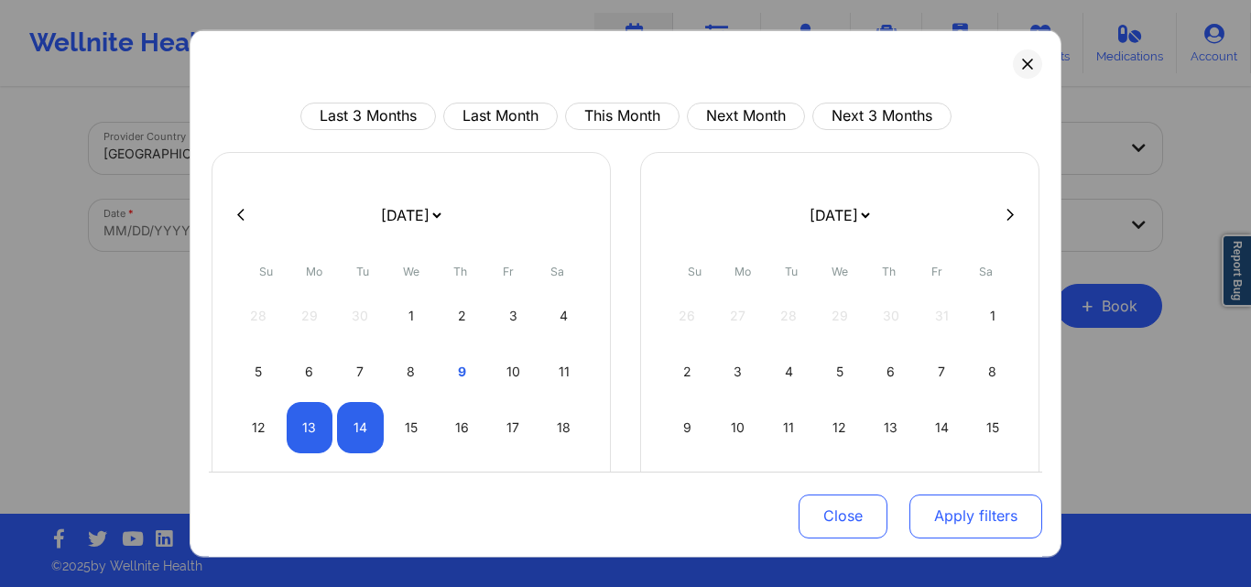
click at [981, 518] on button "Apply filters" at bounding box center [976, 517] width 133 height 44
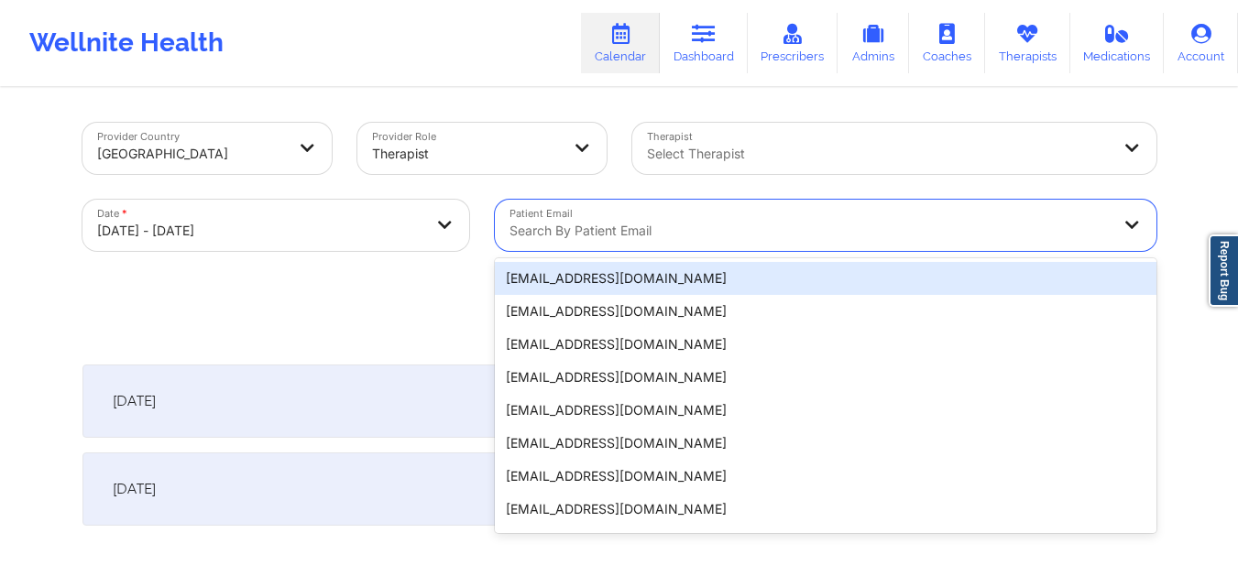
click at [660, 236] on div at bounding box center [809, 231] width 601 height 22
paste input "[EMAIL_ADDRESS][DOMAIN_NAME]"
type input "[EMAIL_ADDRESS][DOMAIN_NAME]"
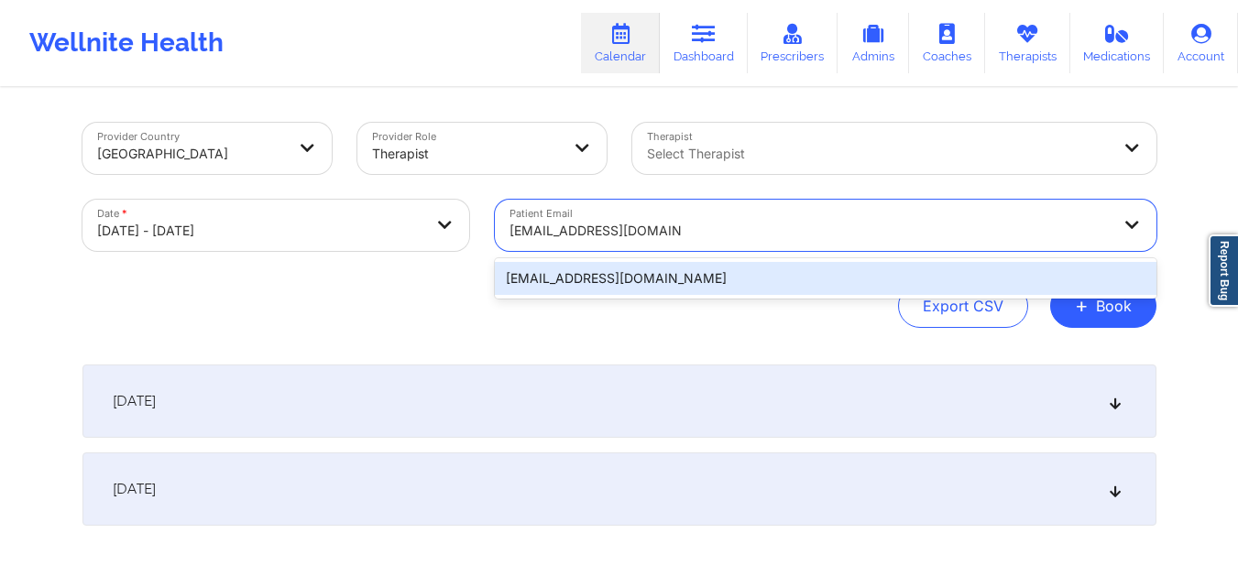
click at [681, 278] on div "[EMAIL_ADDRESS][DOMAIN_NAME]" at bounding box center [825, 278] width 661 height 33
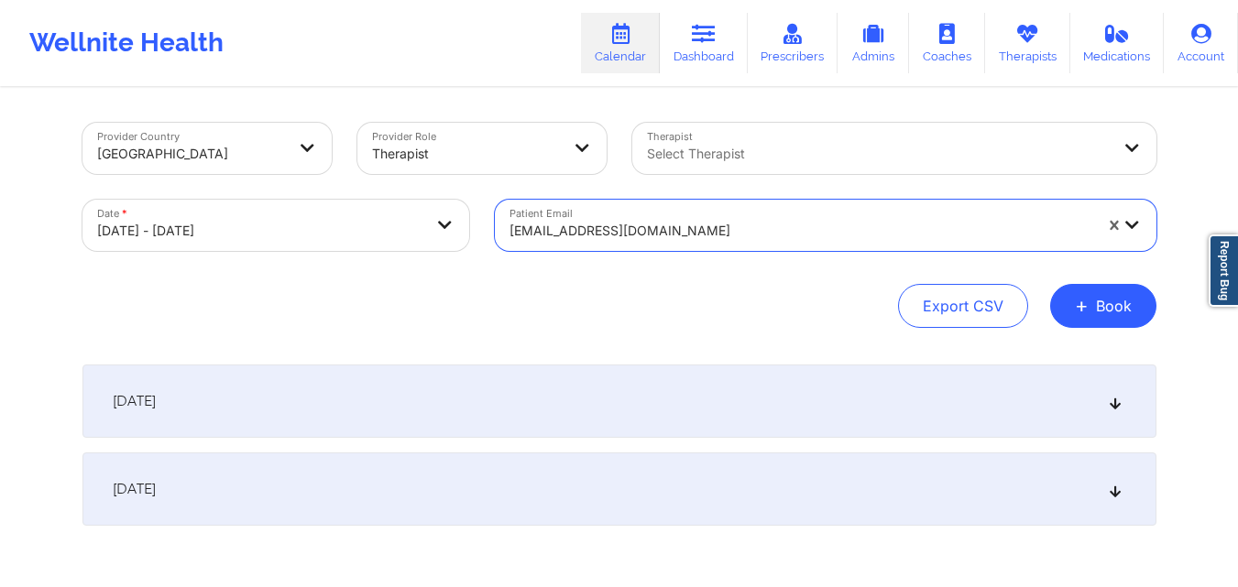
click at [768, 148] on div at bounding box center [879, 154] width 464 height 22
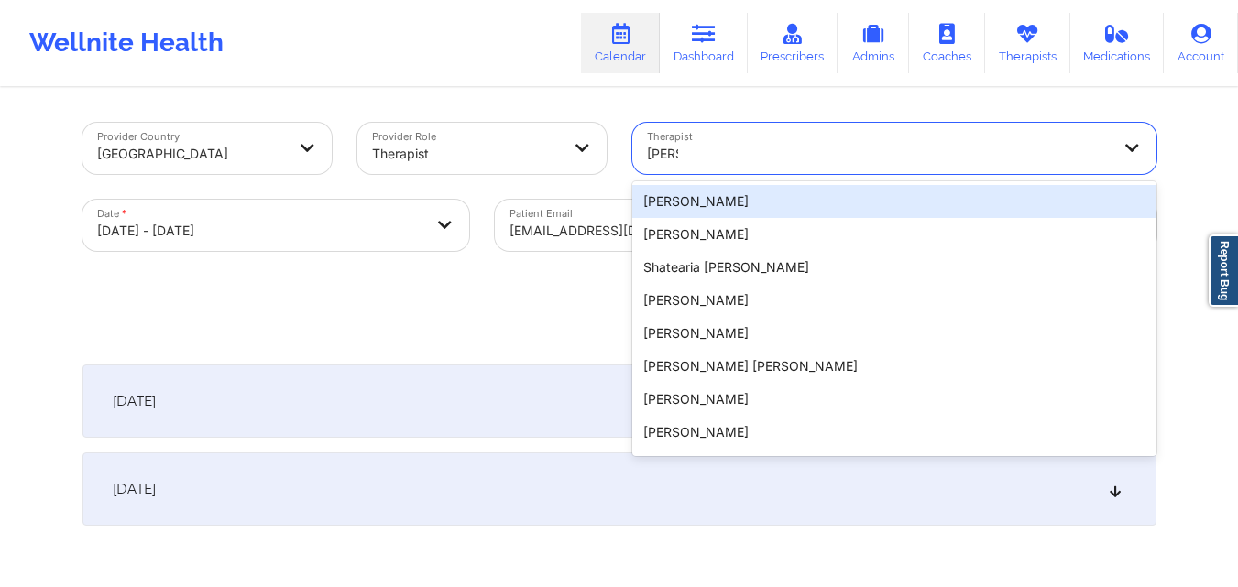
type input "kellyn"
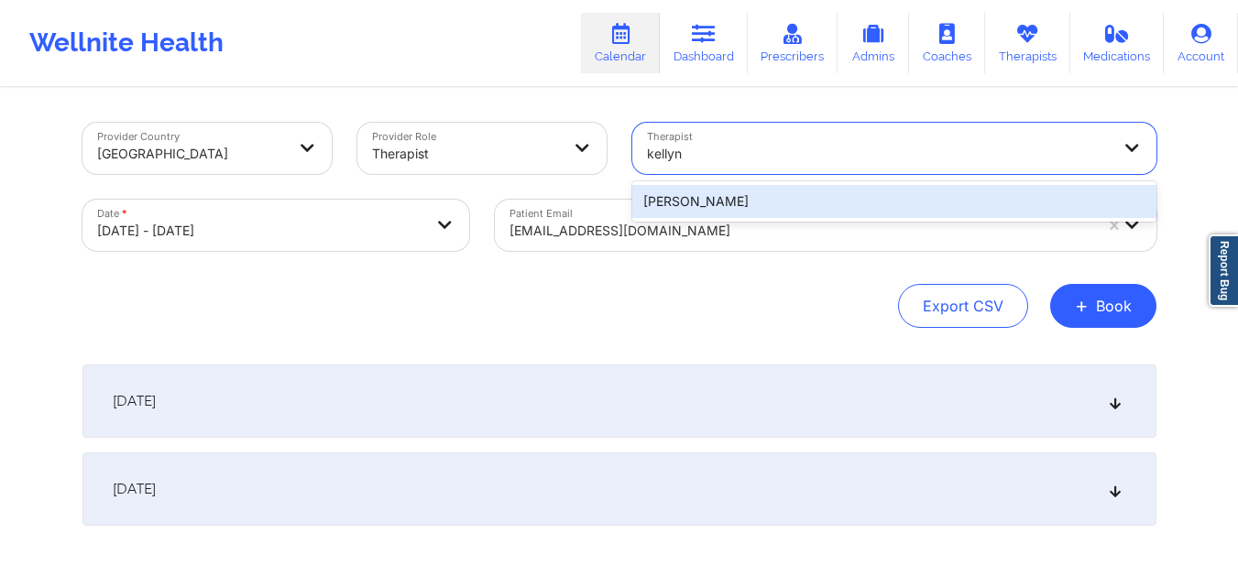
click at [737, 198] on div "[PERSON_NAME]" at bounding box center [894, 201] width 524 height 33
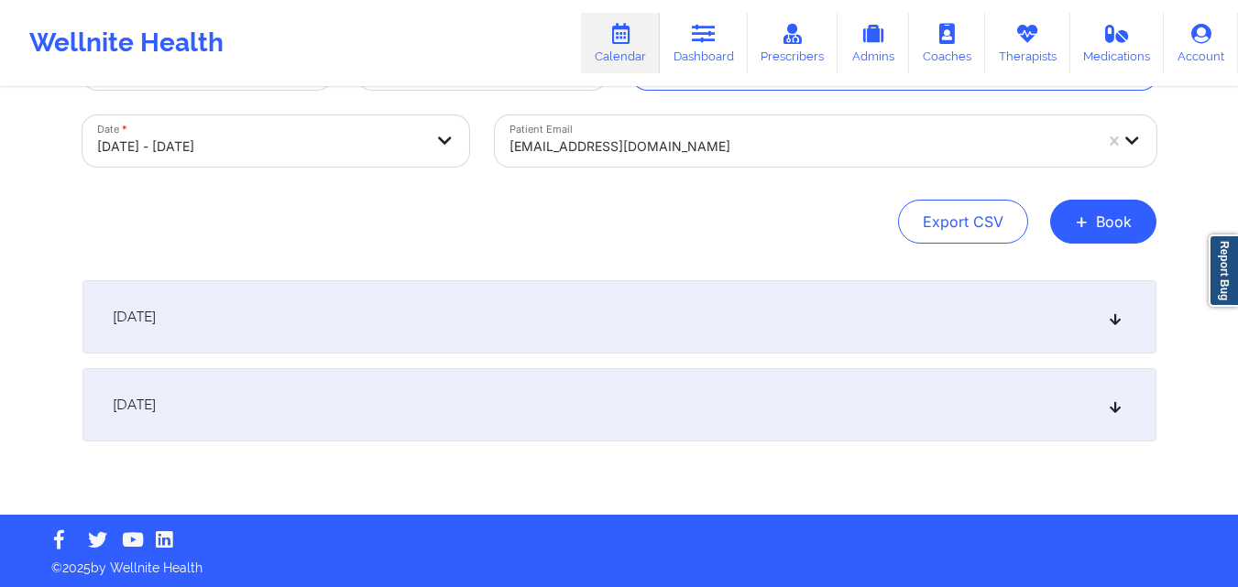
scroll to position [85, 0]
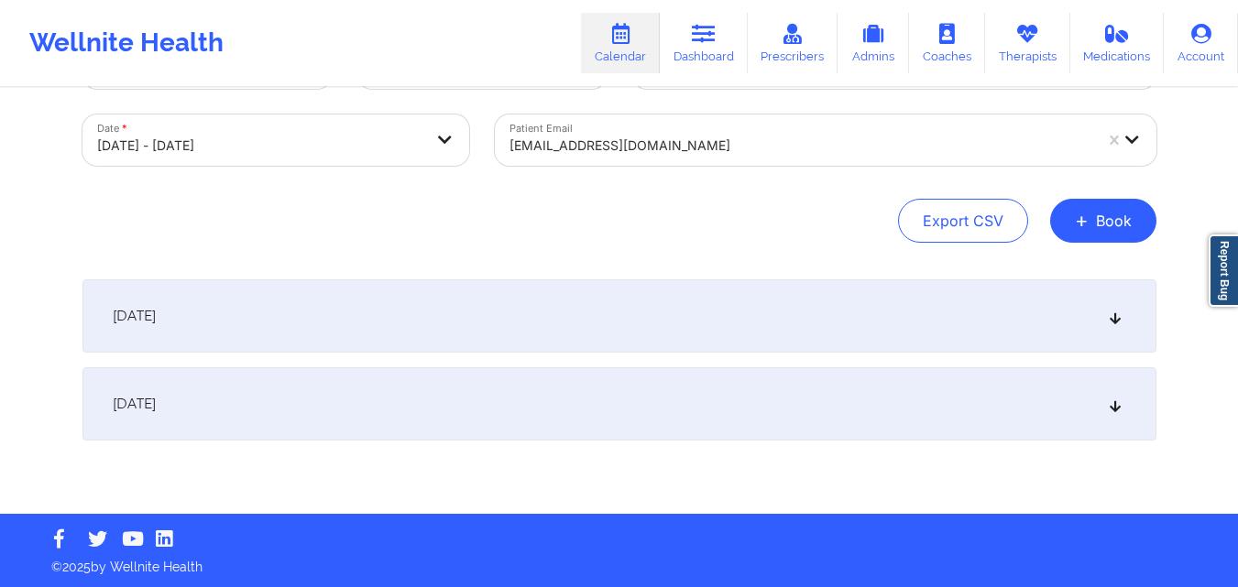
click at [522, 336] on div "[DATE]" at bounding box center [619, 315] width 1074 height 73
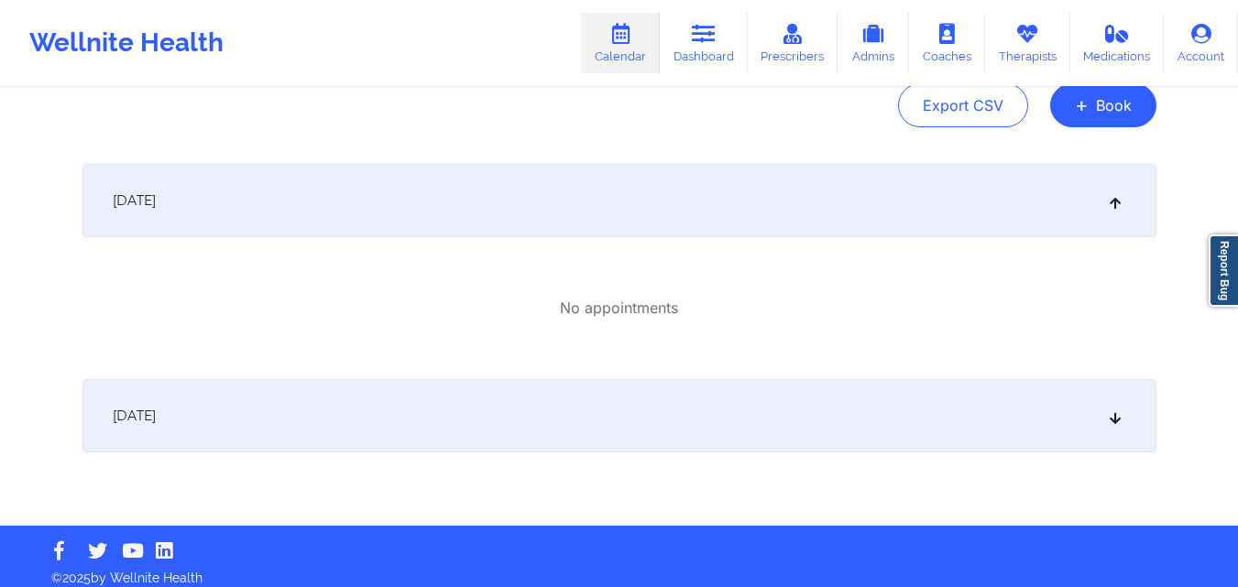
scroll to position [213, 0]
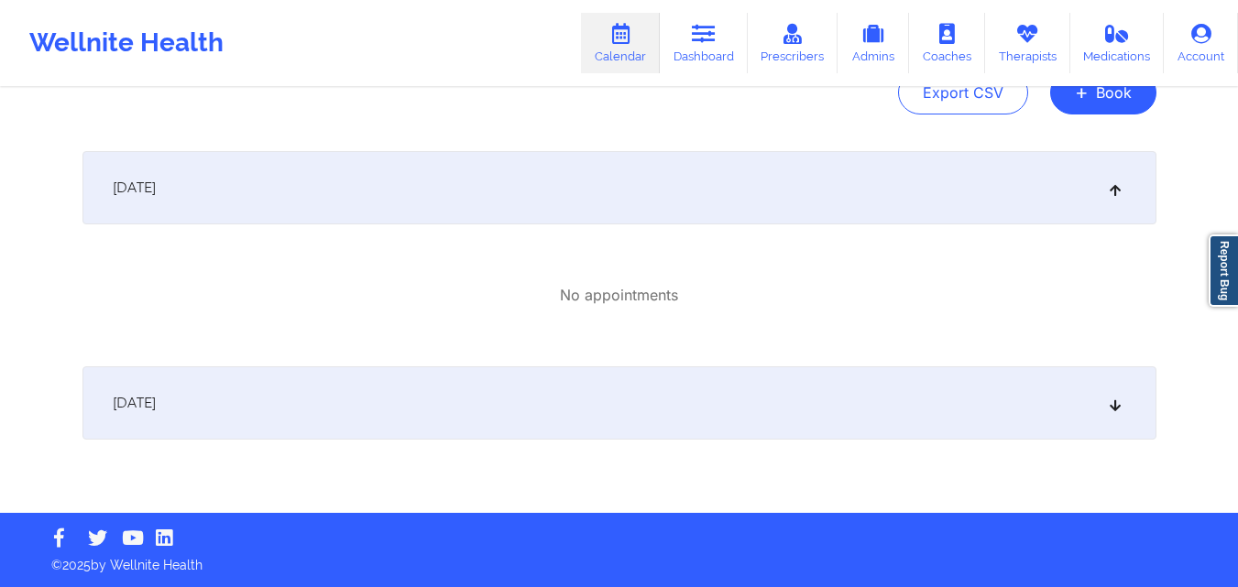
click at [465, 407] on div "[DATE]" at bounding box center [619, 402] width 1074 height 73
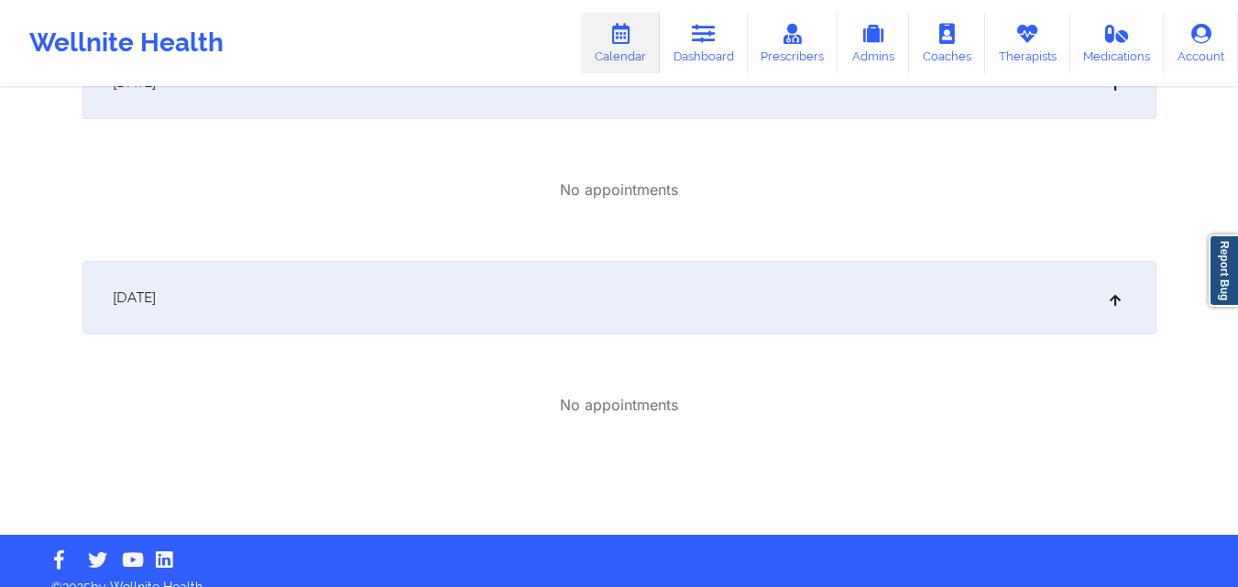
scroll to position [341, 0]
